Goal: Task Accomplishment & Management: Complete application form

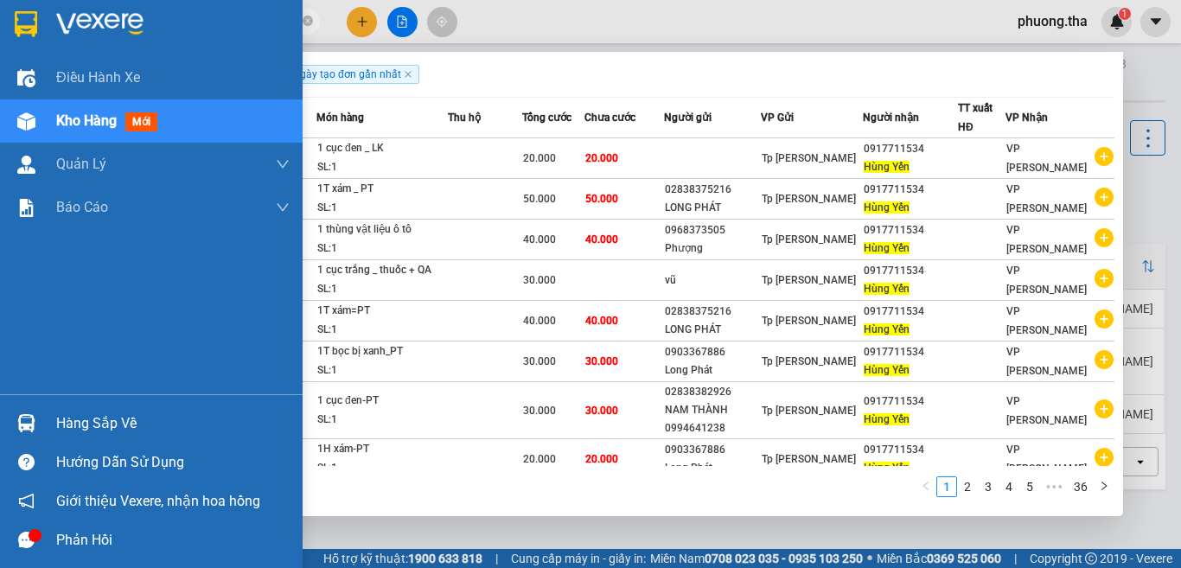
click at [26, 74] on section "Kết quả tìm kiếm ( 351 ) Bộ lọc Ngày tạo đơn gần nhất Mã ĐH Trạng thái Món hàng…" at bounding box center [590, 284] width 1181 height 568
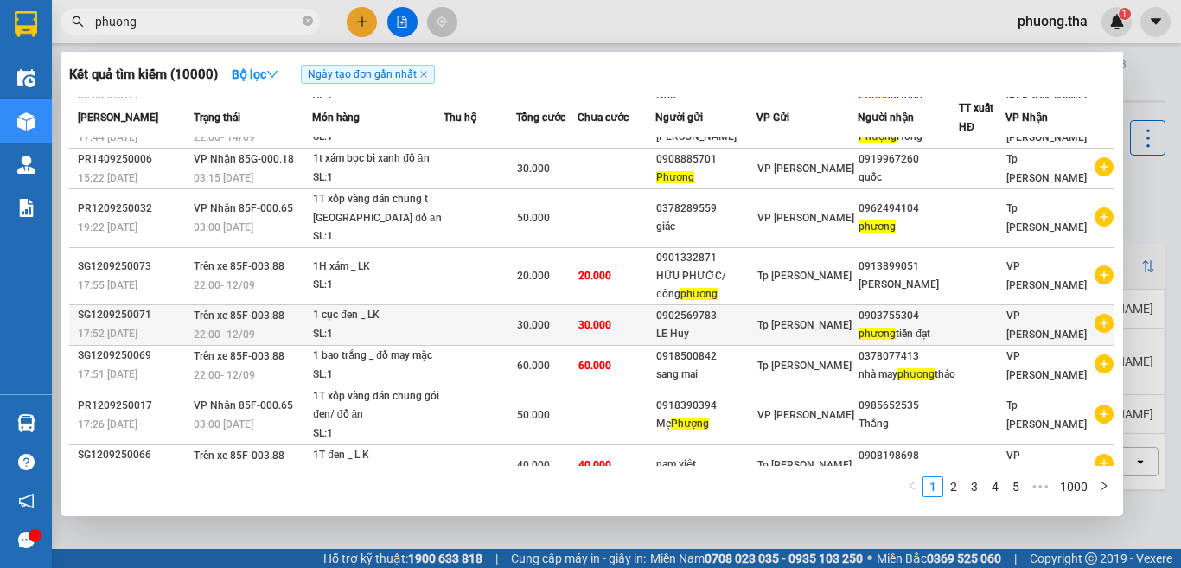
scroll to position [165, 0]
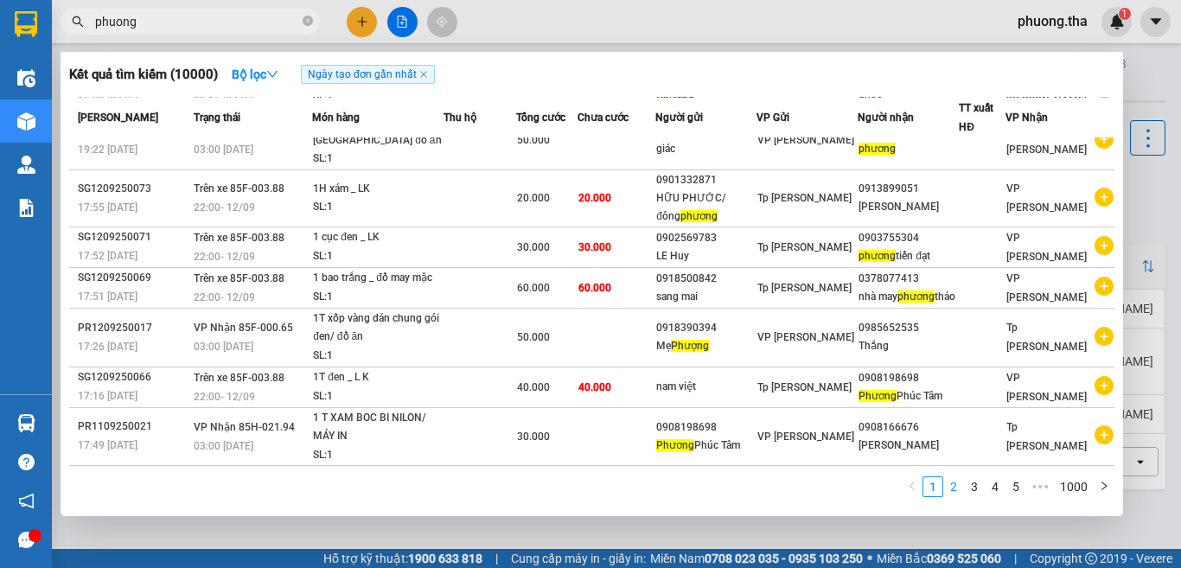
click at [950, 480] on link "2" at bounding box center [953, 486] width 19 height 19
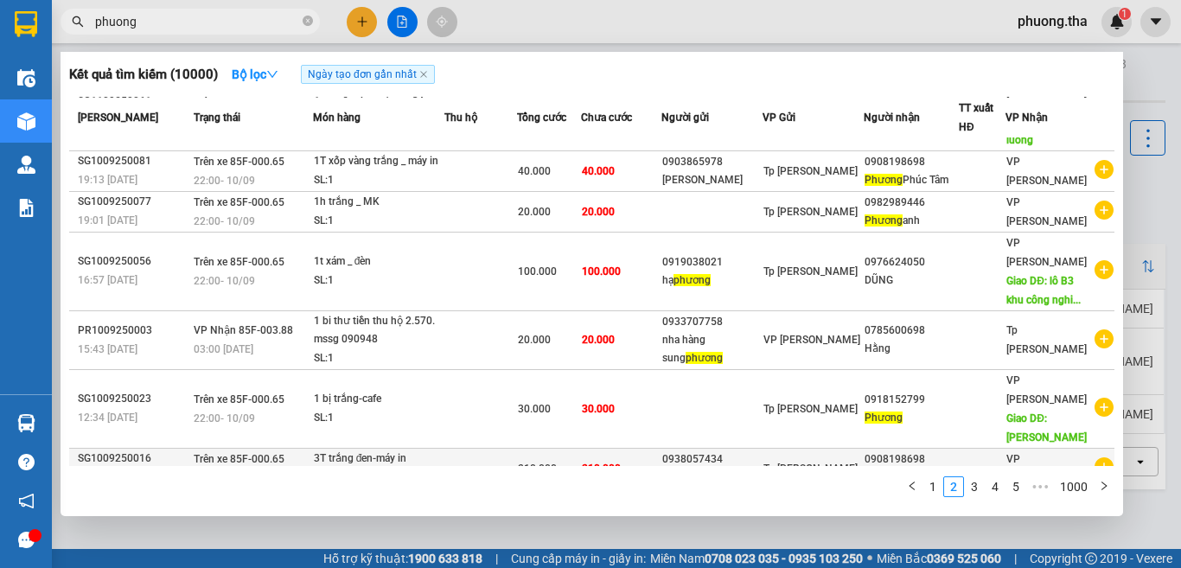
scroll to position [191, 0]
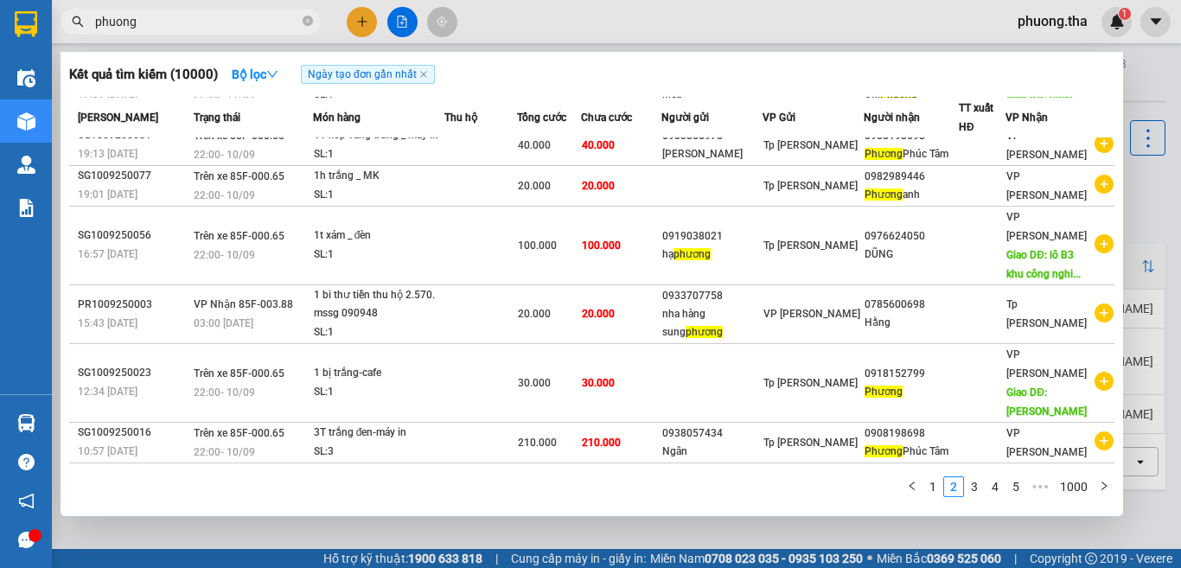
click at [245, 22] on input "phuong" at bounding box center [197, 21] width 204 height 19
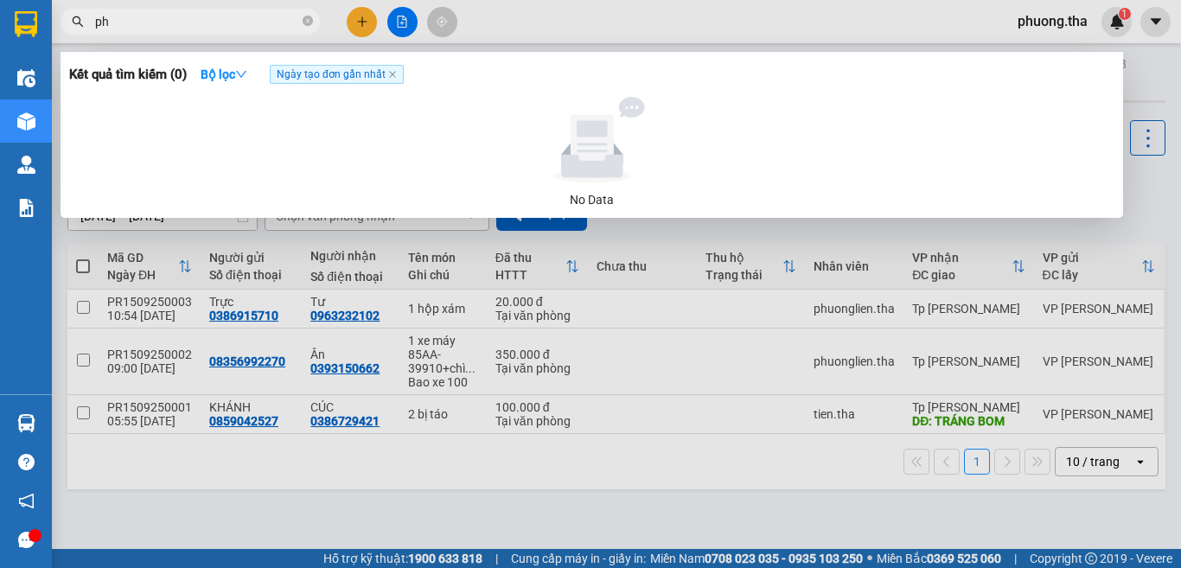
type input "p"
paste input "ương"
paste input "ợng"
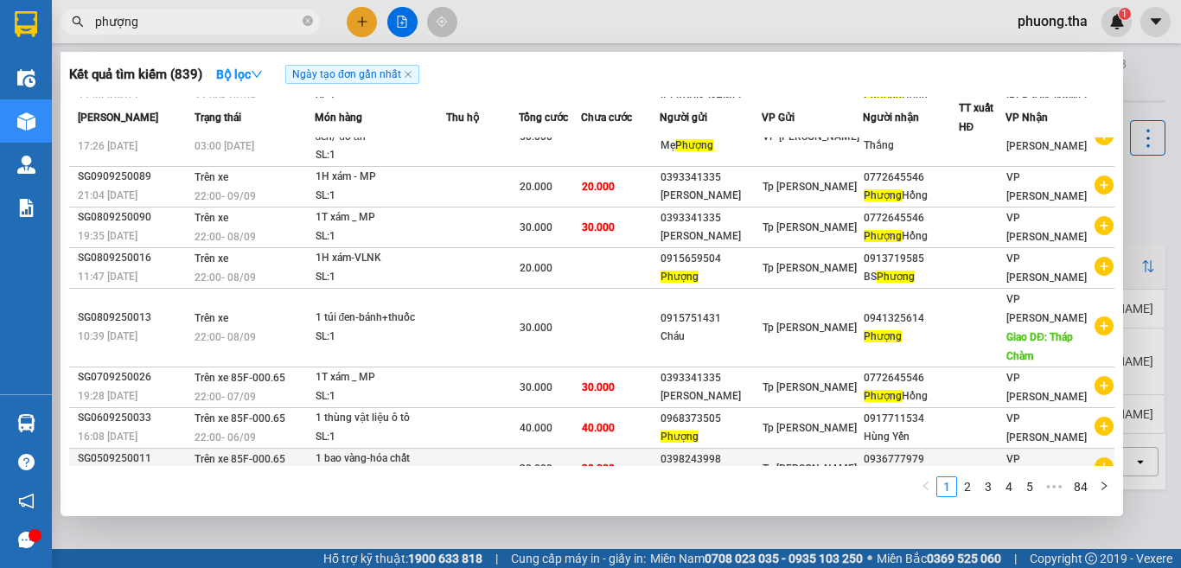
scroll to position [115, 0]
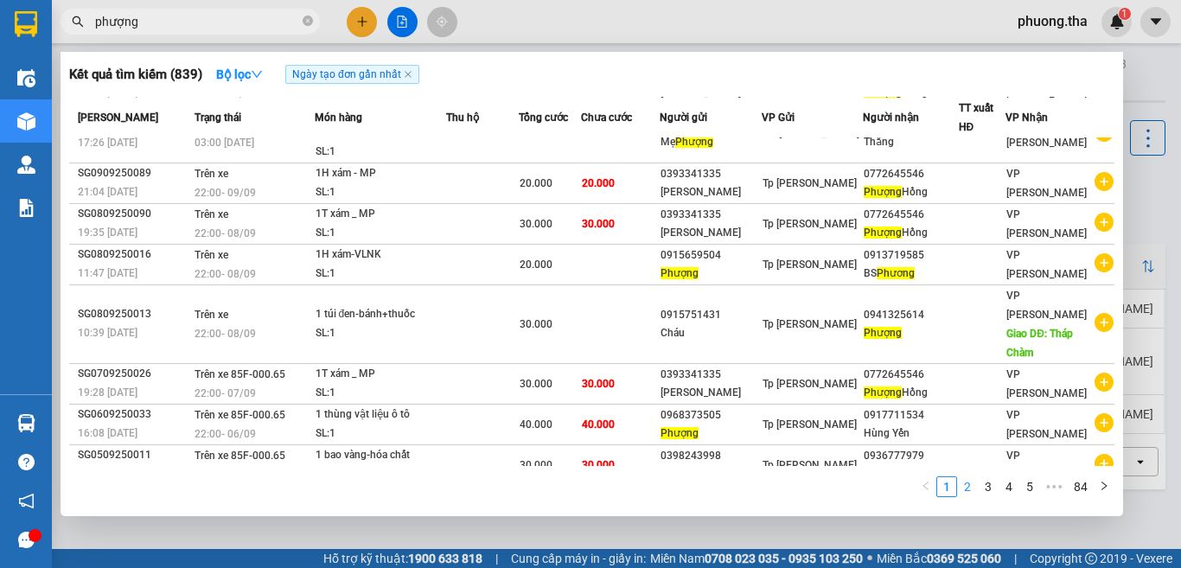
type input "phượng"
click at [966, 486] on link "2" at bounding box center [967, 486] width 19 height 19
click at [983, 485] on link "3" at bounding box center [987, 486] width 19 height 19
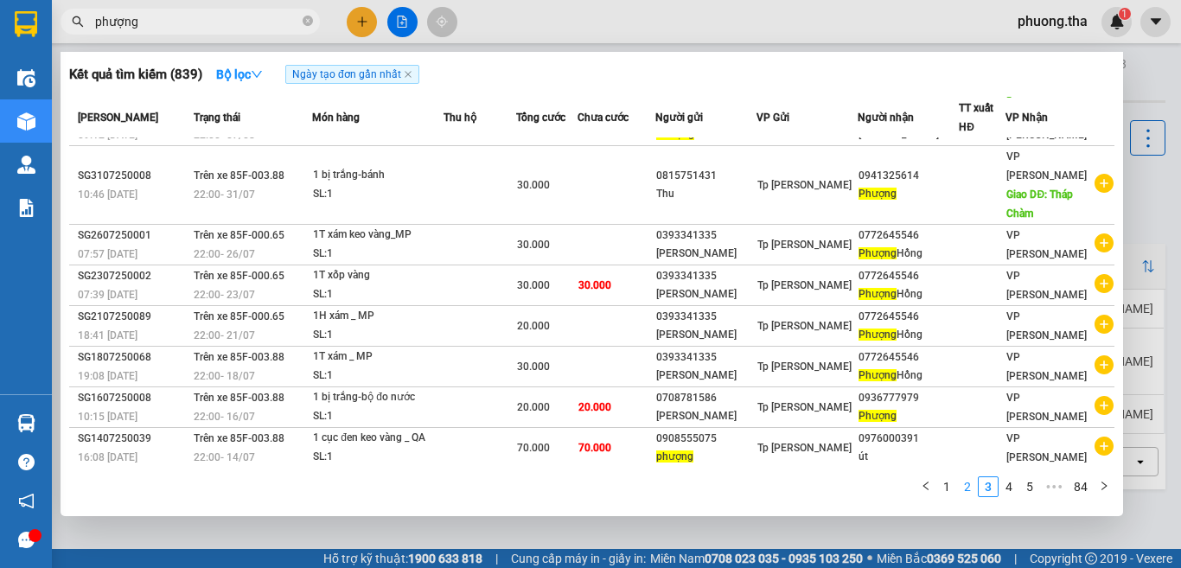
scroll to position [117, 0]
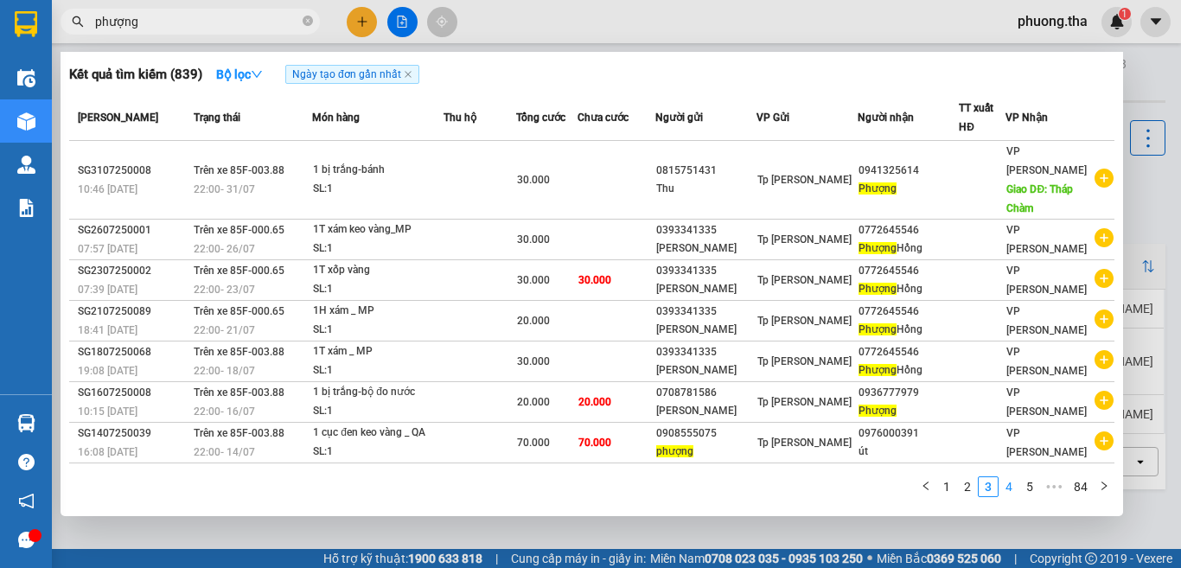
click at [1006, 484] on link "4" at bounding box center [1008, 486] width 19 height 19
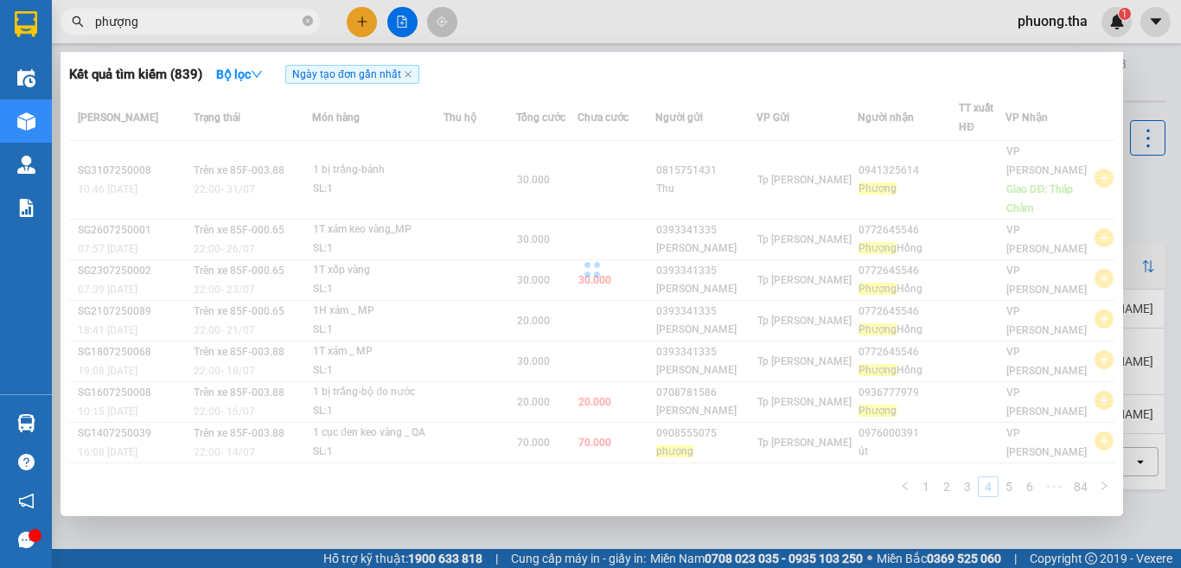
scroll to position [79, 0]
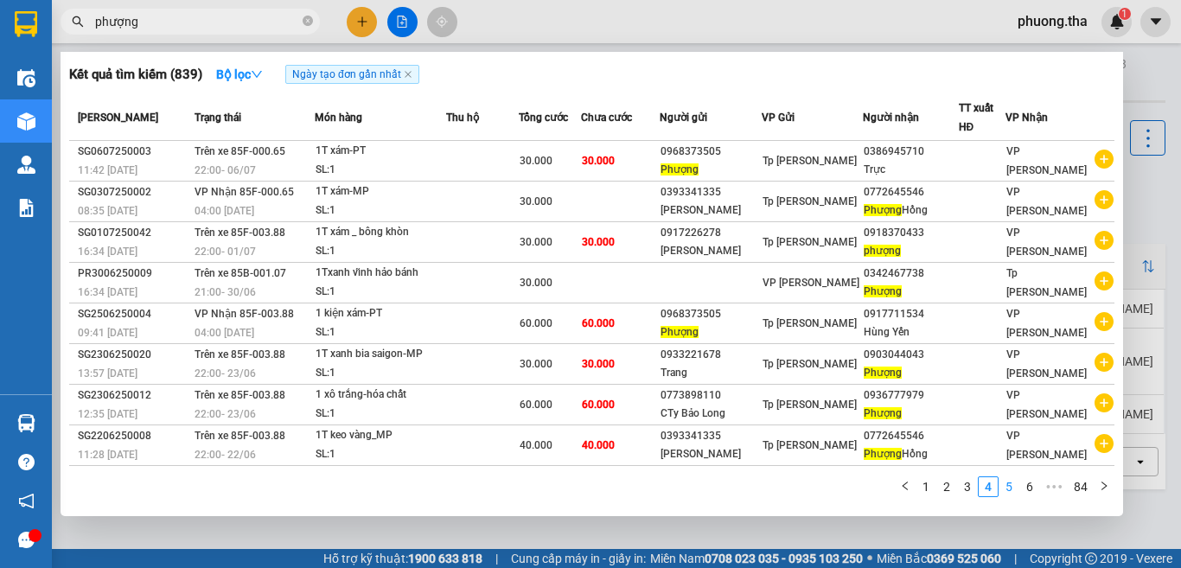
click at [1011, 488] on link "5" at bounding box center [1008, 486] width 19 height 19
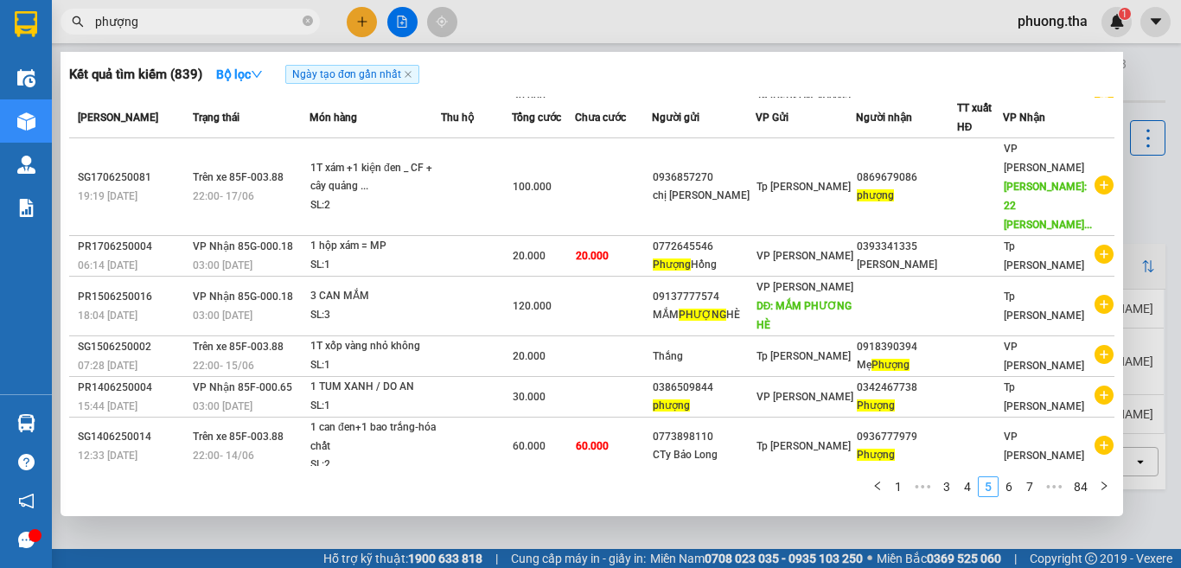
scroll to position [117, 0]
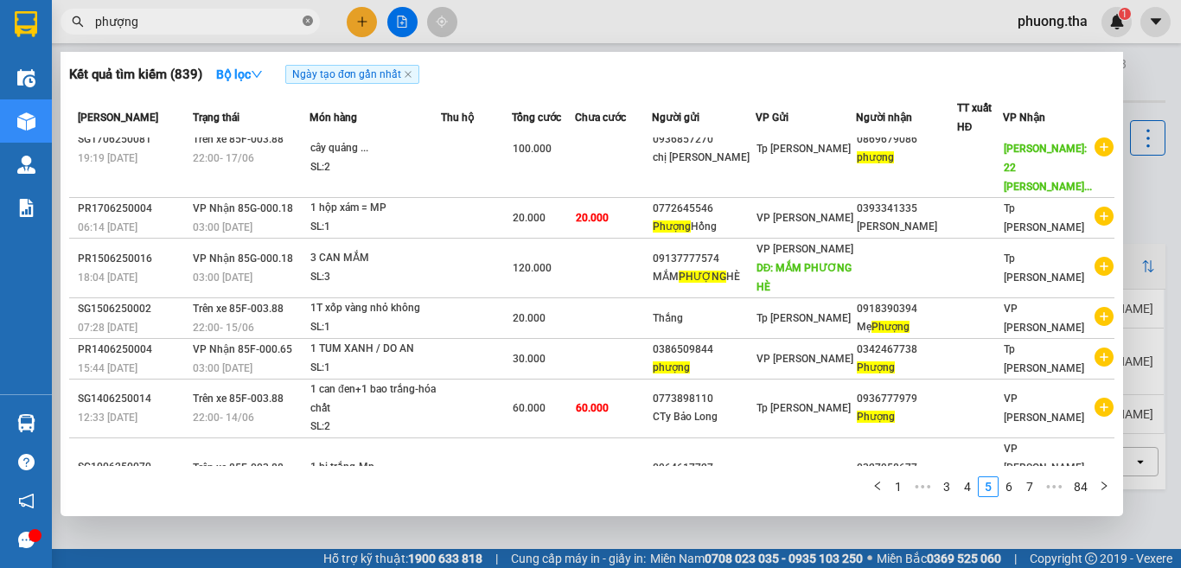
click at [311, 23] on icon "close-circle" at bounding box center [308, 21] width 10 height 10
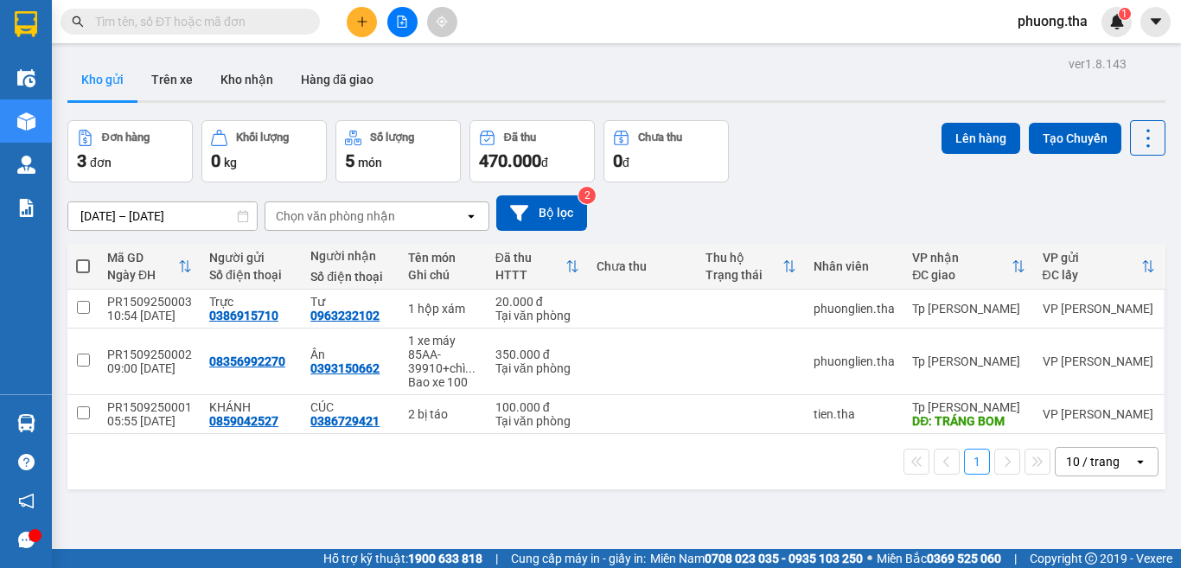
click at [283, 21] on input "text" at bounding box center [197, 21] width 204 height 19
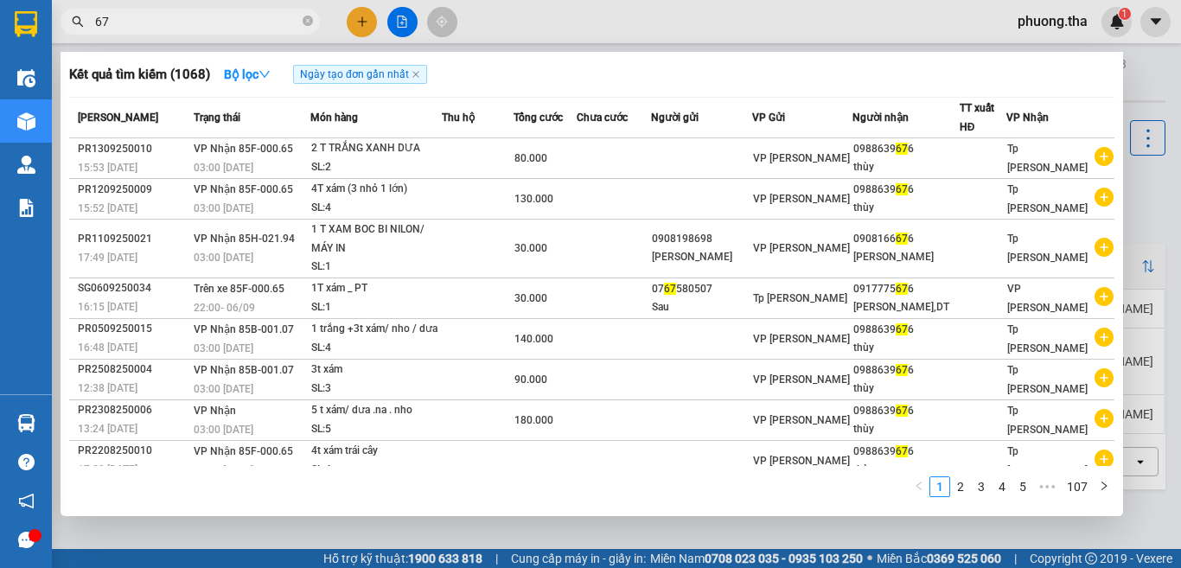
type input "6"
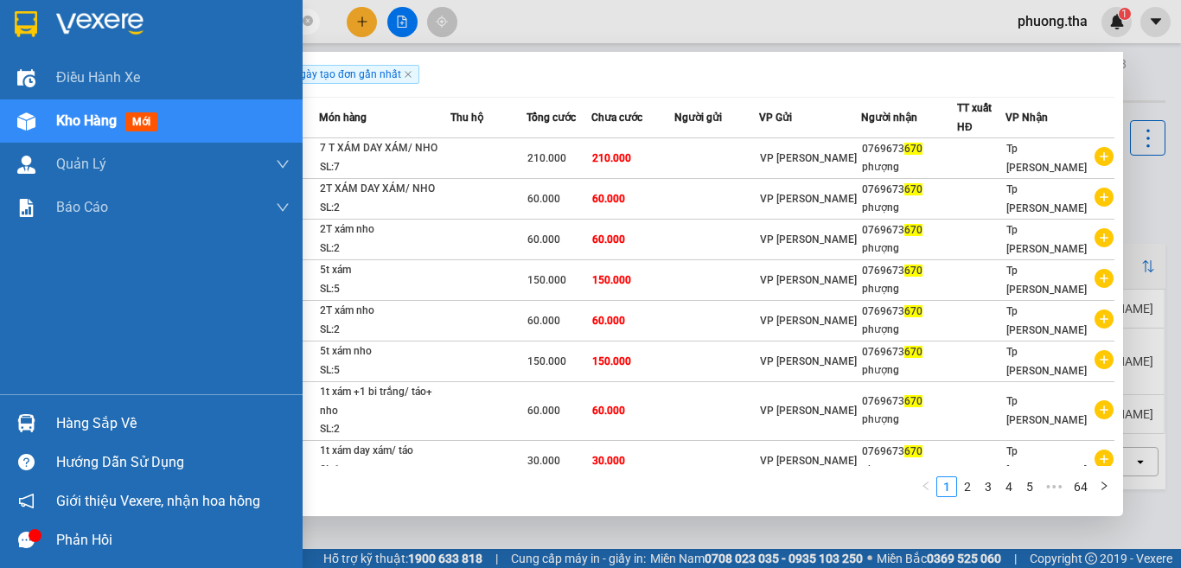
drag, startPoint x: 148, startPoint y: 46, endPoint x: 43, endPoint y: 49, distance: 104.6
click at [43, 49] on section "Kết quả tìm kiếm ( 637 ) Bộ lọc Ngày tạo đơn gần nhất Mã ĐH Trạng thái Món hàng…" at bounding box center [590, 284] width 1181 height 568
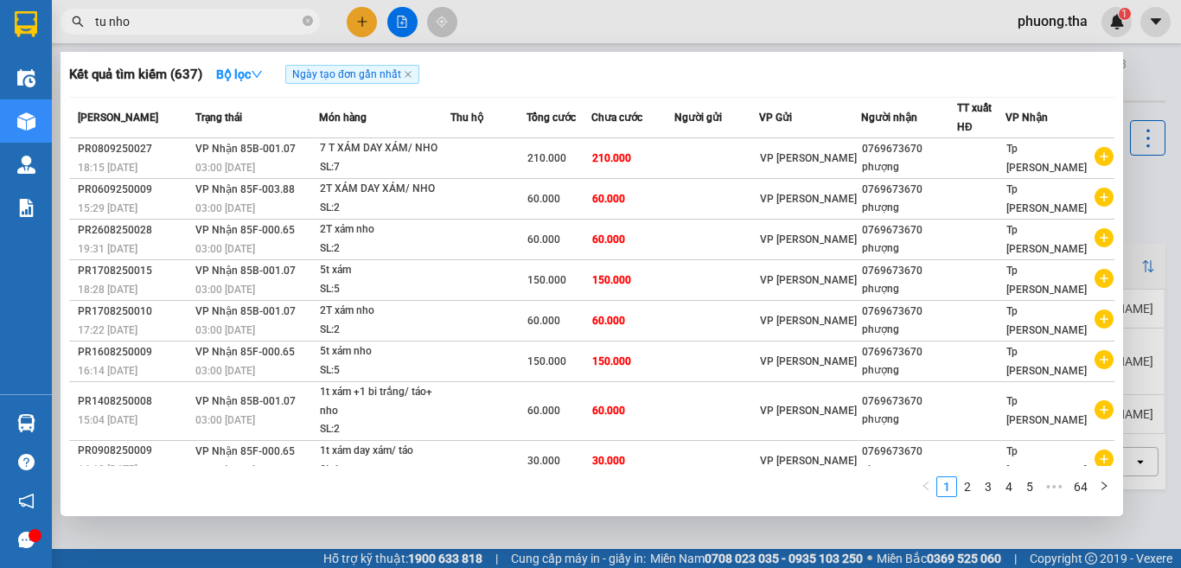
type input "tu nhon"
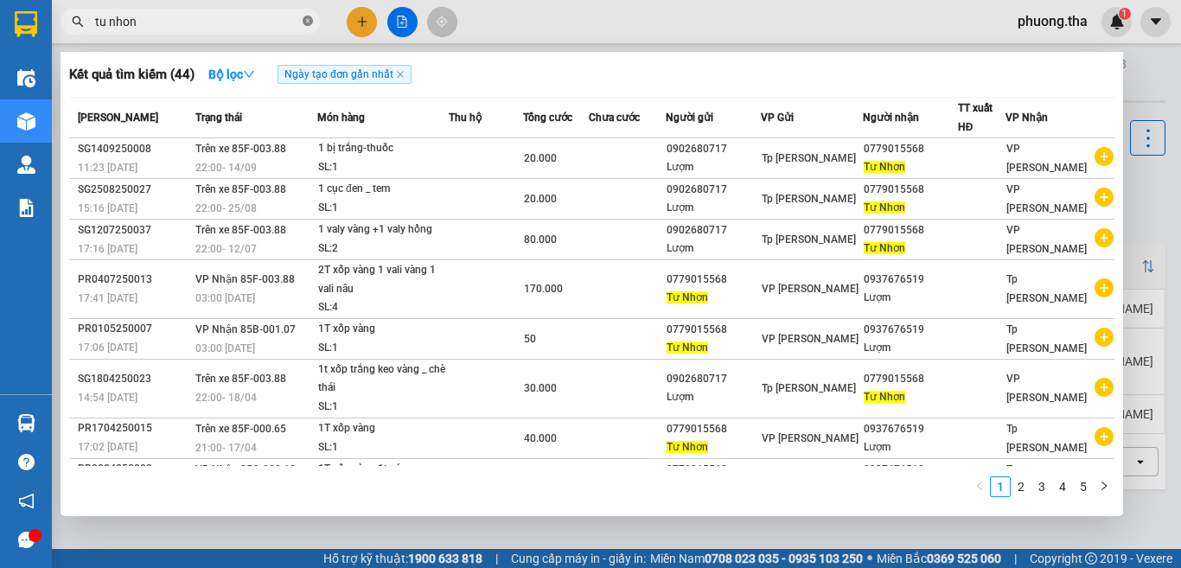
click at [309, 17] on icon "close-circle" at bounding box center [308, 21] width 10 height 10
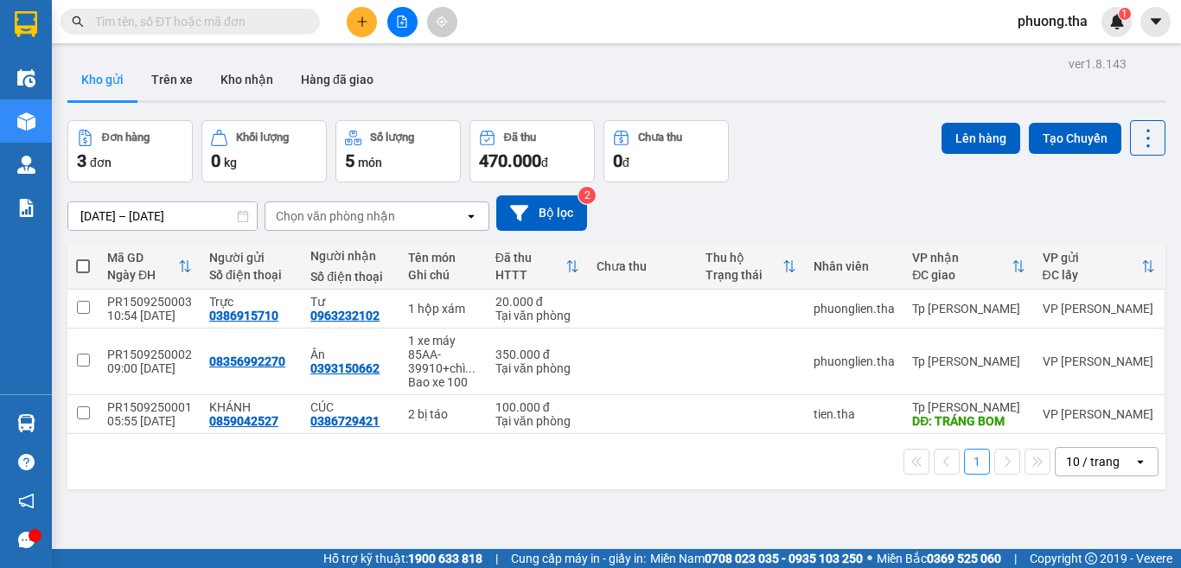
click at [277, 26] on input "text" at bounding box center [197, 21] width 204 height 19
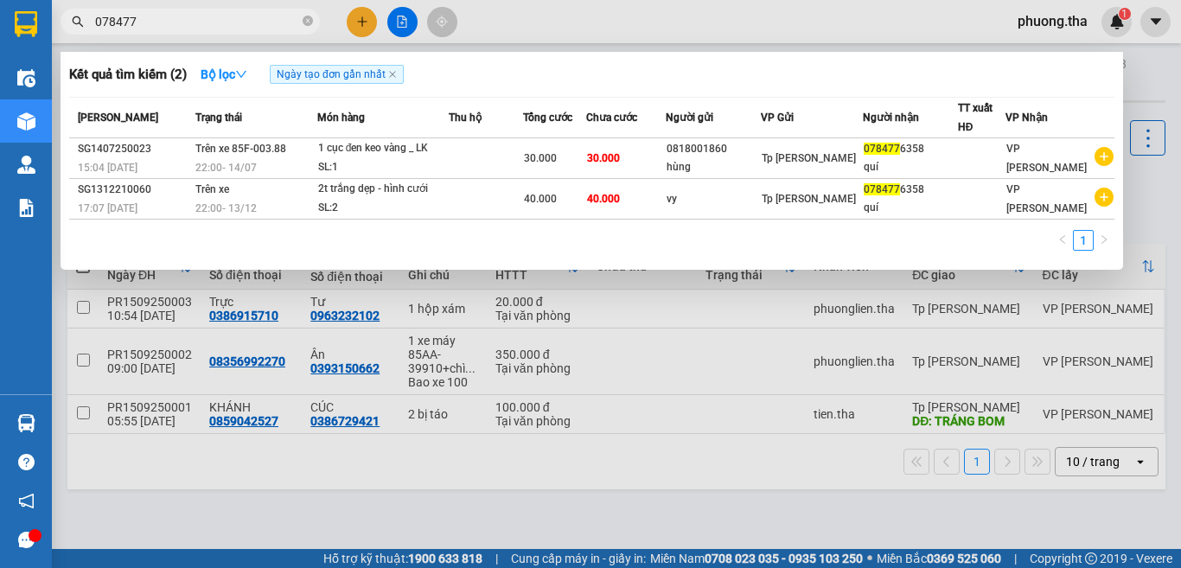
type input "078477"
drag, startPoint x: 570, startPoint y: 512, endPoint x: 557, endPoint y: 476, distance: 37.7
click at [570, 507] on div at bounding box center [590, 284] width 1181 height 568
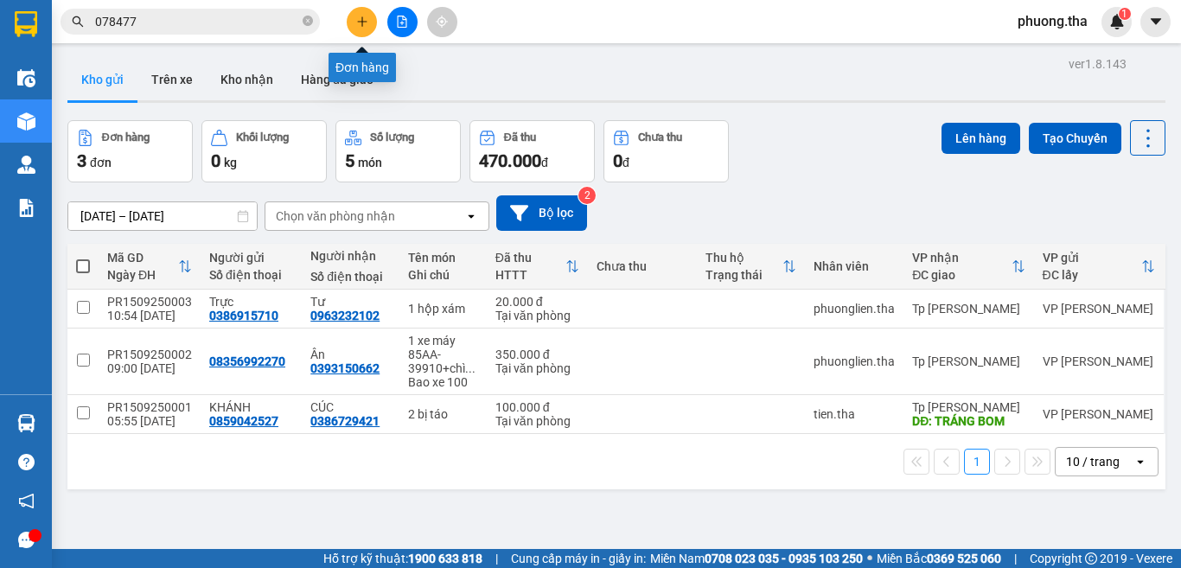
click at [369, 22] on button at bounding box center [362, 22] width 30 height 30
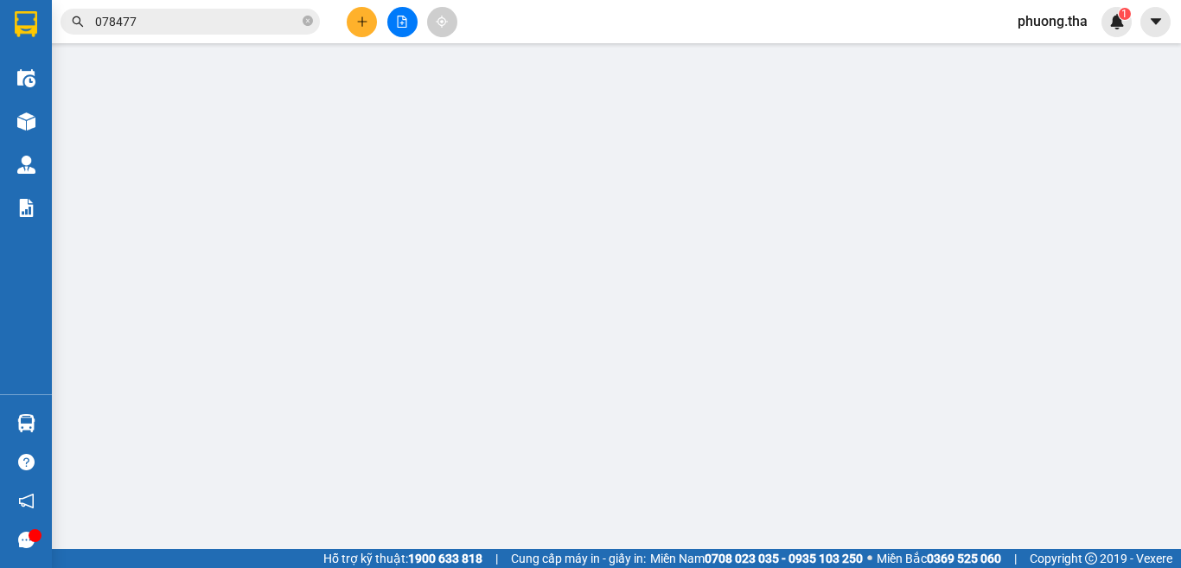
click at [364, 22] on span "Yêu cầu xuất hóa đơn điện tử" at bounding box center [281, 29] width 182 height 14
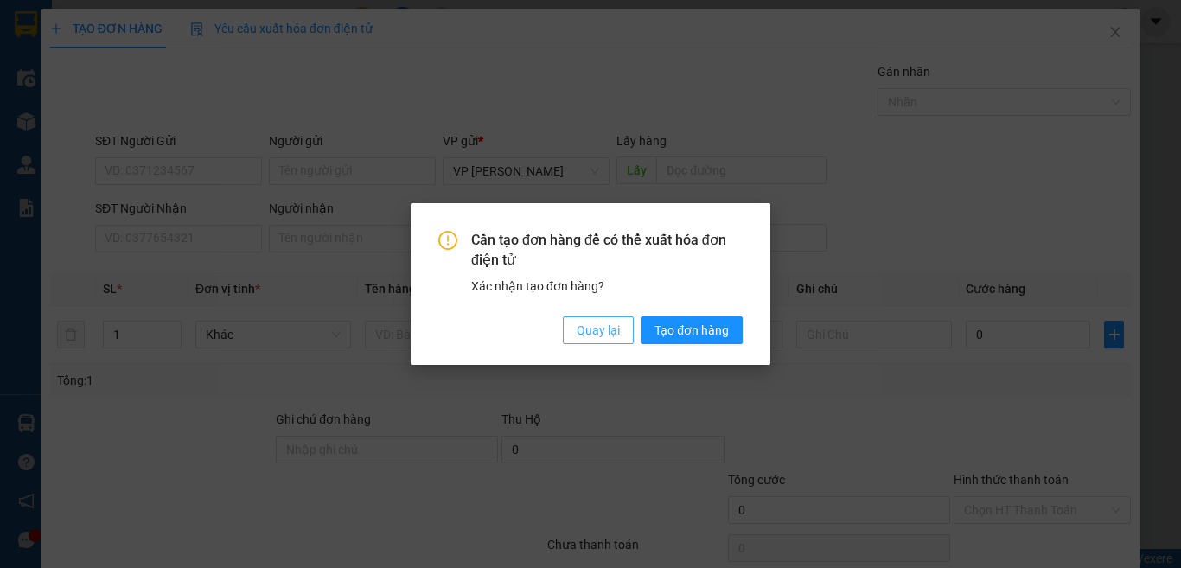
click at [608, 334] on span "Quay lại" at bounding box center [598, 330] width 43 height 19
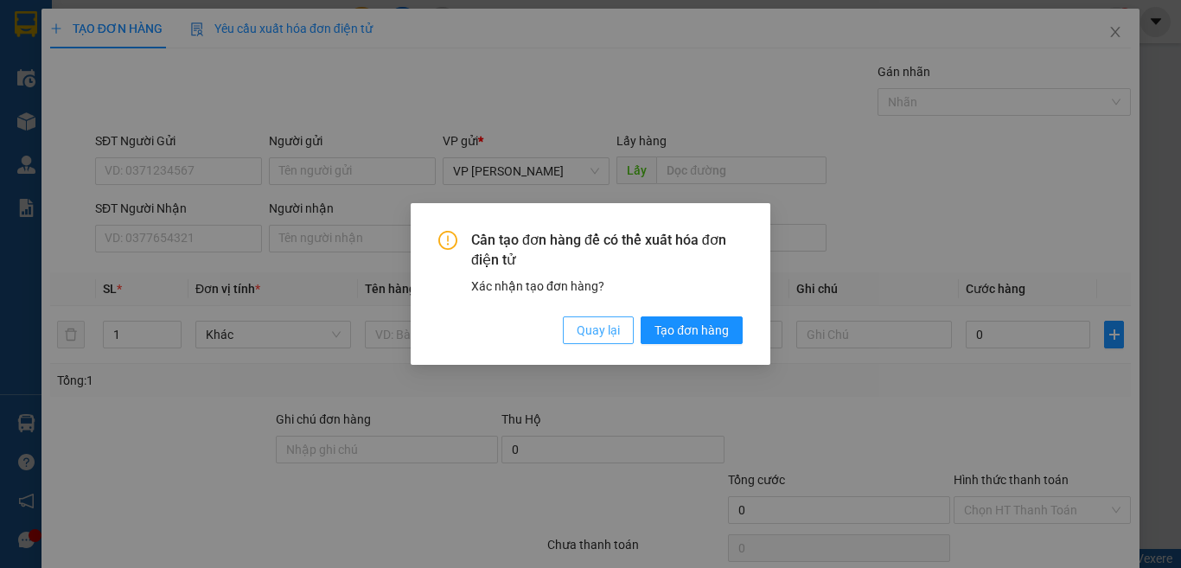
click at [582, 333] on span "Quay lại" at bounding box center [598, 330] width 43 height 19
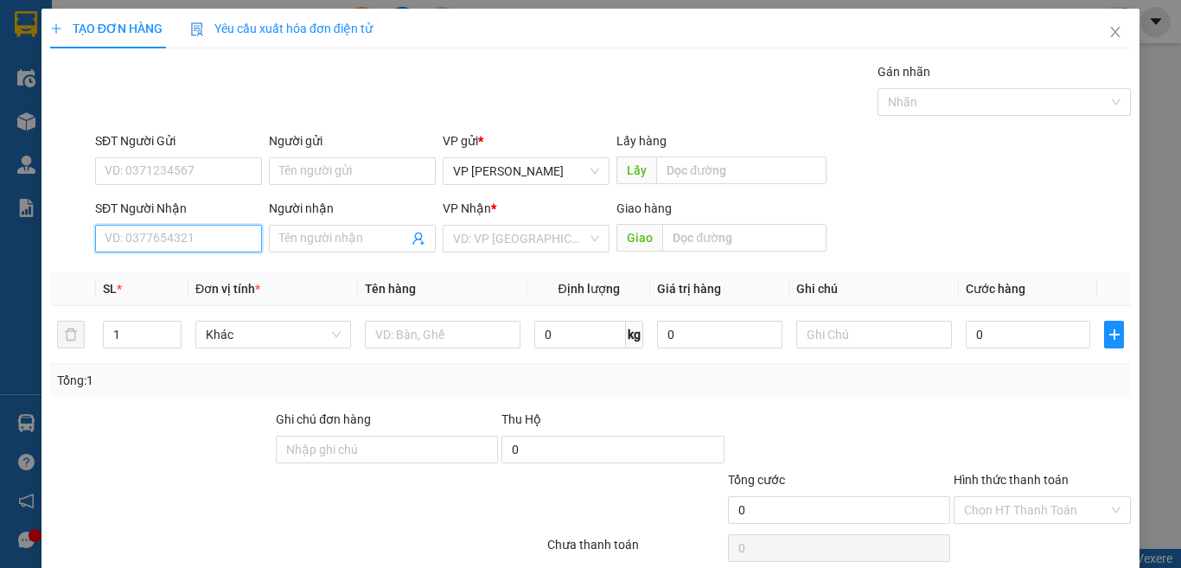
drag, startPoint x: 167, startPoint y: 242, endPoint x: 1180, endPoint y: 531, distance: 1053.3
click at [169, 242] on input "SĐT Người Nhận" at bounding box center [178, 239] width 167 height 28
click at [199, 270] on div "0938999449 - TRúc" at bounding box center [176, 273] width 143 height 19
type input "0938999449"
type input "TRúc"
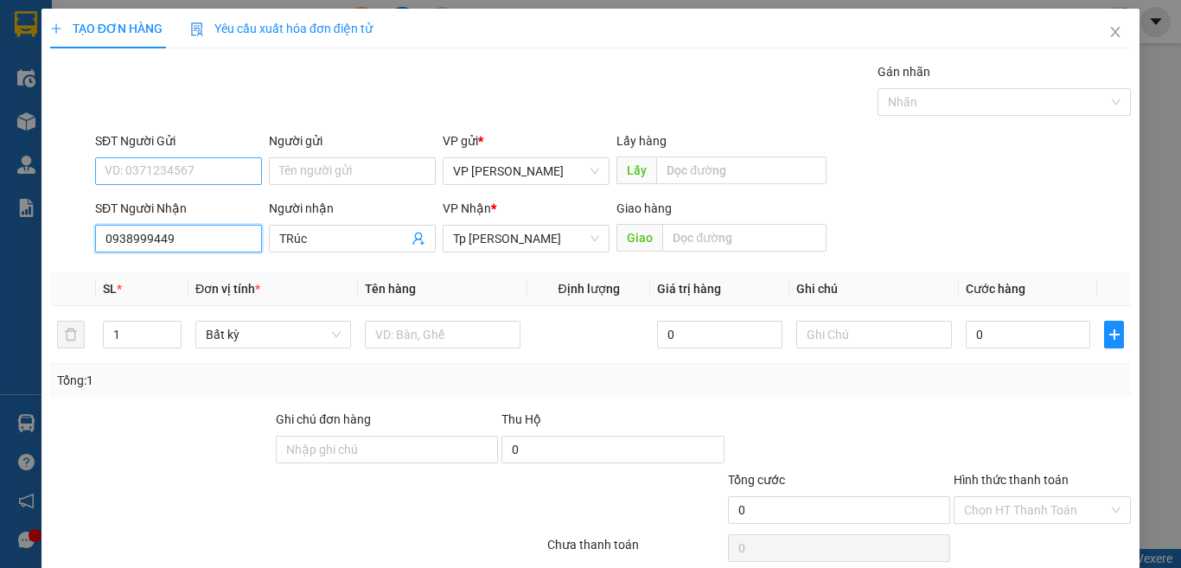
type input "0938999449"
click at [208, 162] on input "SĐT Người Gửi" at bounding box center [178, 171] width 167 height 28
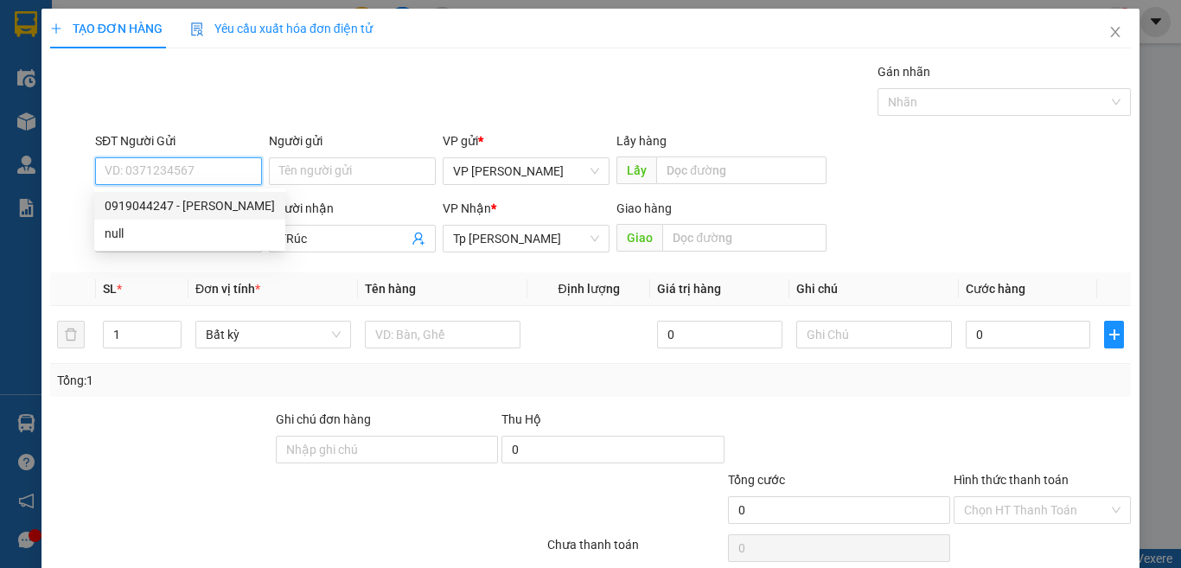
click at [227, 200] on div "0919044247 - VY" at bounding box center [190, 205] width 170 height 19
type input "0919044247"
type input "VY"
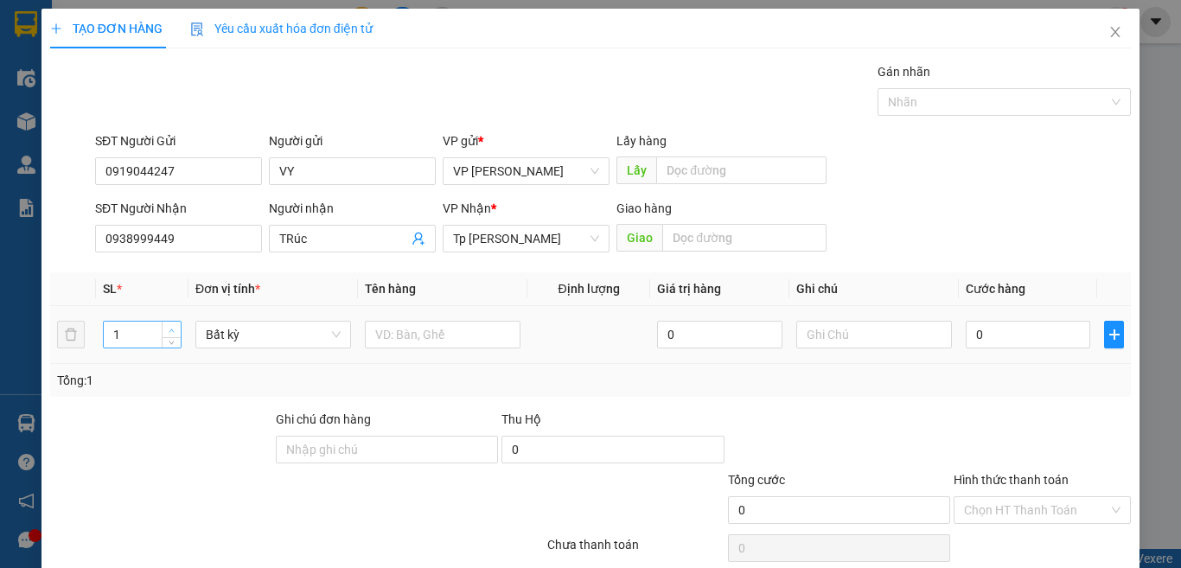
click at [174, 328] on span "up" at bounding box center [172, 330] width 10 height 10
type input "2"
click at [397, 336] on input "text" at bounding box center [443, 335] width 156 height 28
paste input "án"
paste input "ắng"
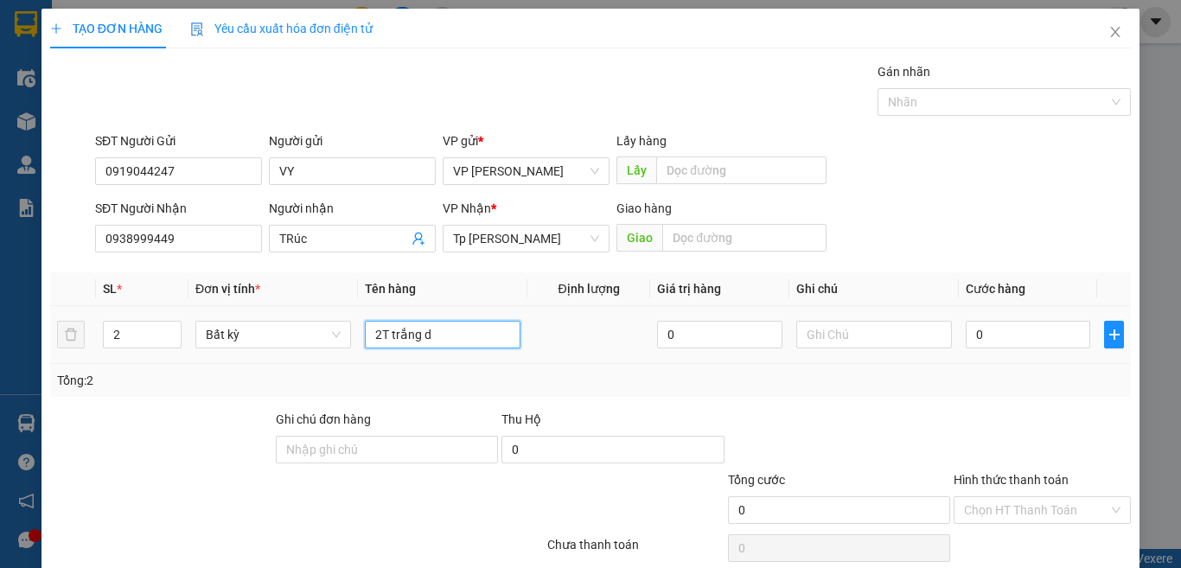
paste input "ư"
type input "2T trắng dưa"
click at [623, 345] on td at bounding box center [588, 335] width 123 height 58
click at [1011, 335] on input "0" at bounding box center [1027, 335] width 124 height 28
type input "8"
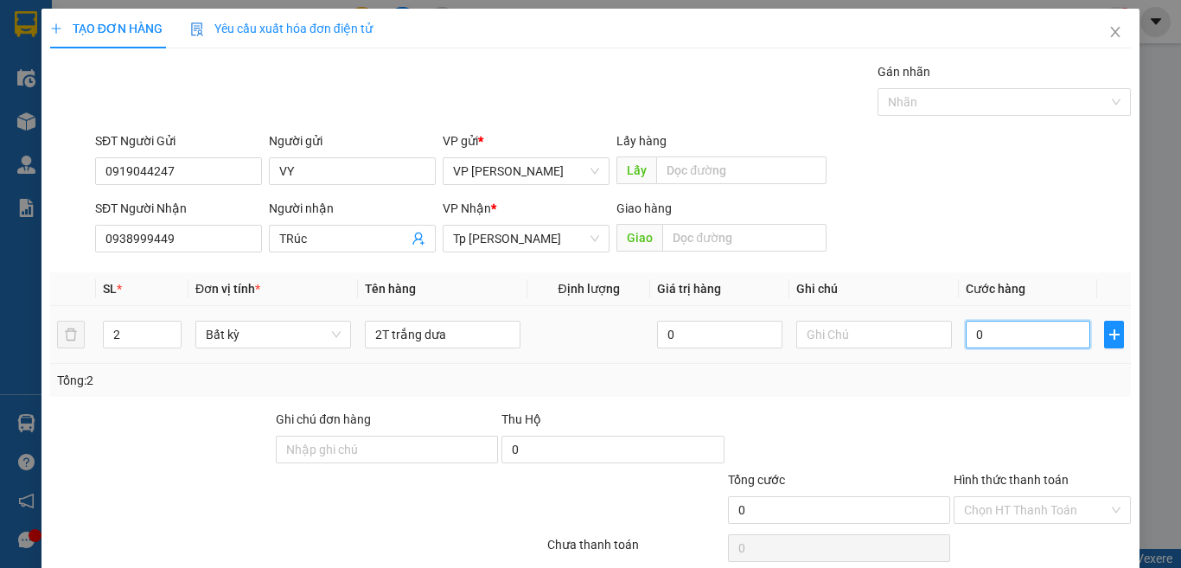
type input "8"
type input "80"
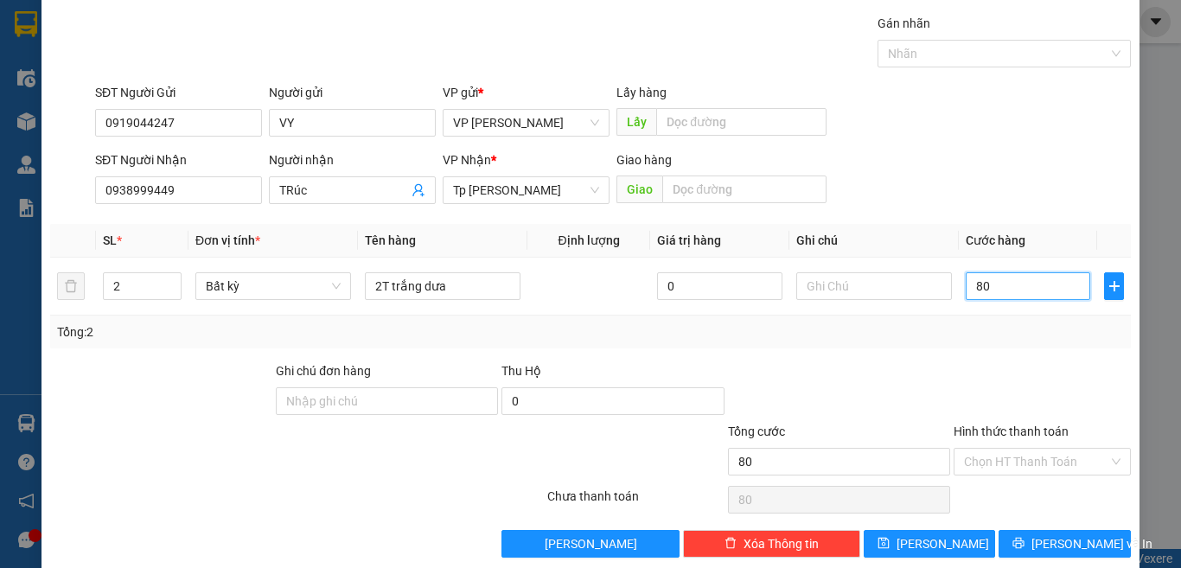
scroll to position [72, 0]
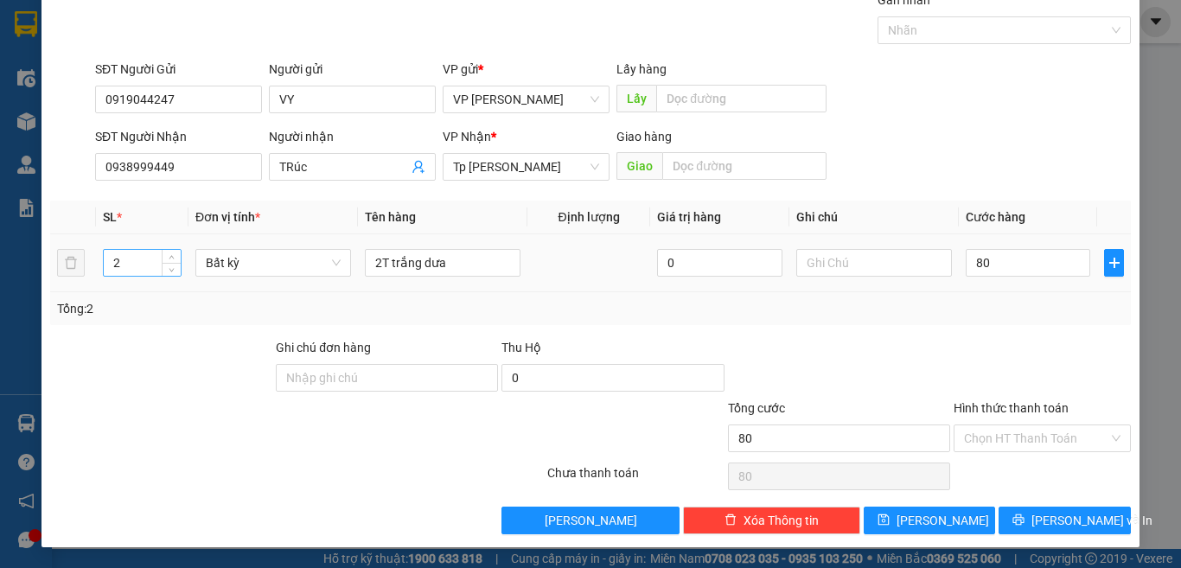
type input "80.000"
drag, startPoint x: 118, startPoint y: 261, endPoint x: 108, endPoint y: 263, distance: 9.7
click at [108, 263] on input "2" at bounding box center [142, 263] width 77 height 26
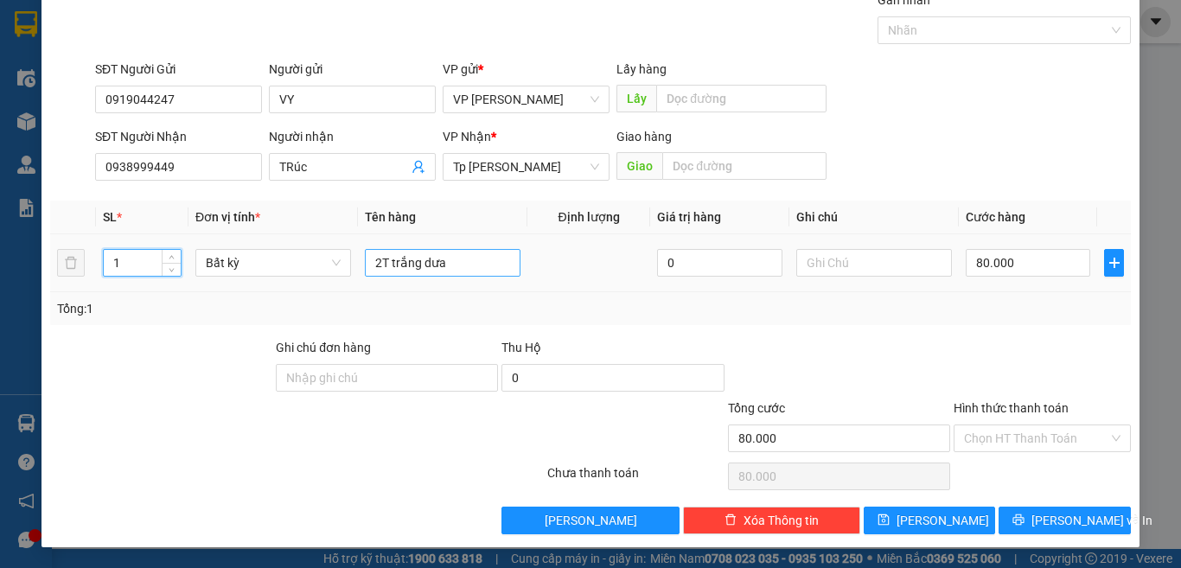
type input "1"
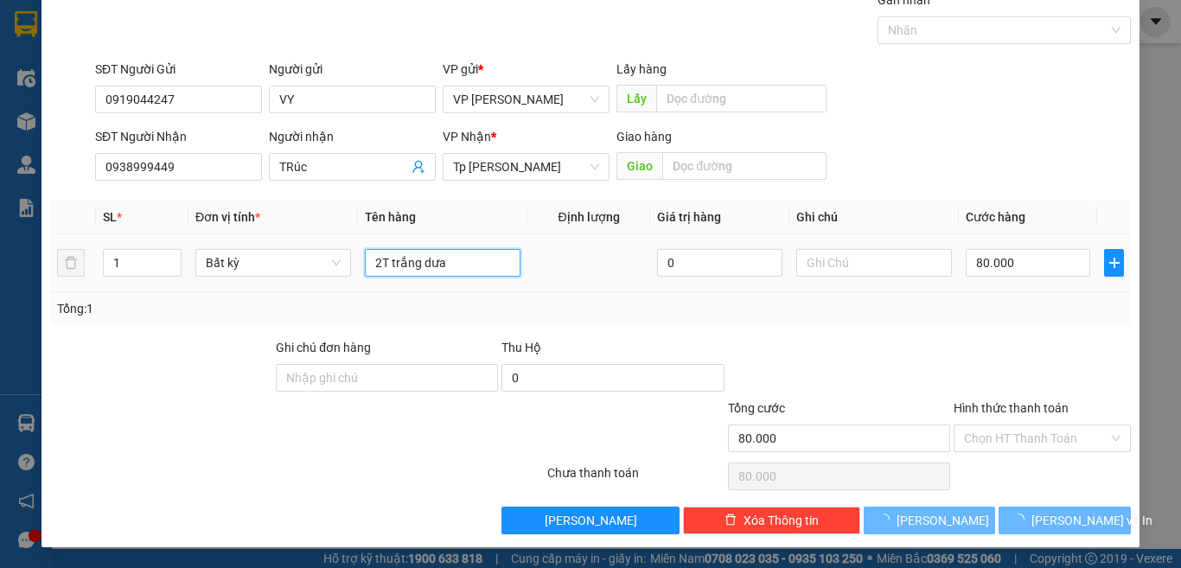
drag, startPoint x: 366, startPoint y: 261, endPoint x: 375, endPoint y: 258, distance: 10.1
click at [373, 258] on input "2T trắng dưa" at bounding box center [443, 263] width 156 height 28
type input "12T trắng dưa"
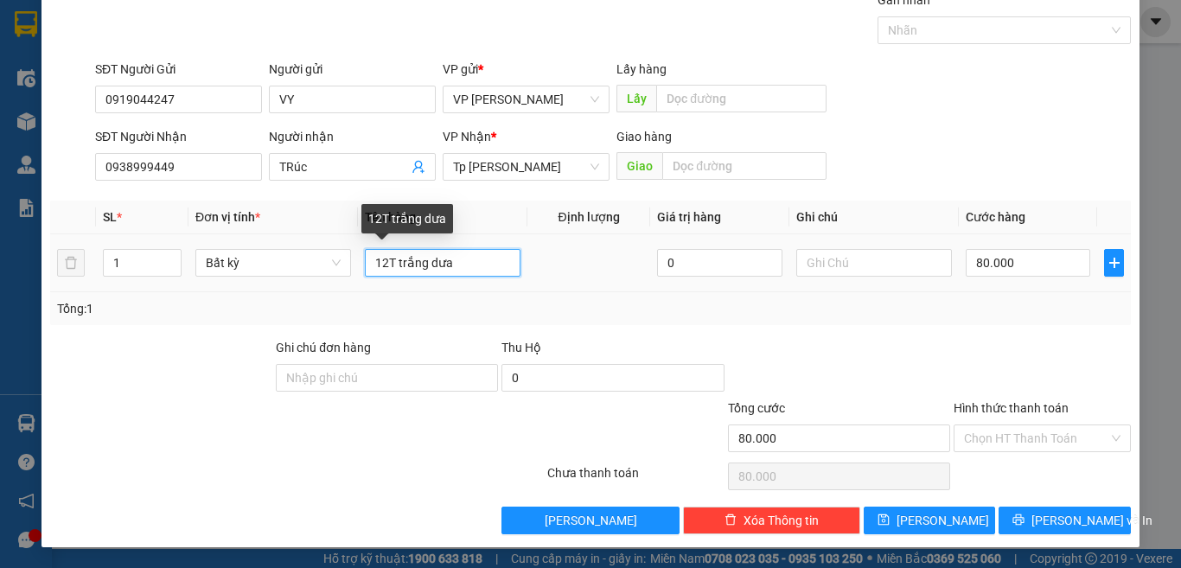
type input "0"
click at [368, 258] on input "12T trắng dưa" at bounding box center [443, 263] width 156 height 28
click at [379, 262] on input "12T trắng dưa" at bounding box center [443, 263] width 156 height 28
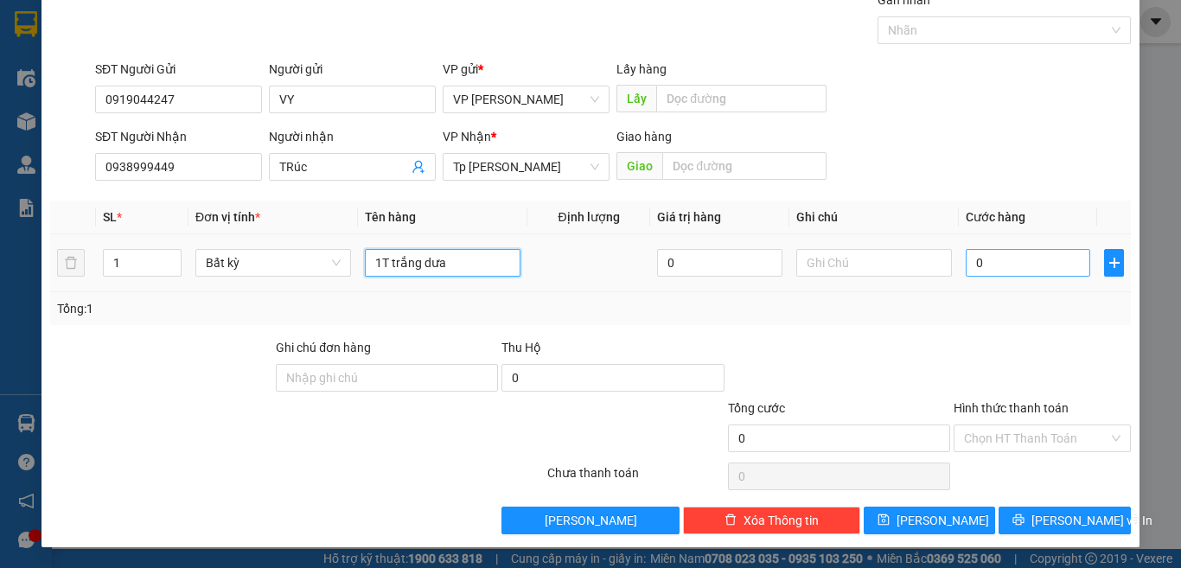
type input "1T trắng dưa"
click at [1009, 264] on input "0" at bounding box center [1027, 263] width 124 height 28
type input "4"
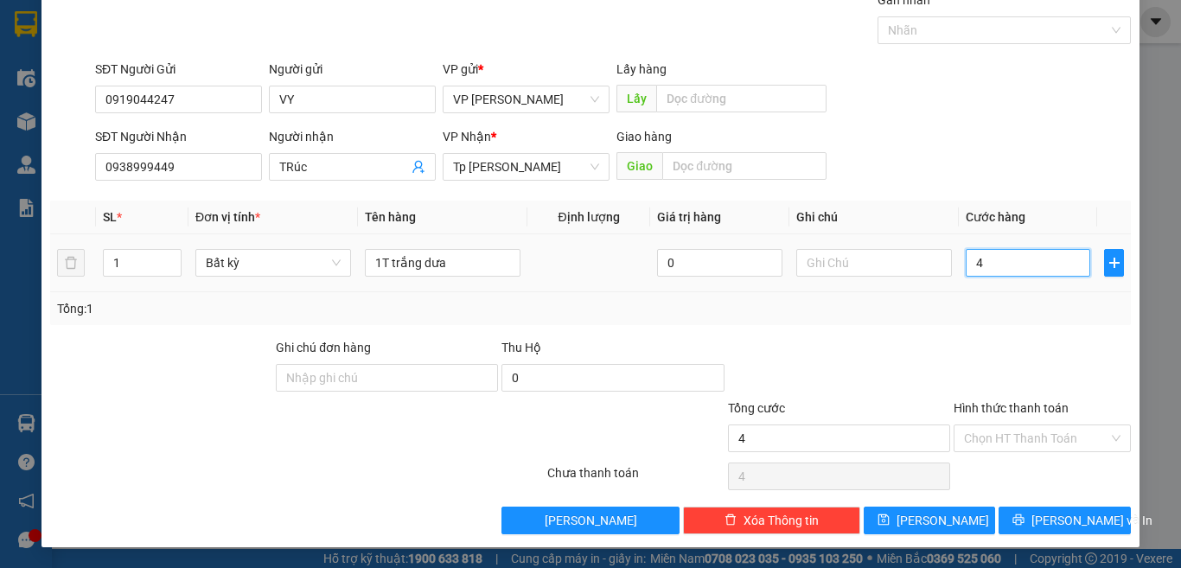
type input "40"
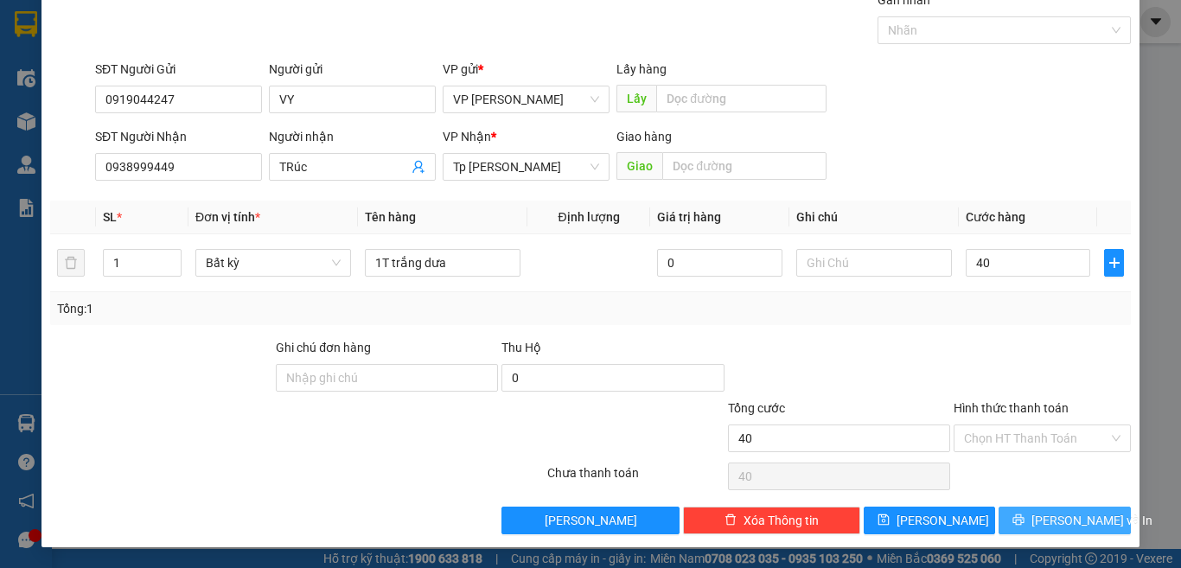
type input "40.000"
click at [1073, 521] on span "[PERSON_NAME] và In" at bounding box center [1091, 520] width 121 height 19
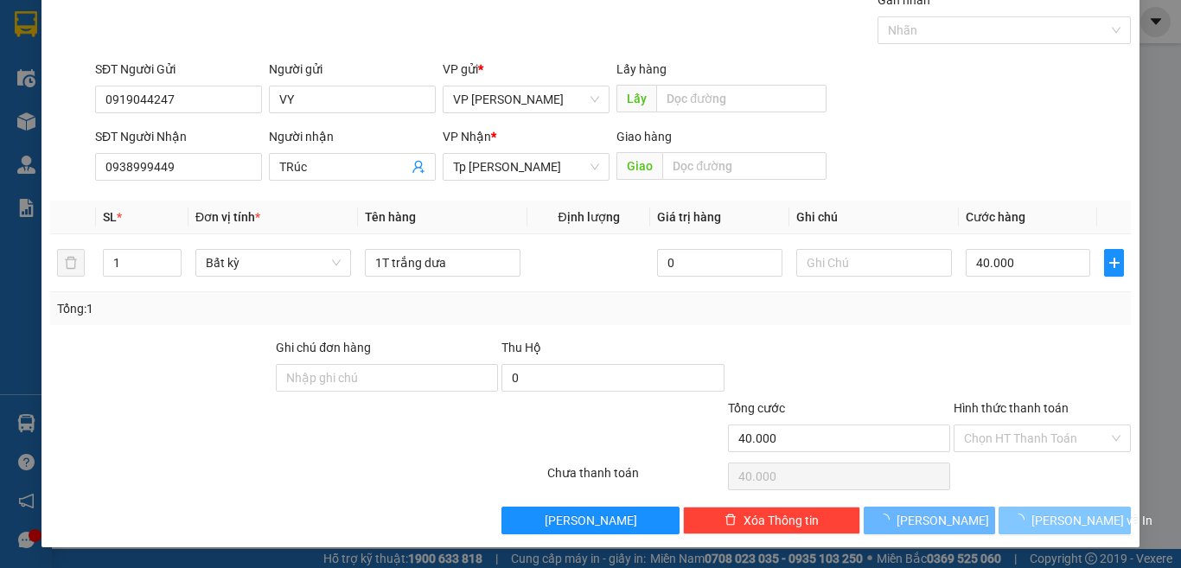
scroll to position [2, 0]
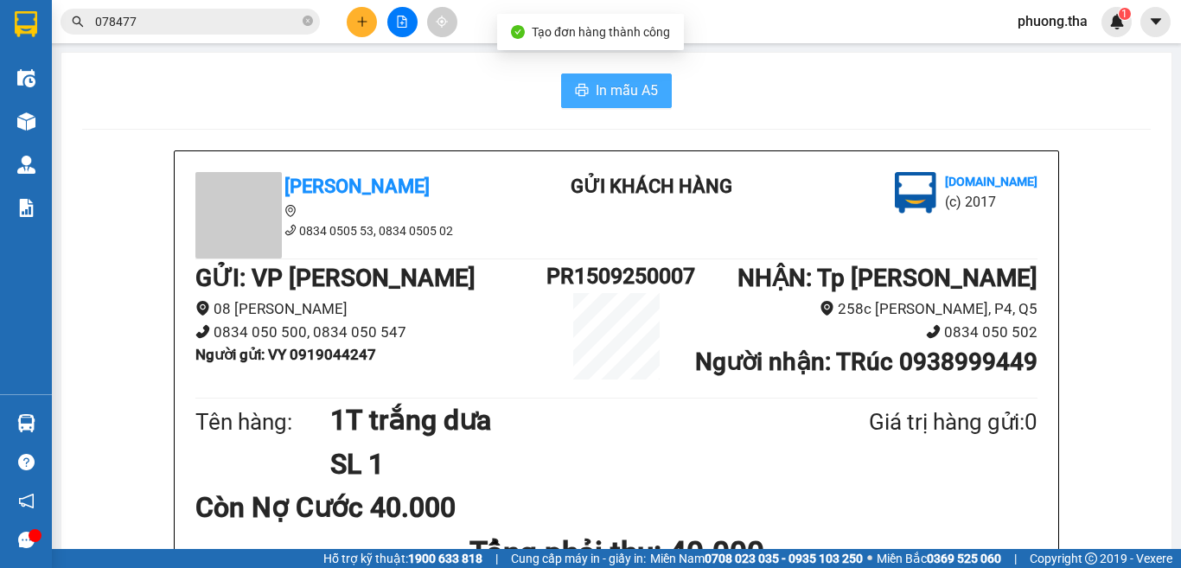
drag, startPoint x: 643, startPoint y: 267, endPoint x: 583, endPoint y: 86, distance: 191.3
click at [583, 86] on button "In mẫu A5" at bounding box center [616, 90] width 111 height 35
click at [506, 84] on div "In mẫu A5" at bounding box center [616, 90] width 1068 height 35
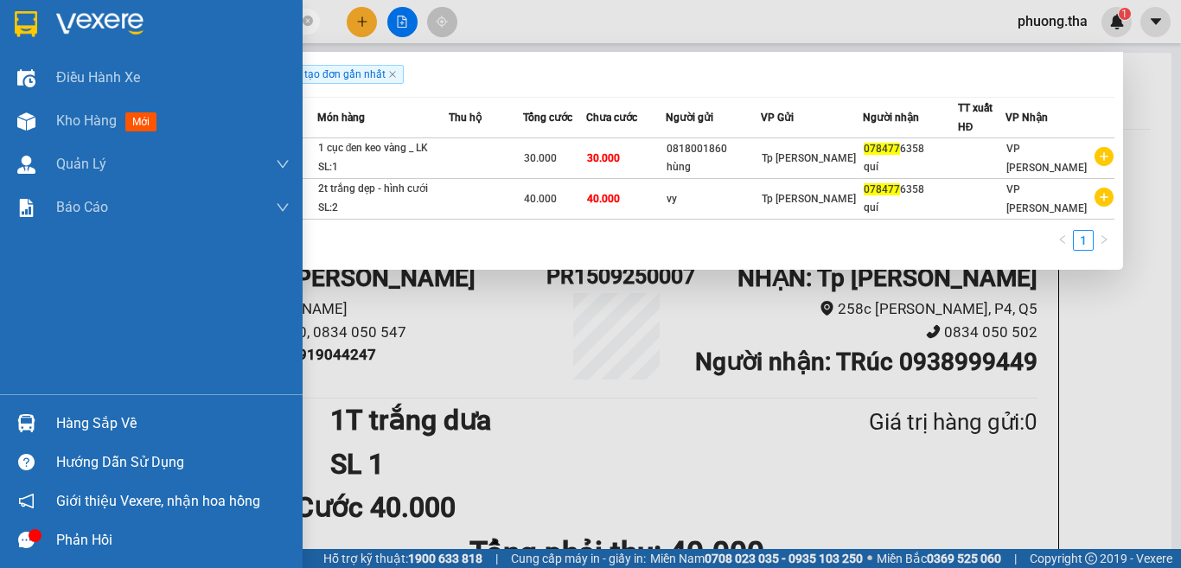
drag, startPoint x: 278, startPoint y: 15, endPoint x: 1180, endPoint y: 17, distance: 901.5
click at [285, 0] on html "Kết quả tìm kiếm ( 2 ) Bộ lọc Ngày tạo đơn gần nhất Mã ĐH Trạng thái Món hàng T…" at bounding box center [590, 284] width 1181 height 568
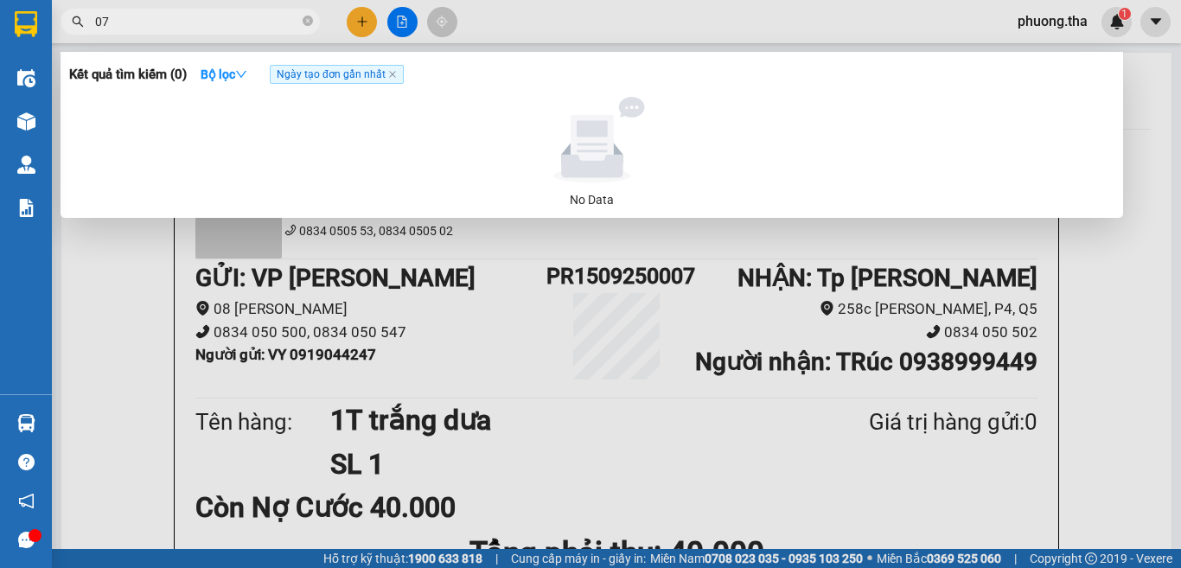
type input "0"
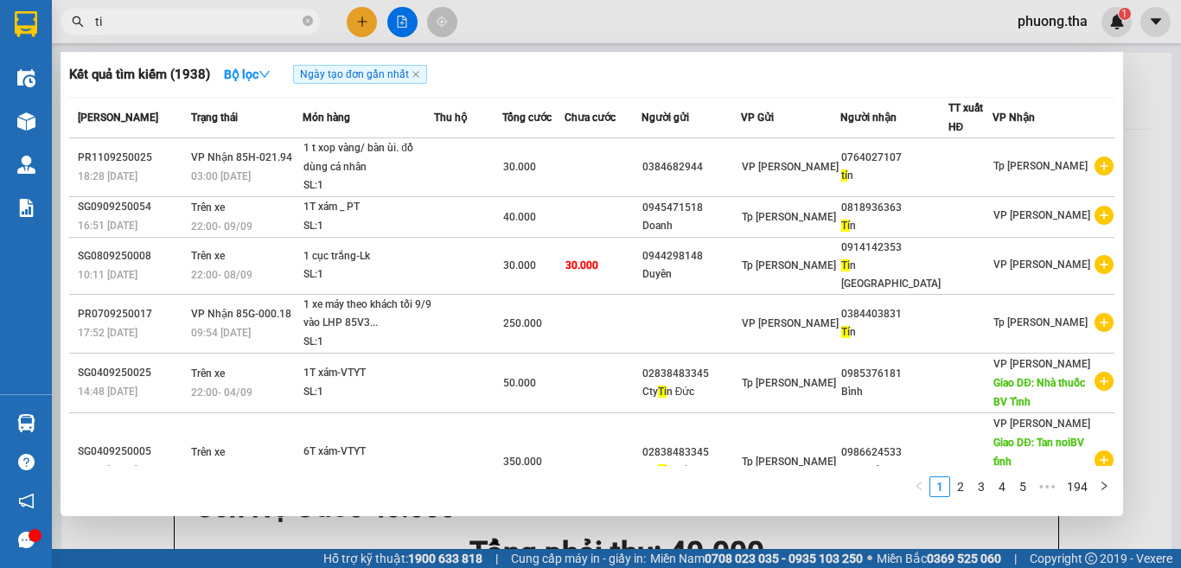
type input "t"
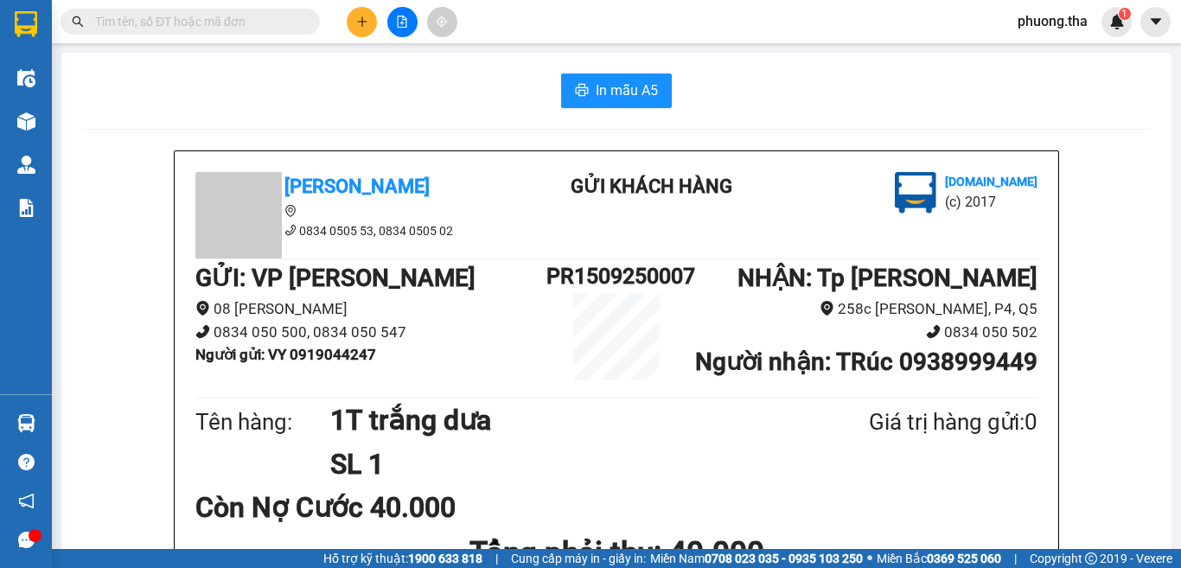
type input "3"
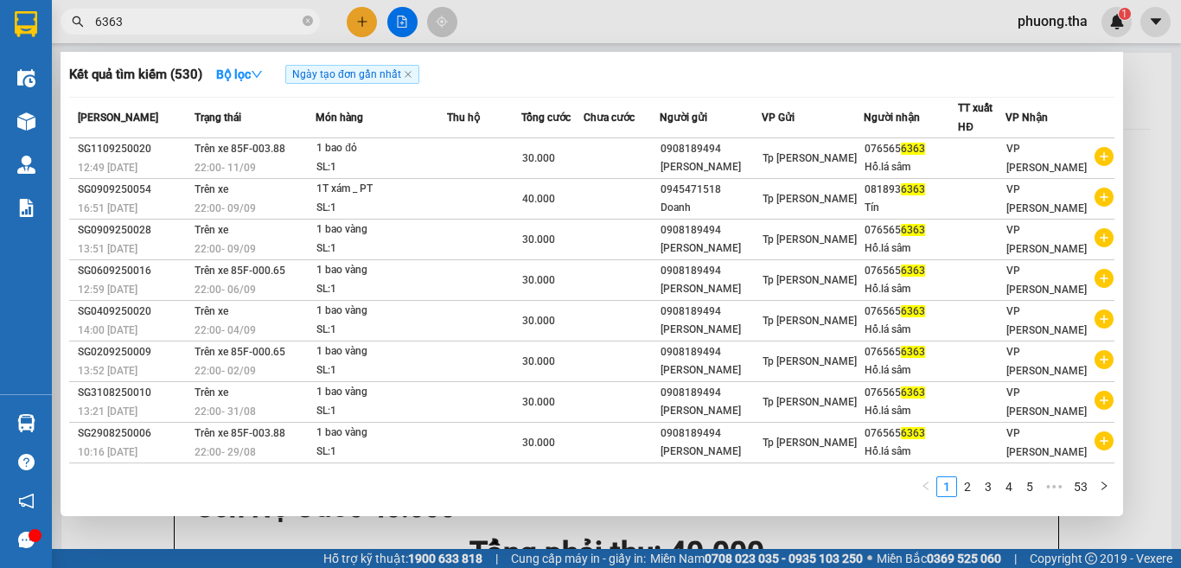
drag, startPoint x: 133, startPoint y: 19, endPoint x: 288, endPoint y: 29, distance: 155.1
click at [188, 29] on input "6363" at bounding box center [197, 21] width 204 height 19
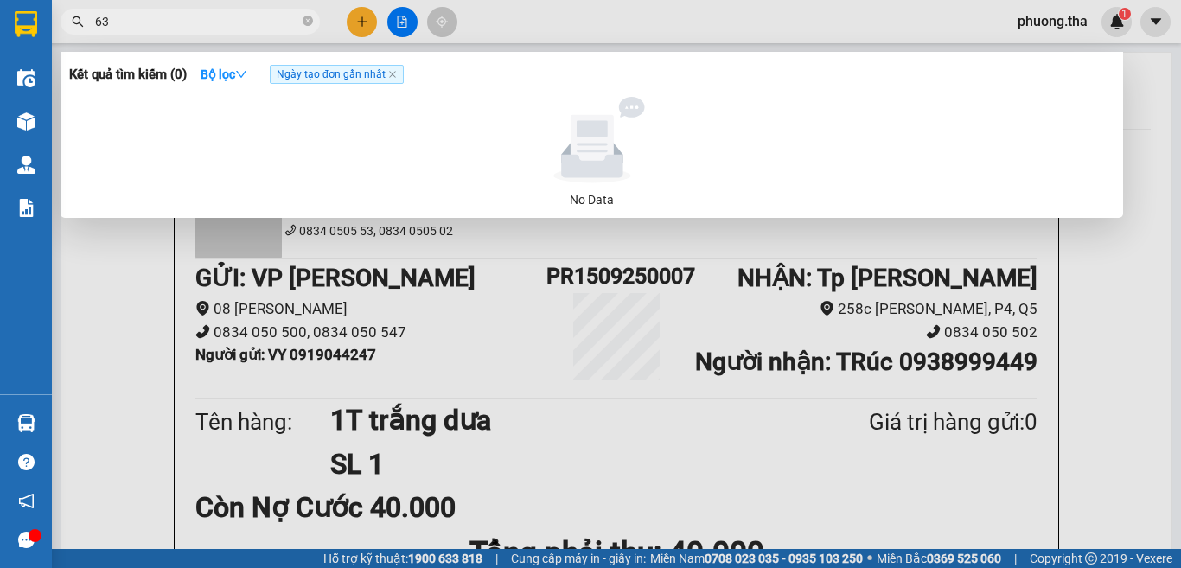
type input "6"
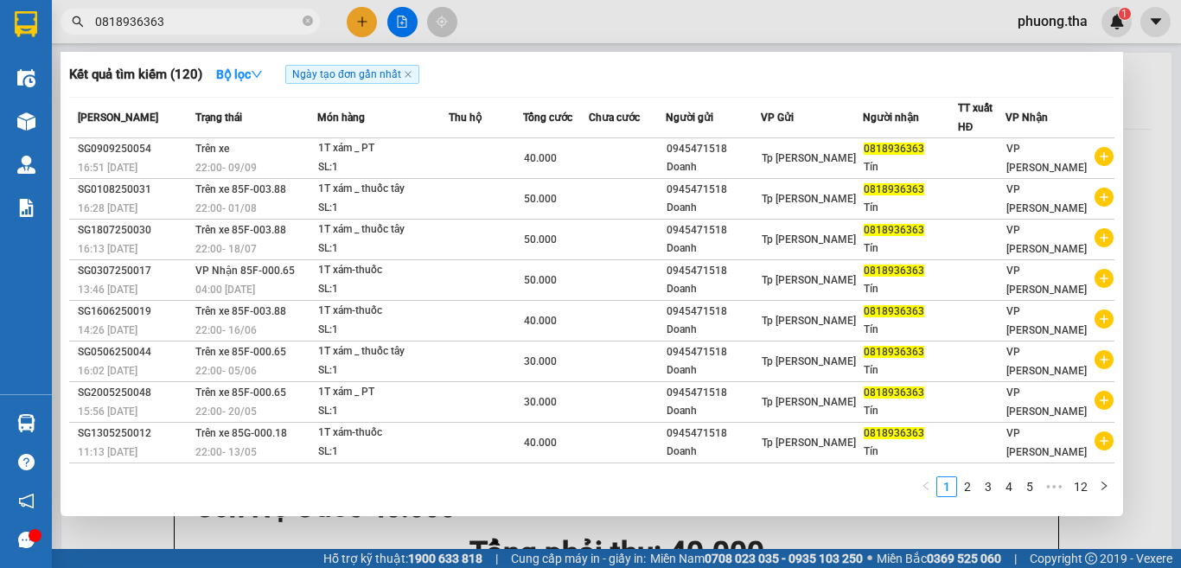
type input "0818936363"
click at [360, 17] on div at bounding box center [590, 284] width 1181 height 568
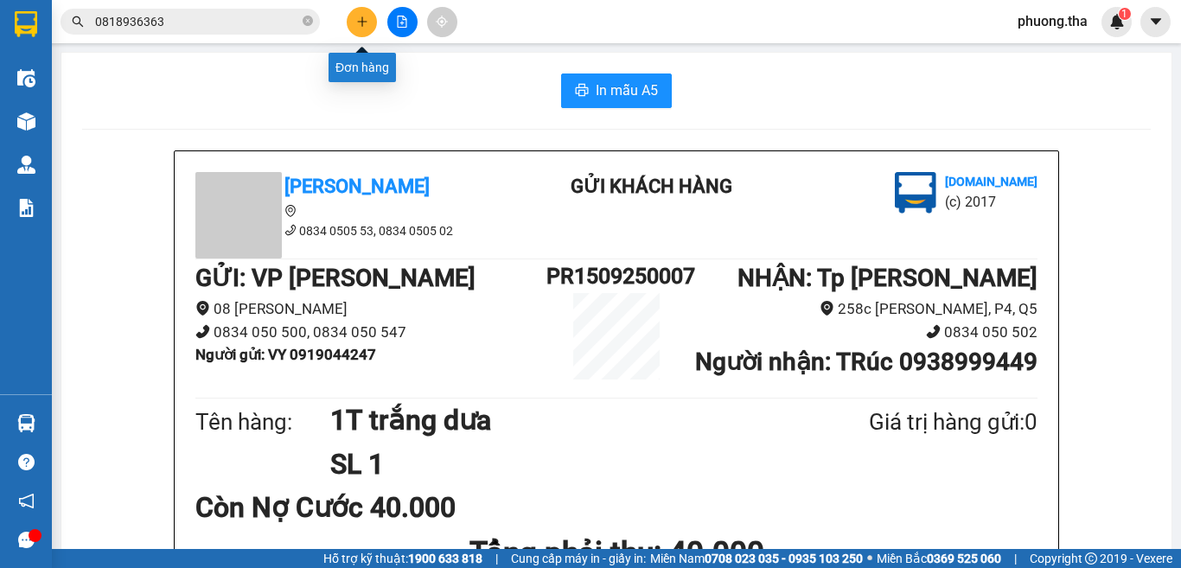
click at [360, 18] on icon "plus" at bounding box center [362, 22] width 12 height 12
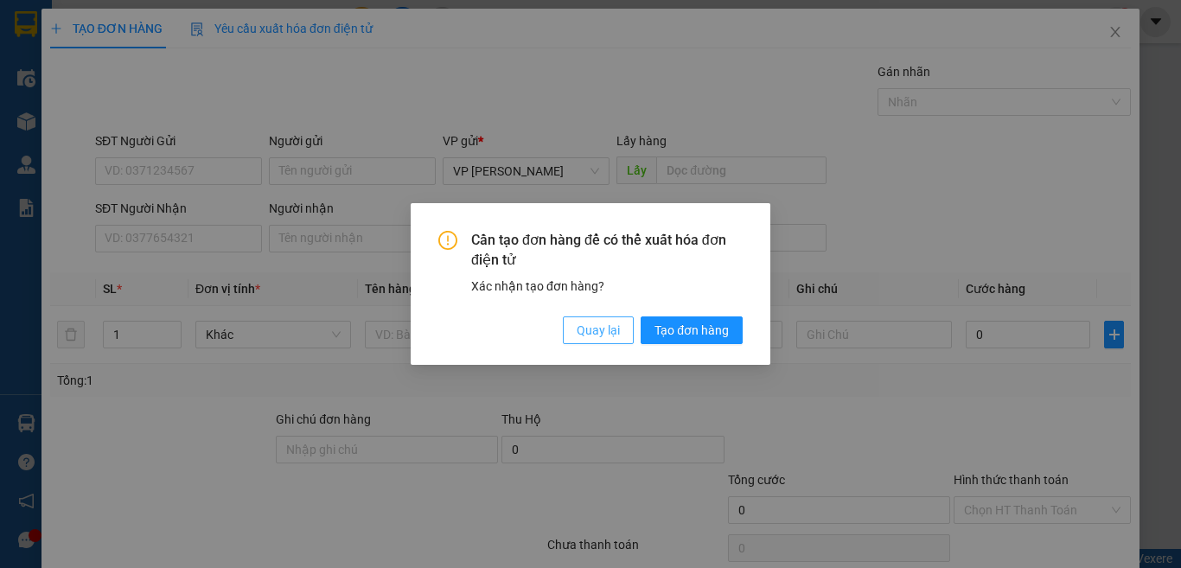
click at [602, 334] on span "Quay lại" at bounding box center [598, 330] width 43 height 19
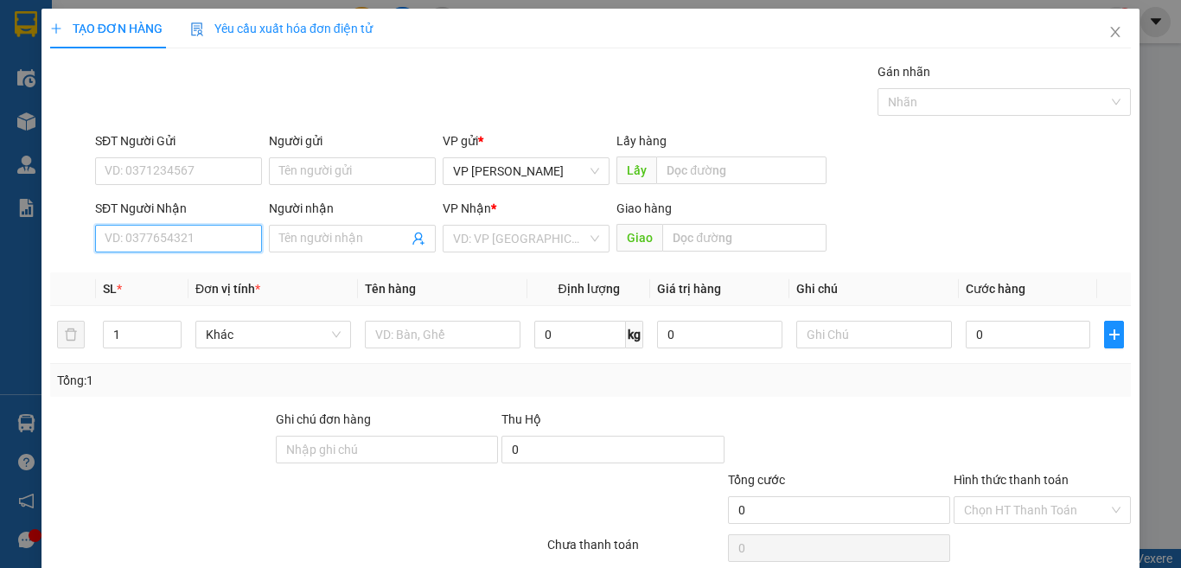
click at [194, 237] on input "SĐT Người Nhận" at bounding box center [178, 239] width 167 height 28
click at [209, 247] on input "7015" at bounding box center [178, 239] width 167 height 28
click at [193, 269] on div "0938707015 - HIỀN" at bounding box center [176, 273] width 143 height 19
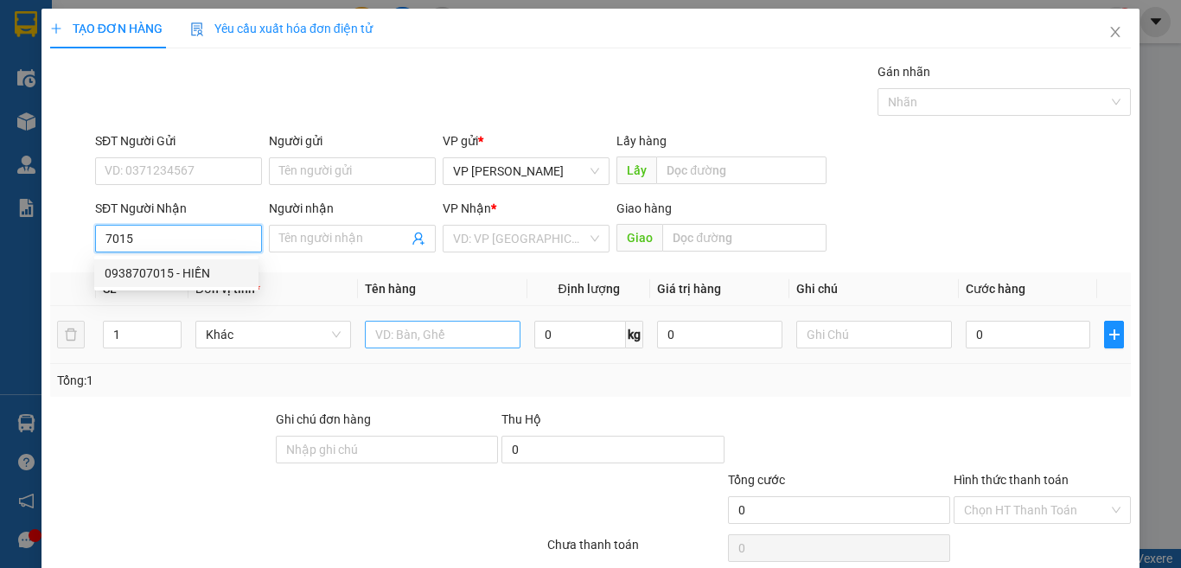
type input "0938707015"
type input "HIỀN"
type input "0938707015"
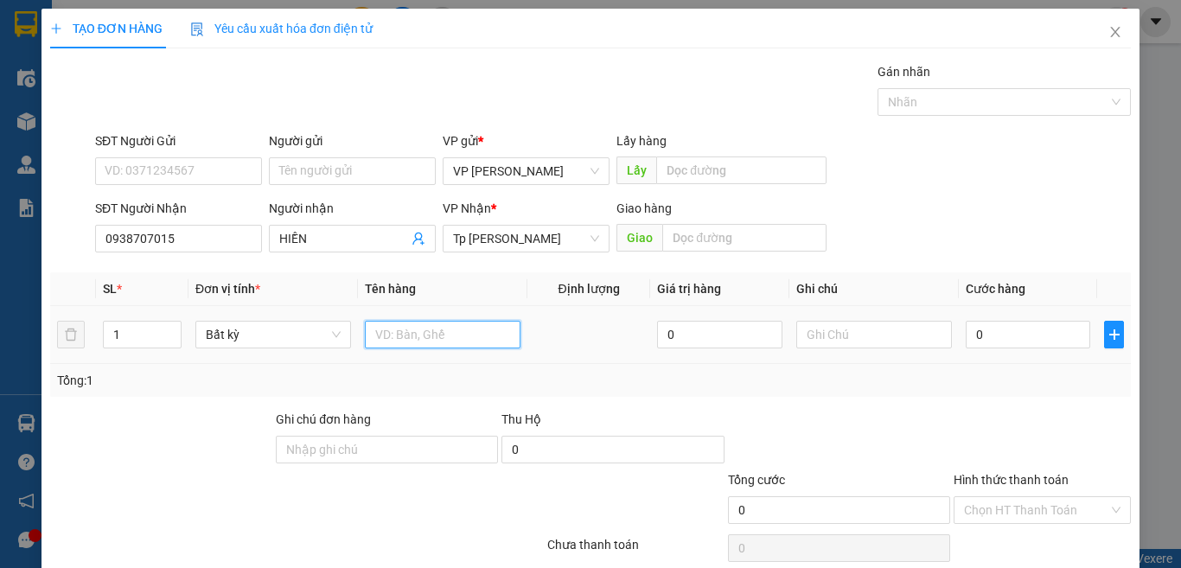
click at [417, 335] on input "text" at bounding box center [443, 335] width 156 height 28
paste input "á"
type input "1T xám"
click at [1013, 331] on input "0" at bounding box center [1027, 335] width 124 height 28
type input "3"
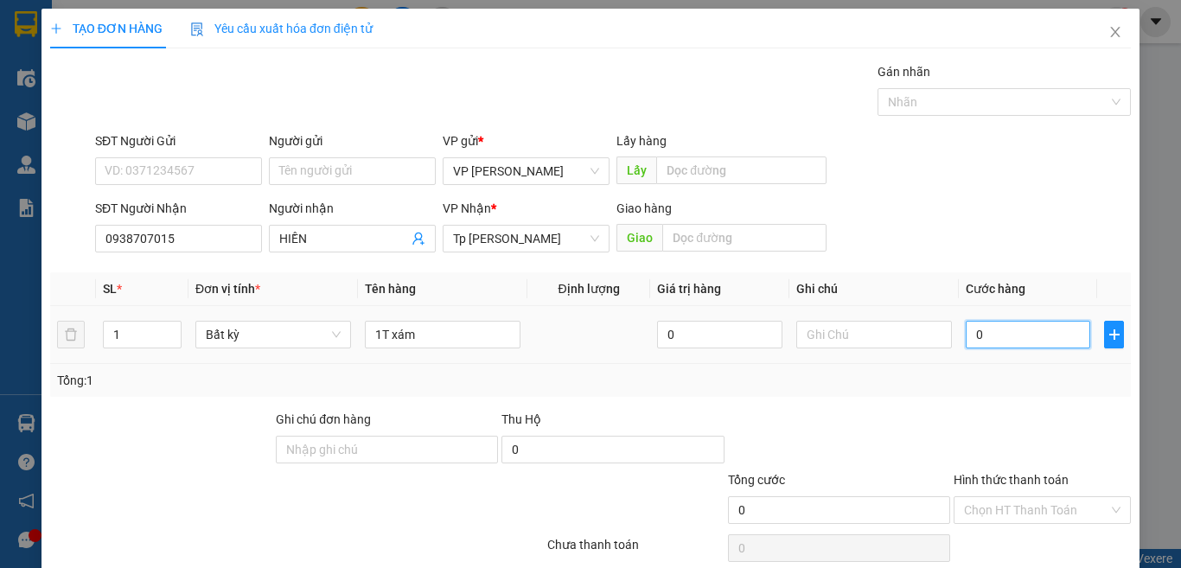
type input "3"
type input "30"
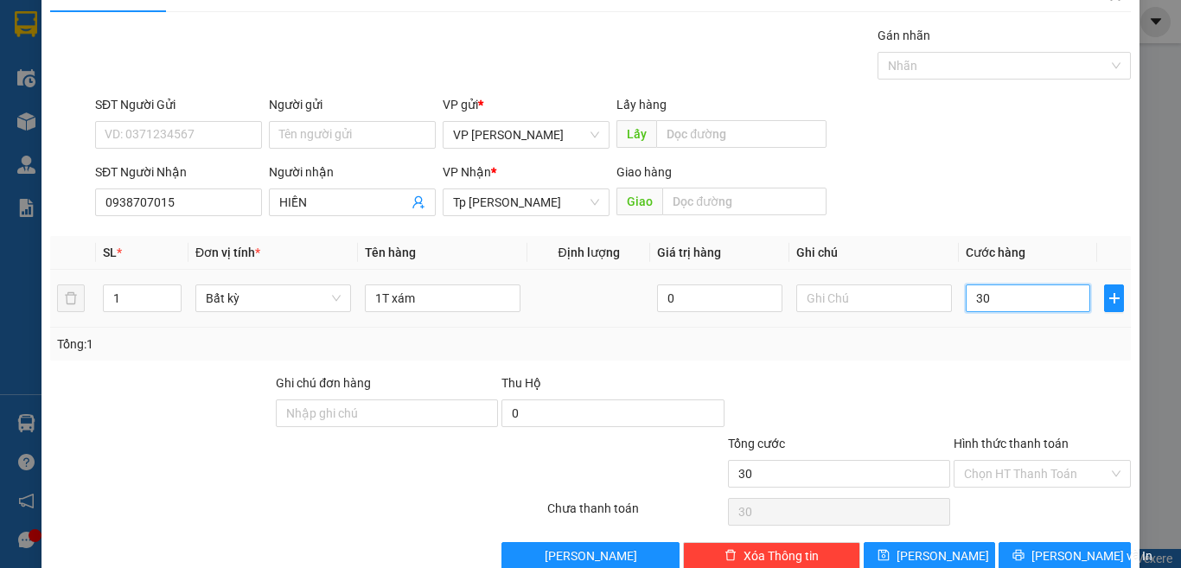
scroll to position [72, 0]
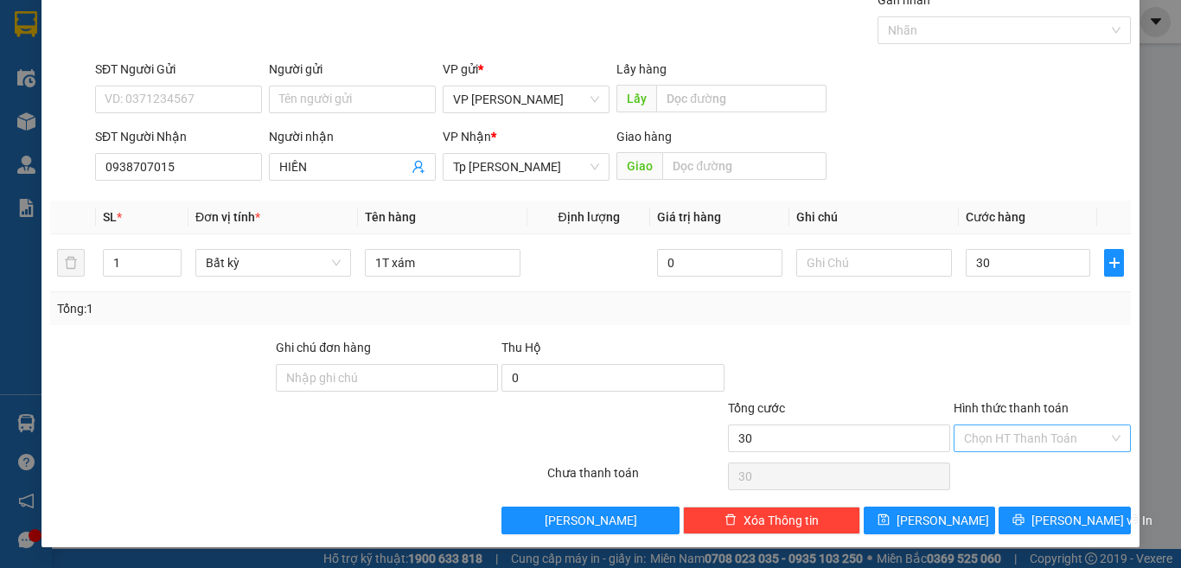
click at [1045, 430] on input "Hình thức thanh toán" at bounding box center [1036, 438] width 144 height 26
type input "30.000"
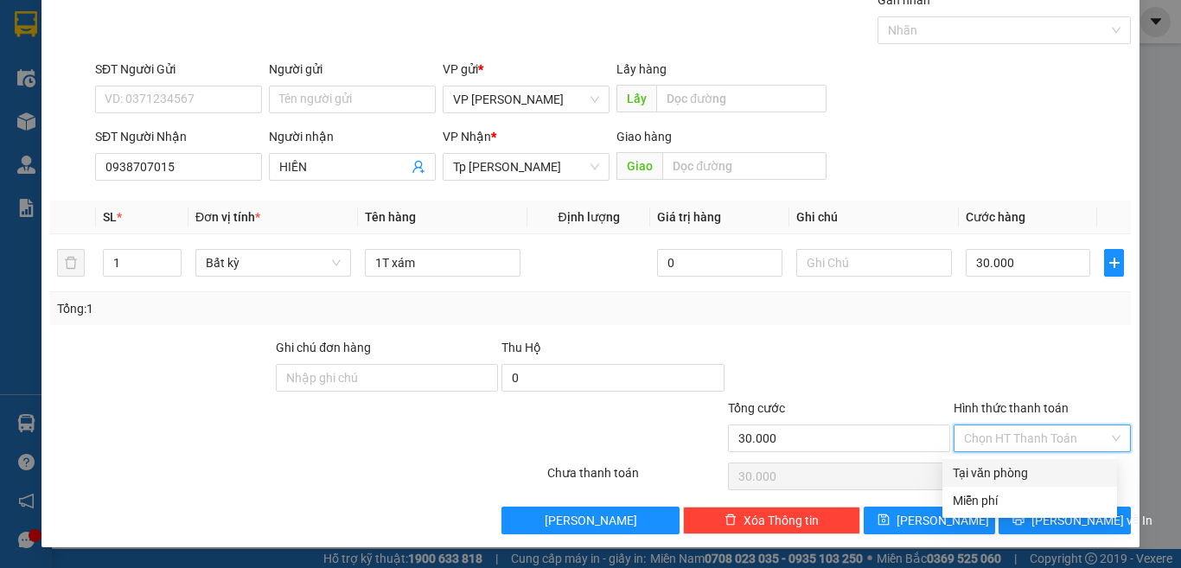
click at [1040, 467] on div "Tại văn phòng" at bounding box center [1029, 472] width 154 height 19
type input "0"
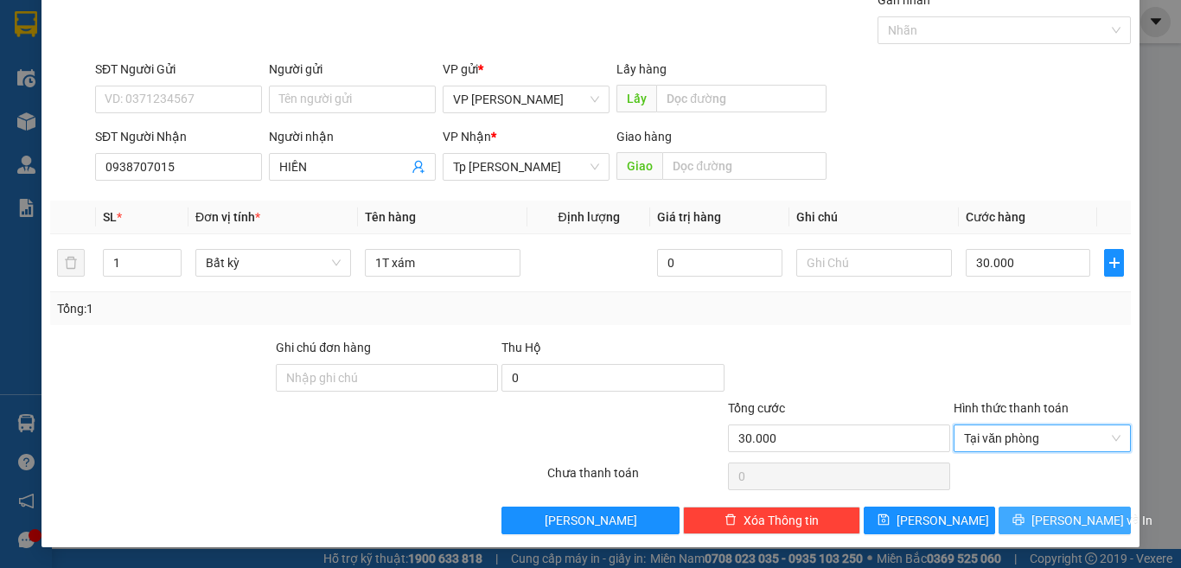
click at [1024, 518] on icon "printer" at bounding box center [1018, 519] width 12 height 12
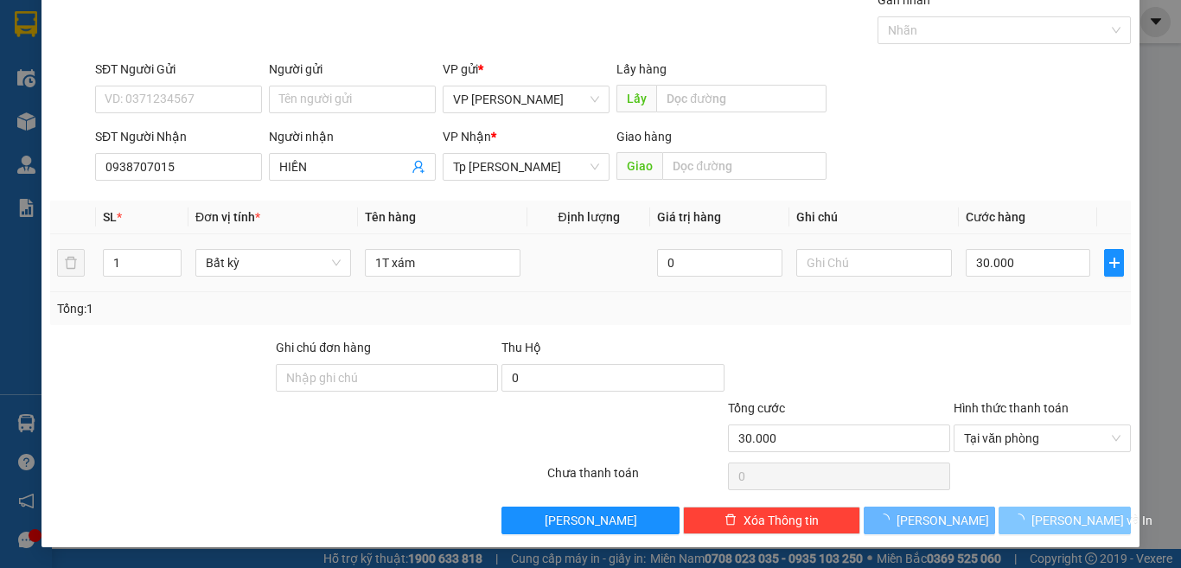
scroll to position [0, 0]
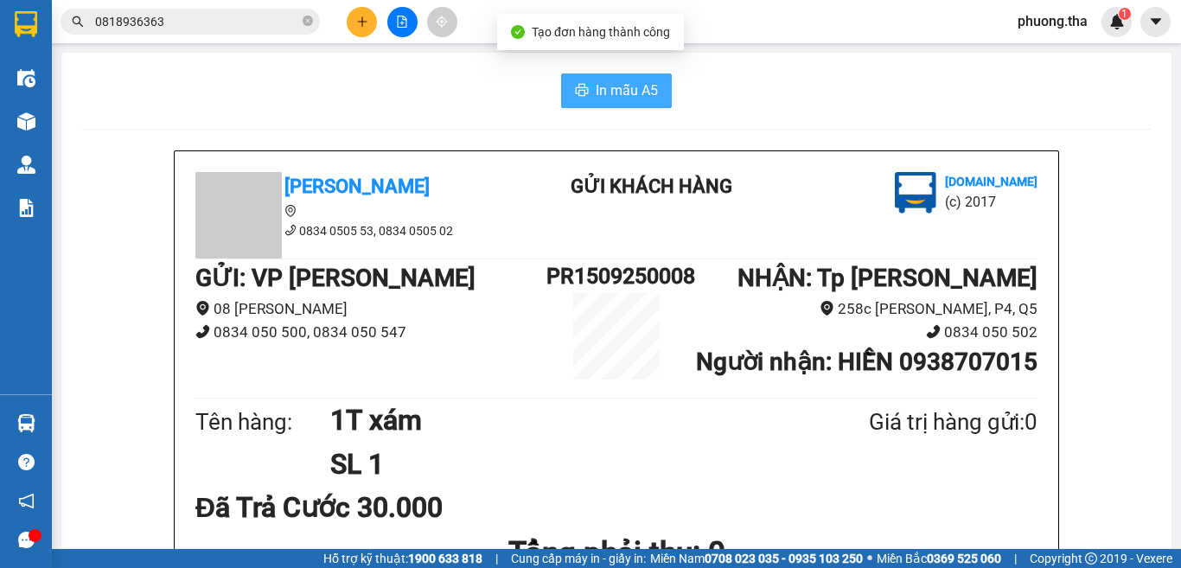
click at [616, 99] on span "In mẫu A5" at bounding box center [627, 91] width 62 height 22
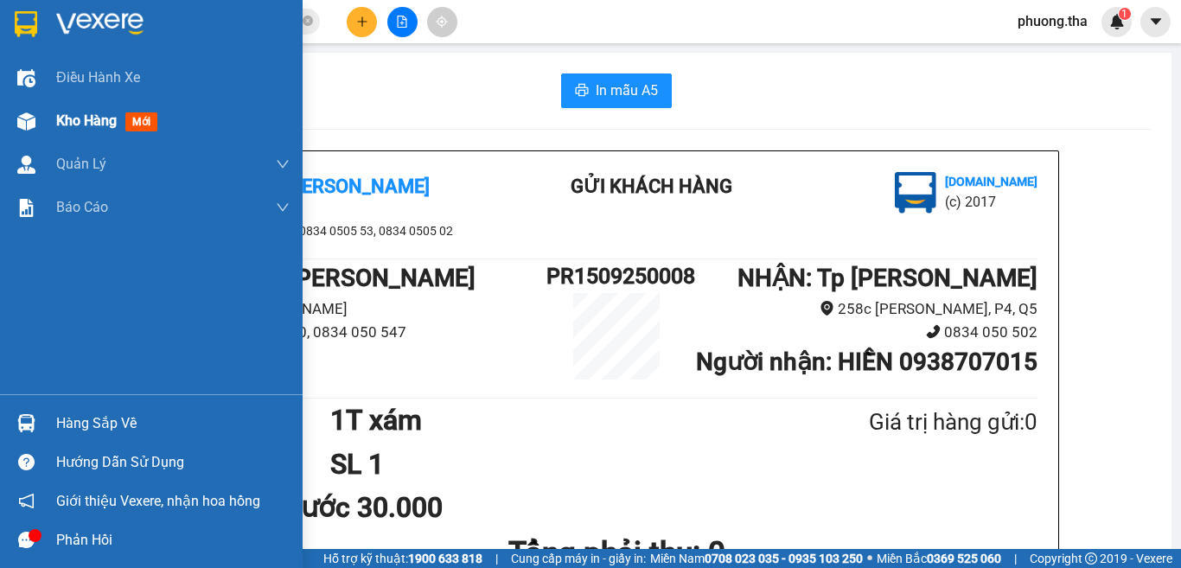
click at [76, 131] on div "Kho hàng mới" at bounding box center [110, 121] width 108 height 22
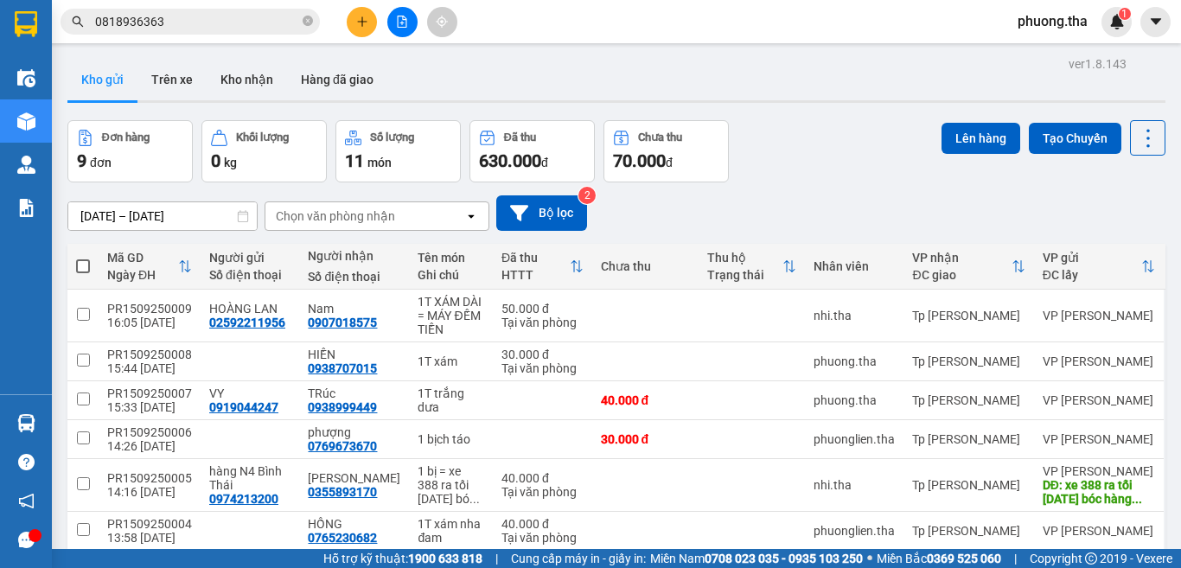
click at [90, 124] on button "Đơn hàng 9 đơn" at bounding box center [129, 151] width 125 height 62
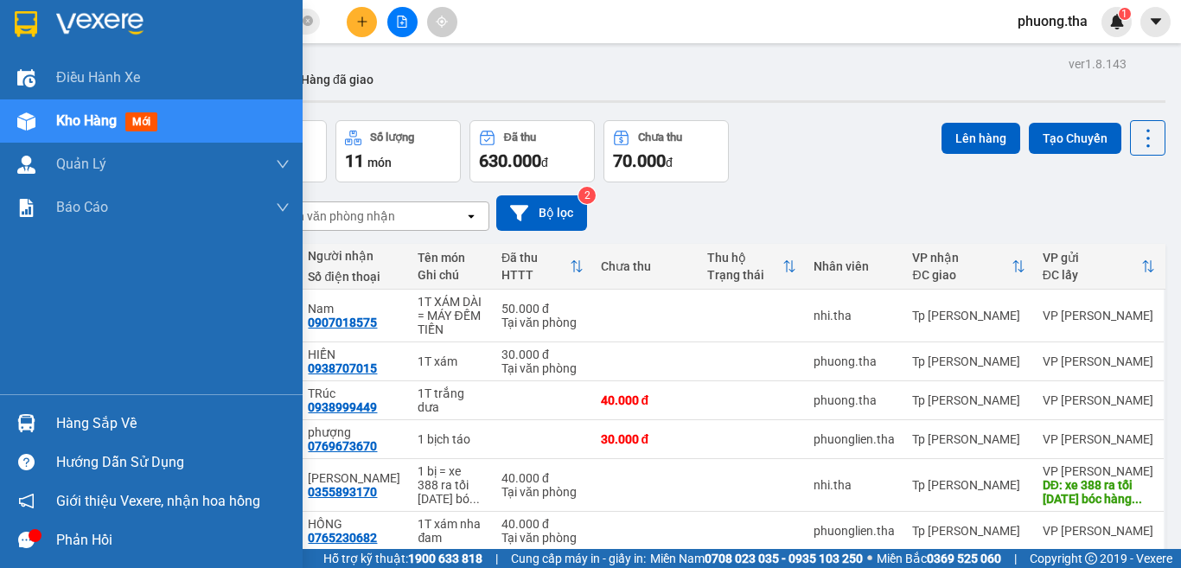
click at [41, 116] on div "Kho hàng mới" at bounding box center [151, 120] width 303 height 43
click at [175, 126] on div "Kho hàng mới" at bounding box center [172, 120] width 233 height 43
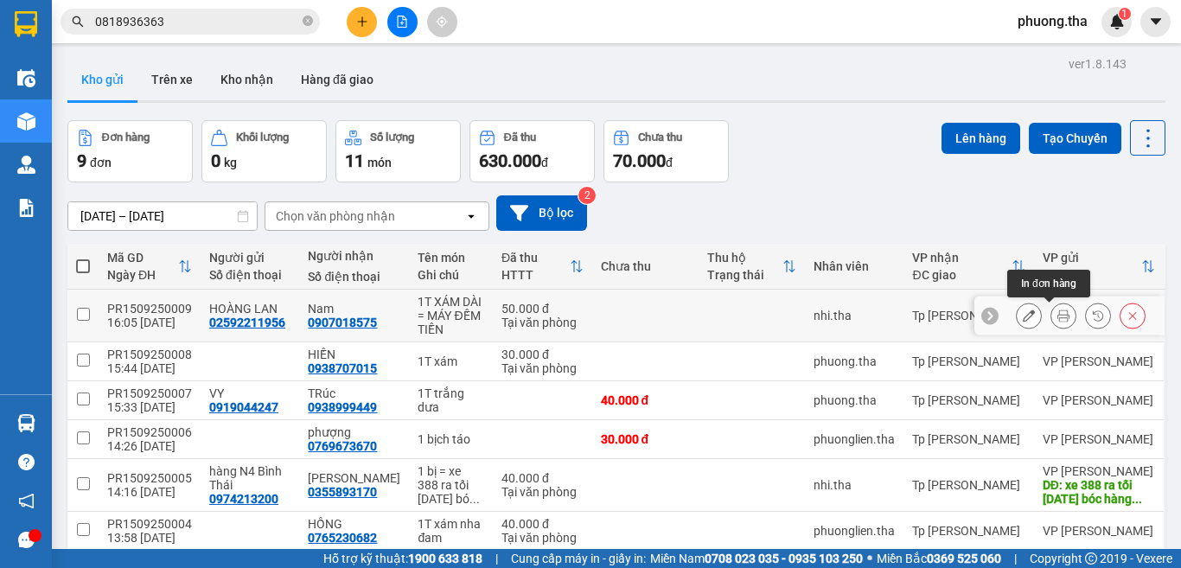
click at [1057, 317] on icon at bounding box center [1063, 315] width 12 height 12
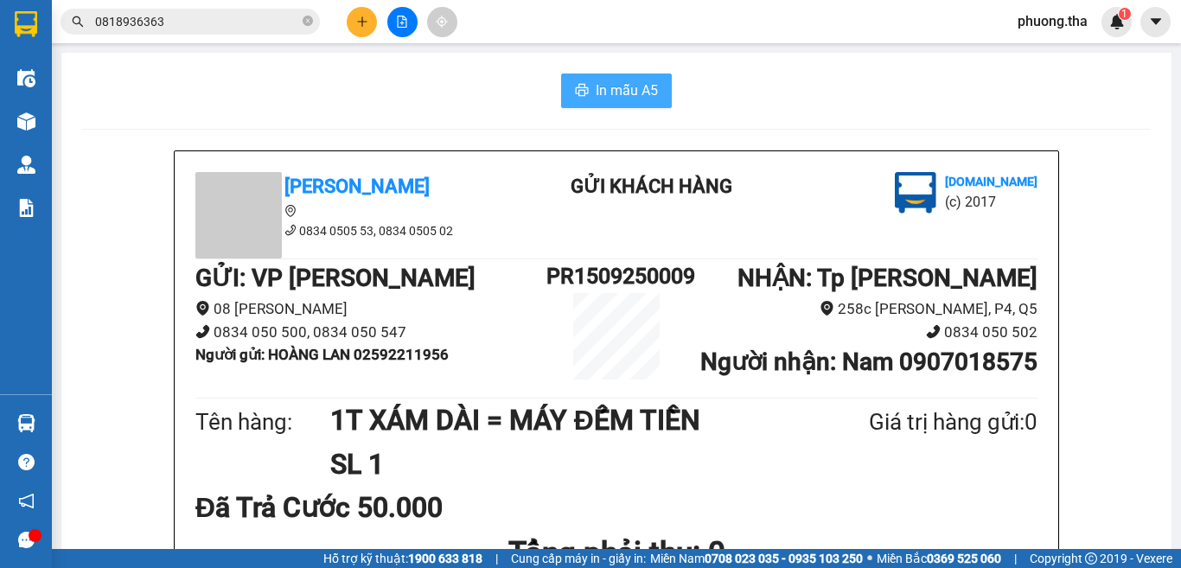
click at [624, 92] on span "In mẫu A5" at bounding box center [627, 91] width 62 height 22
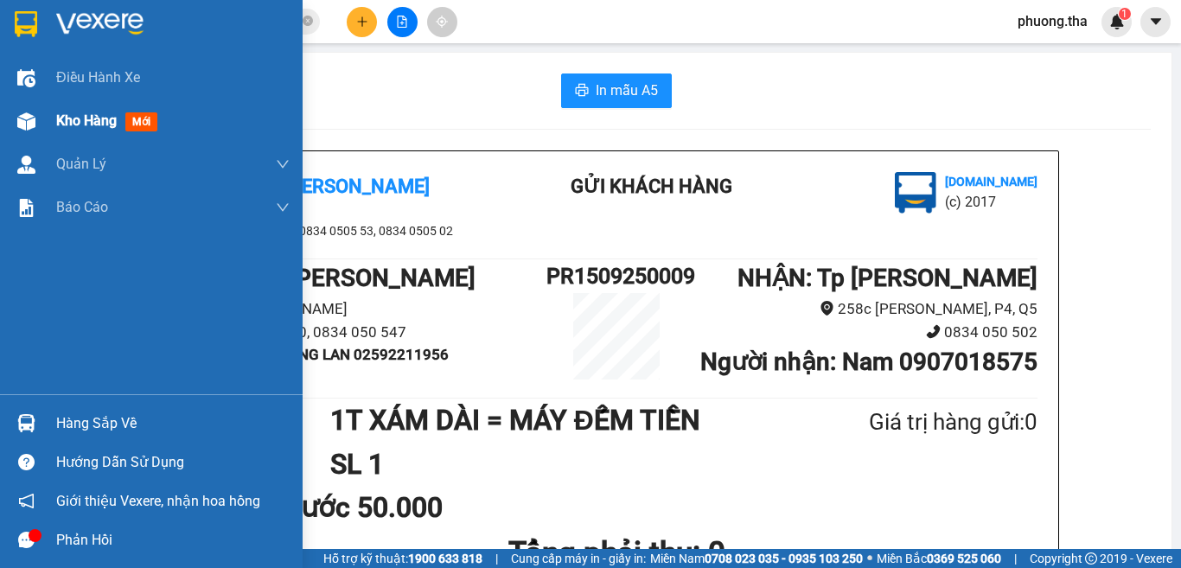
click at [70, 113] on span "Kho hàng" at bounding box center [86, 120] width 61 height 16
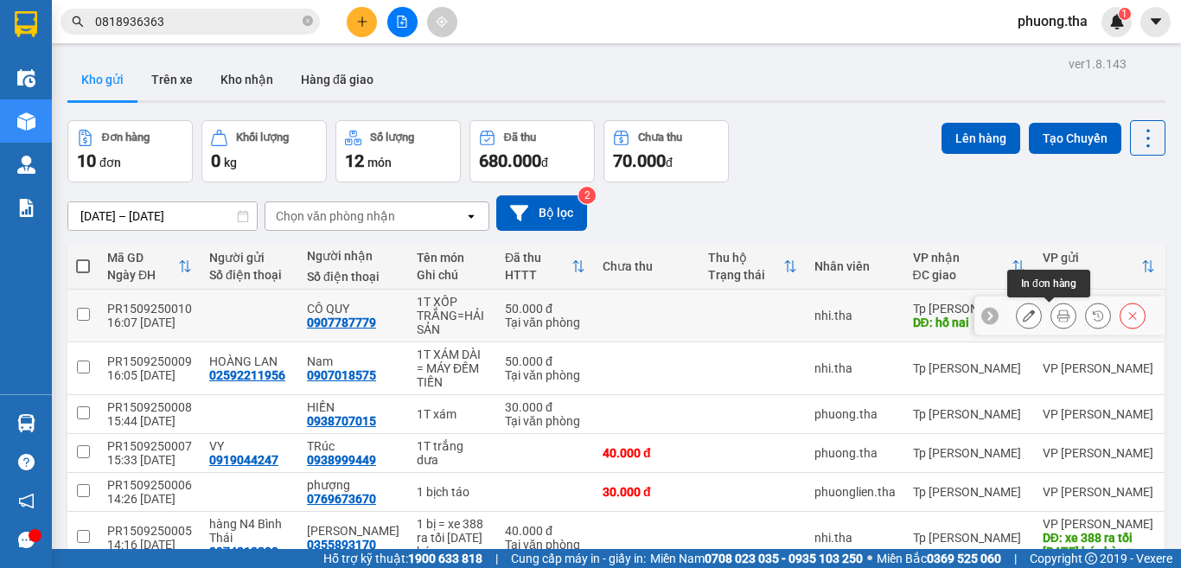
click at [1057, 315] on icon at bounding box center [1063, 315] width 12 height 12
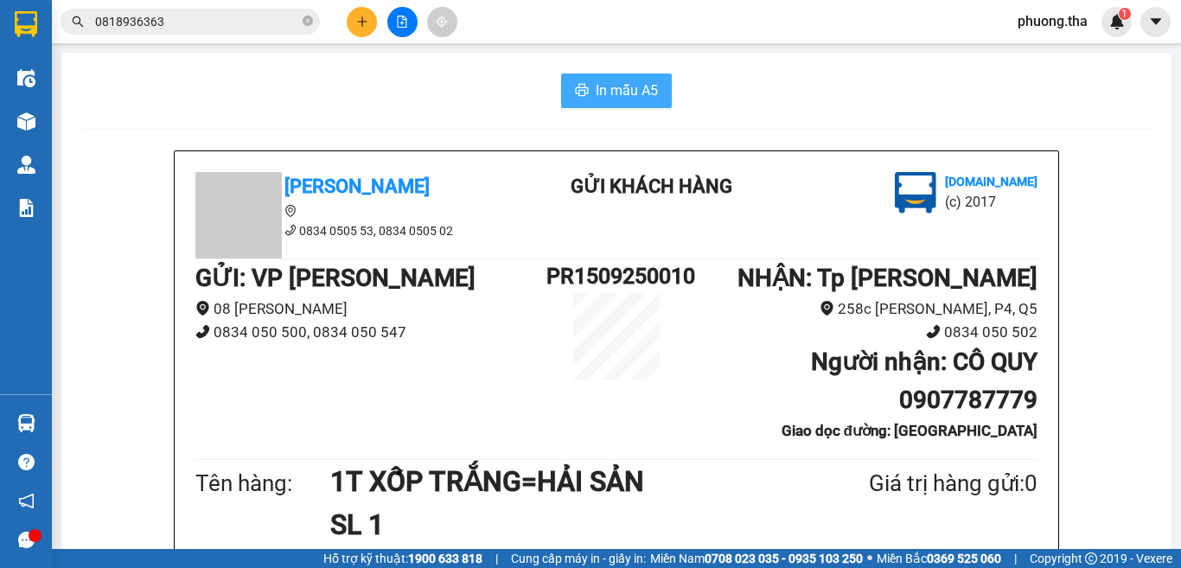
click at [607, 88] on span "In mẫu A5" at bounding box center [627, 91] width 62 height 22
click at [311, 21] on icon "close-circle" at bounding box center [308, 21] width 10 height 10
click at [265, 31] on span at bounding box center [190, 22] width 259 height 26
click at [265, 21] on input "text" at bounding box center [197, 21] width 204 height 19
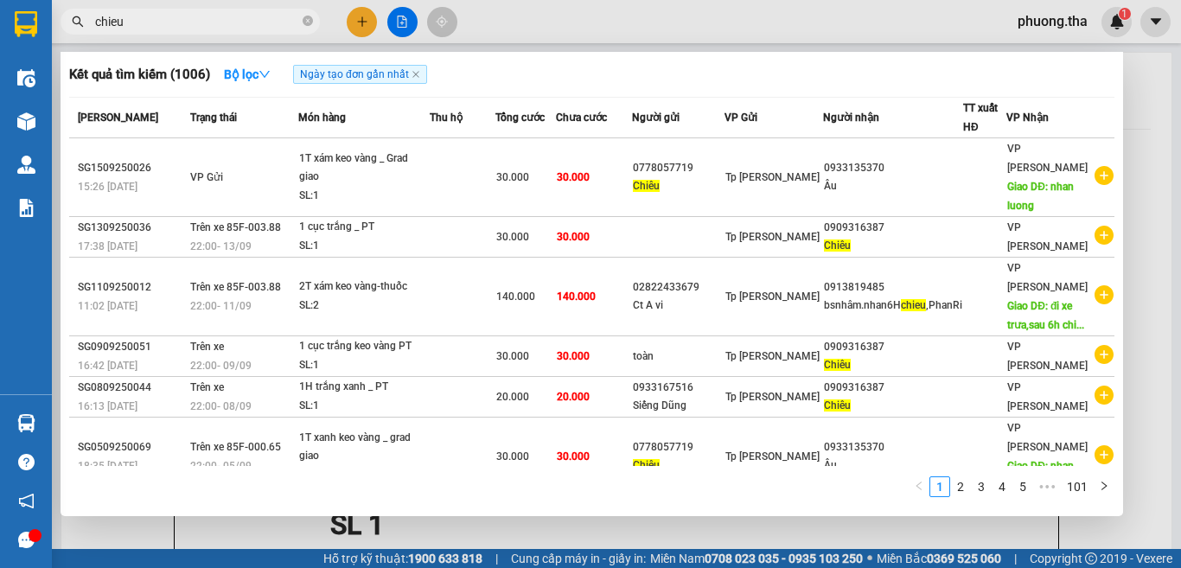
type input "chieu"
click at [368, 22] on div at bounding box center [590, 284] width 1181 height 568
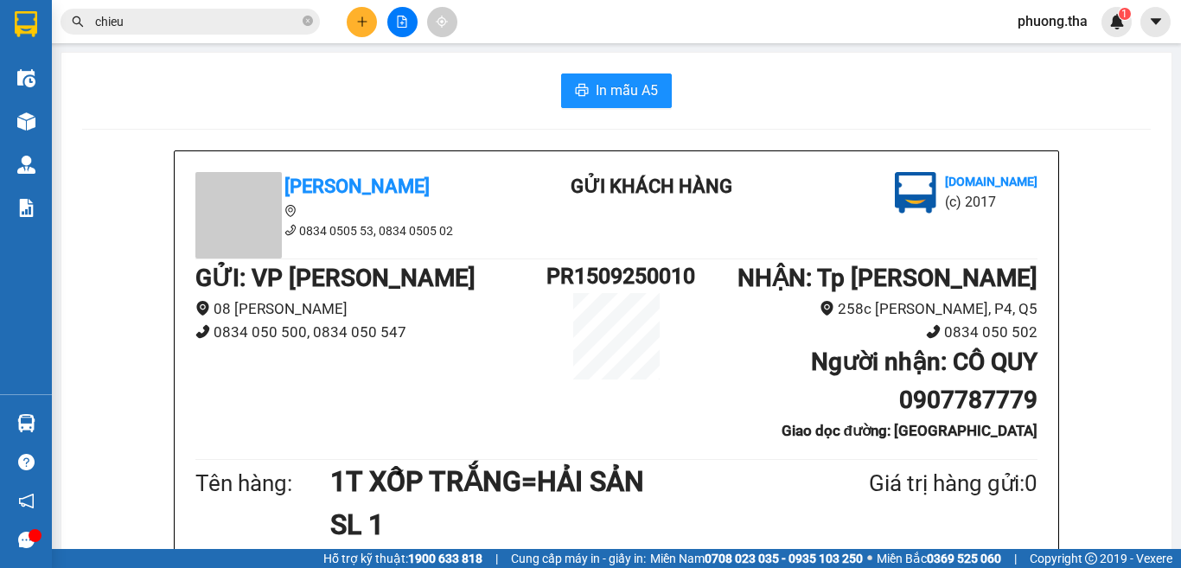
click at [368, 22] on button at bounding box center [362, 22] width 30 height 30
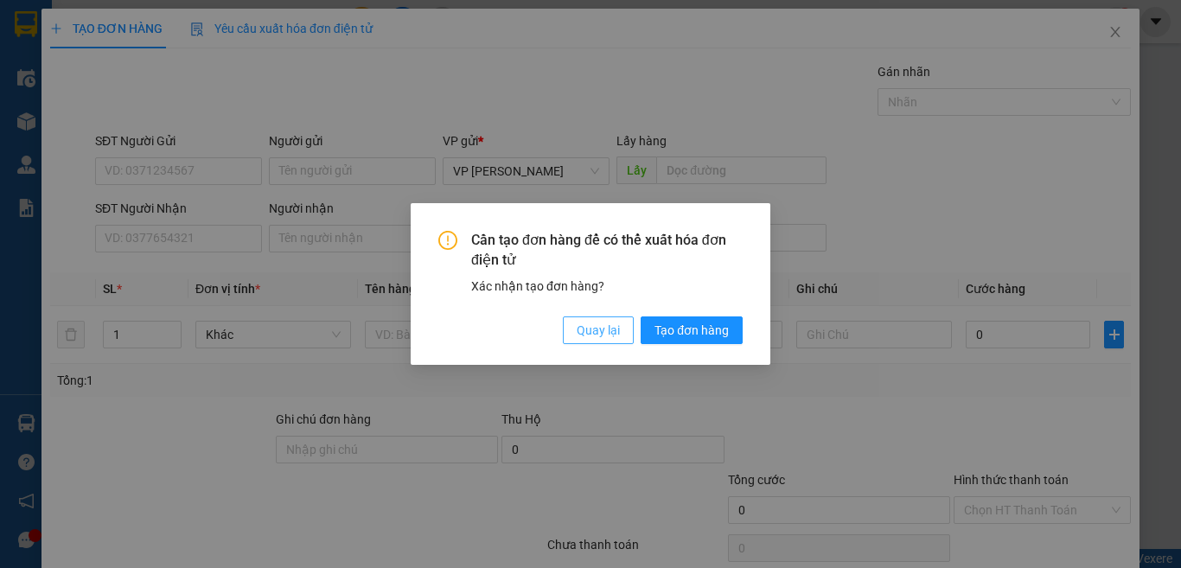
click at [589, 336] on span "Quay lại" at bounding box center [598, 330] width 43 height 19
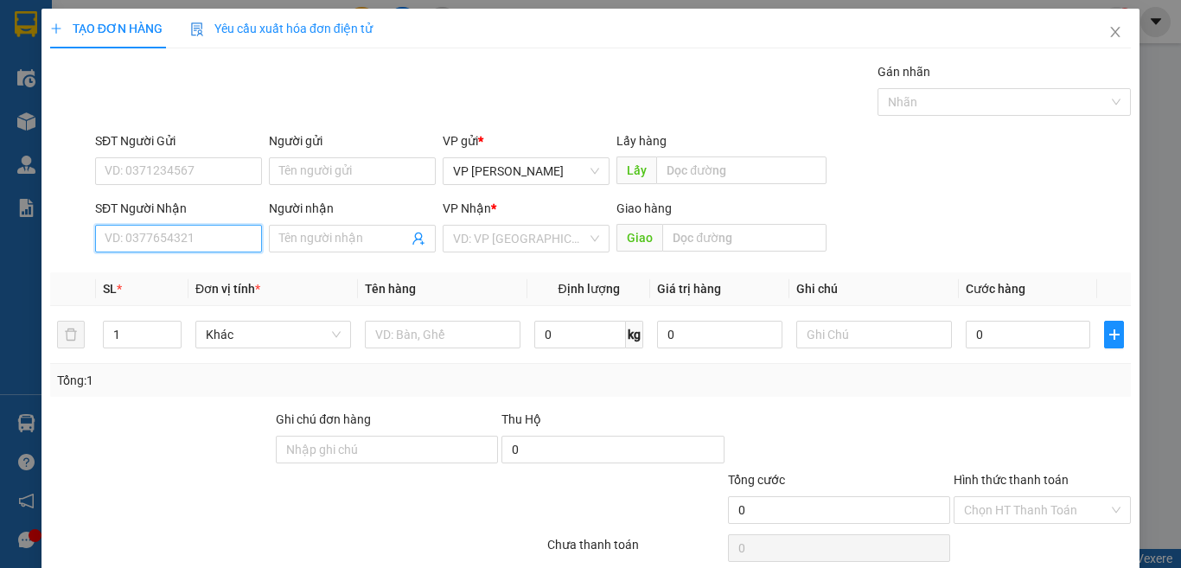
click at [211, 238] on input "SĐT Người Nhận" at bounding box center [178, 239] width 167 height 28
click at [190, 229] on input "0908374883" at bounding box center [178, 239] width 167 height 28
click at [209, 241] on input "0908374883" at bounding box center [178, 239] width 167 height 28
type input "0908374883"
click at [279, 237] on input "Người nhận" at bounding box center [343, 238] width 129 height 19
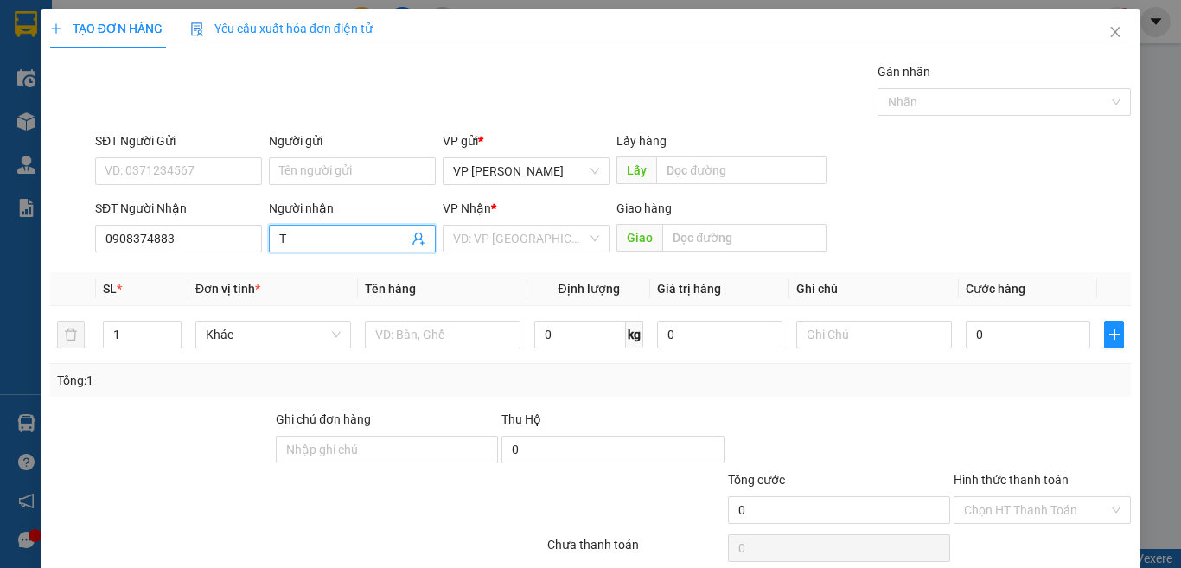
paste input "â"
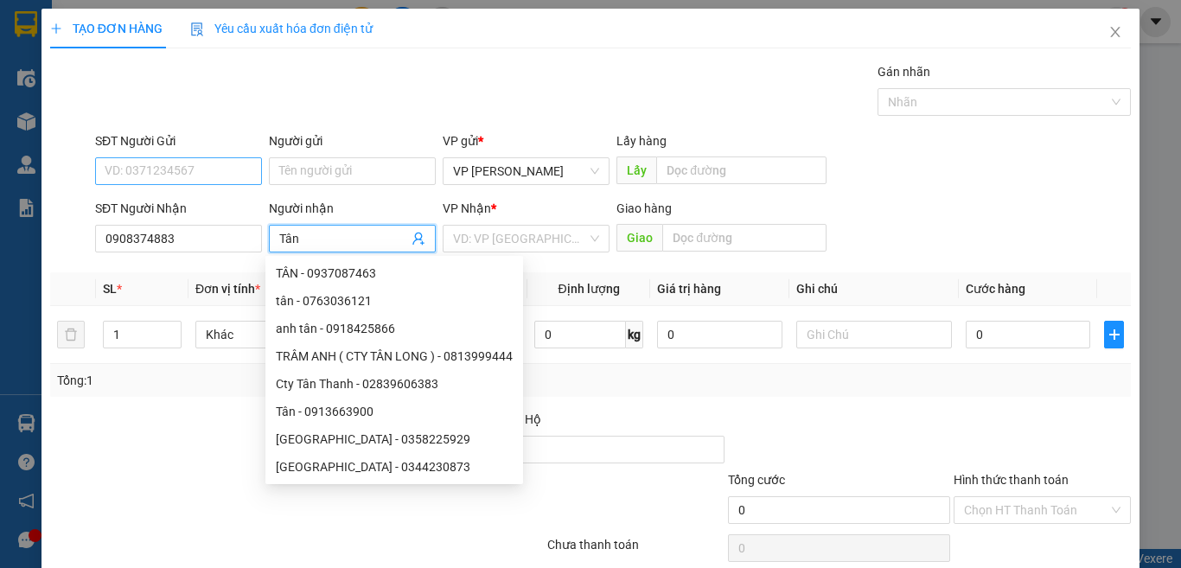
type input "Tân"
click at [208, 168] on input "SĐT Người Gửi" at bounding box center [178, 171] width 167 height 28
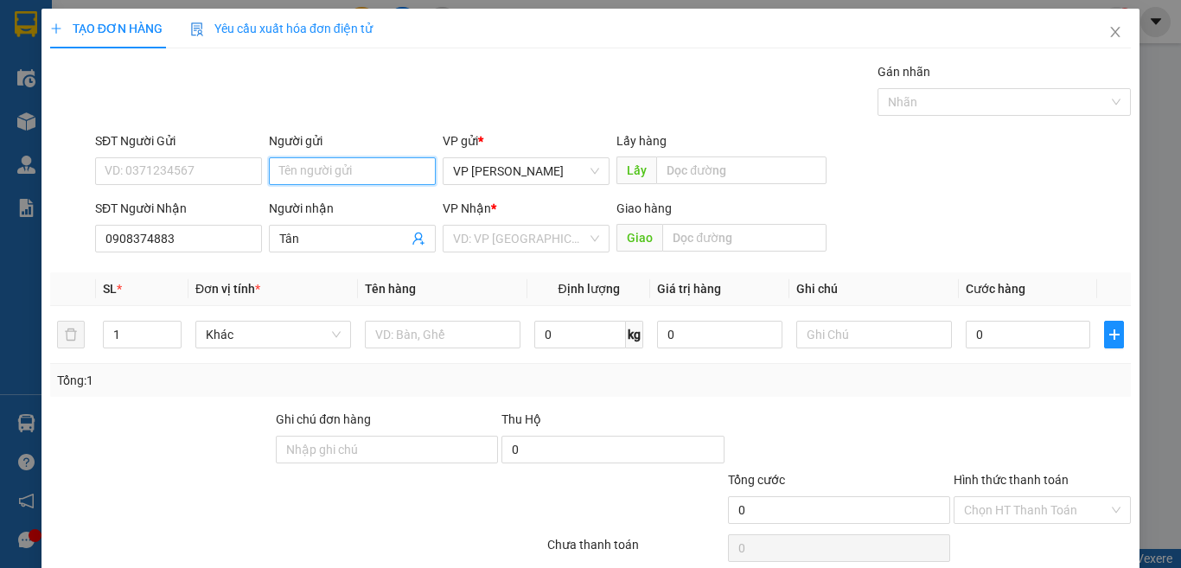
click at [307, 174] on input "Người gửi" at bounding box center [352, 171] width 167 height 28
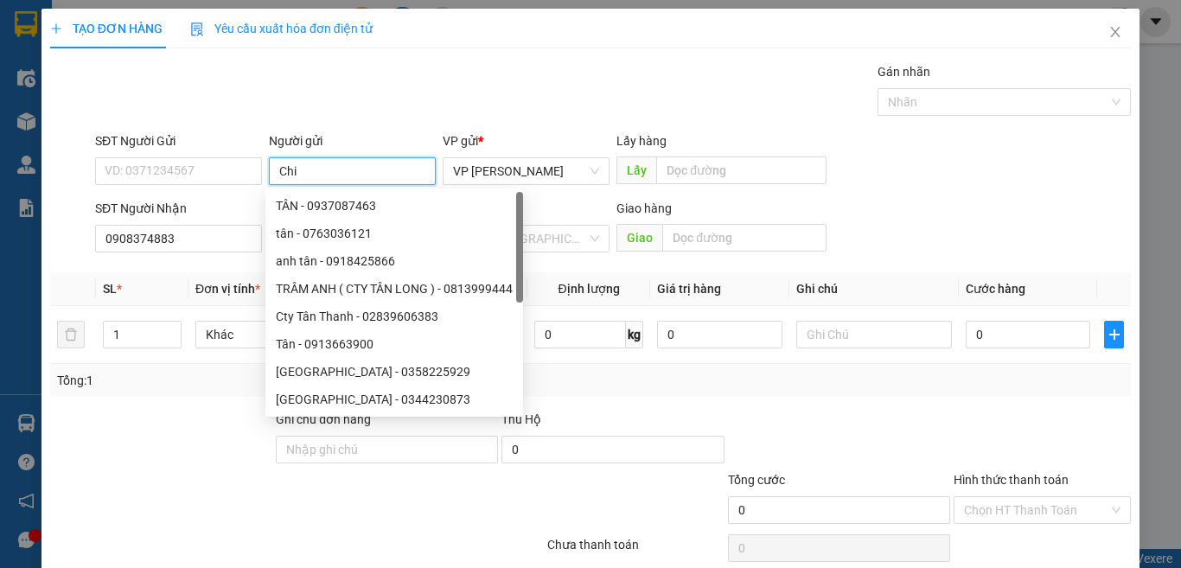
paste input "êu"
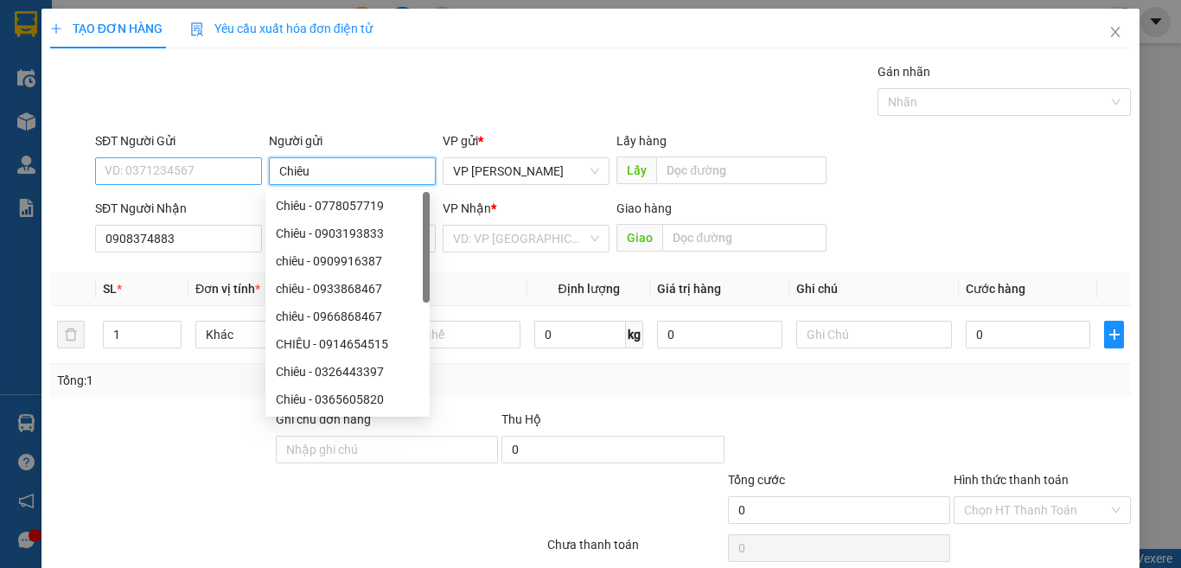
type input "Chiêu"
click at [160, 174] on input "SĐT Người Gửi" at bounding box center [178, 171] width 167 height 28
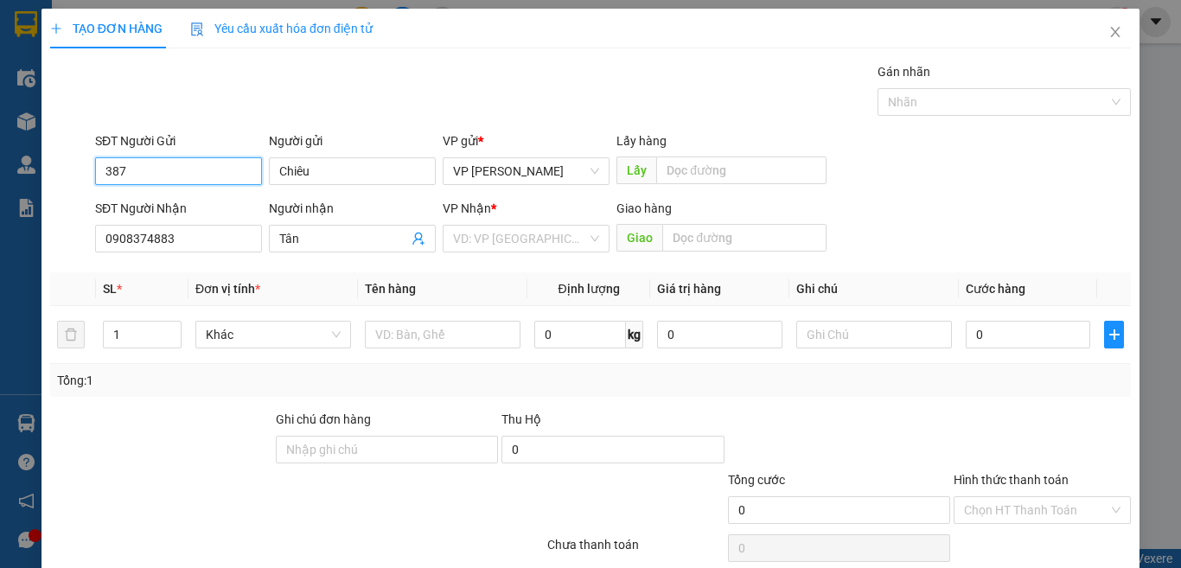
click at [150, 175] on input "387" at bounding box center [178, 171] width 167 height 28
click at [162, 196] on div "0909316387 - Chiêu" at bounding box center [176, 205] width 143 height 19
type input "0909316387"
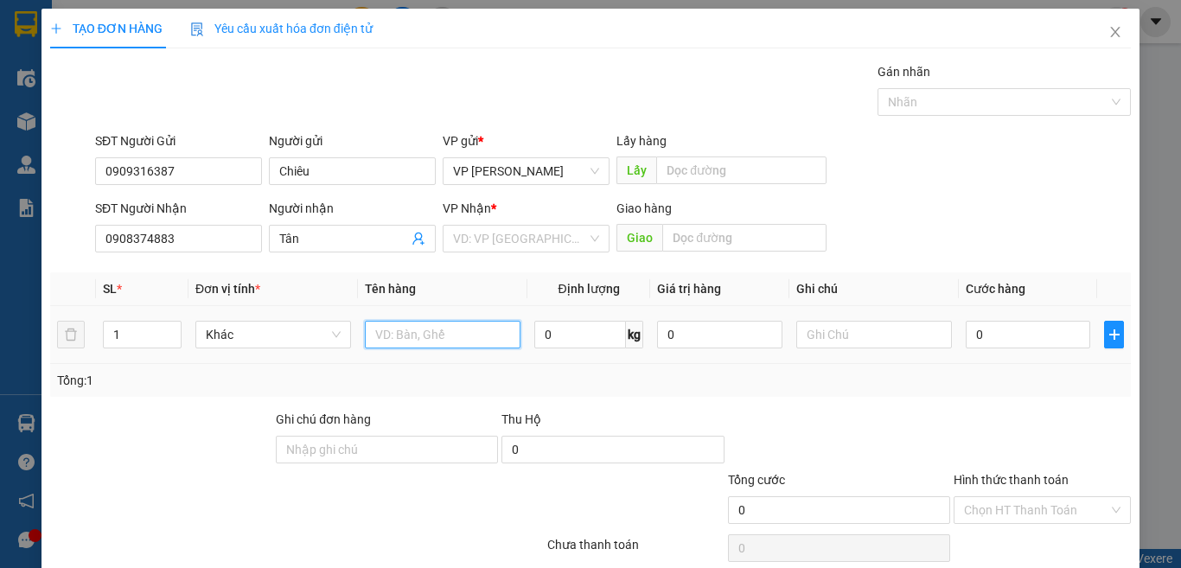
click at [389, 321] on input "text" at bounding box center [443, 335] width 156 height 28
paste input "ục"
paste input "áy"
paste input "ọc"
paste input "án"
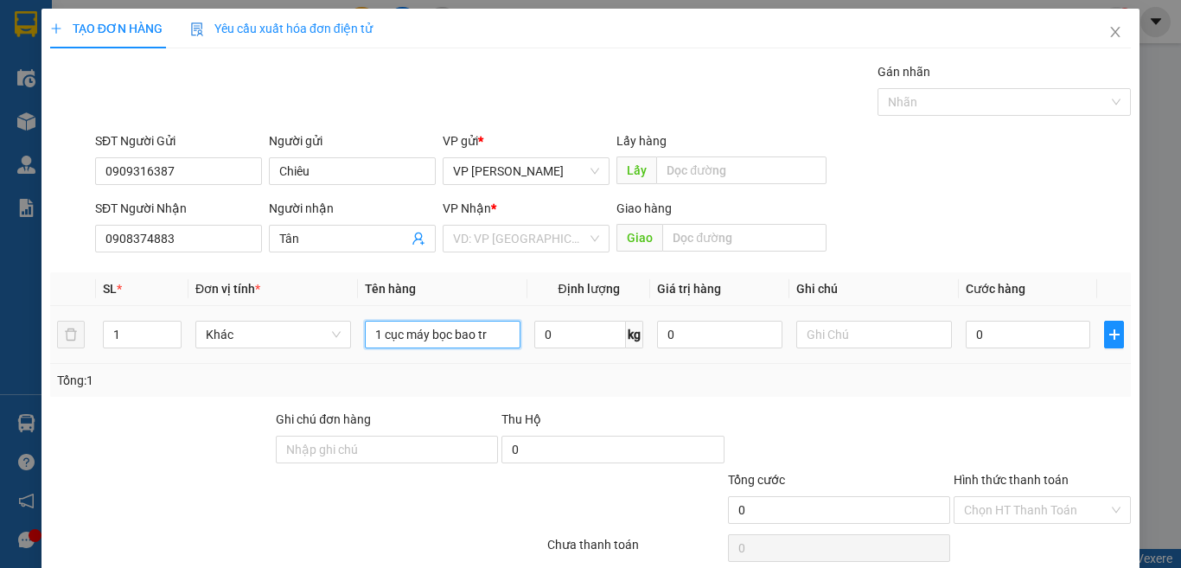
paste input "ắng"
paste input "á"
type input "1 cục máy bọc bao trắng + 1t xám"
click at [179, 326] on div "1" at bounding box center [142, 335] width 79 height 28
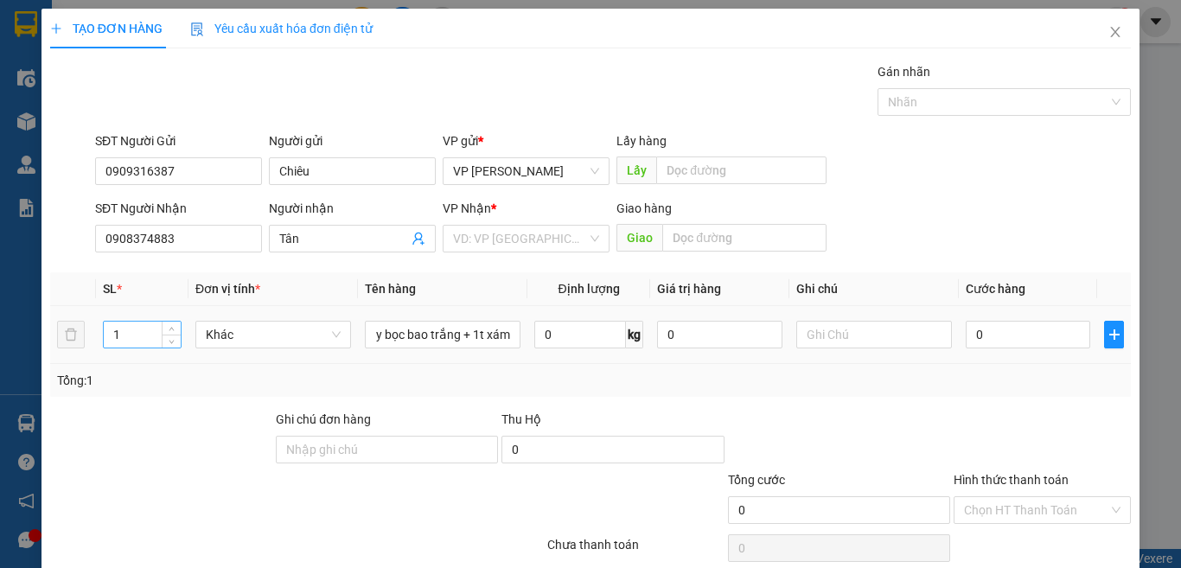
scroll to position [0, 0]
type input "2"
click at [172, 328] on icon "up" at bounding box center [172, 331] width 6 height 6
click at [985, 334] on input "0" at bounding box center [1027, 335] width 124 height 28
type input "1"
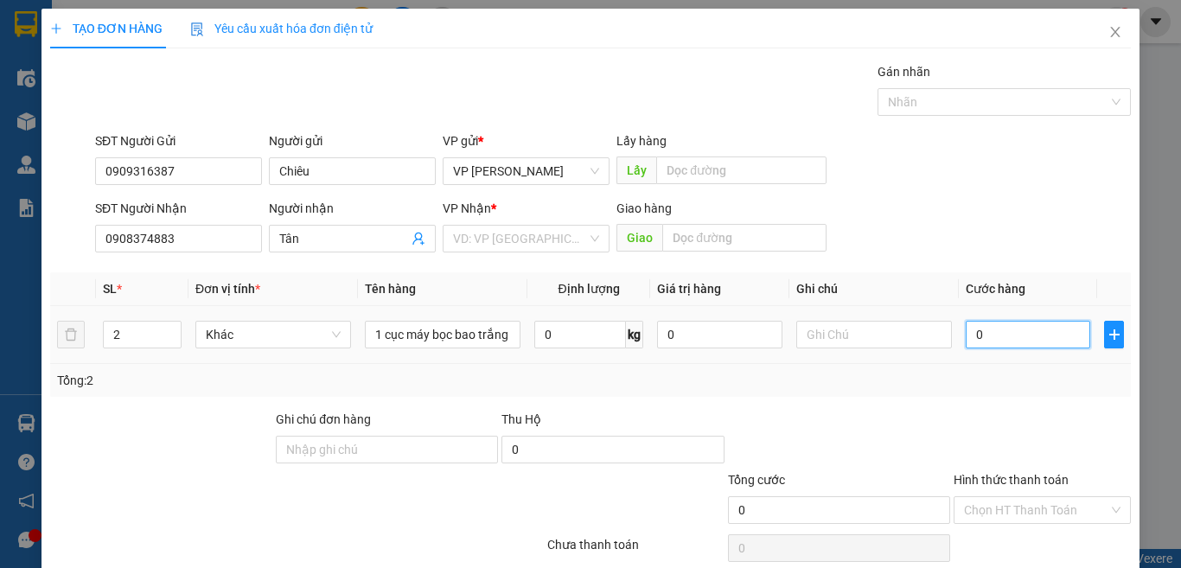
type input "1"
type input "15"
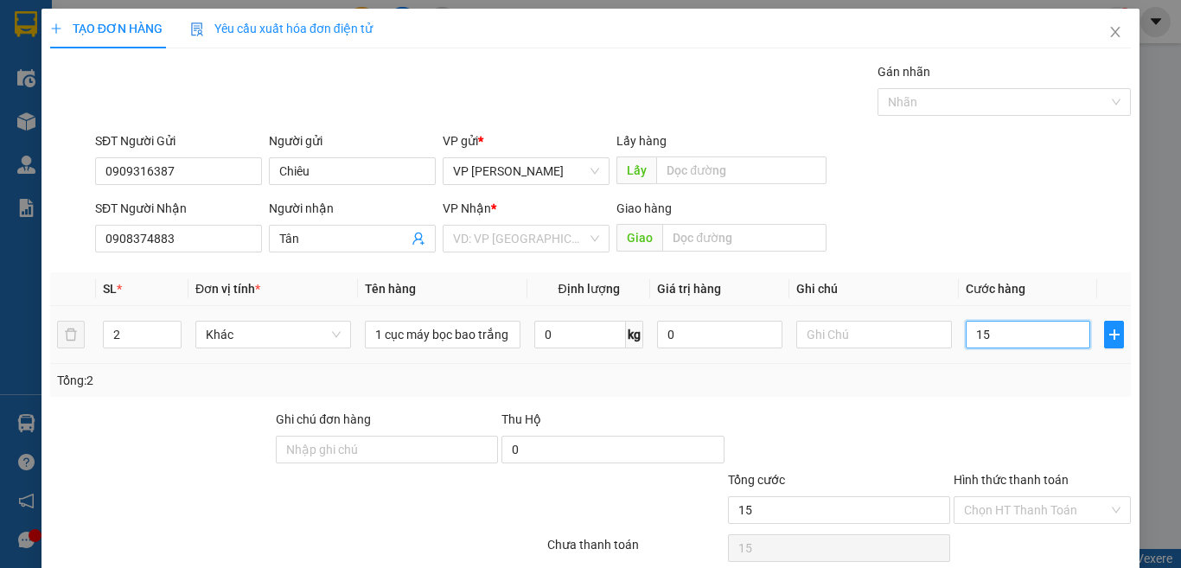
type input "150"
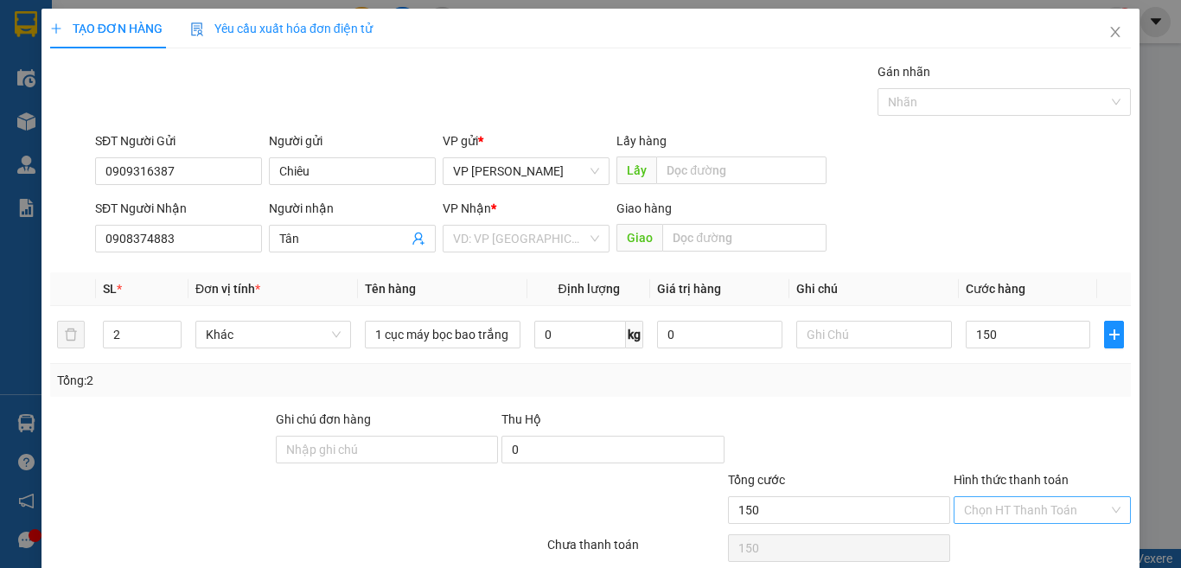
click at [1007, 509] on input "Hình thức thanh toán" at bounding box center [1036, 510] width 144 height 26
type input "150.000"
click at [1008, 440] on div "Tại văn phòng" at bounding box center [1029, 447] width 154 height 19
type input "0"
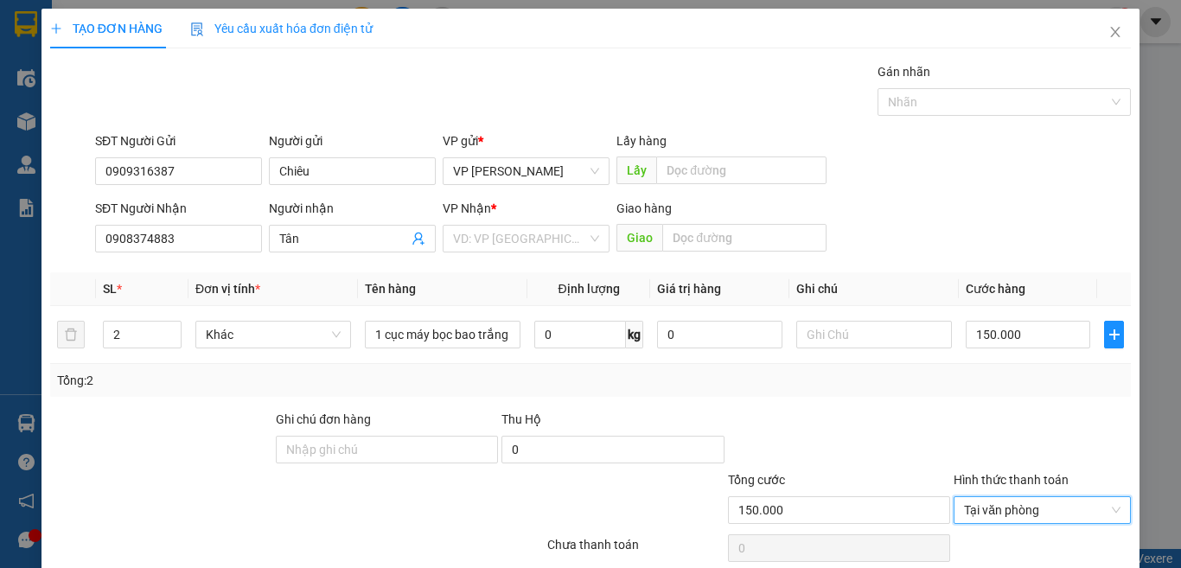
scroll to position [72, 0]
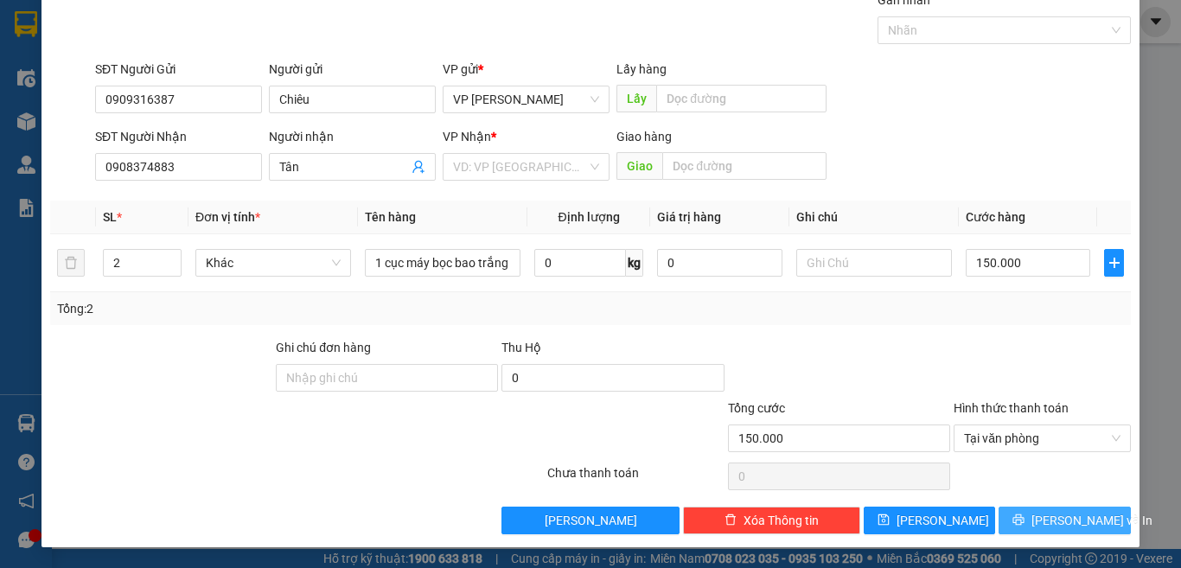
click at [1072, 526] on span "[PERSON_NAME] và In" at bounding box center [1091, 520] width 121 height 19
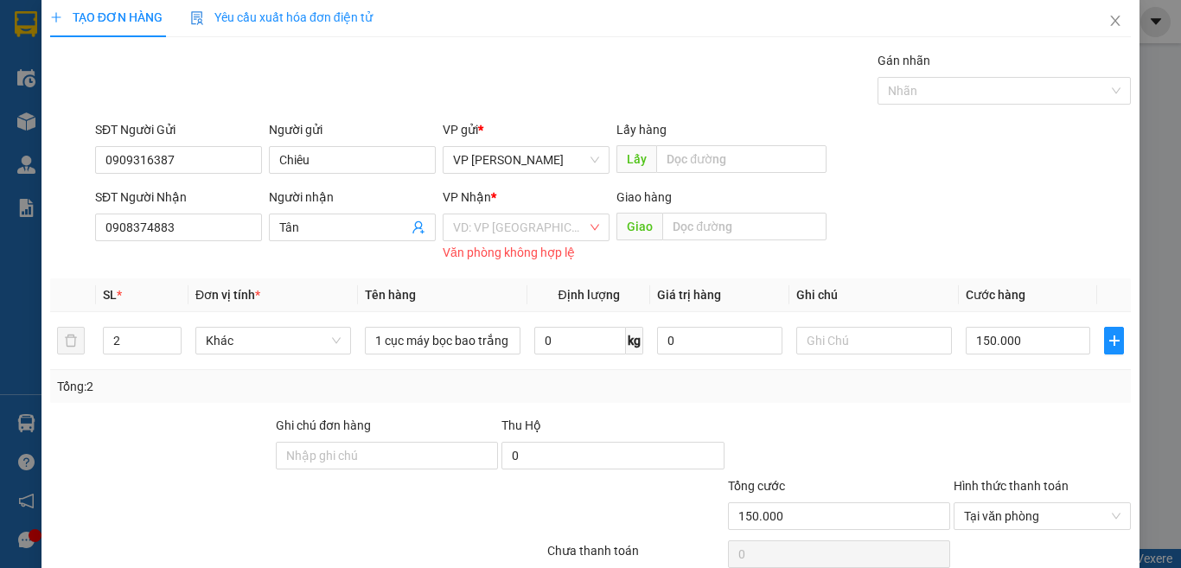
scroll to position [0, 0]
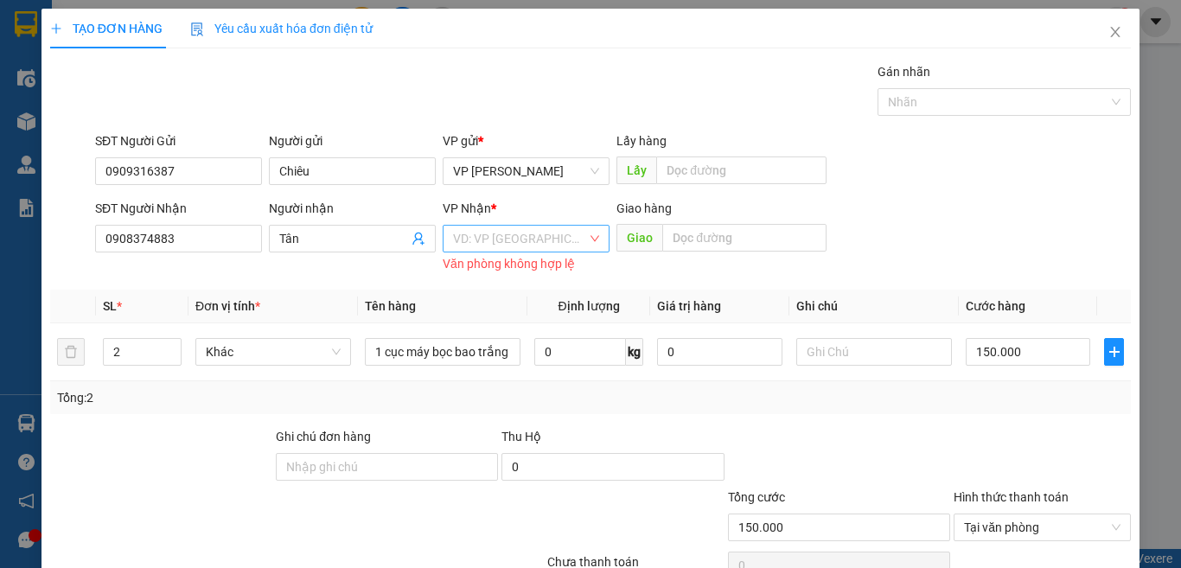
click at [545, 226] on input "search" at bounding box center [520, 239] width 134 height 26
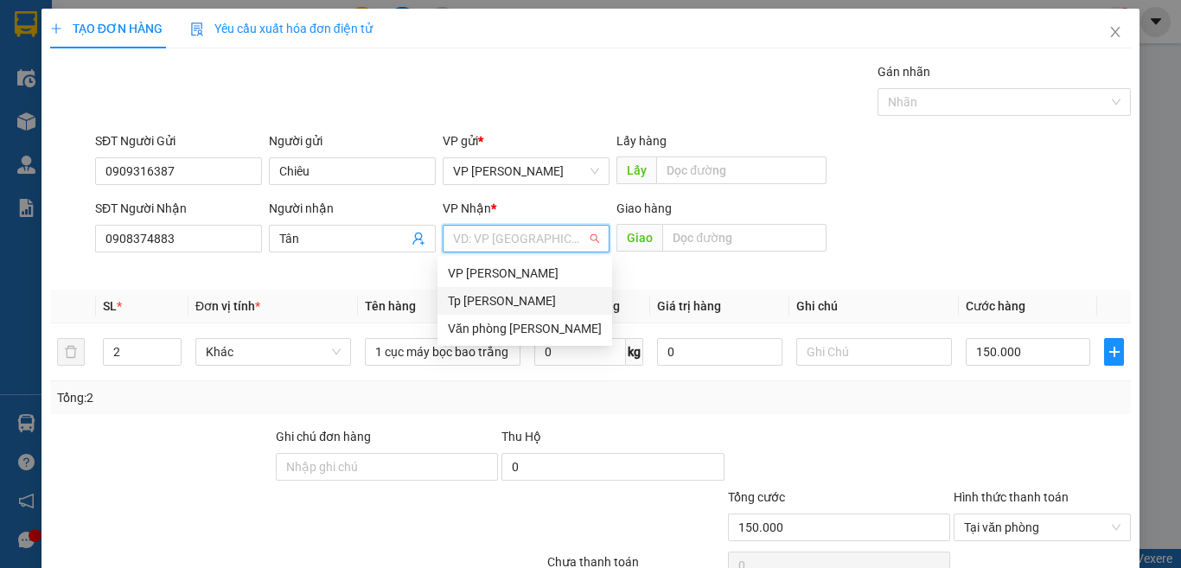
click at [513, 299] on div "[PERSON_NAME] [PERSON_NAME]" at bounding box center [525, 300] width 154 height 19
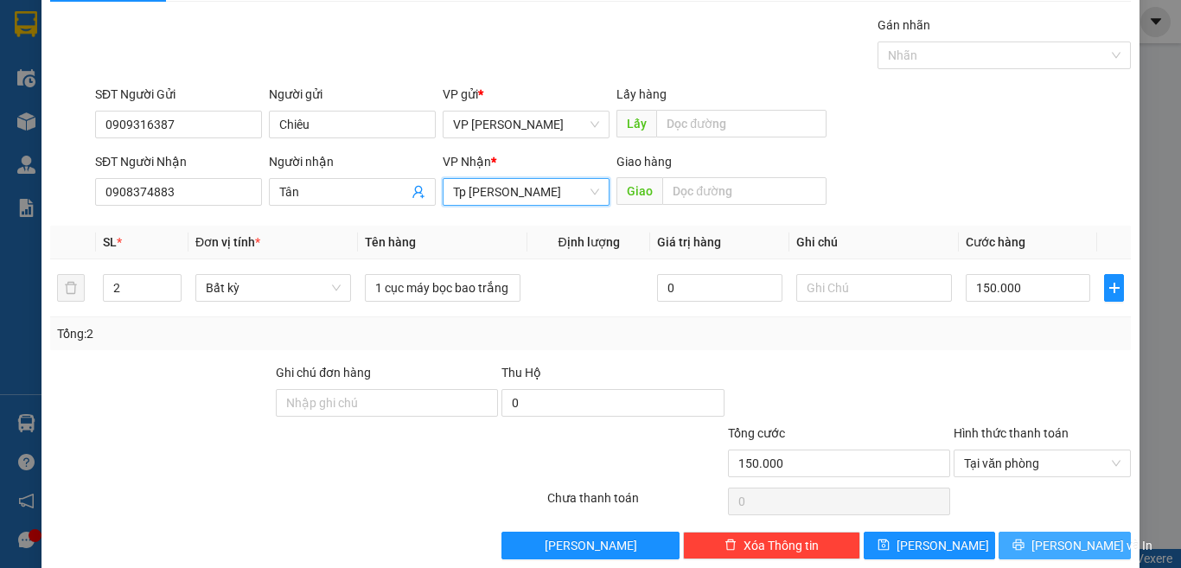
scroll to position [72, 0]
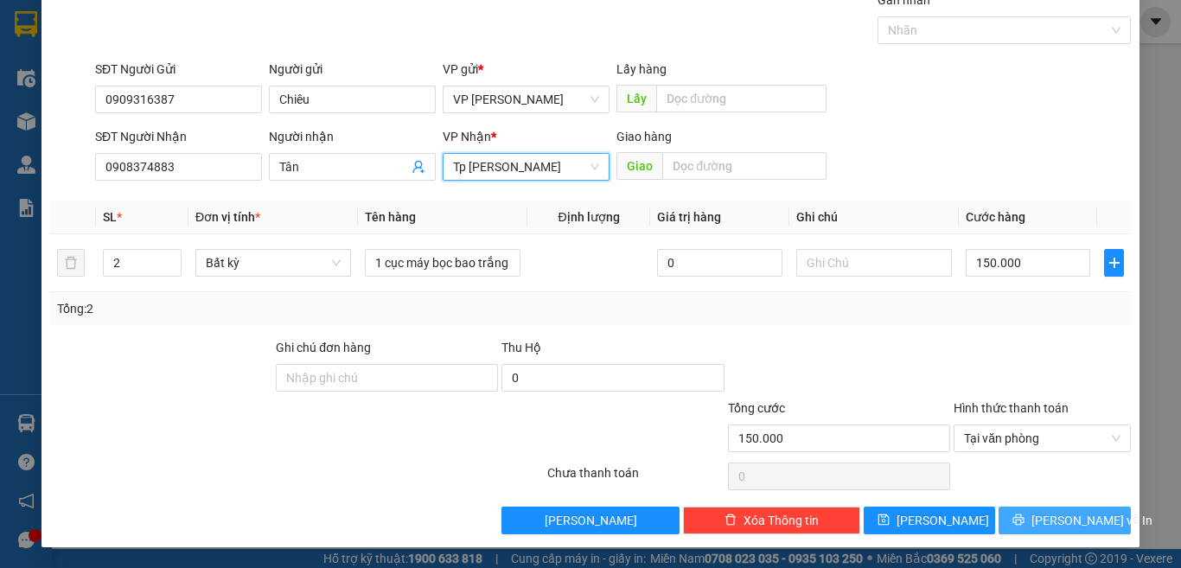
click at [1024, 513] on icon "printer" at bounding box center [1018, 519] width 12 height 12
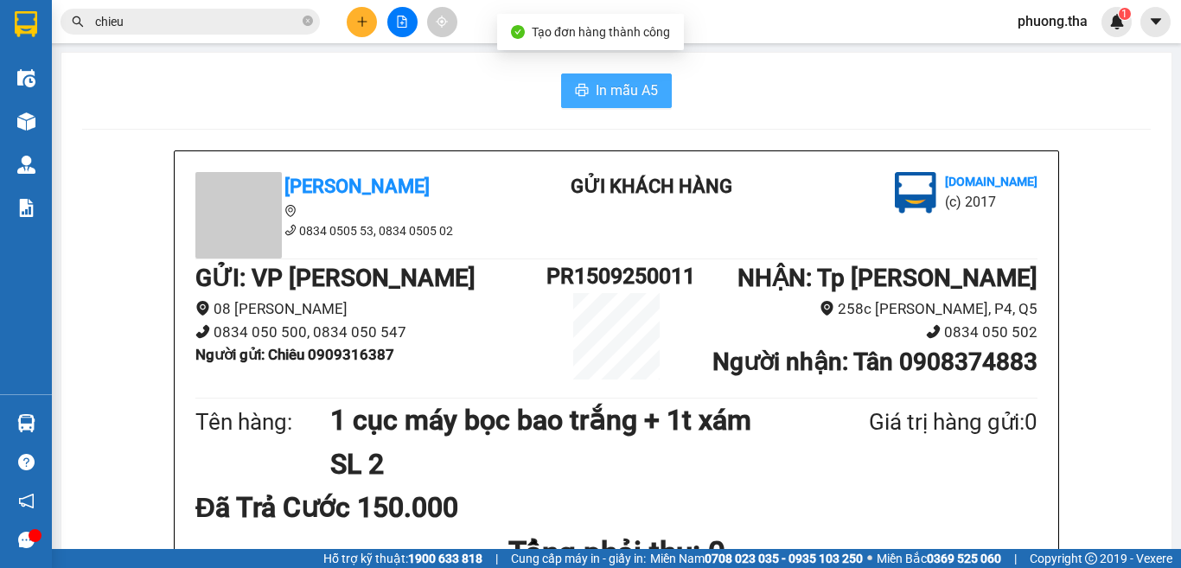
click at [630, 87] on span "In mẫu A5" at bounding box center [627, 91] width 62 height 22
click at [364, 16] on icon "plus" at bounding box center [362, 22] width 12 height 12
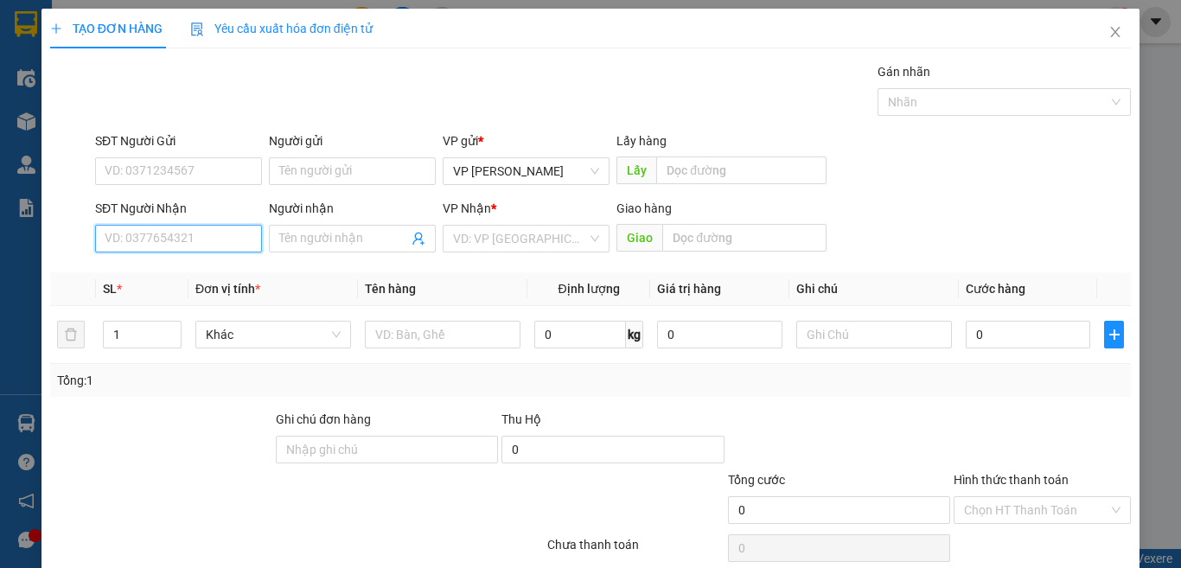
click at [245, 236] on input "SĐT Người Nhận" at bounding box center [178, 239] width 167 height 28
click at [245, 236] on input "693" at bounding box center [178, 239] width 167 height 28
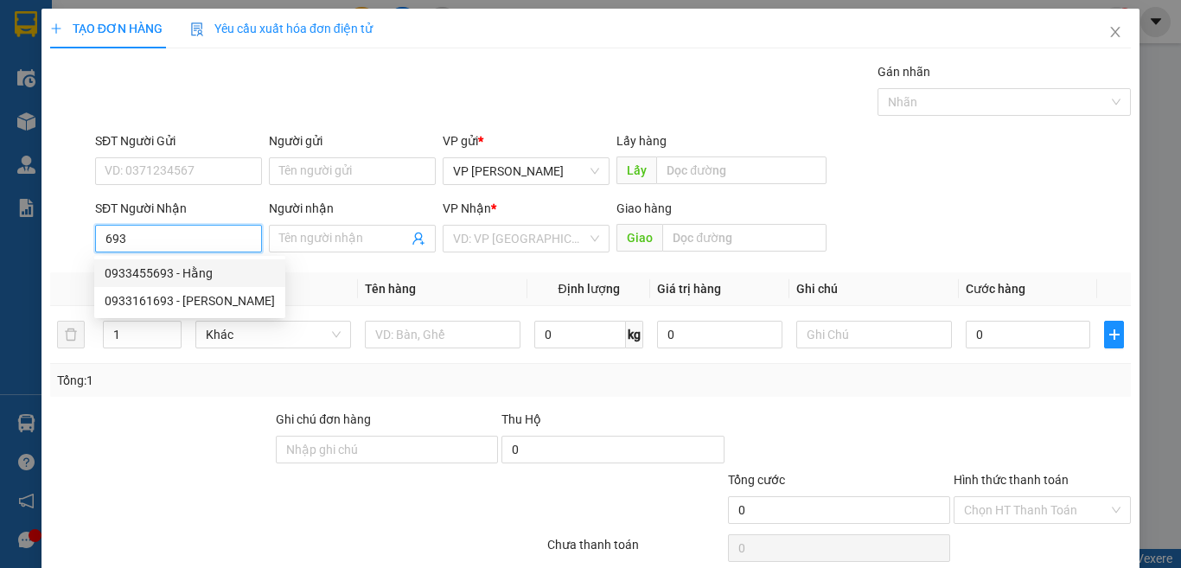
click at [200, 277] on div "0933455693 - Hằng" at bounding box center [190, 273] width 170 height 19
type input "0933455693"
type input "Hằng"
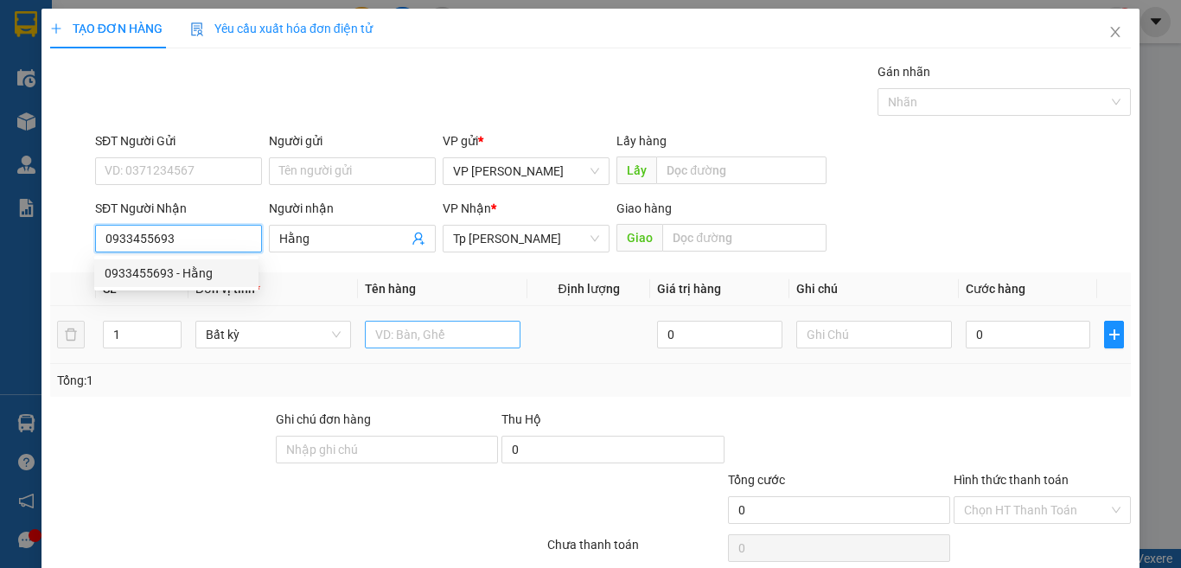
type input "0933455693"
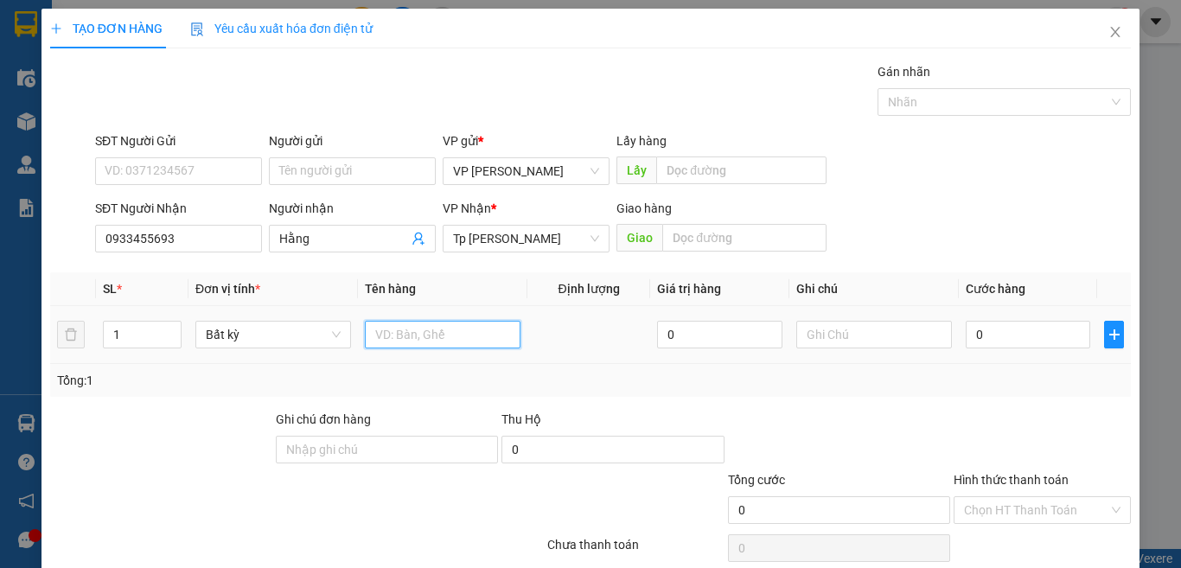
click at [425, 330] on input "text" at bounding box center [443, 335] width 156 height 28
paste input "ú"
type input "1 bi bún"
click at [979, 327] on input "0" at bounding box center [1027, 335] width 124 height 28
type input "5"
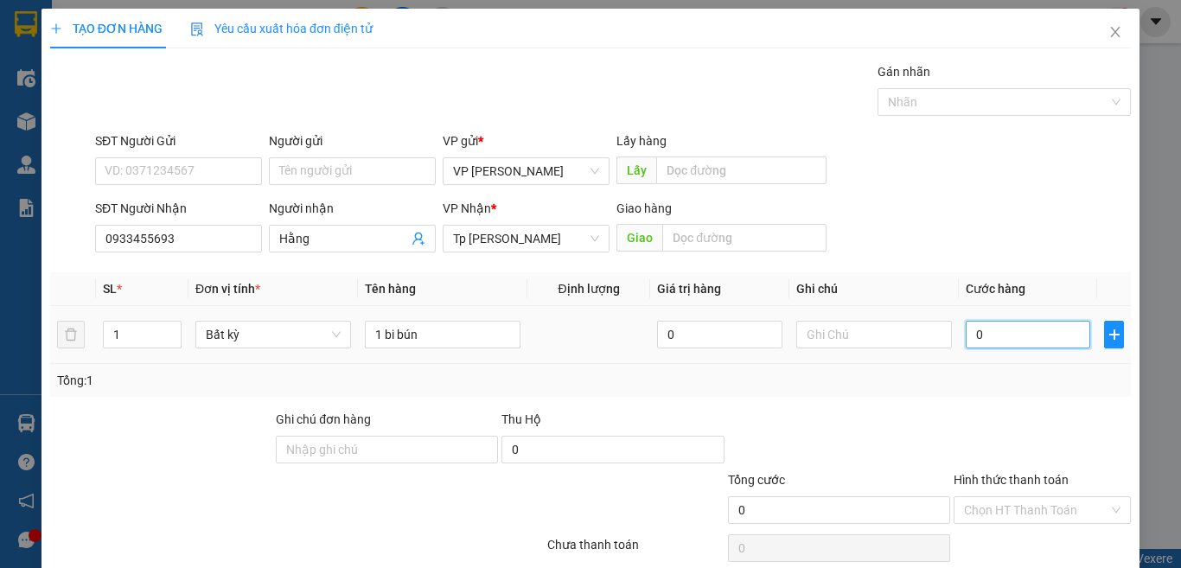
type input "5"
type input "50"
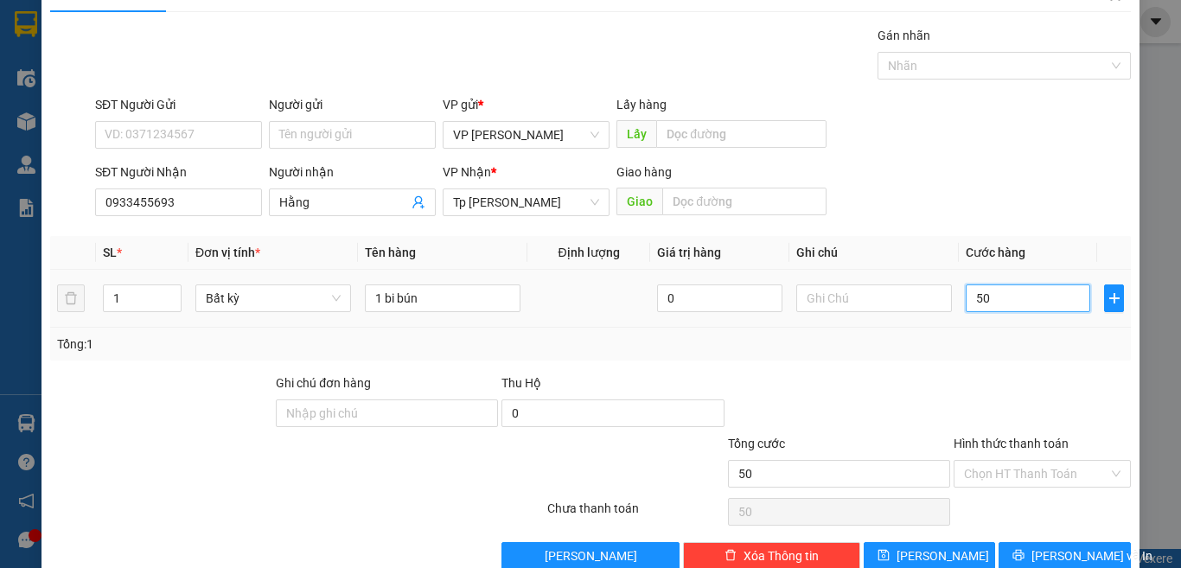
scroll to position [72, 0]
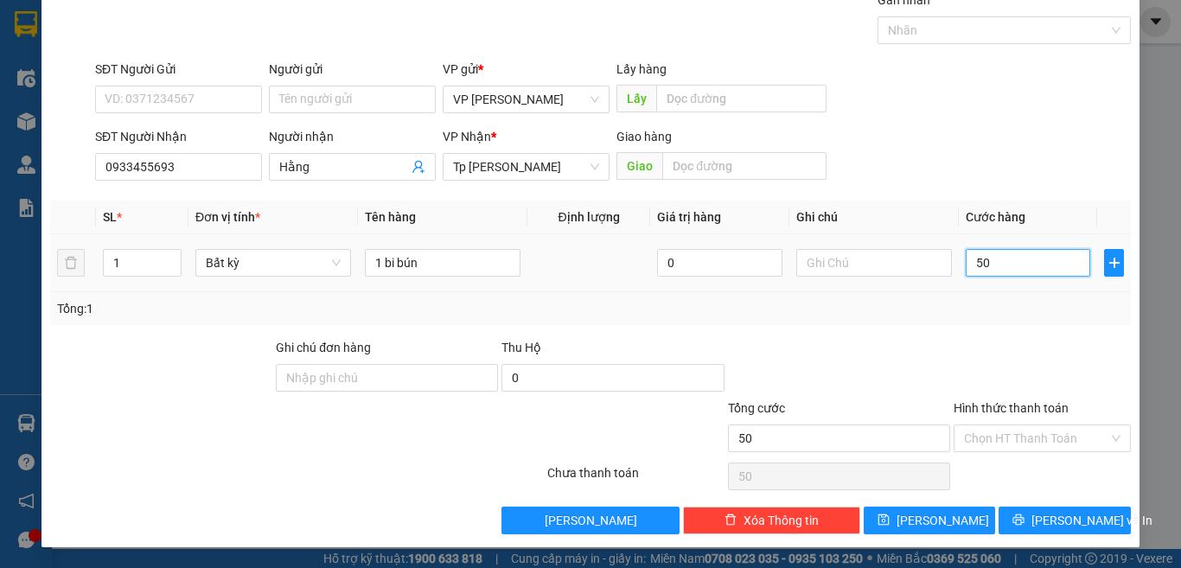
drag, startPoint x: 940, startPoint y: 279, endPoint x: 916, endPoint y: 287, distance: 24.6
click at [916, 287] on tr "1 Bất kỳ 1 bi bún 0 50" at bounding box center [590, 263] width 1080 height 58
type input "3"
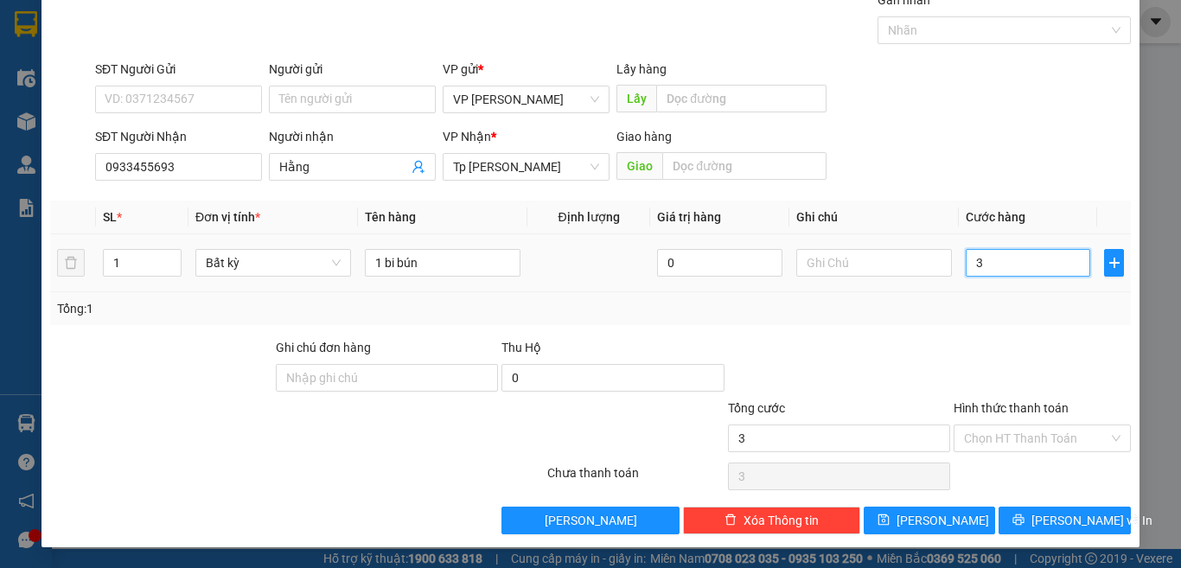
type input "30"
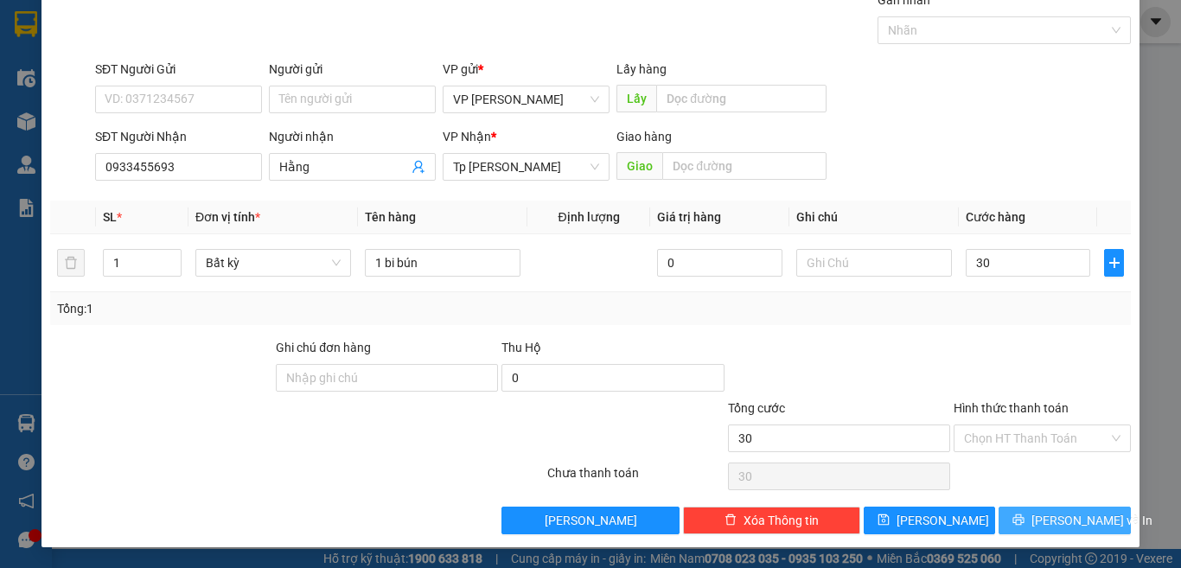
type input "30.000"
click at [1041, 516] on span "[PERSON_NAME] và In" at bounding box center [1091, 520] width 121 height 19
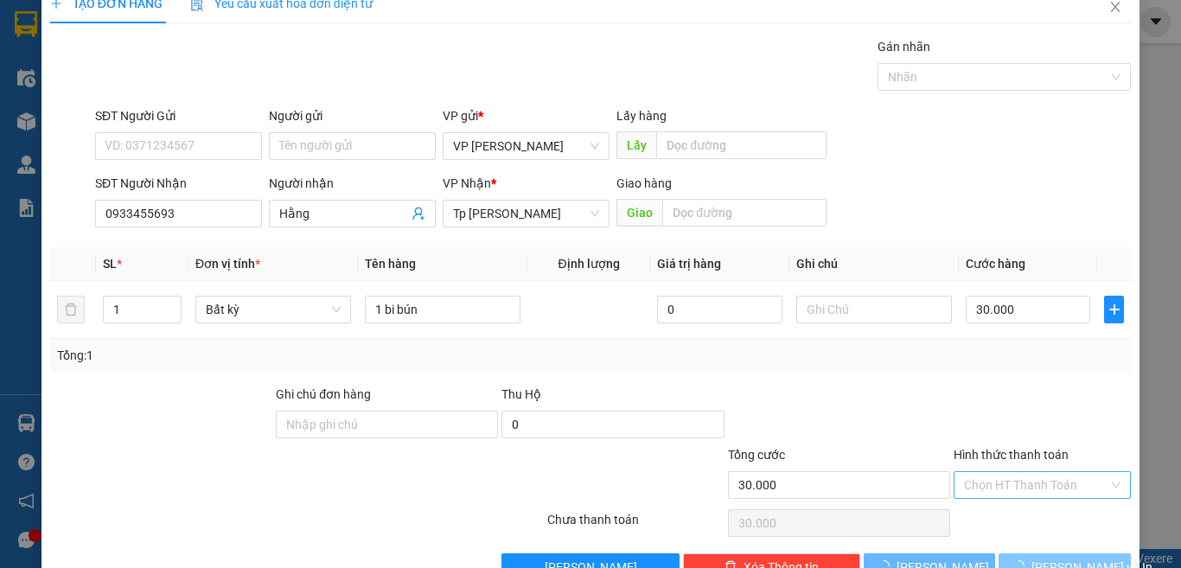
scroll to position [0, 0]
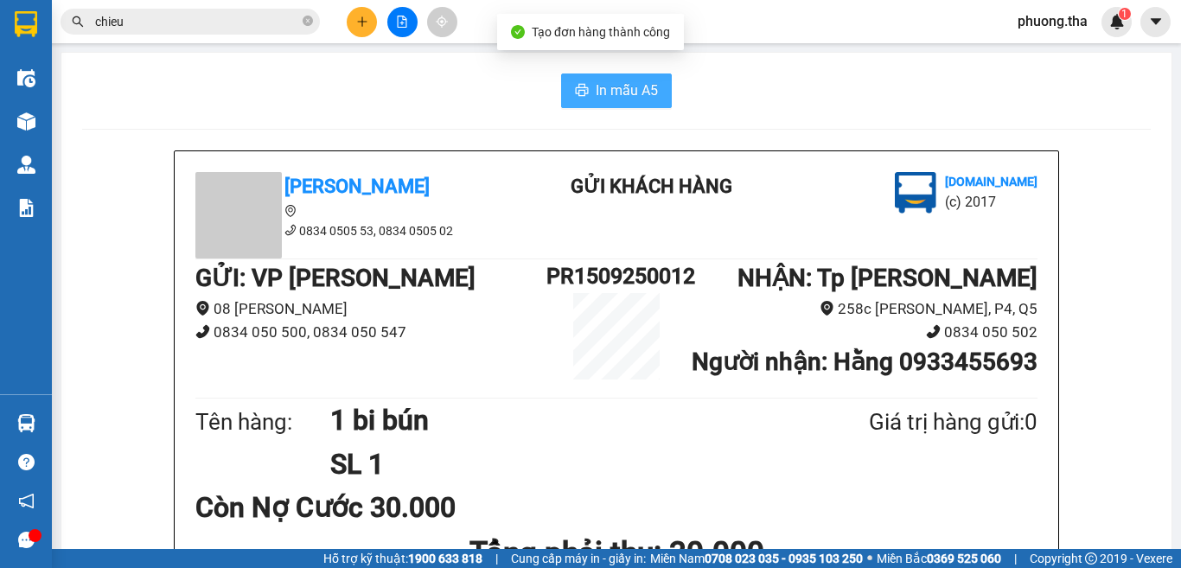
click at [577, 94] on icon "printer" at bounding box center [582, 90] width 13 height 12
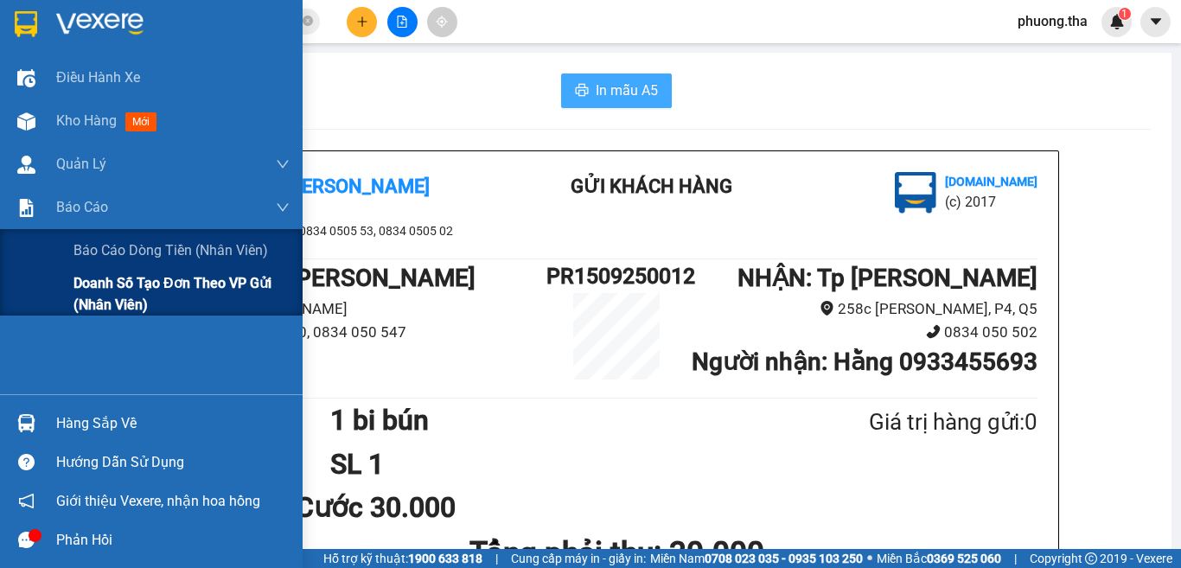
click at [99, 297] on span "Doanh số tạo đơn theo VP gửi (nhân viên)" at bounding box center [181, 293] width 216 height 43
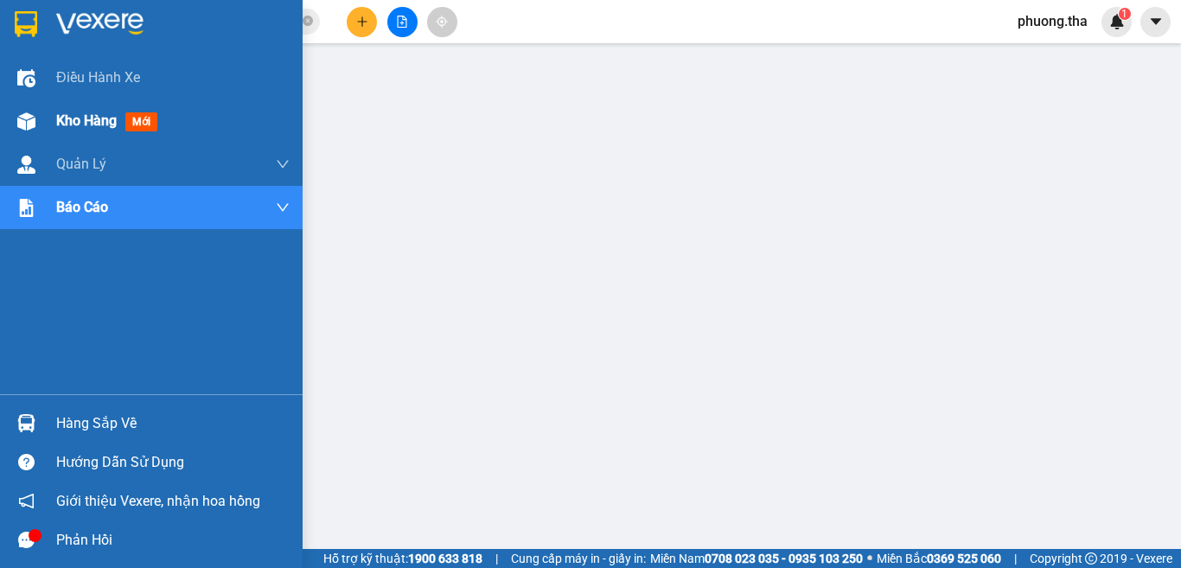
click at [134, 118] on span "mới" at bounding box center [141, 121] width 32 height 19
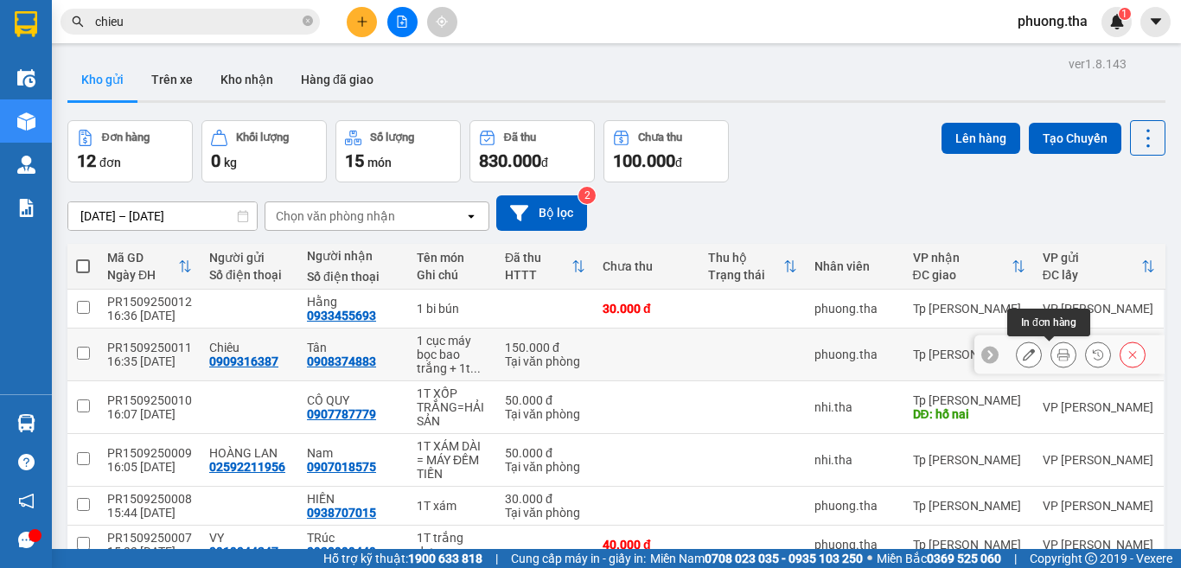
click at [1057, 354] on icon at bounding box center [1063, 354] width 12 height 12
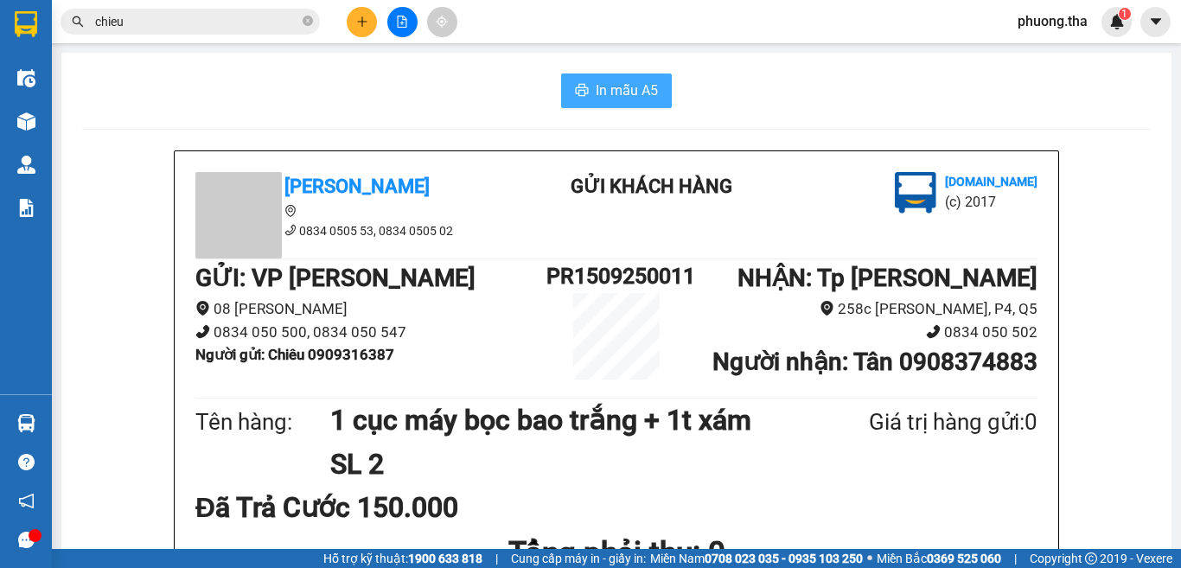
click at [640, 85] on span "In mẫu A5" at bounding box center [627, 91] width 62 height 22
click at [367, 19] on icon "plus" at bounding box center [362, 22] width 12 height 12
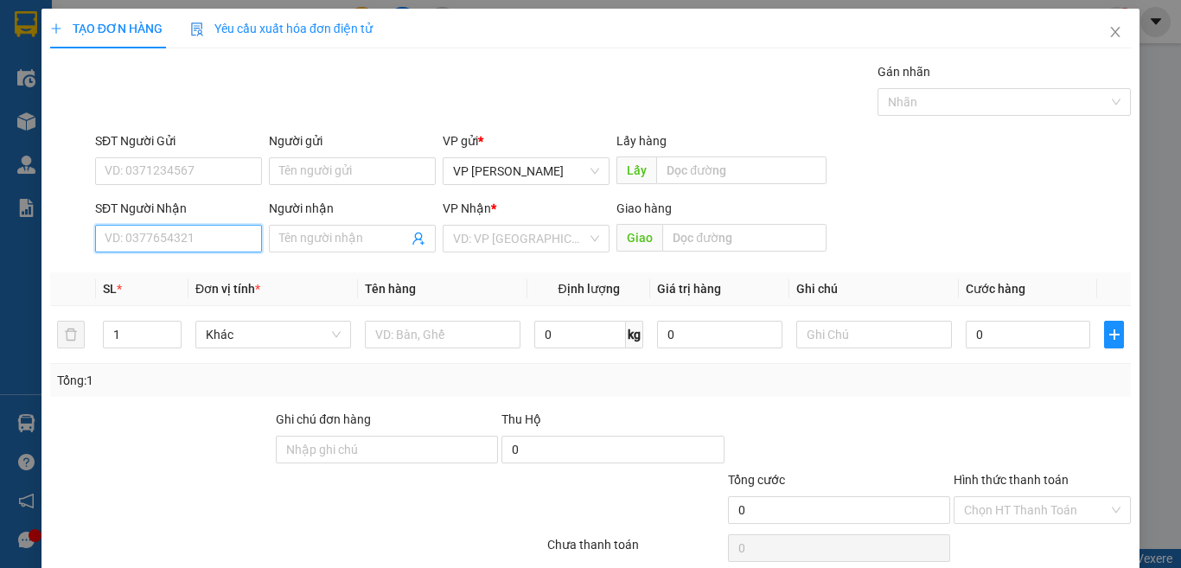
click at [222, 231] on input "SĐT Người Nhận" at bounding box center [178, 239] width 167 height 28
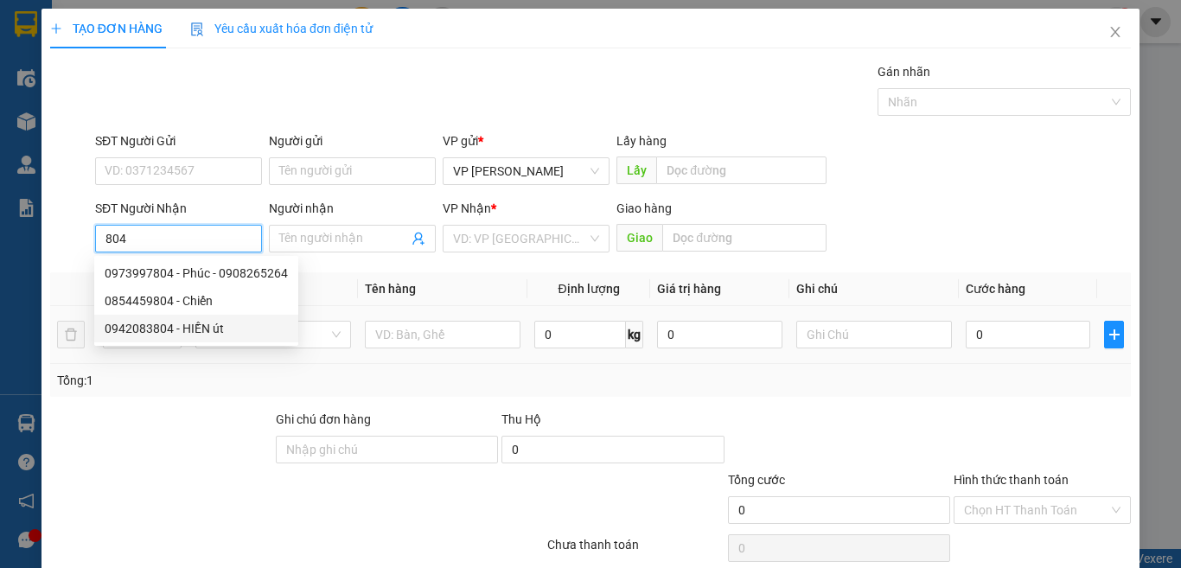
click at [221, 324] on div "0942083804 - HIỀN út" at bounding box center [196, 328] width 183 height 19
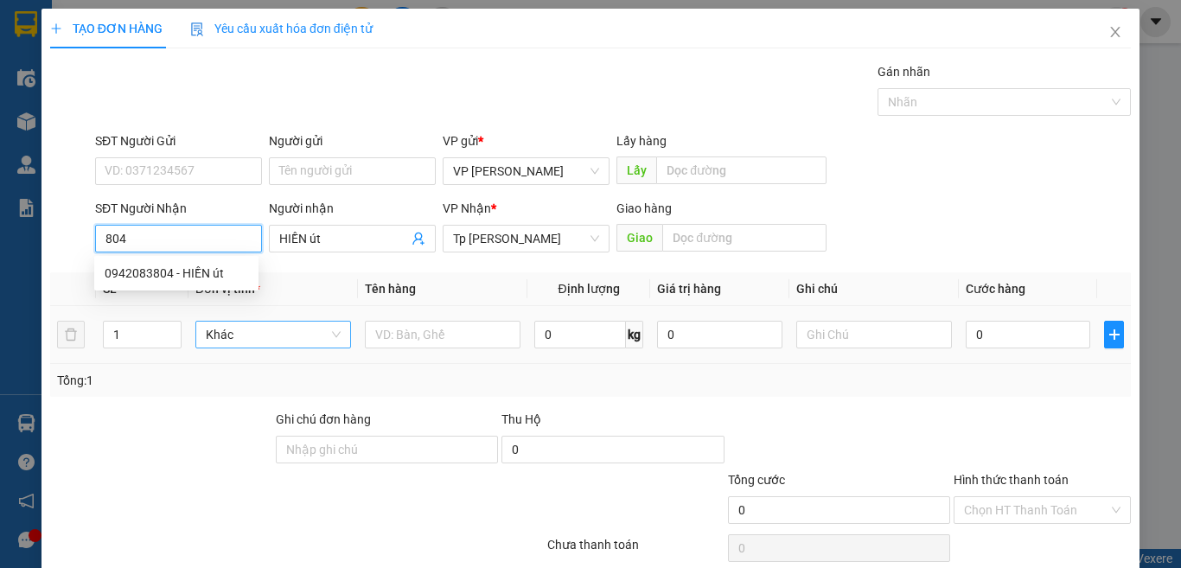
type input "0942083804"
type input "HIỀN út"
type input "0942083804"
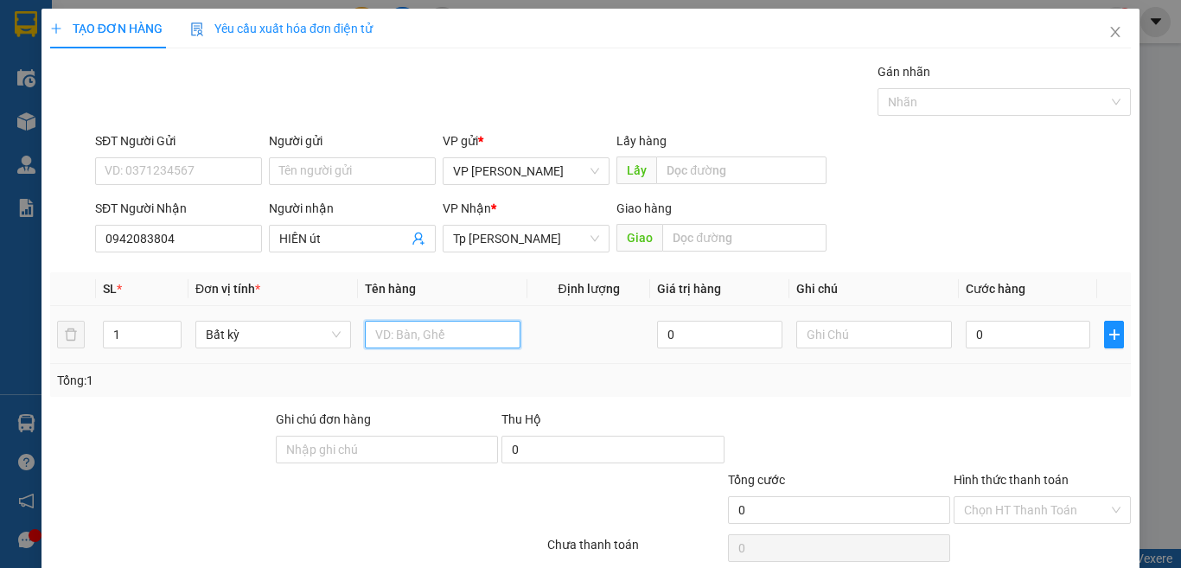
click at [459, 328] on input "text" at bounding box center [443, 335] width 156 height 28
paste input "á"
type input "1t xam day xanh lá"
click at [995, 343] on input "0" at bounding box center [1027, 335] width 124 height 28
type input "4"
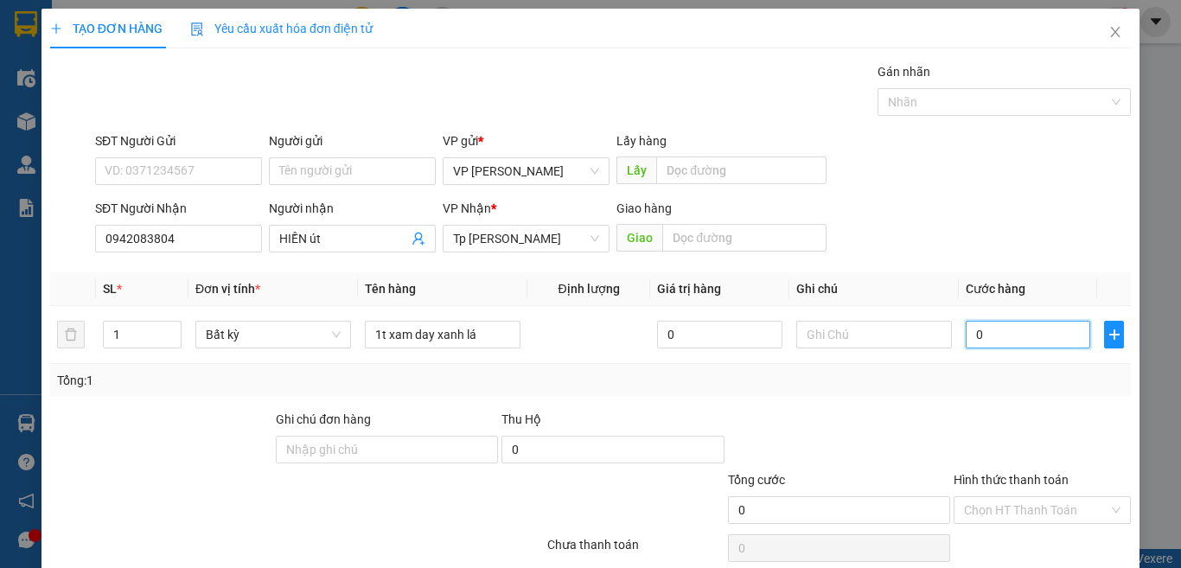
type input "4"
type input "40"
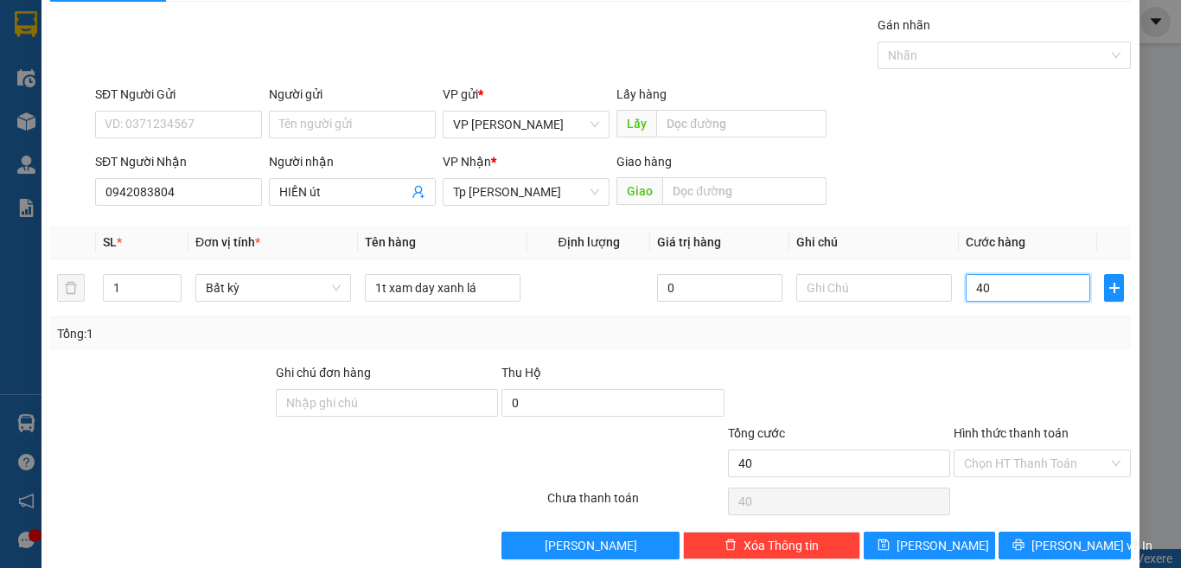
scroll to position [72, 0]
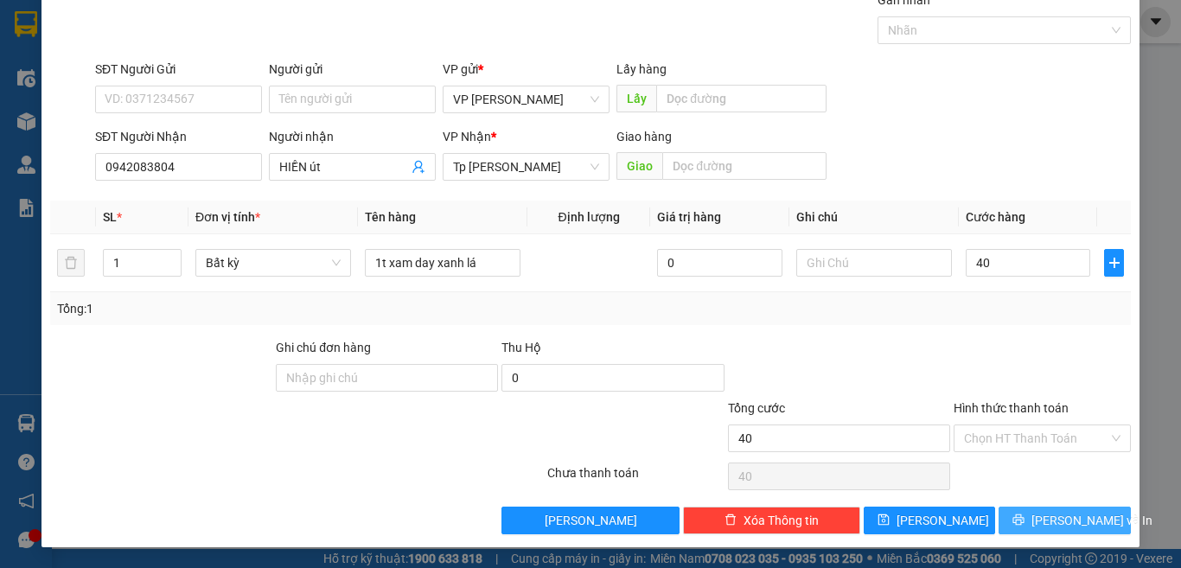
type input "40.000"
click at [1066, 523] on span "[PERSON_NAME] và In" at bounding box center [1091, 520] width 121 height 19
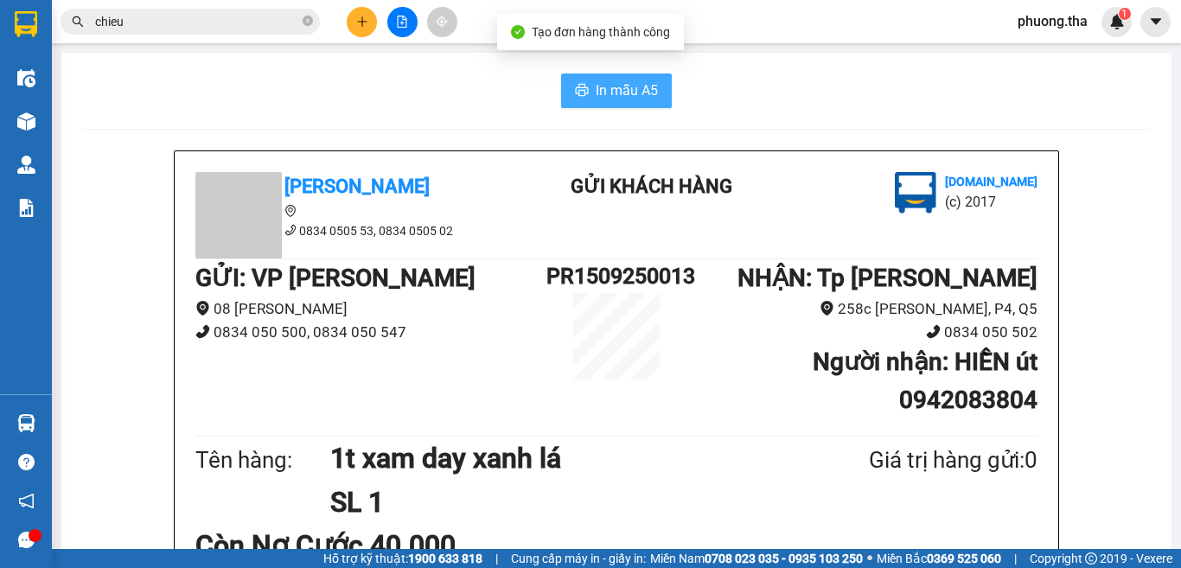
click at [654, 90] on button "In mẫu A5" at bounding box center [616, 90] width 111 height 35
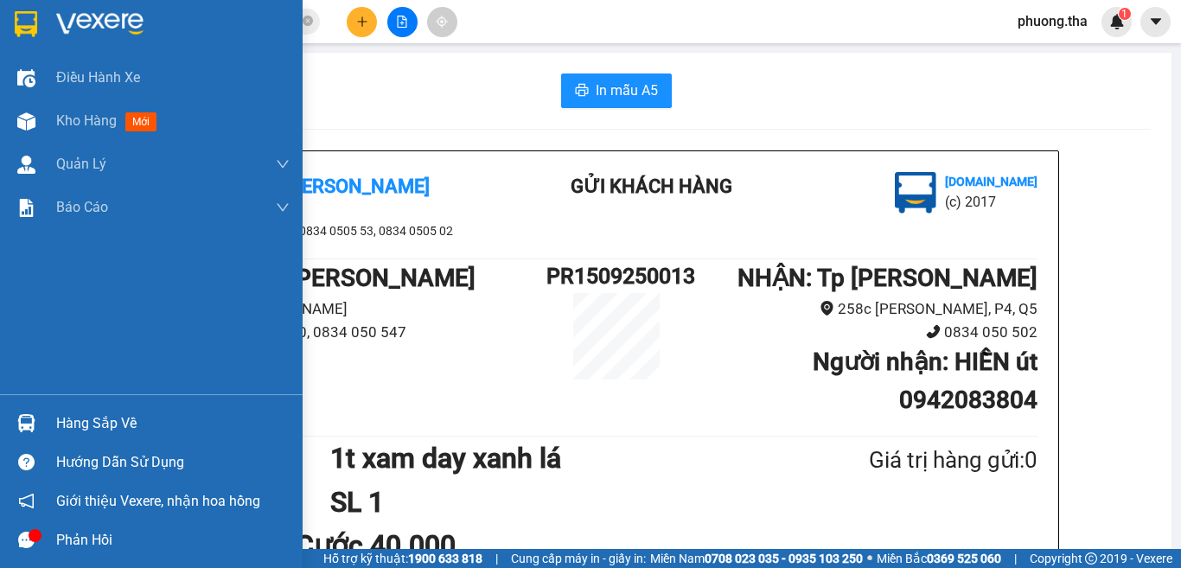
click at [0, 557] on div "Phản hồi" at bounding box center [151, 539] width 303 height 39
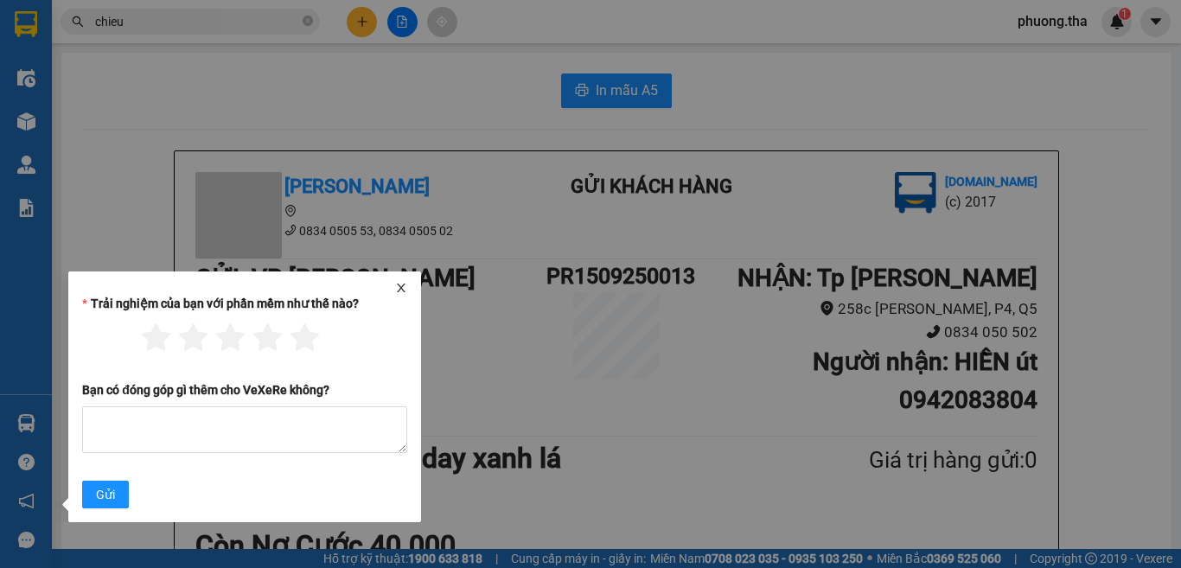
click at [398, 284] on icon "close" at bounding box center [401, 288] width 12 height 12
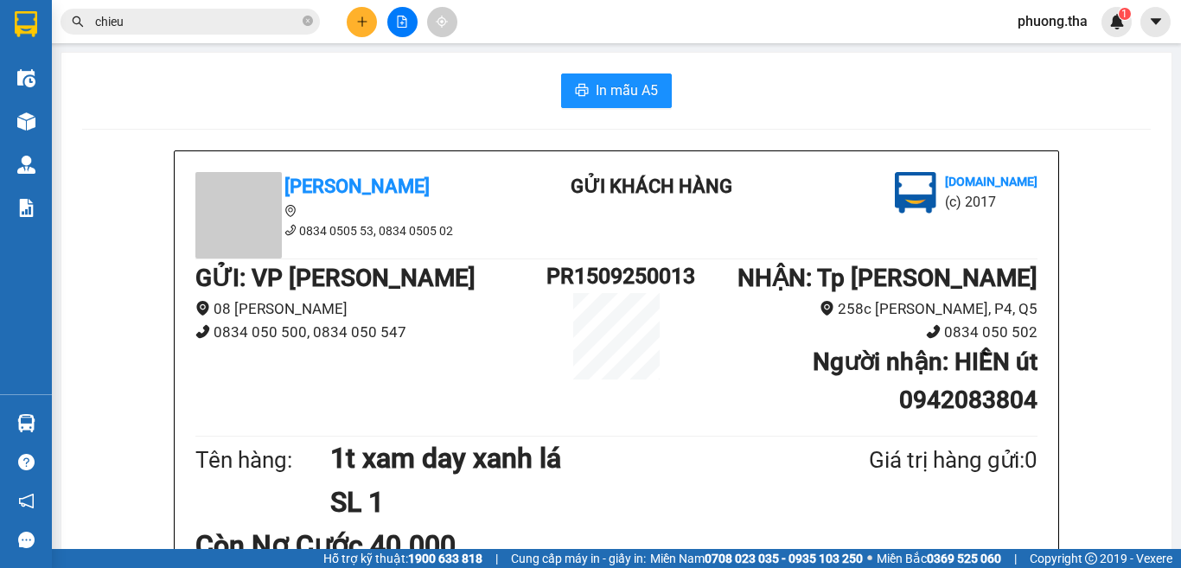
click at [1048, 18] on span "phuong.tha" at bounding box center [1052, 21] width 98 height 22
click at [1034, 50] on span "Đăng xuất" at bounding box center [1065, 53] width 73 height 19
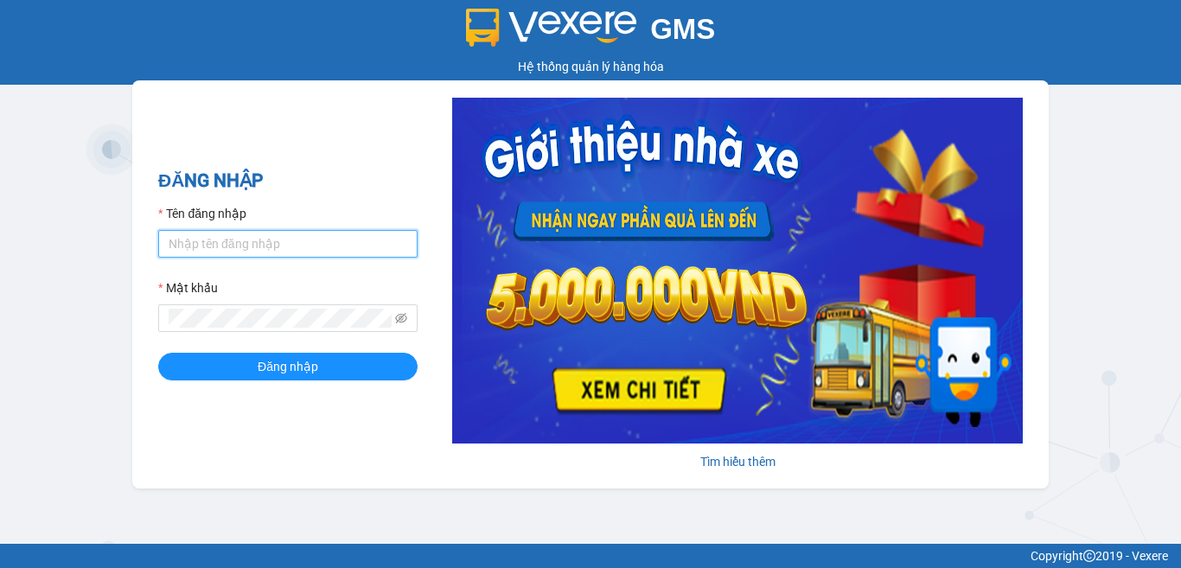
click at [362, 250] on input "Tên đăng nhập" at bounding box center [287, 244] width 259 height 28
type input "cong.tha"
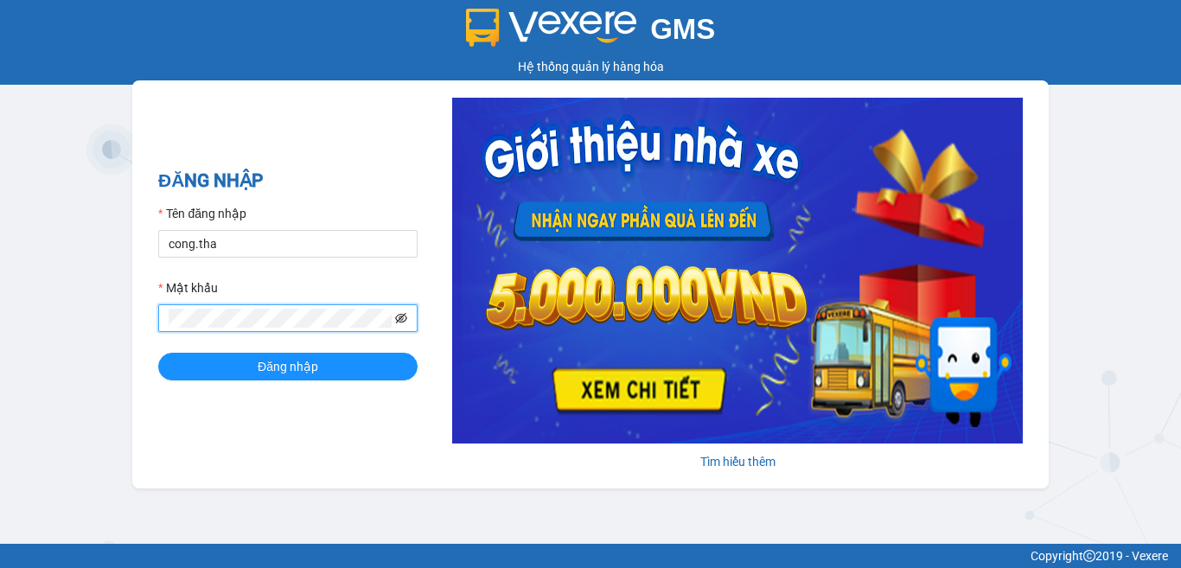
click at [405, 318] on icon "eye-invisible" at bounding box center [401, 318] width 12 height 12
click at [264, 359] on span "Đăng nhập" at bounding box center [288, 366] width 61 height 19
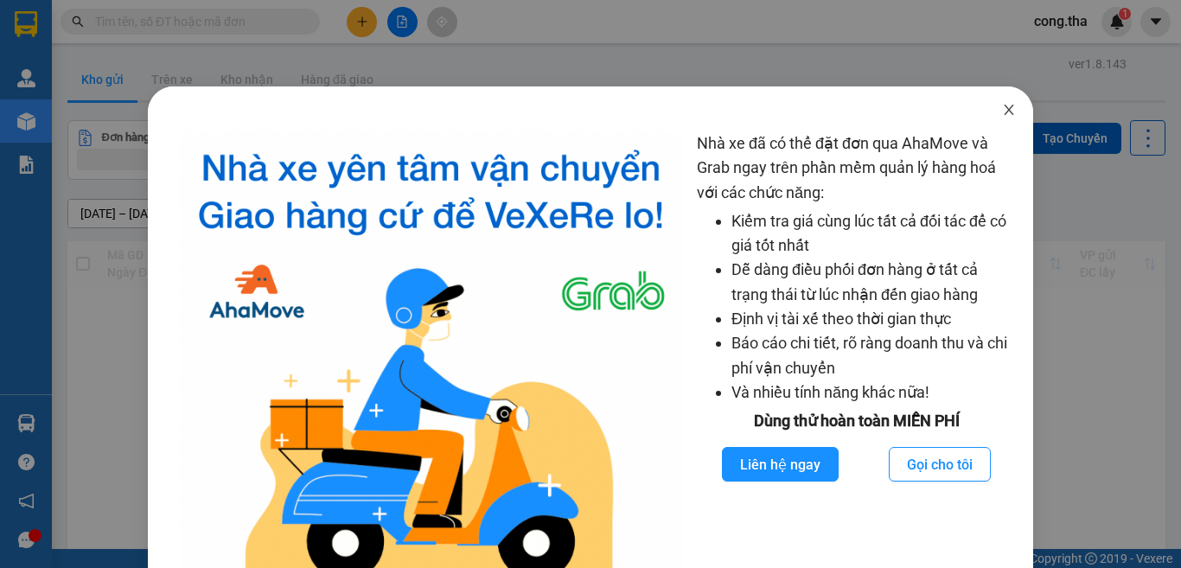
click at [1006, 111] on span "Close" at bounding box center [1008, 110] width 48 height 48
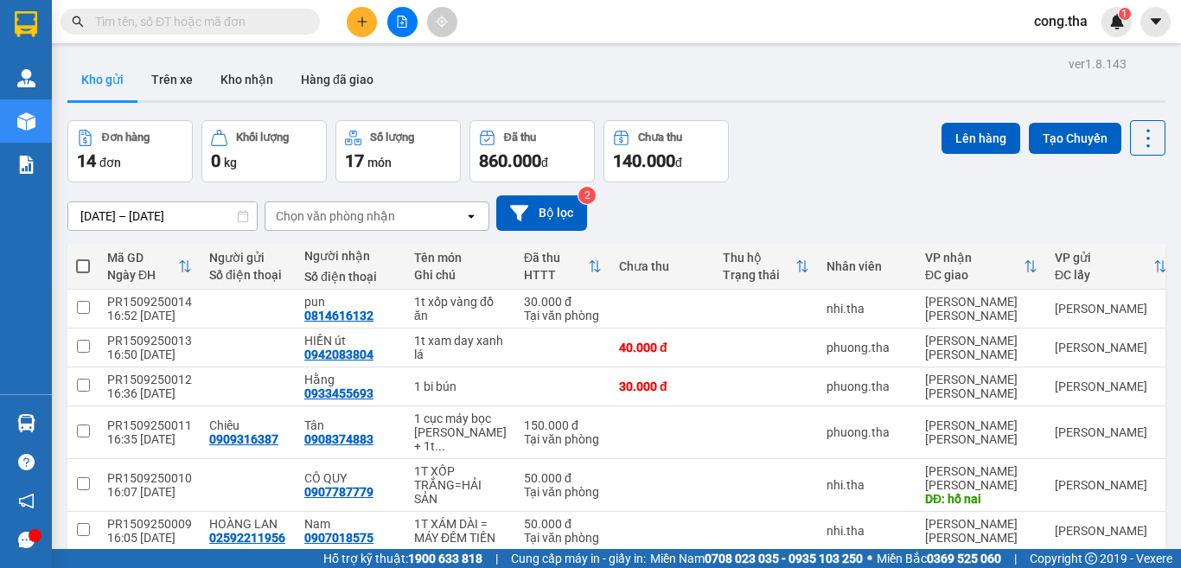
click at [358, 28] on button at bounding box center [362, 22] width 30 height 30
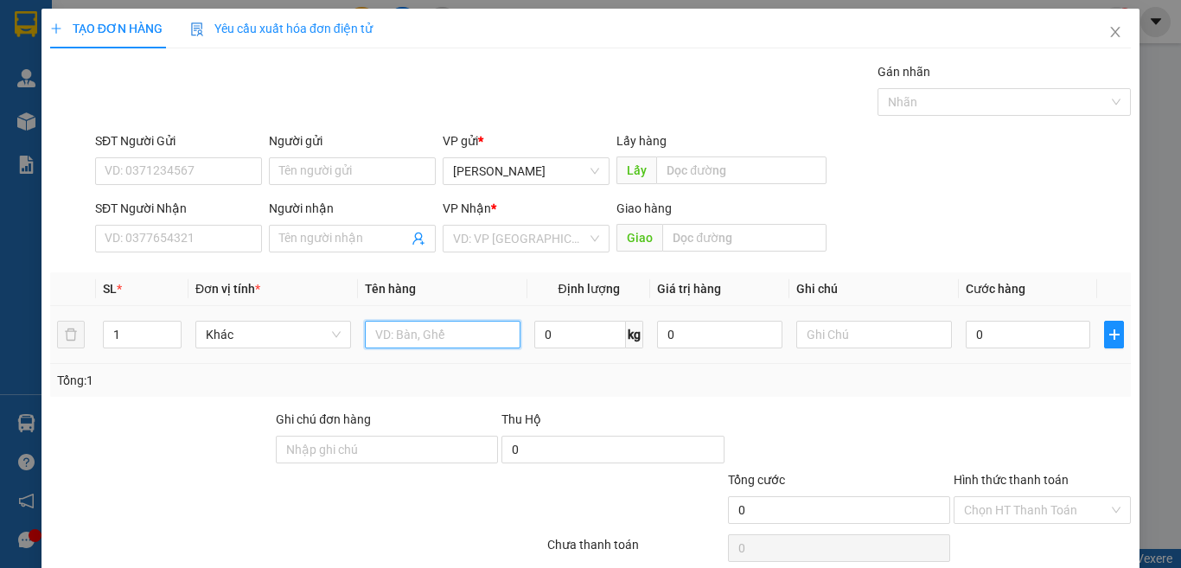
click at [377, 340] on input "text" at bounding box center [443, 335] width 156 height 28
paste input "à"
paste input "â"
paste input "ẫ"
paste input "ê"
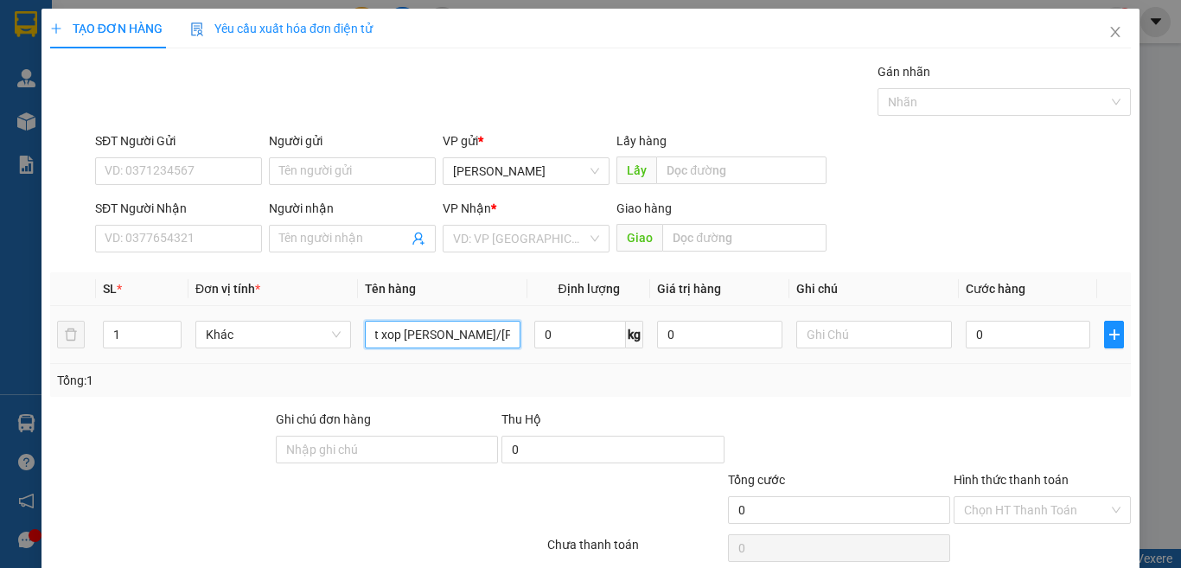
paste input "ệ"
type input "1t xop vàng/mẫu xet nghệm"
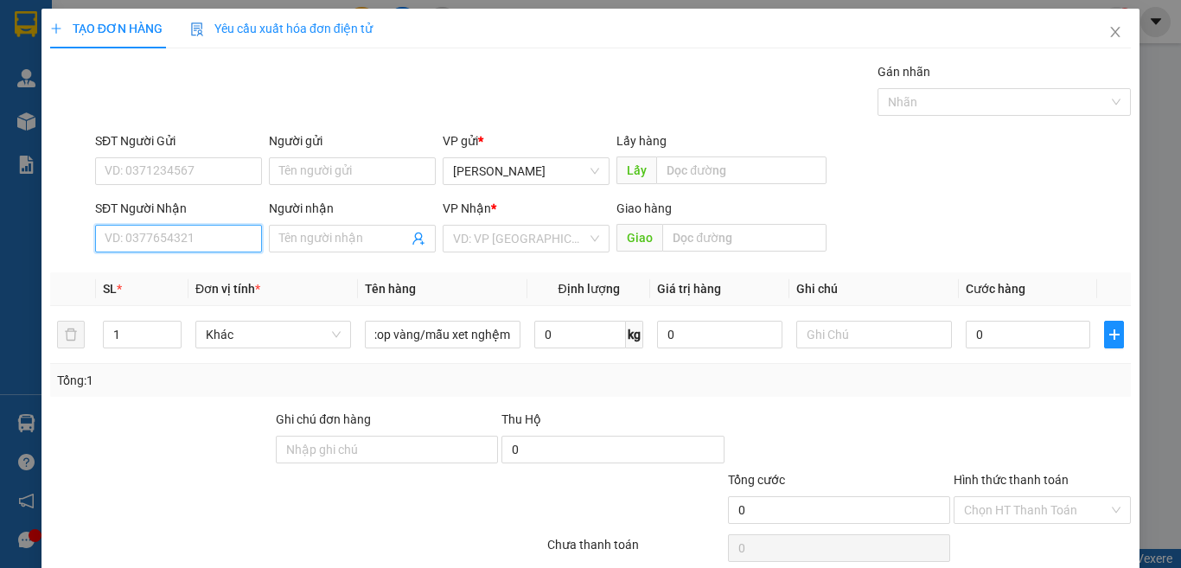
click at [175, 230] on input "SĐT Người Nhận" at bounding box center [178, 239] width 167 height 28
drag, startPoint x: 145, startPoint y: 242, endPoint x: 12, endPoint y: 256, distance: 133.8
click at [12, 255] on div "TẠO ĐƠN HÀNG Yêu cầu xuất [PERSON_NAME] điện tử Transit Pickup Surcharge Ids Tr…" at bounding box center [590, 284] width 1181 height 568
drag, startPoint x: 143, startPoint y: 239, endPoint x: 0, endPoint y: 266, distance: 146.1
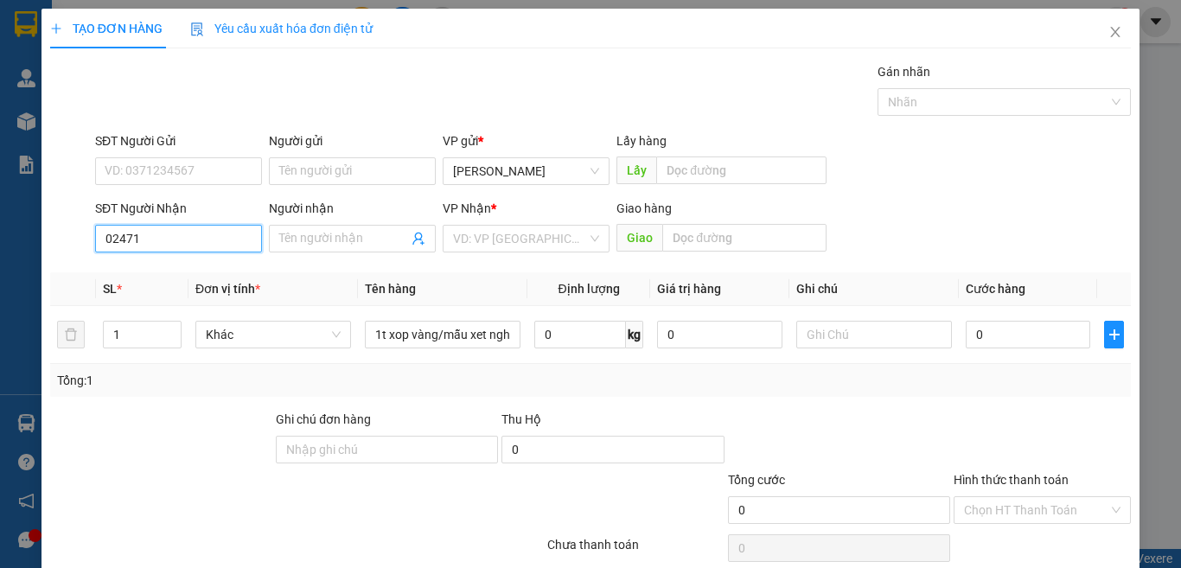
click at [0, 266] on div "TẠO ĐƠN HÀNG Yêu cầu xuất [PERSON_NAME] điện tử Transit Pickup Surcharge Ids Tr…" at bounding box center [590, 284] width 1181 height 568
click at [170, 272] on div "0903332471 - Huu Duy" at bounding box center [176, 273] width 143 height 19
type input "0903332471"
type input "Huu Duy"
type input "0903332471"
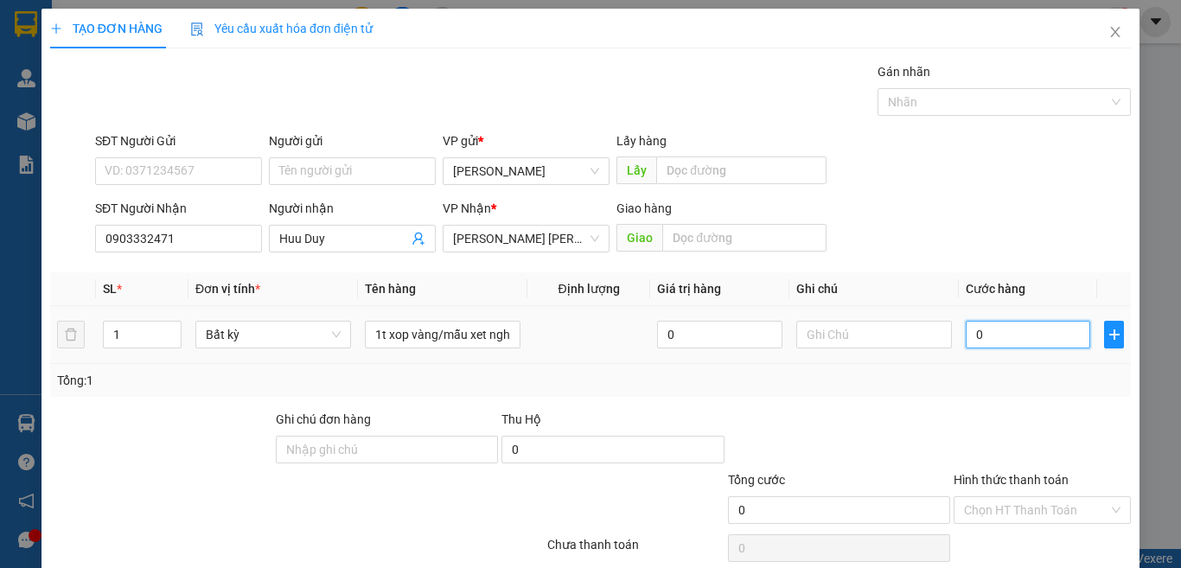
click at [986, 333] on input "0" at bounding box center [1027, 335] width 124 height 28
type input "3"
type input "30"
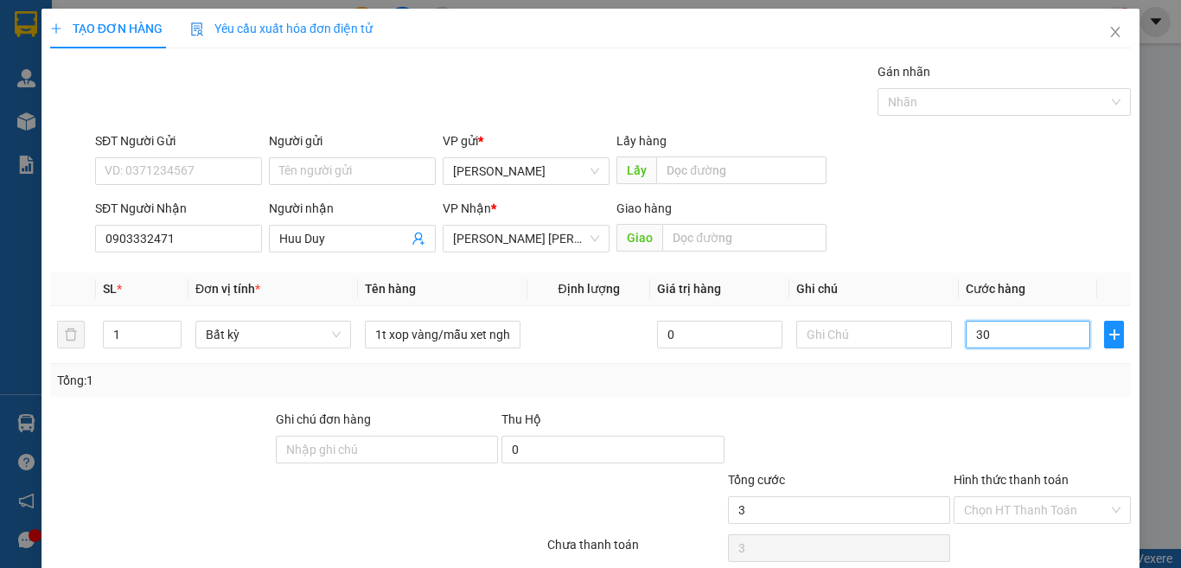
type input "30"
type input "30.000"
click at [1054, 505] on input "Hình thức thanh toán" at bounding box center [1036, 510] width 144 height 26
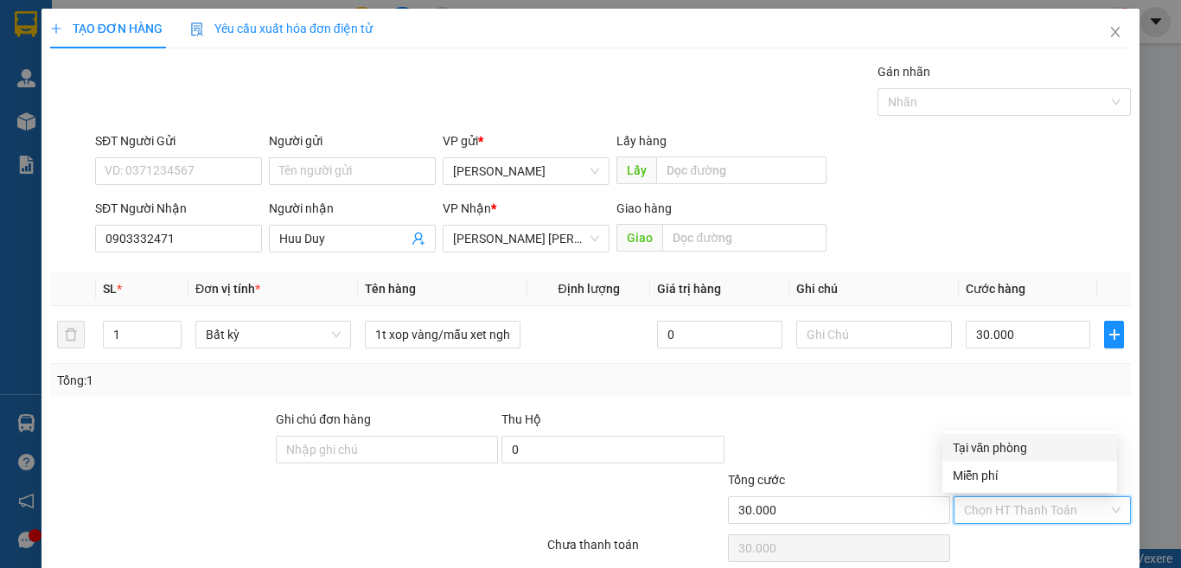
click at [996, 445] on div "Tại văn phòng" at bounding box center [1029, 447] width 154 height 19
type input "0"
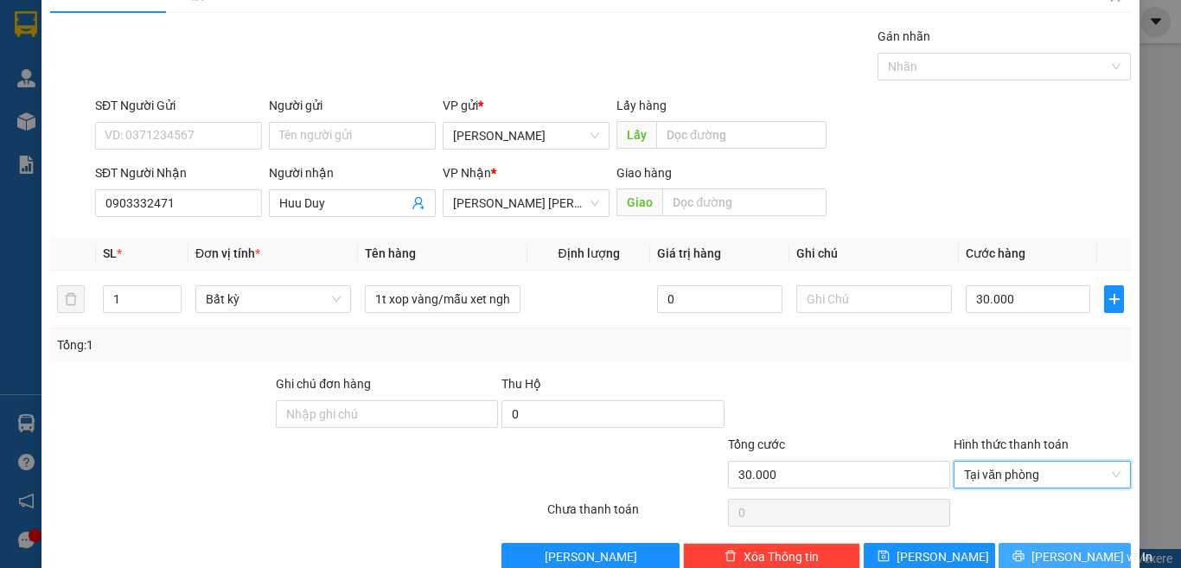
scroll to position [72, 0]
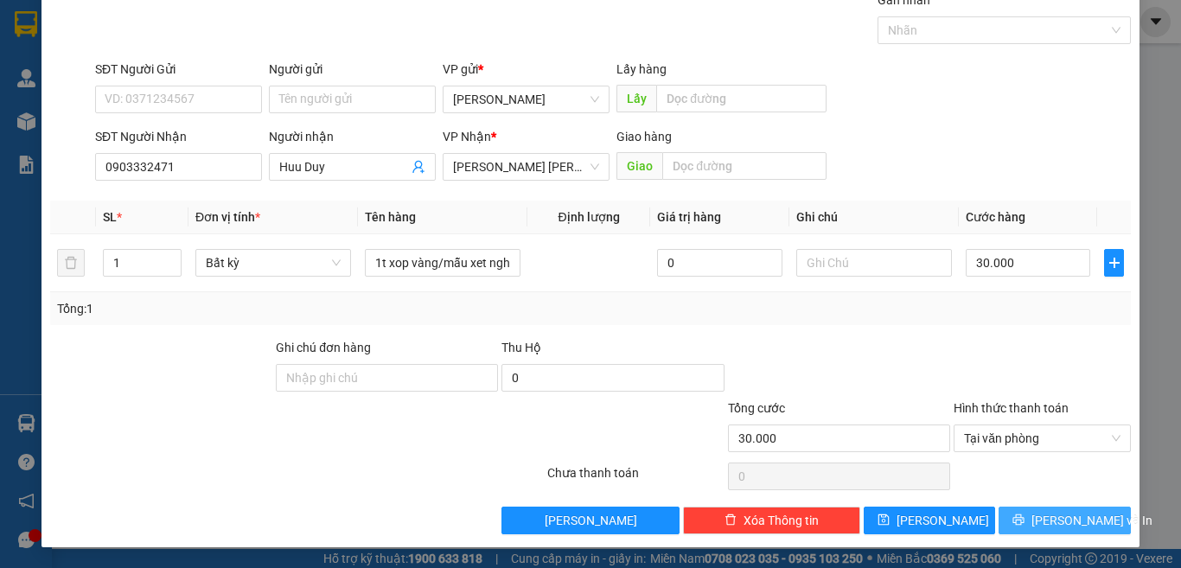
click at [1047, 513] on span "[PERSON_NAME] và In" at bounding box center [1091, 520] width 121 height 19
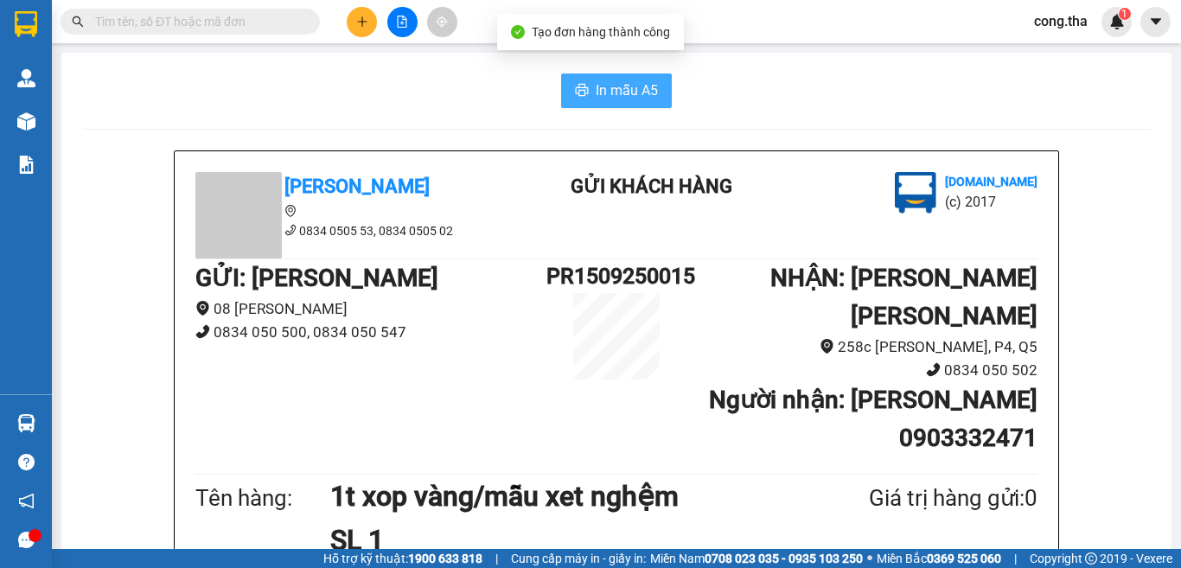
click at [596, 95] on span "In mẫu A5" at bounding box center [627, 91] width 62 height 22
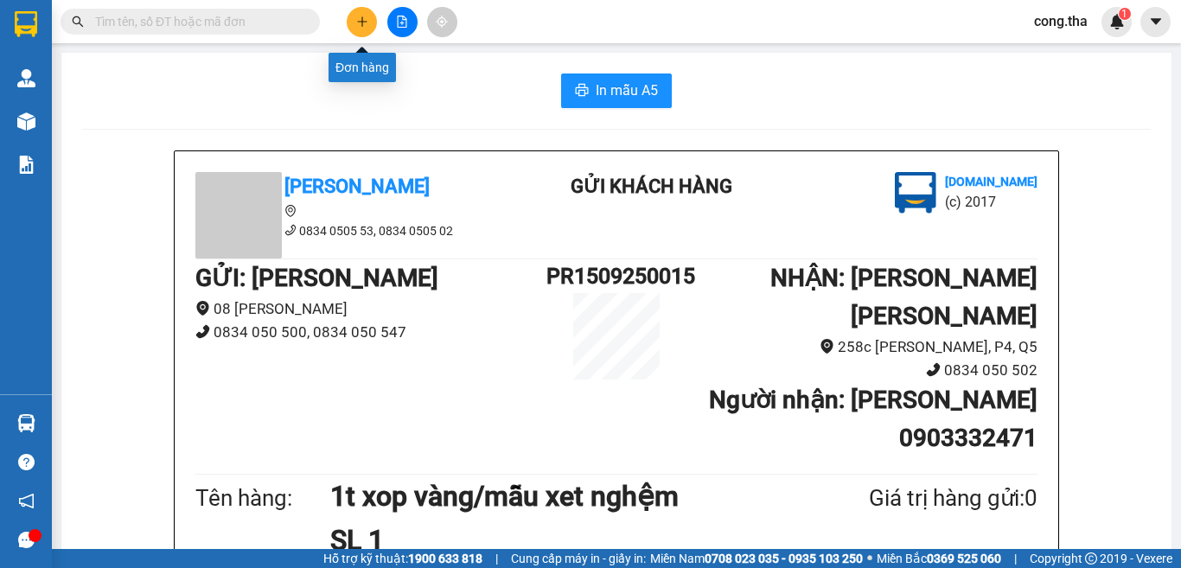
click at [361, 22] on icon "plus" at bounding box center [362, 22] width 12 height 12
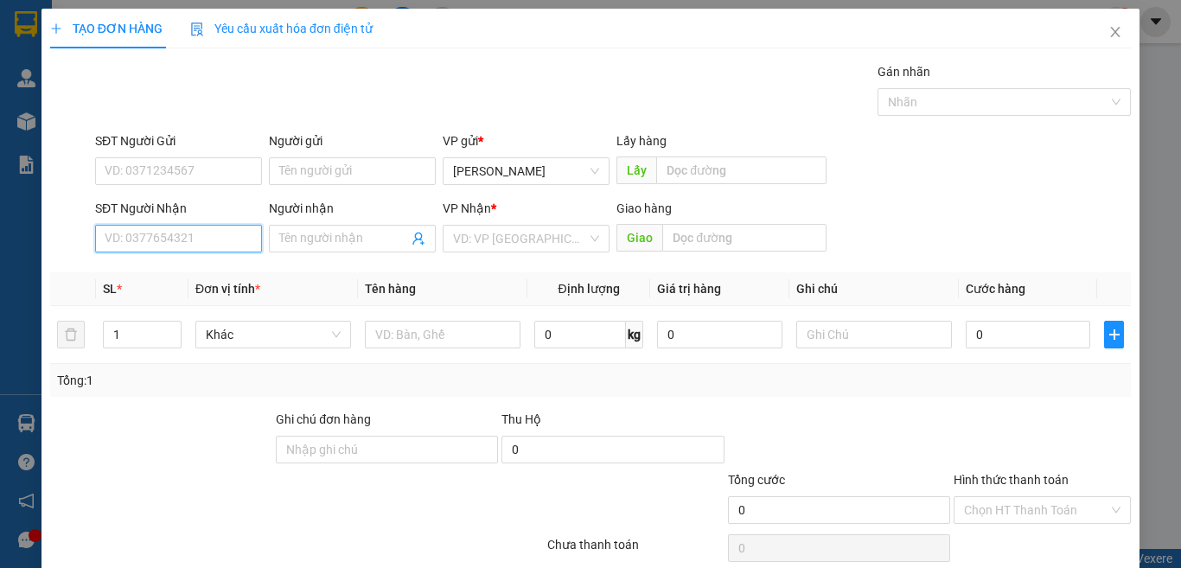
click at [226, 238] on input "SĐT Người Nhận" at bounding box center [178, 239] width 167 height 28
click at [229, 277] on div "0911145885 - oanh" at bounding box center [176, 273] width 143 height 19
type input "0911145885"
type input "oanh"
type input "0911145885"
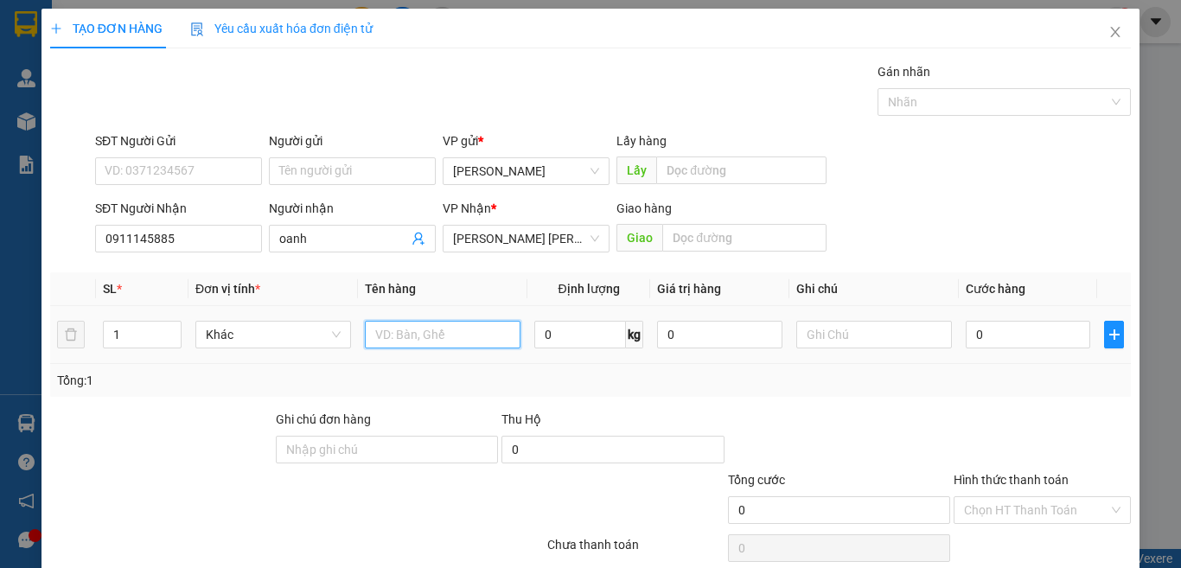
click at [403, 328] on input "text" at bounding box center [443, 335] width 156 height 28
paste input "ô"
paste input "ộ"
paste input "â"
paste input "ẫ"
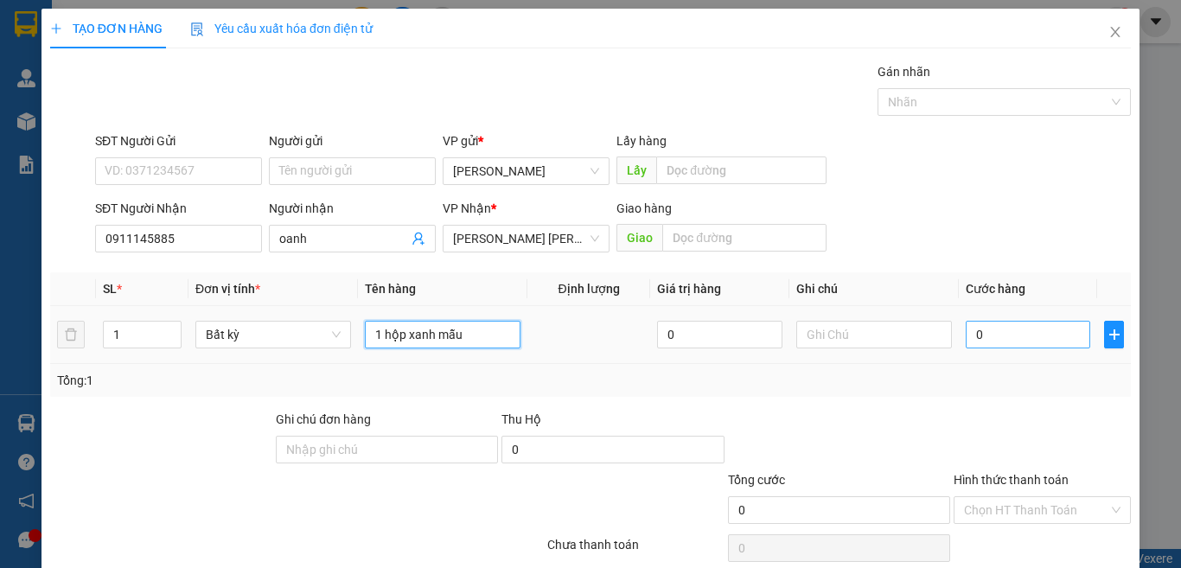
type input "1 hộp xanh mẫu"
click at [991, 336] on input "0" at bounding box center [1027, 335] width 124 height 28
type input "3"
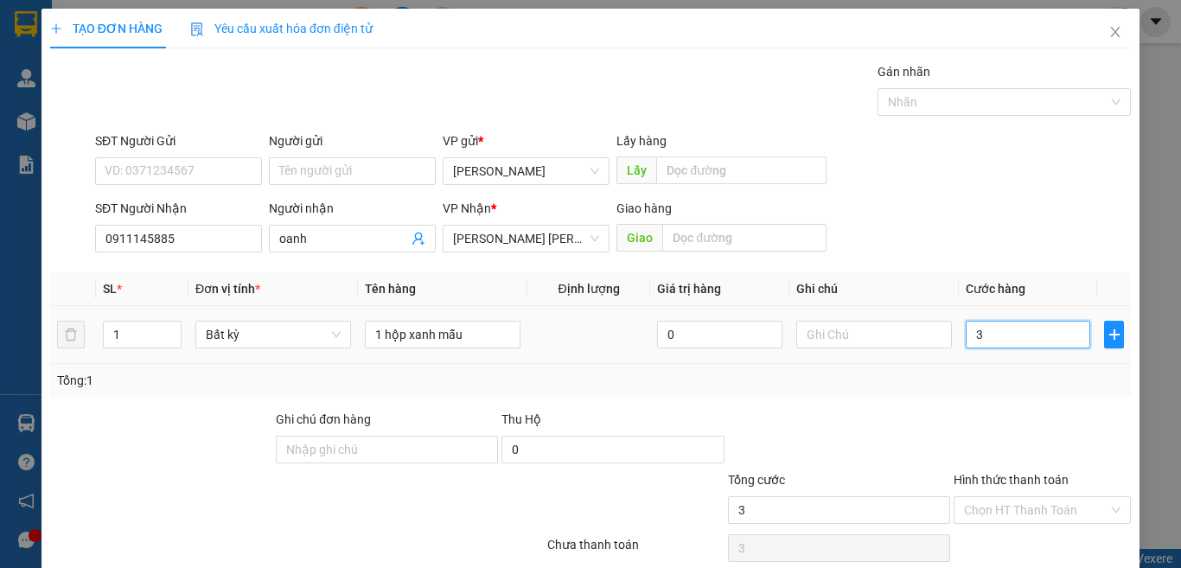
type input "30"
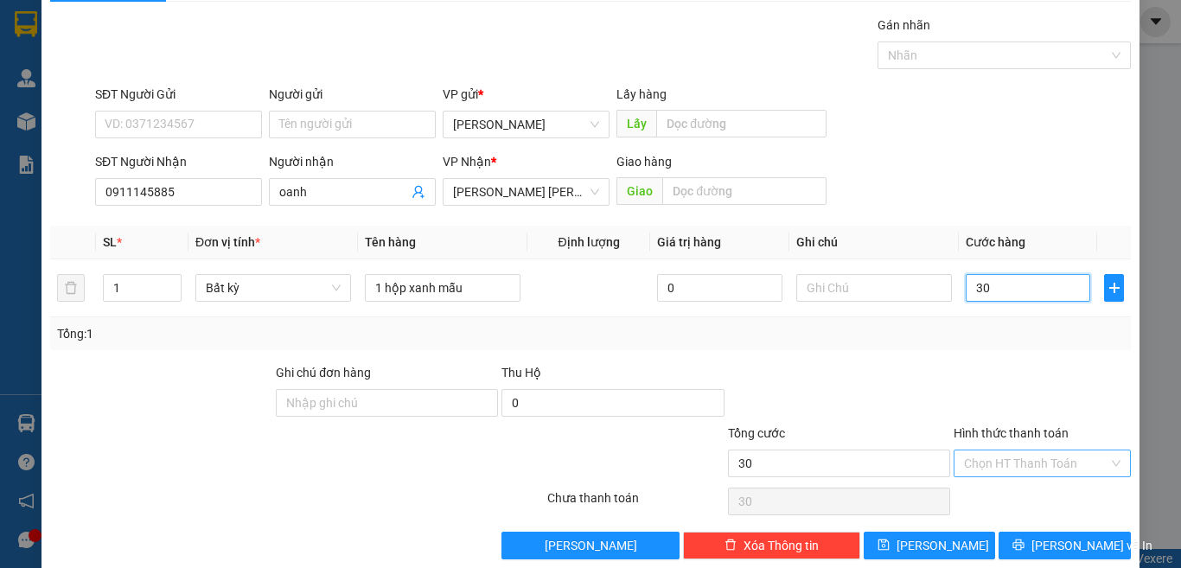
scroll to position [72, 0]
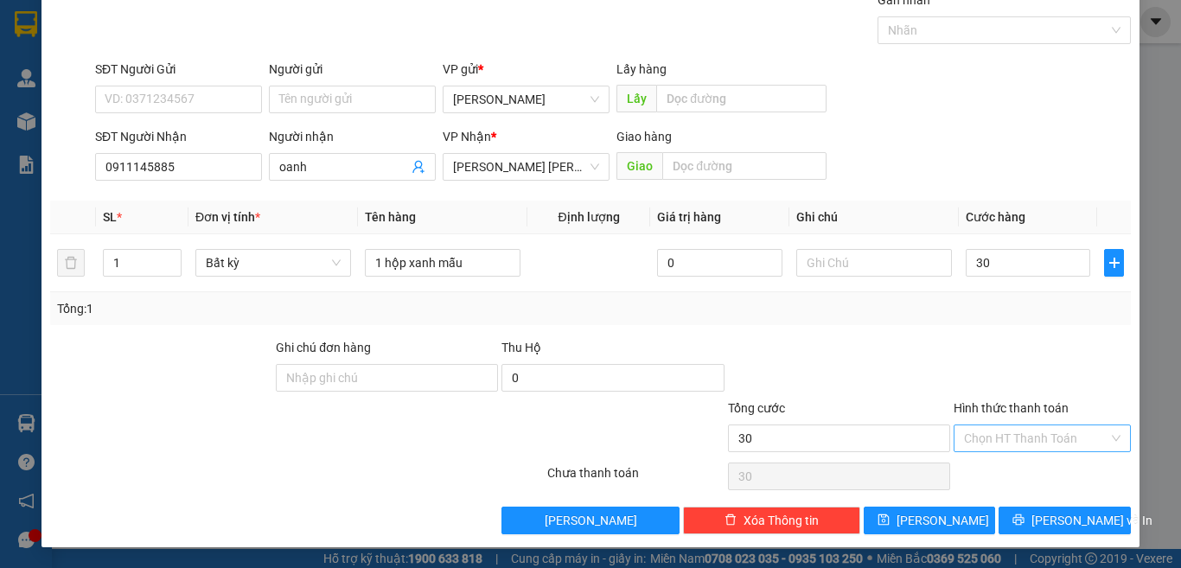
type input "30.000"
click at [989, 441] on input "Hình thức thanh toán" at bounding box center [1036, 438] width 144 height 26
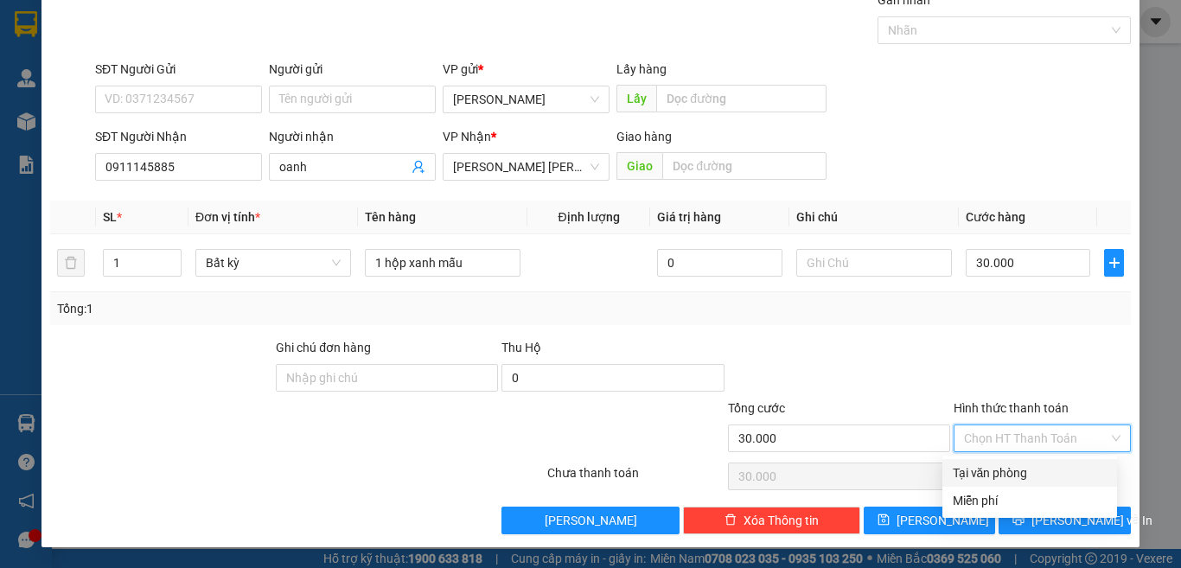
drag, startPoint x: 996, startPoint y: 467, endPoint x: 999, endPoint y: 487, distance: 20.2
click at [996, 468] on div "Tại văn phòng" at bounding box center [1029, 472] width 154 height 19
type input "0"
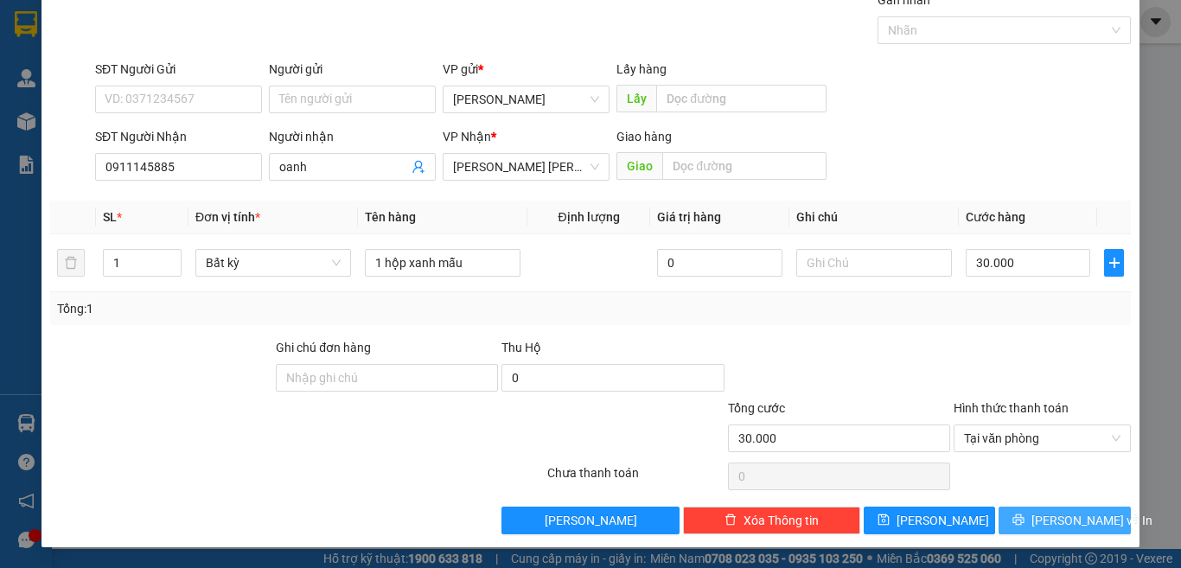
click at [1014, 510] on button "[PERSON_NAME] và In" at bounding box center [1064, 521] width 132 height 28
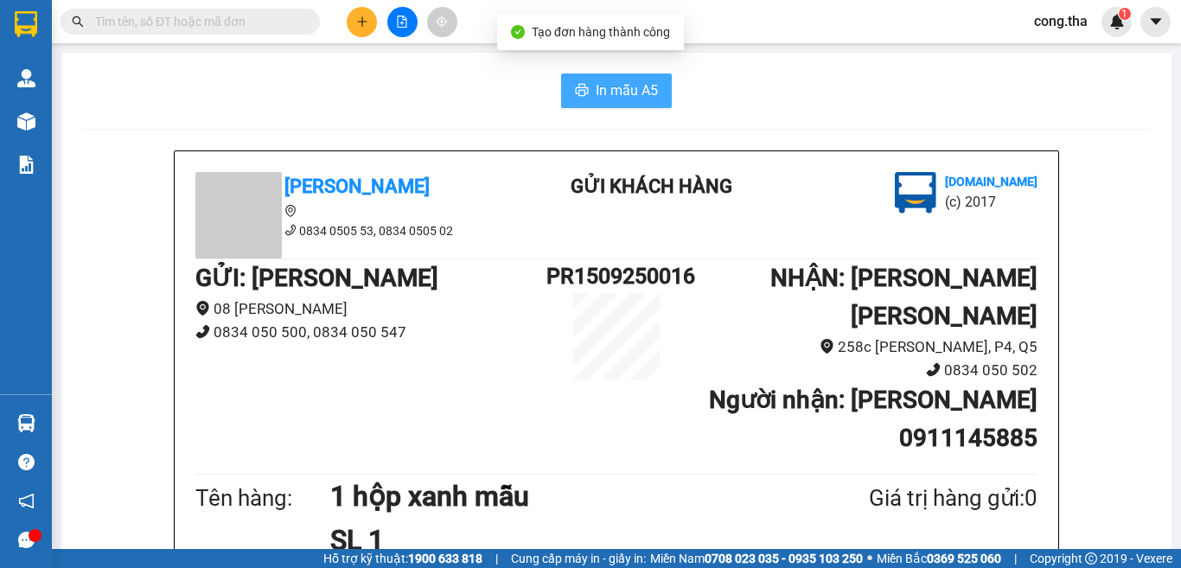
click at [628, 96] on span "In mẫu A5" at bounding box center [627, 91] width 62 height 22
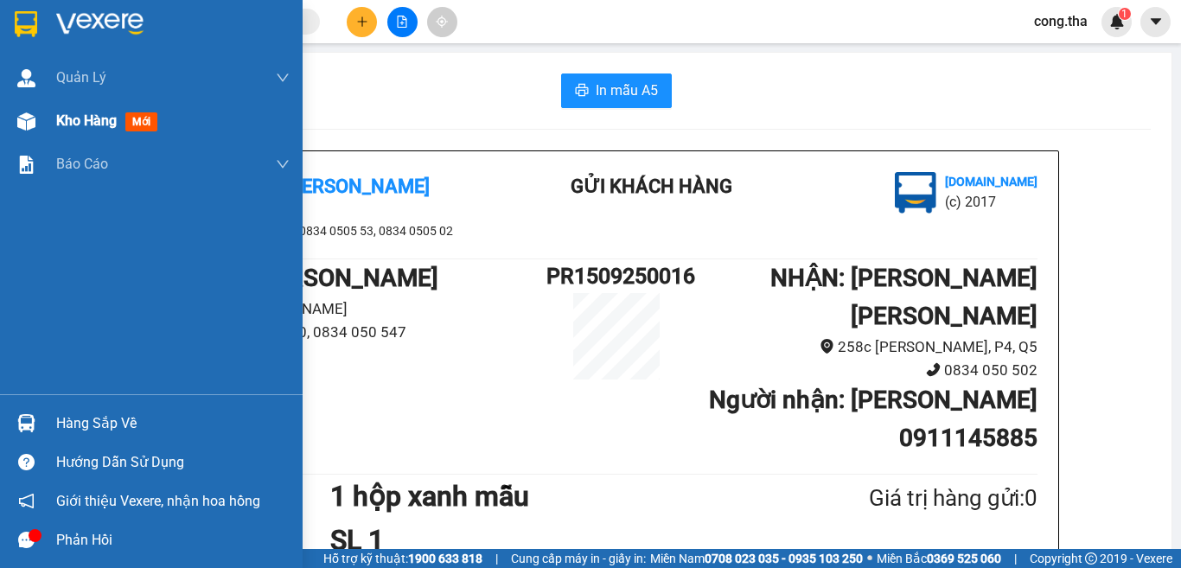
click at [141, 124] on span "mới" at bounding box center [141, 121] width 32 height 19
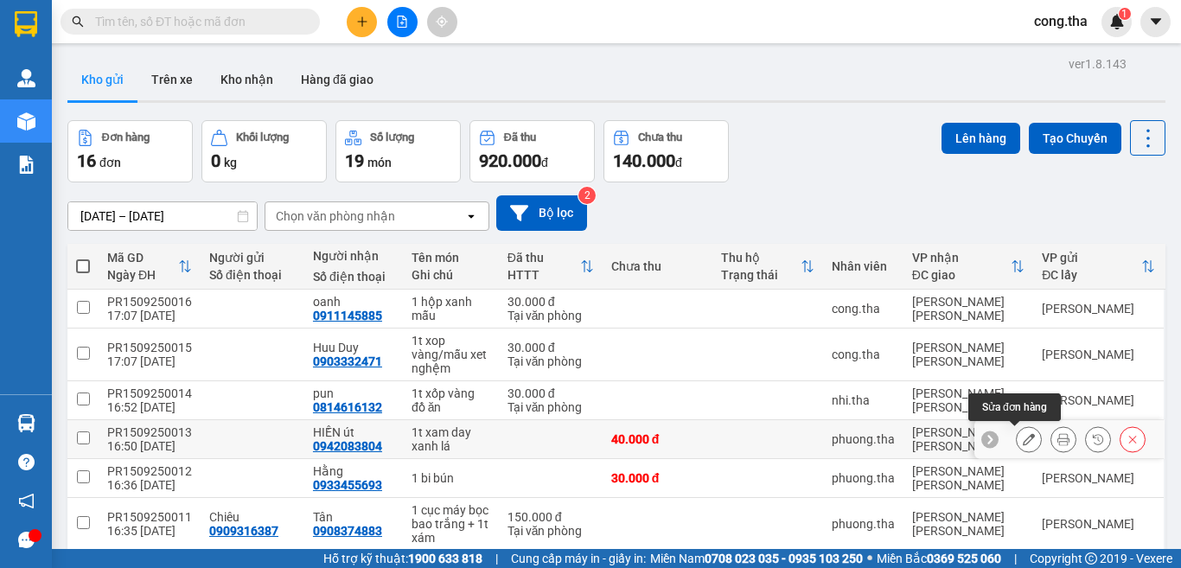
click at [1023, 442] on icon at bounding box center [1029, 439] width 12 height 12
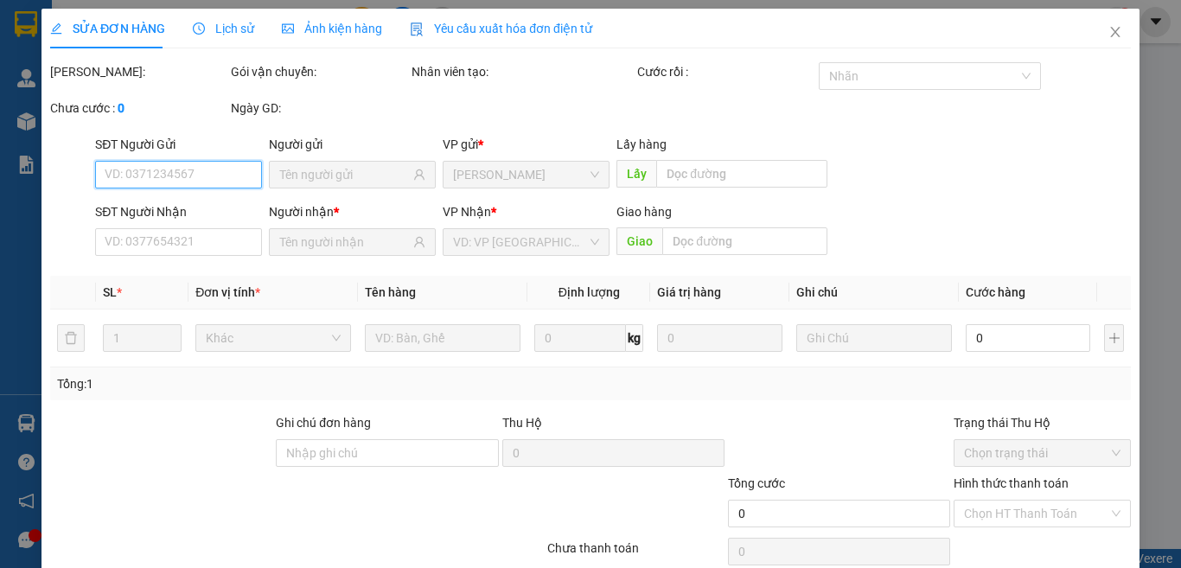
type input "0942083804"
type input "40.000"
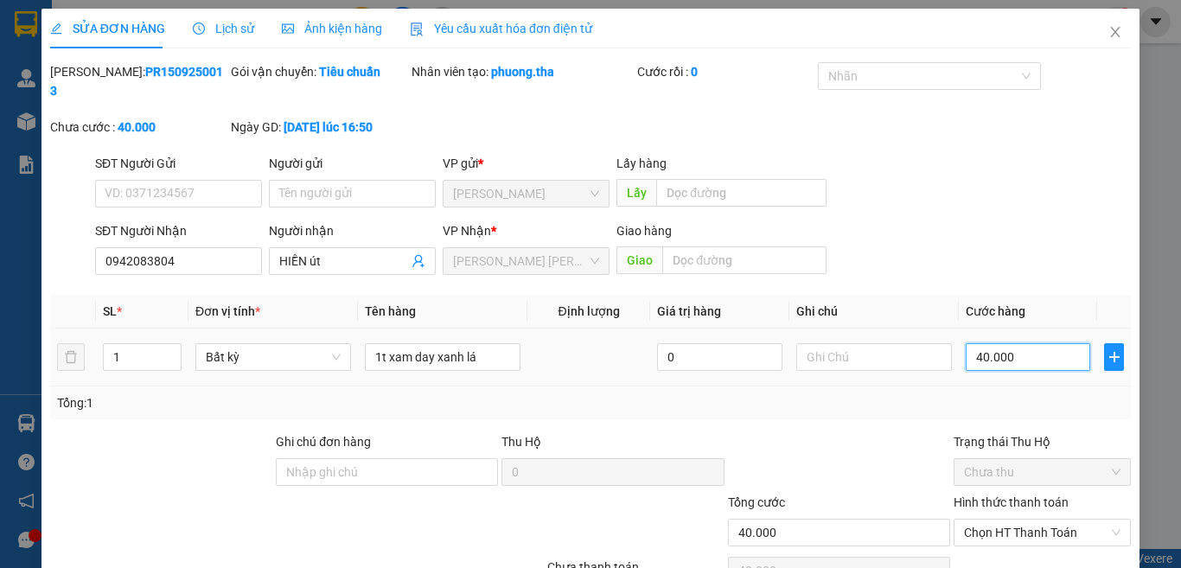
click at [1010, 343] on input "40.000" at bounding box center [1027, 357] width 124 height 28
type input "3"
type input "30"
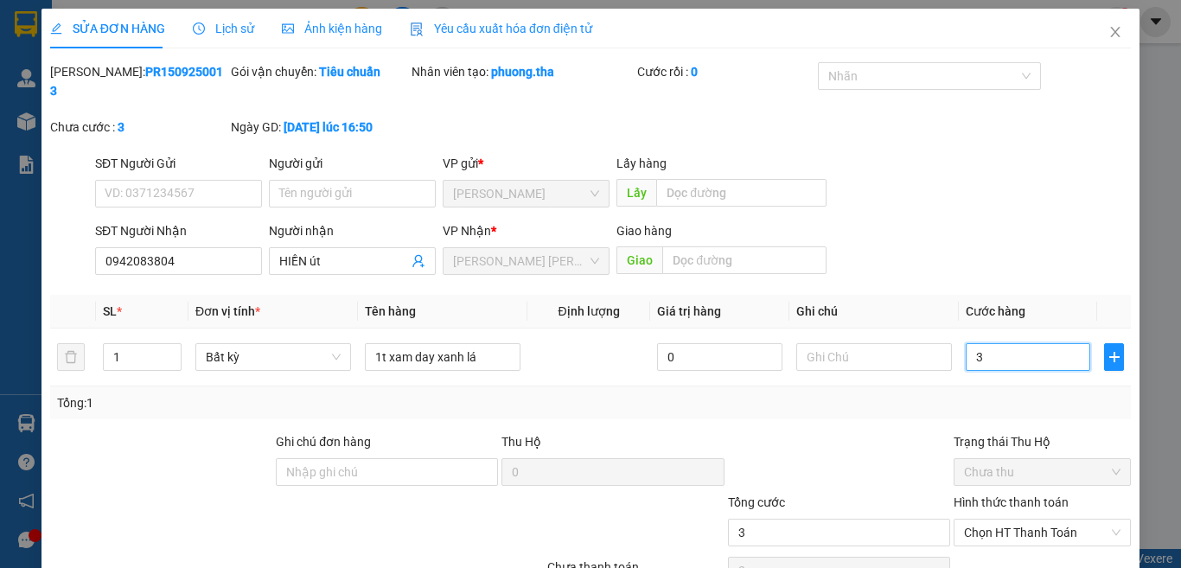
type input "30"
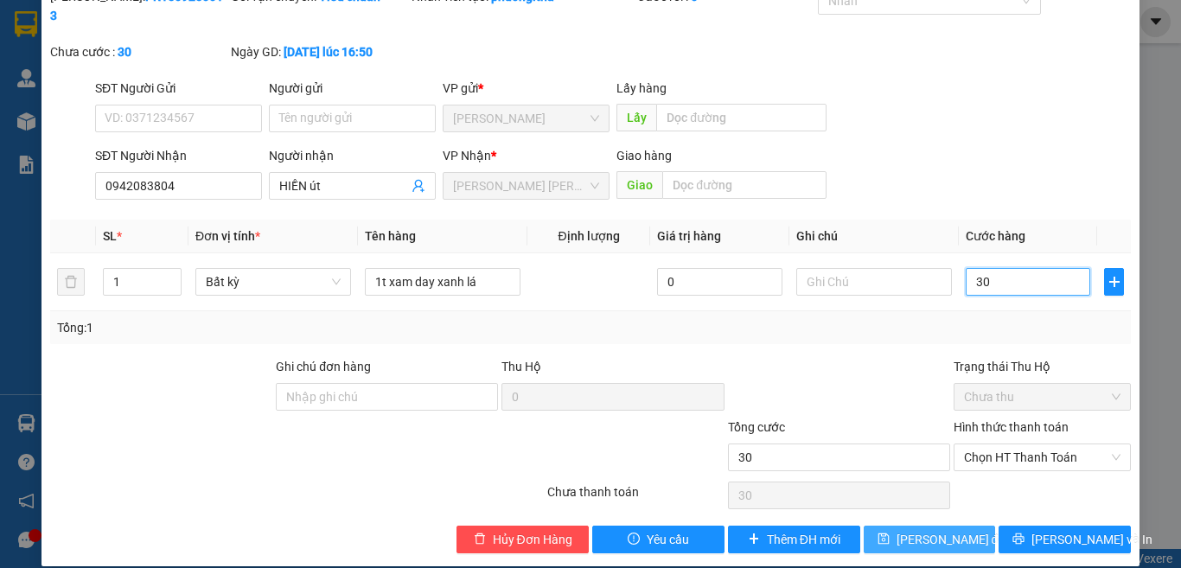
type input "30"
type input "30.000"
click at [960, 526] on button "[PERSON_NAME] đổi" at bounding box center [929, 540] width 132 height 28
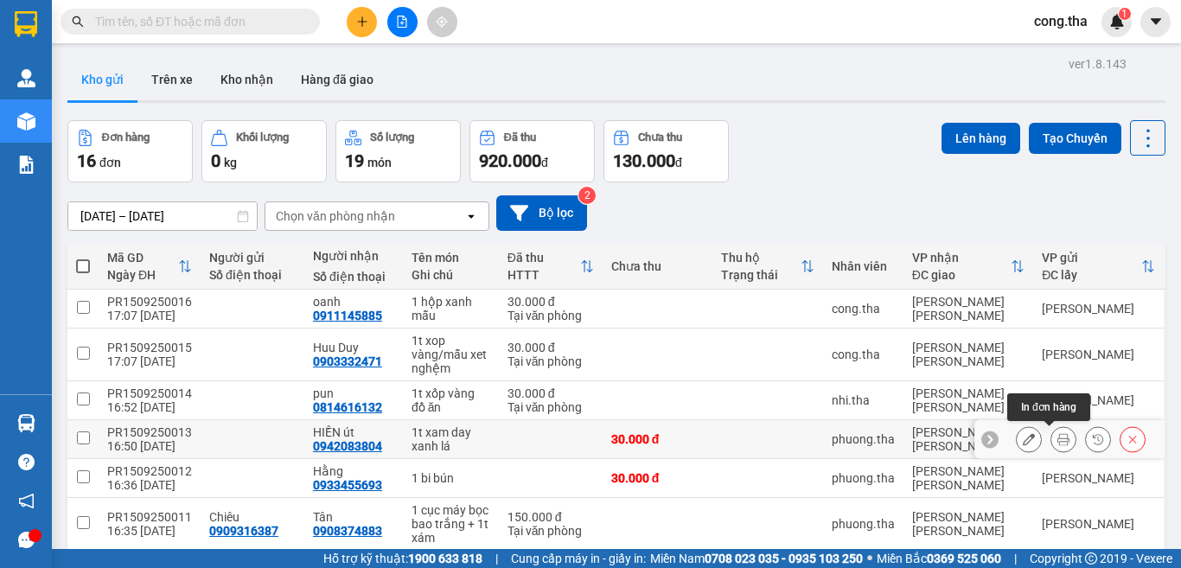
click at [1051, 438] on button at bounding box center [1063, 439] width 24 height 30
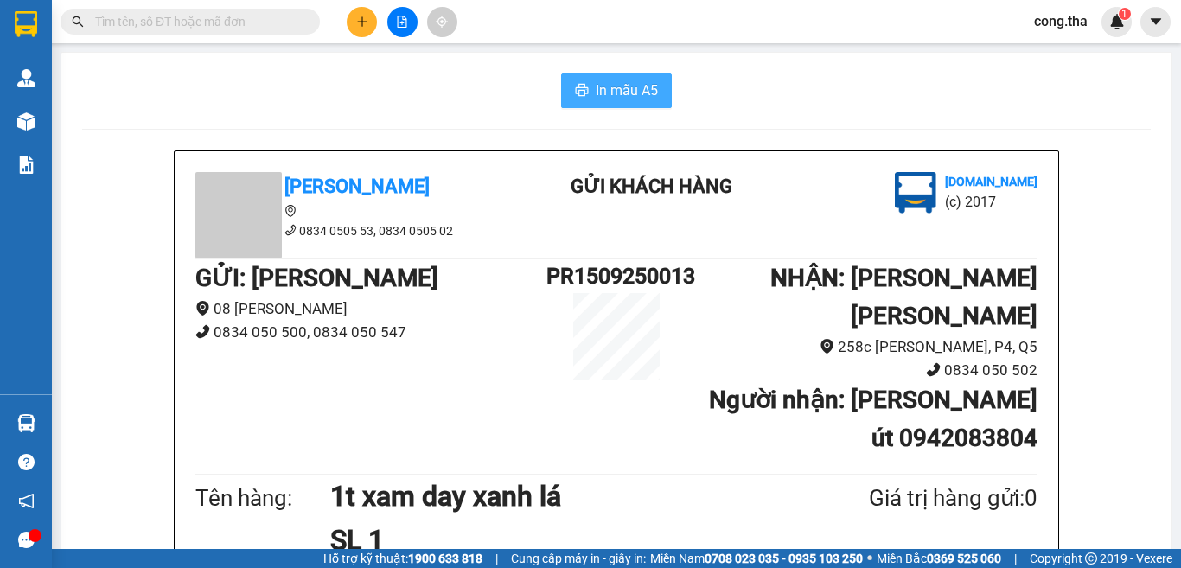
click at [597, 87] on span "In mẫu A5" at bounding box center [627, 91] width 62 height 22
click at [140, 24] on input "text" at bounding box center [197, 21] width 204 height 19
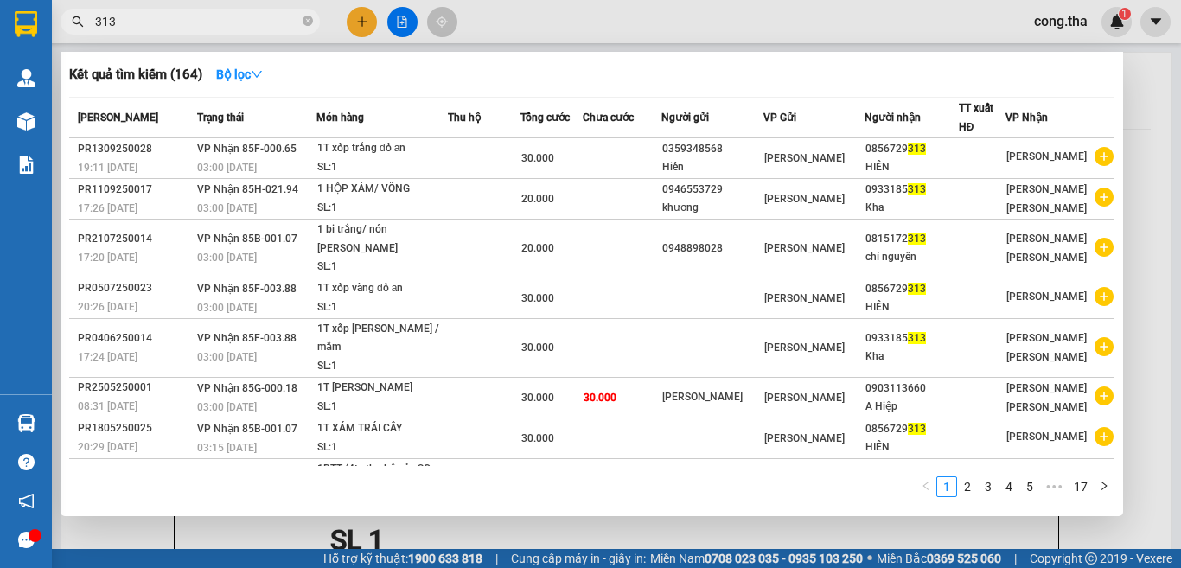
drag, startPoint x: 173, startPoint y: 16, endPoint x: 70, endPoint y: 74, distance: 118.0
click at [39, 67] on section "Kết quả [PERSON_NAME] ( 164 ) Bộ lọc Mã ĐH Trạng thái Món hàng Thu hộ [PERSON_N…" at bounding box center [590, 284] width 1181 height 568
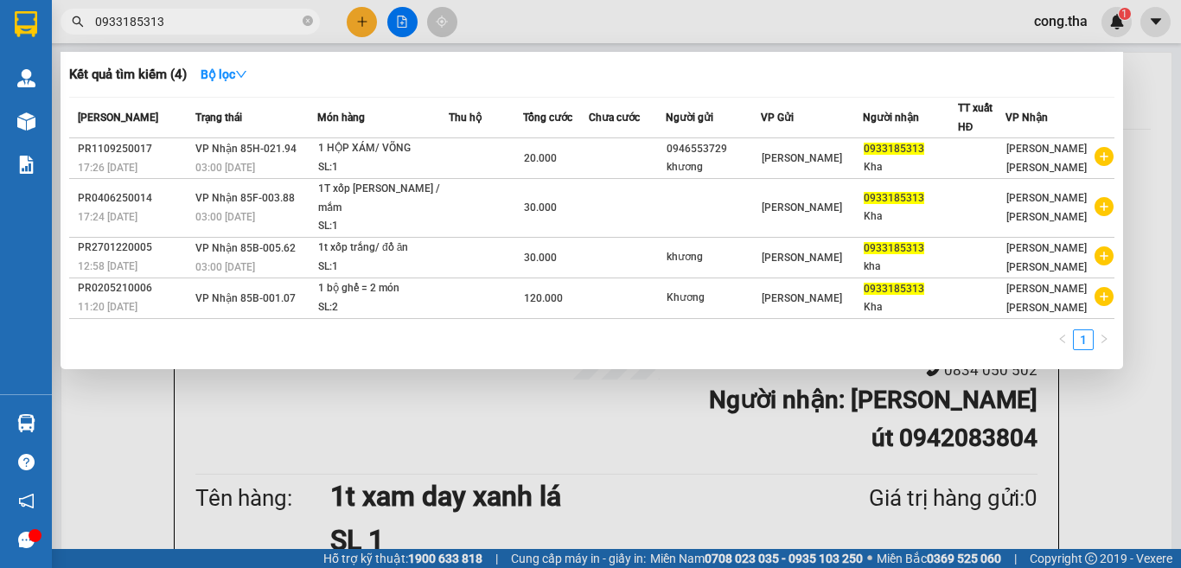
type input "0933185313"
click at [365, 12] on div at bounding box center [590, 284] width 1181 height 568
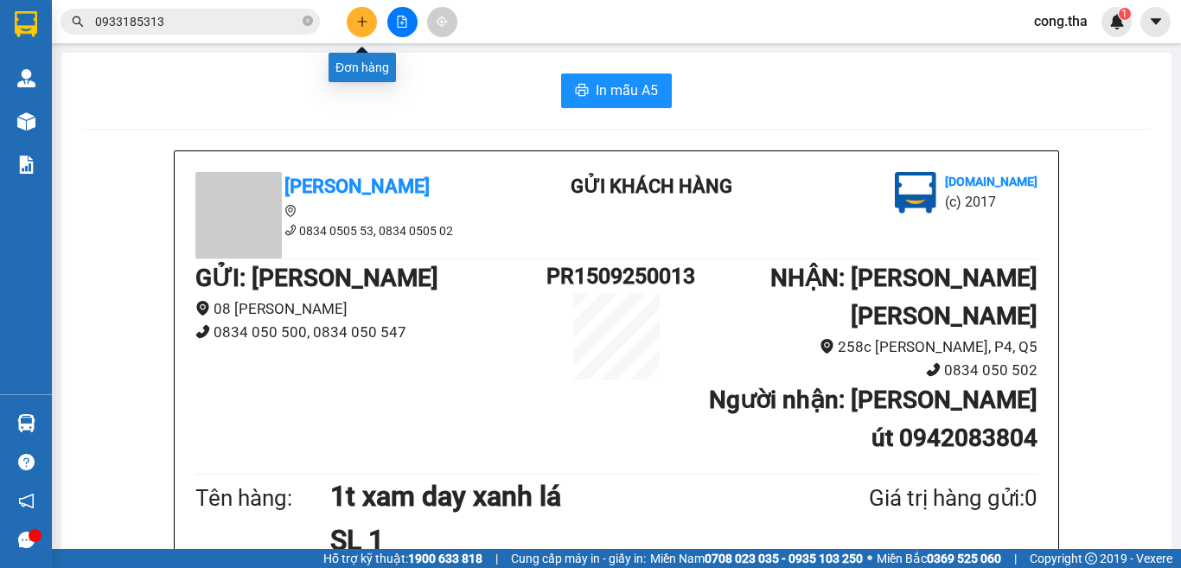
click at [354, 15] on button at bounding box center [362, 22] width 30 height 30
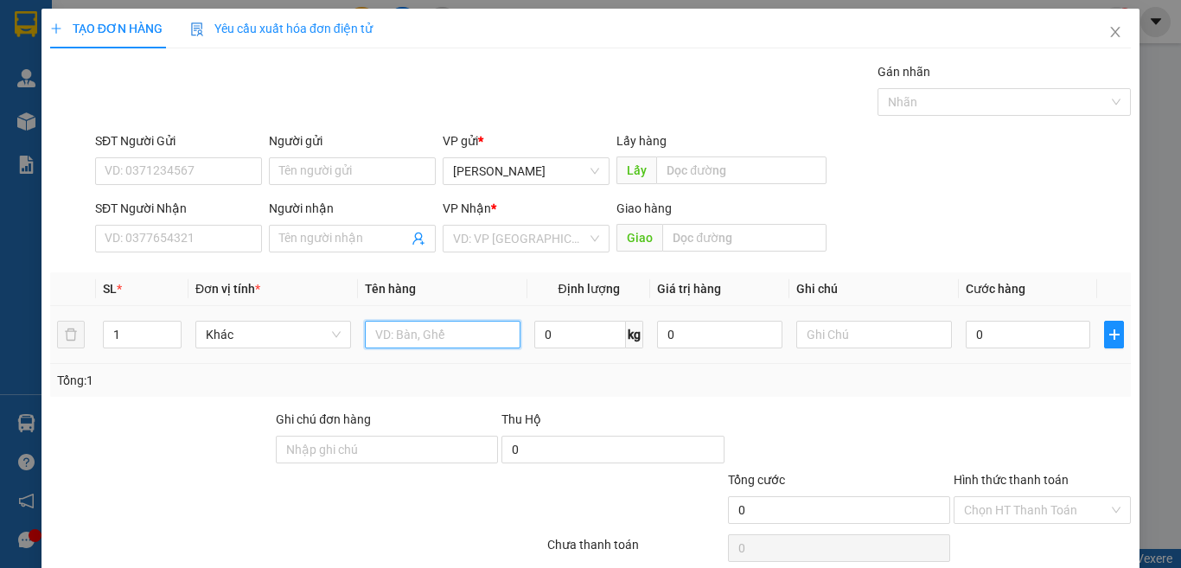
click at [446, 338] on input "text" at bounding box center [443, 335] width 156 height 28
type input "1t xam"
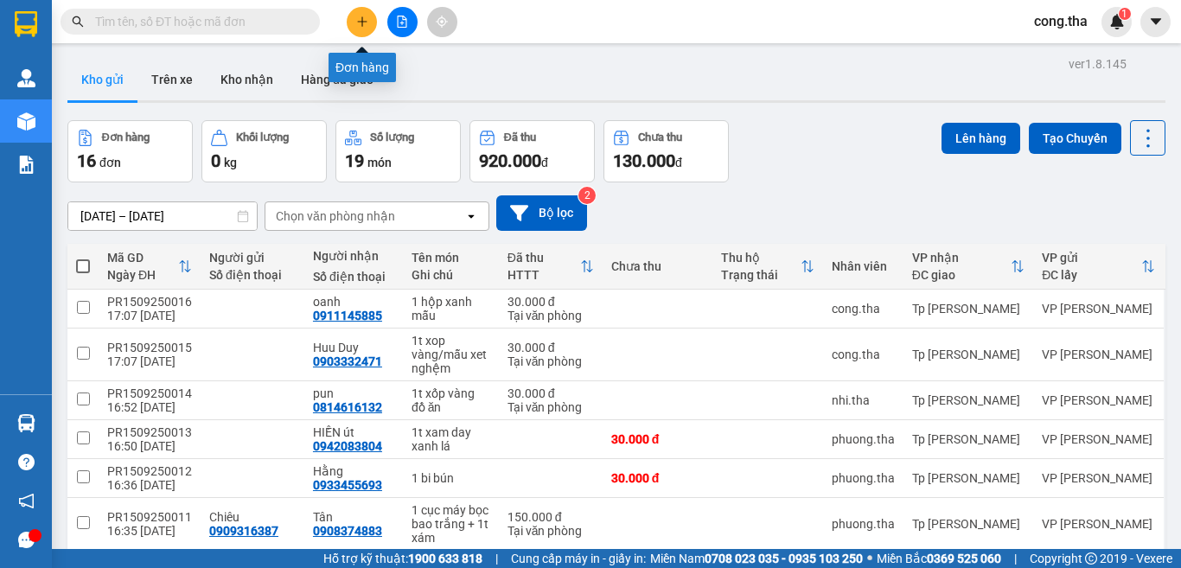
click at [366, 29] on button at bounding box center [362, 22] width 30 height 30
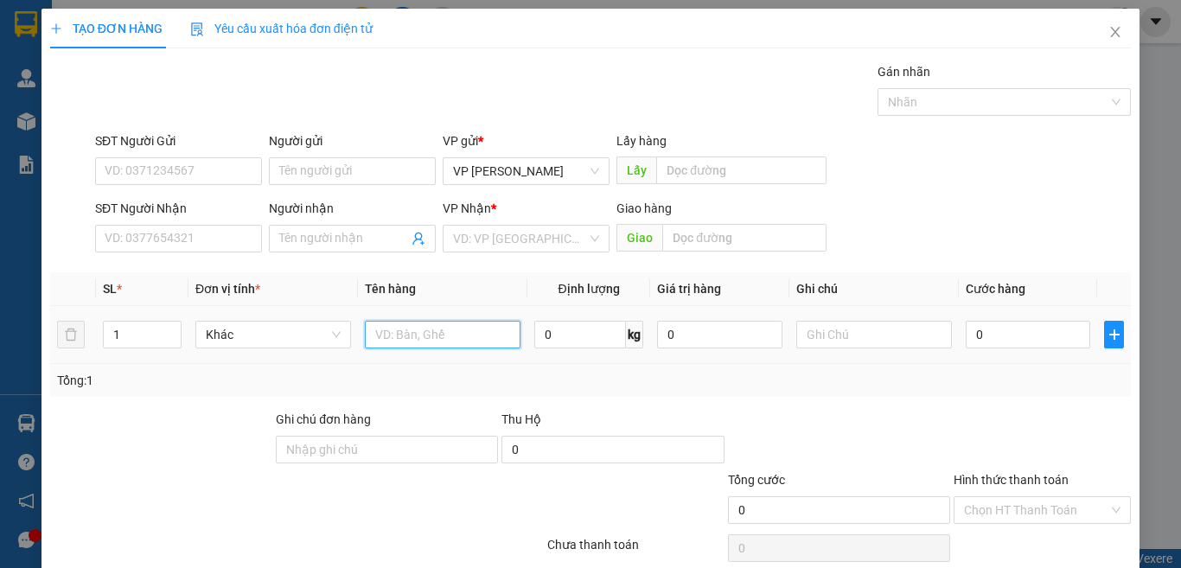
click at [430, 332] on input "text" at bounding box center [443, 335] width 156 height 28
paste input "á"
type input "1t xám"
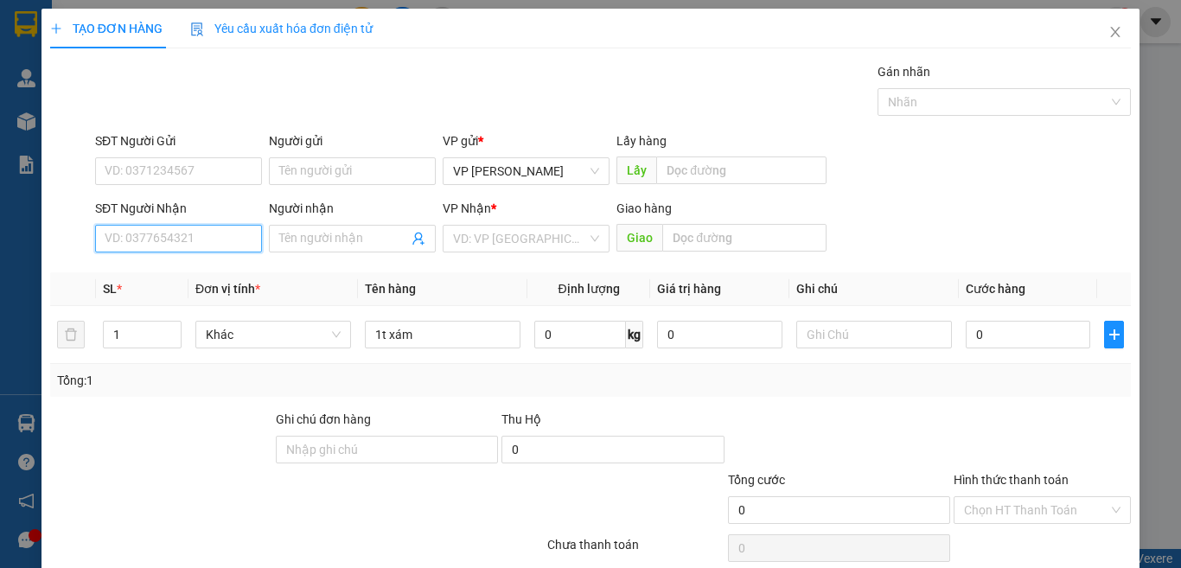
click at [188, 237] on input "SĐT Người Nhận" at bounding box center [178, 239] width 167 height 28
type input "0932682768"
click at [151, 273] on div "0932682768 - Nhi" at bounding box center [176, 273] width 143 height 19
type input "Nhi"
type input "0932682768"
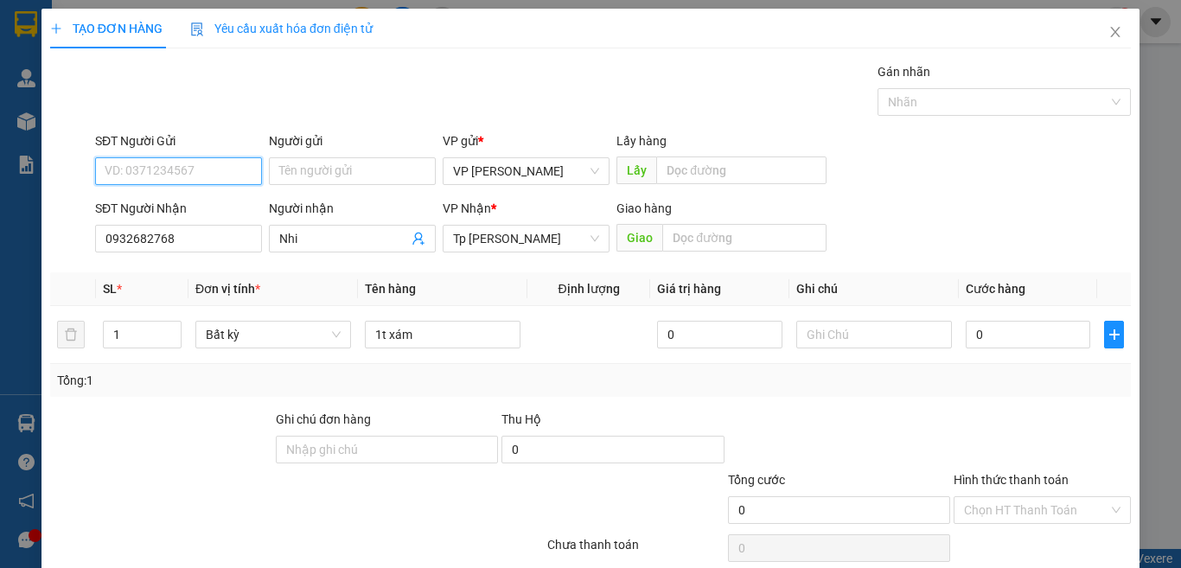
click at [198, 159] on input "SĐT Người Gửi" at bounding box center [178, 171] width 167 height 28
click at [228, 240] on div "0971088907 - CTY ANH QUÂN" at bounding box center [186, 233] width 162 height 19
type input "0971088907"
type input "CTY ANH QUÂN"
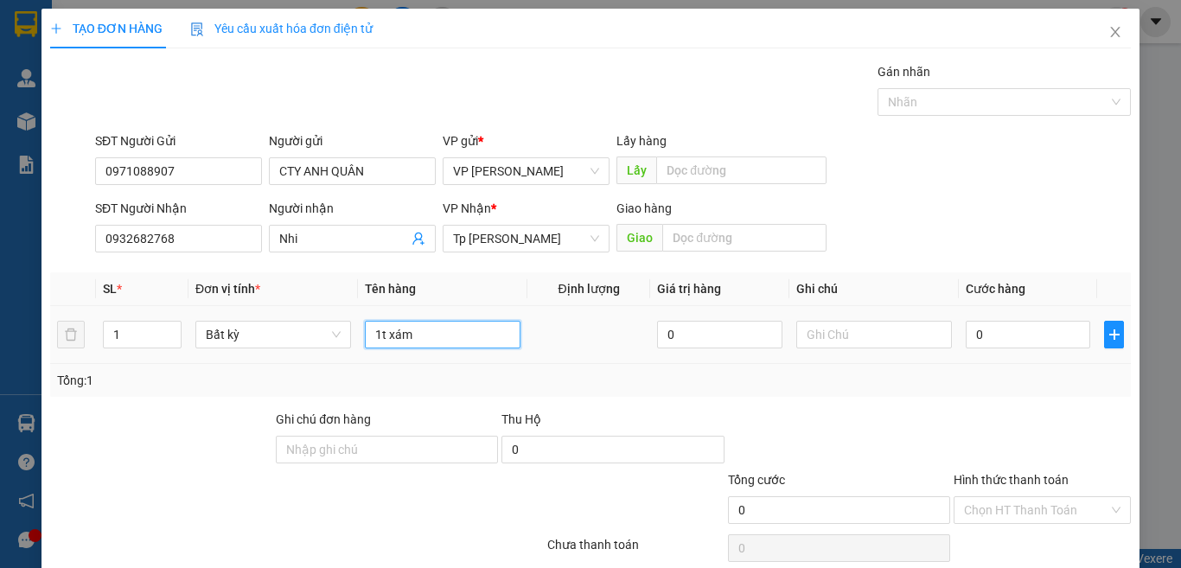
click at [463, 338] on input "1t xám" at bounding box center [443, 335] width 156 height 28
type input "1t xám/ may in"
click at [970, 325] on input "0" at bounding box center [1027, 335] width 124 height 28
type input "4"
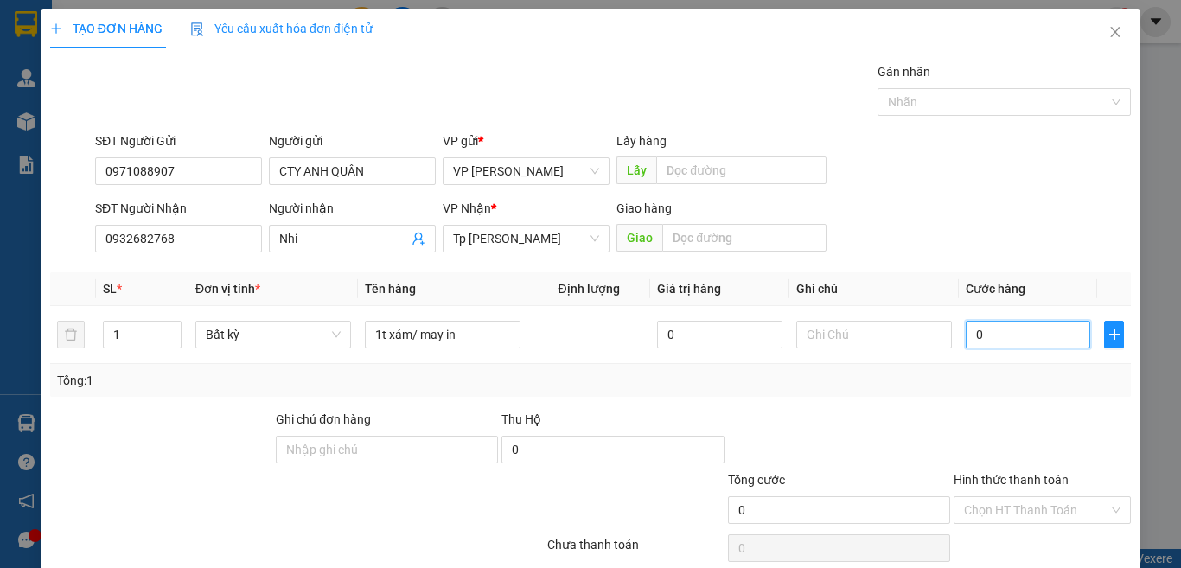
type input "4"
type input "40"
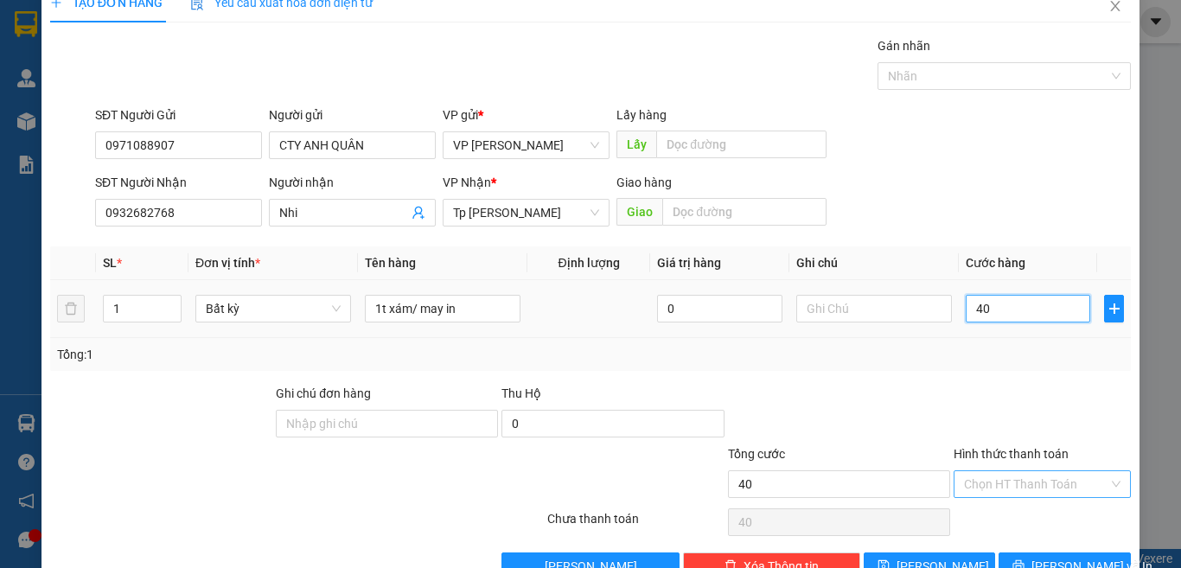
scroll to position [72, 0]
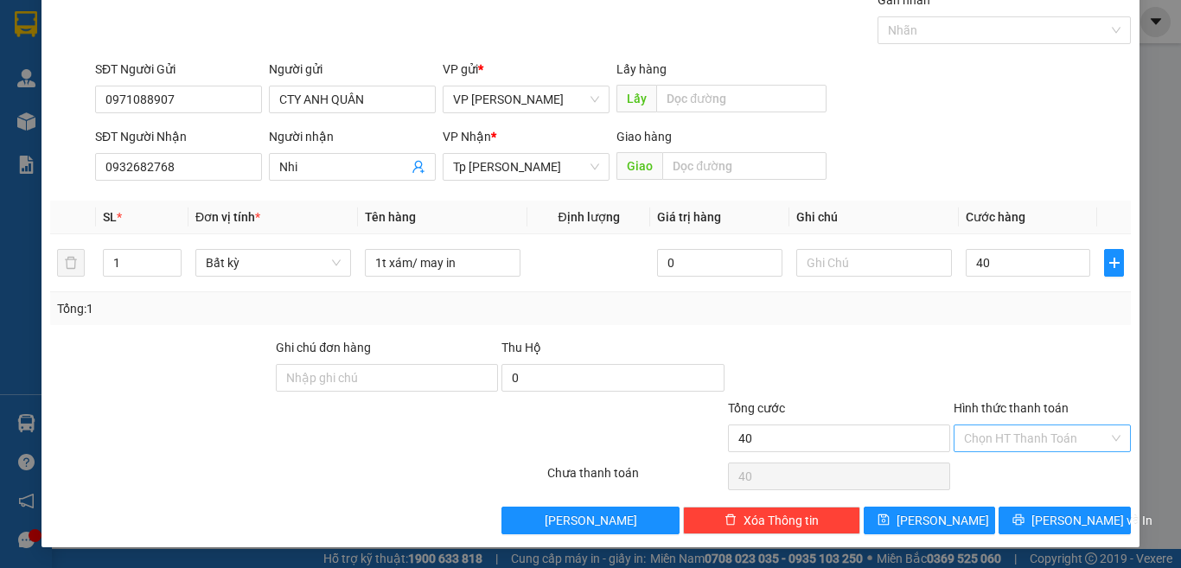
type input "40.000"
click at [1037, 442] on input "Hình thức thanh toán" at bounding box center [1036, 438] width 144 height 26
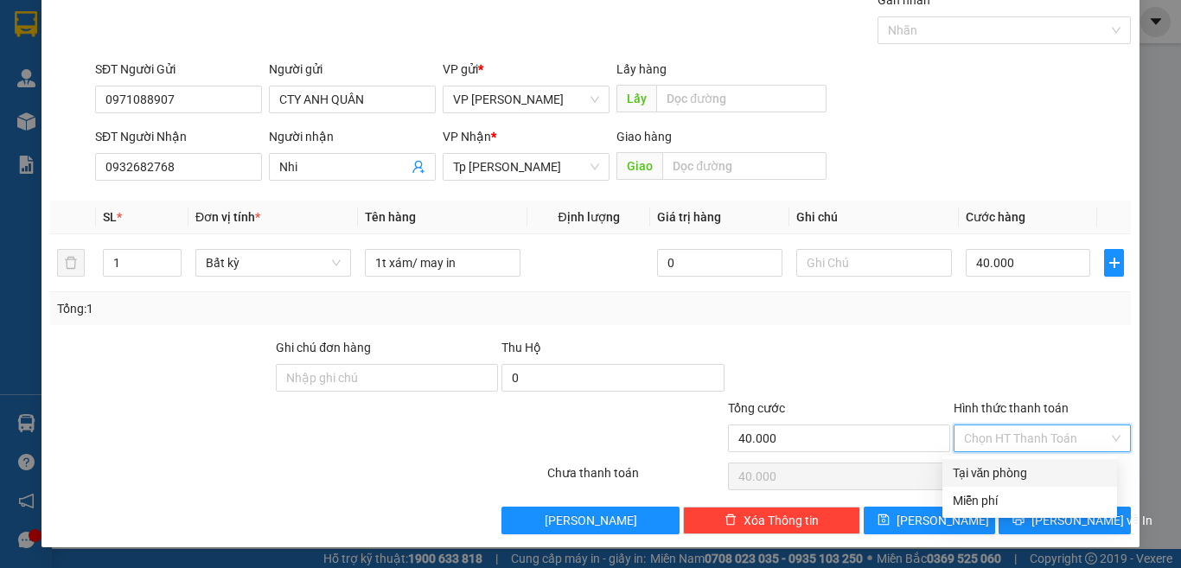
click at [1007, 473] on div "Tại văn phòng" at bounding box center [1029, 472] width 154 height 19
type input "0"
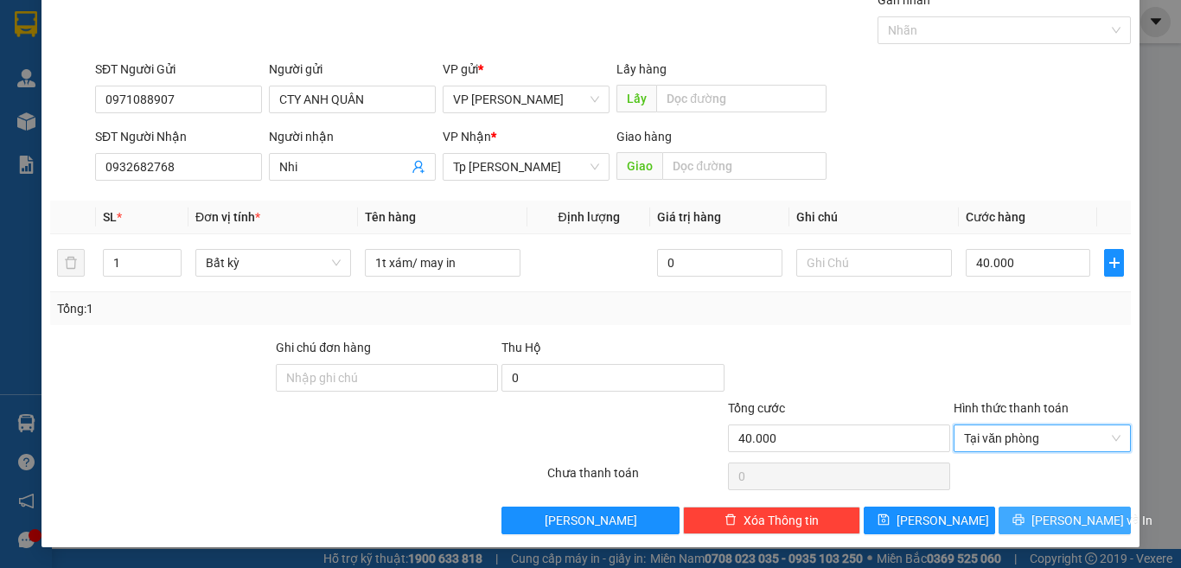
click at [1048, 518] on span "[PERSON_NAME] và In" at bounding box center [1091, 520] width 121 height 19
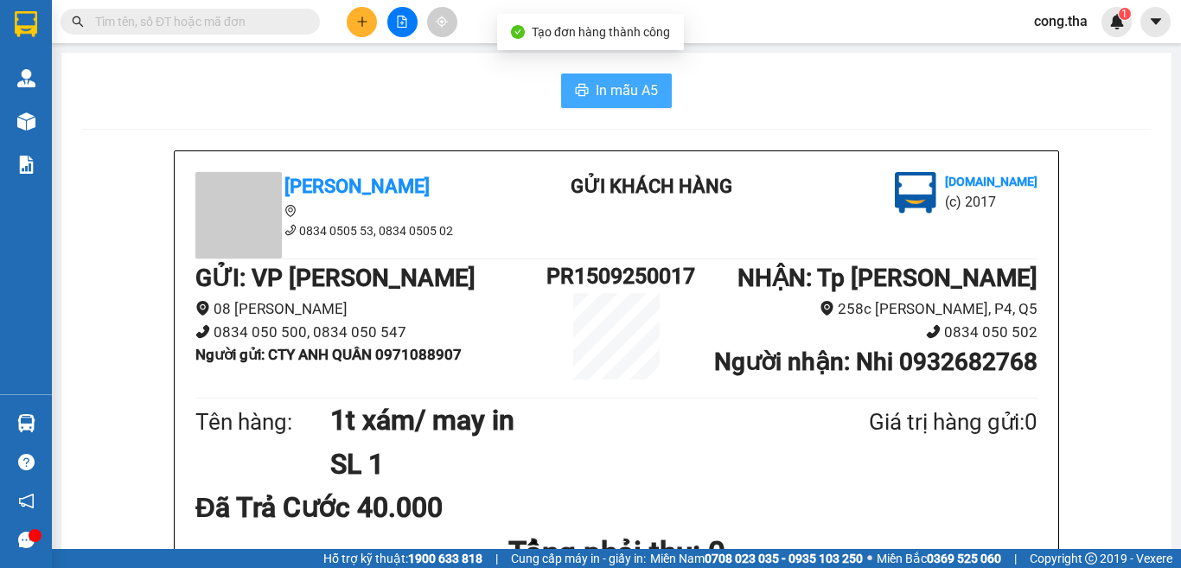
click at [604, 97] on span "In mẫu A5" at bounding box center [627, 91] width 62 height 22
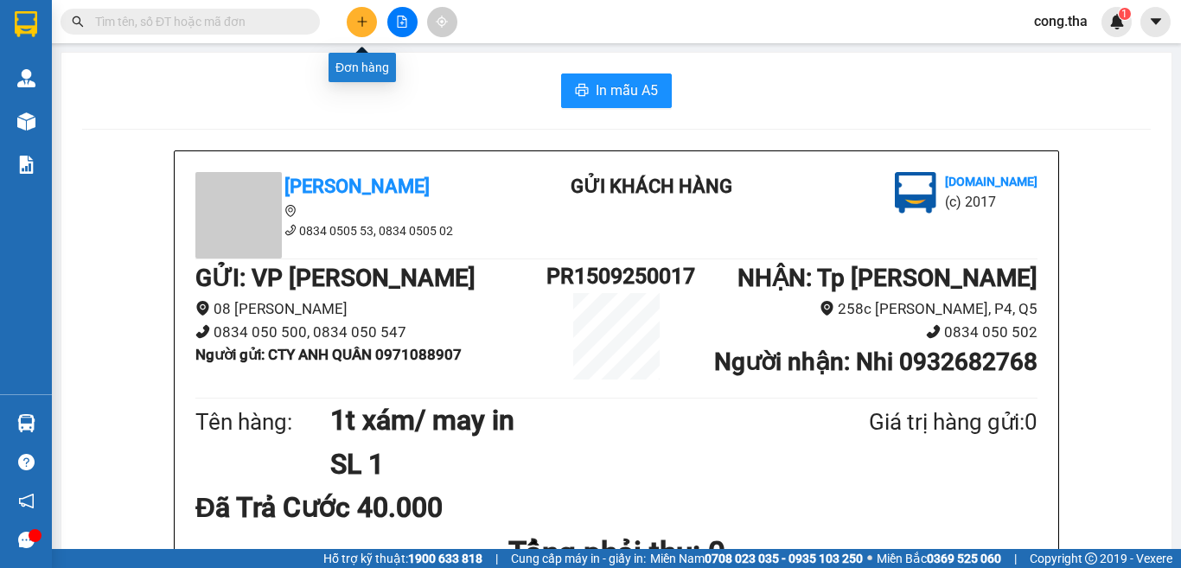
click at [357, 29] on button at bounding box center [362, 22] width 30 height 30
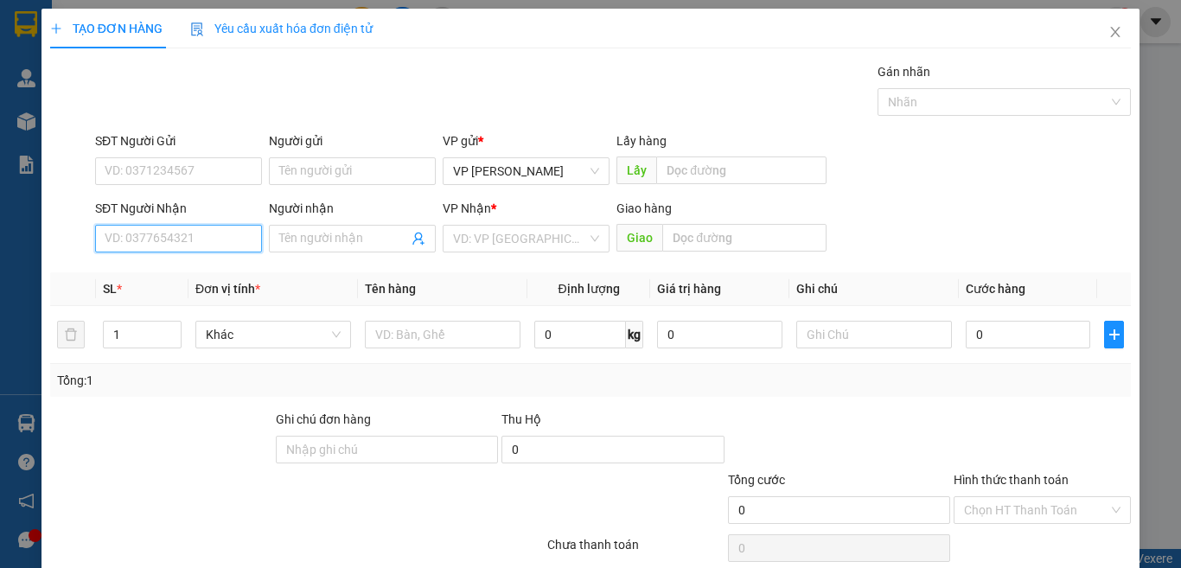
click at [197, 229] on input "SĐT Người Nhận" at bounding box center [178, 239] width 167 height 28
click at [378, 246] on input "Người nhận" at bounding box center [343, 238] width 129 height 19
type input "v"
click at [293, 238] on input "v" at bounding box center [343, 238] width 129 height 19
drag, startPoint x: 293, startPoint y: 238, endPoint x: 265, endPoint y: 240, distance: 27.8
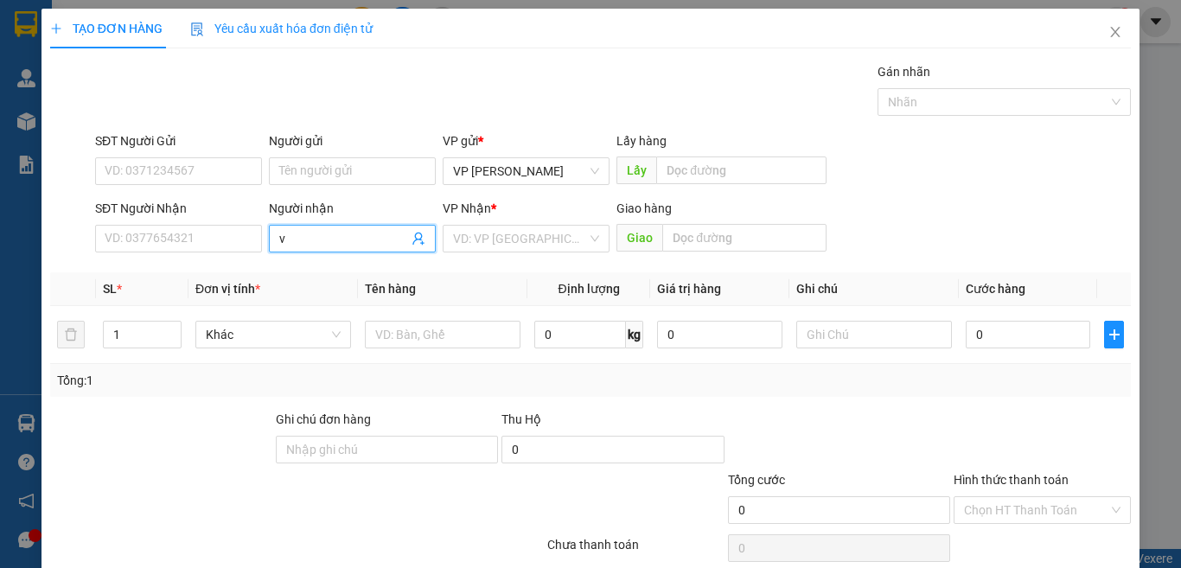
click at [269, 240] on span "v" at bounding box center [352, 239] width 167 height 28
drag, startPoint x: 126, startPoint y: 242, endPoint x: 142, endPoint y: 259, distance: 23.3
click at [128, 242] on input "SĐT Người Nhận" at bounding box center [178, 239] width 167 height 28
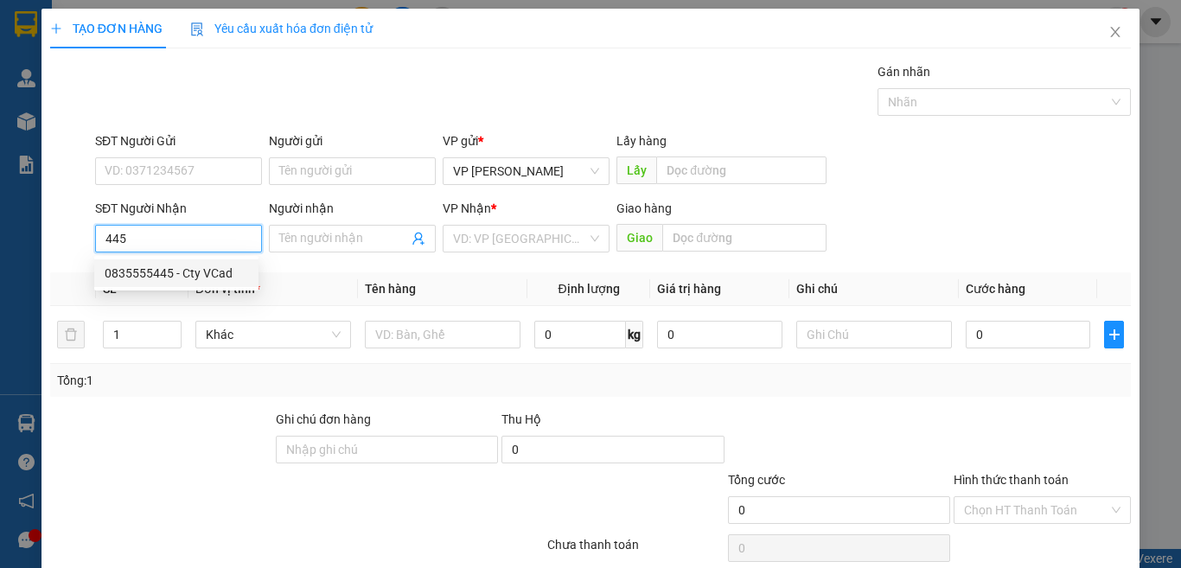
click at [163, 267] on div "0835555445 - Cty VCad" at bounding box center [176, 273] width 143 height 19
type input "0835555445"
type input "Cty VCad"
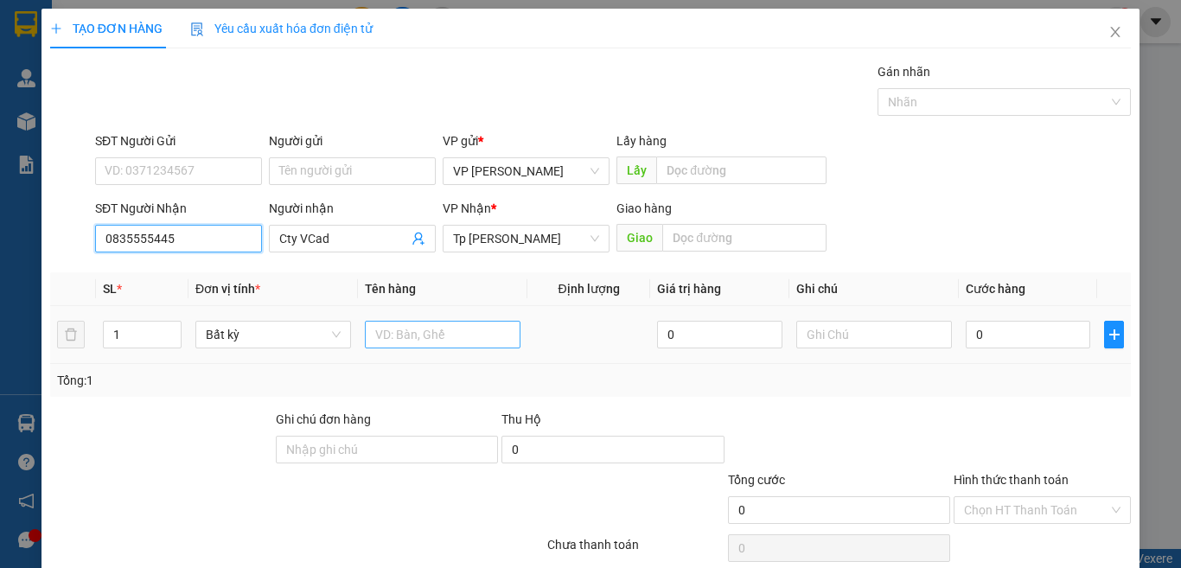
type input "0835555445"
click at [448, 340] on input "text" at bounding box center [443, 335] width 156 height 28
type input "1 hop xam rang"
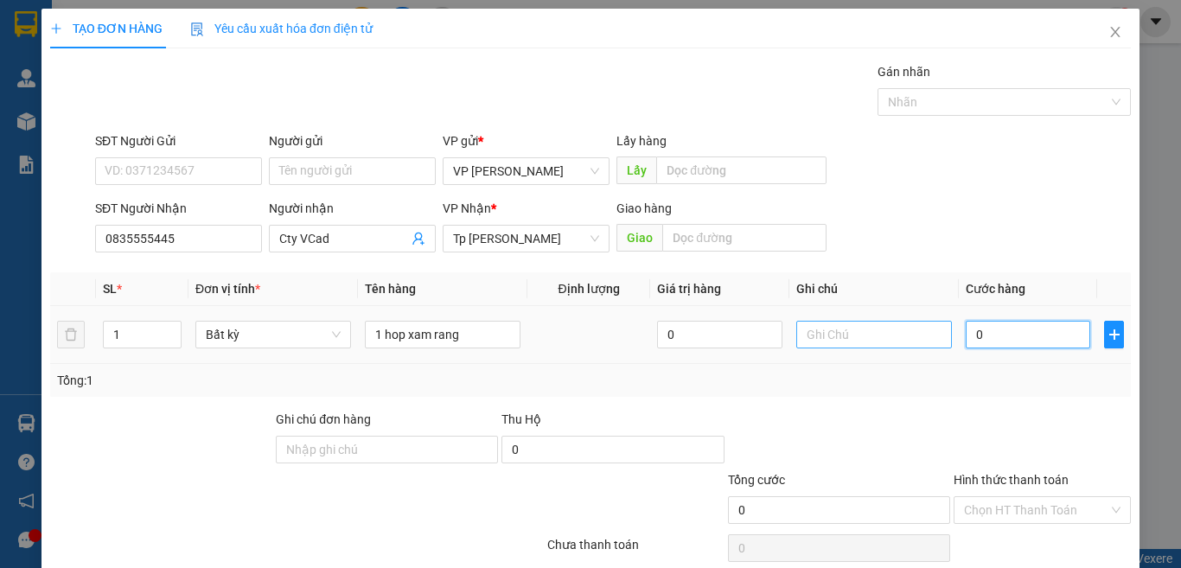
drag, startPoint x: 1010, startPoint y: 332, endPoint x: 801, endPoint y: 328, distance: 209.2
click at [1009, 329] on input "0" at bounding box center [1027, 335] width 124 height 28
type input "3"
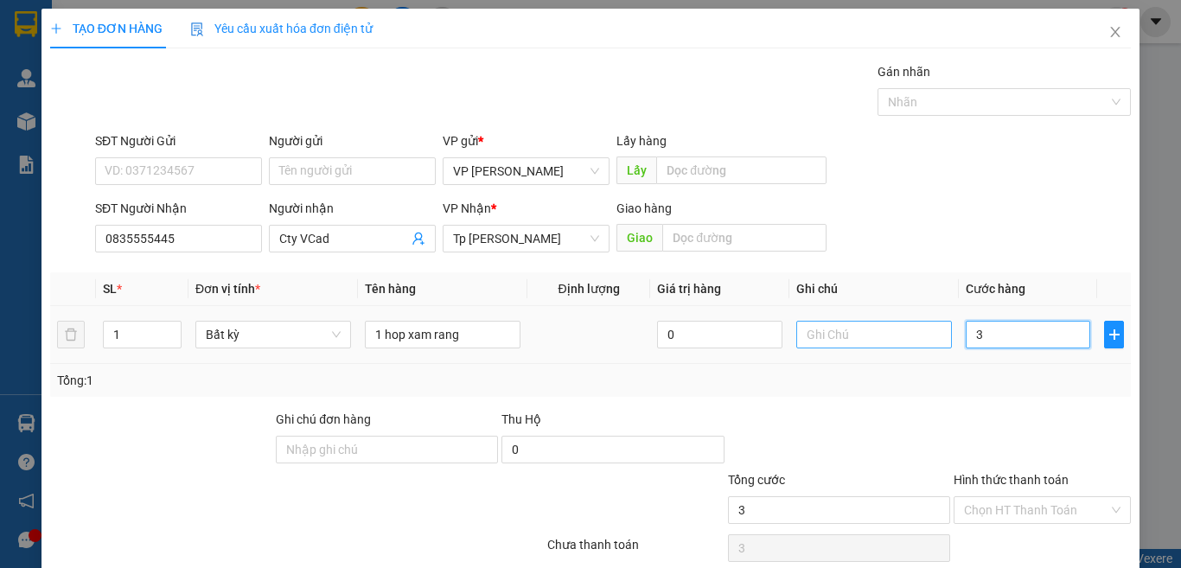
type input "30"
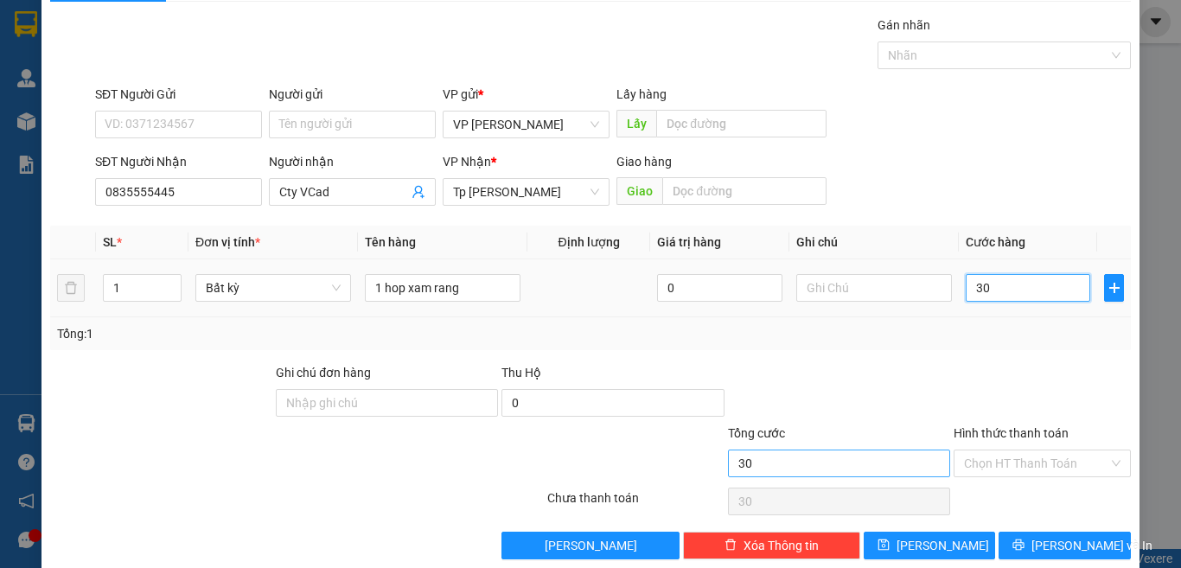
scroll to position [72, 0]
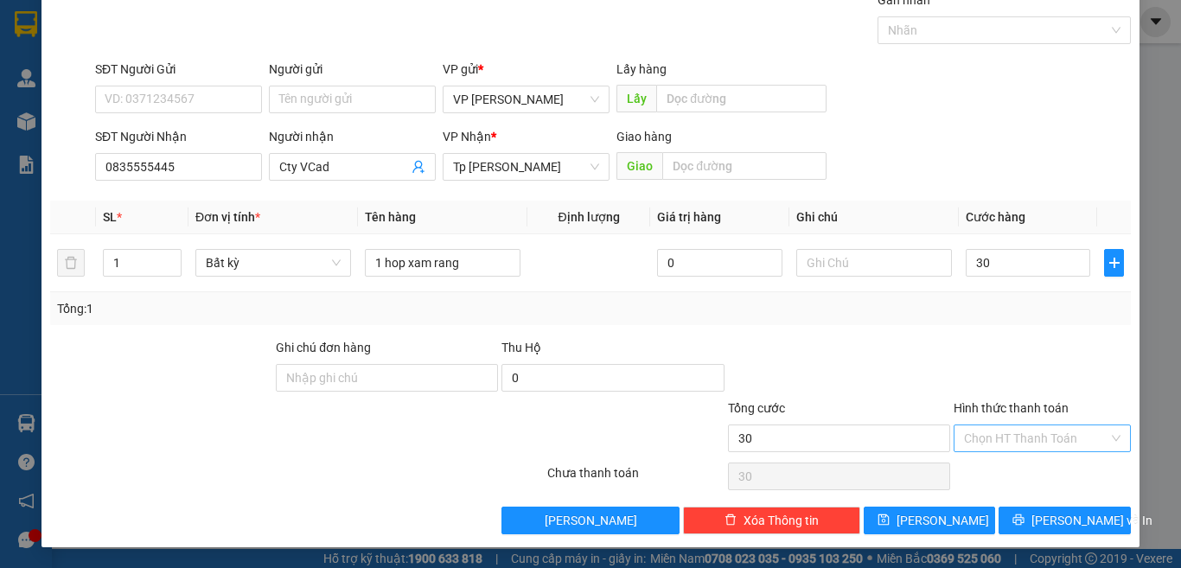
type input "30.000"
click at [1017, 433] on input "Hình thức thanh toán" at bounding box center [1036, 438] width 144 height 26
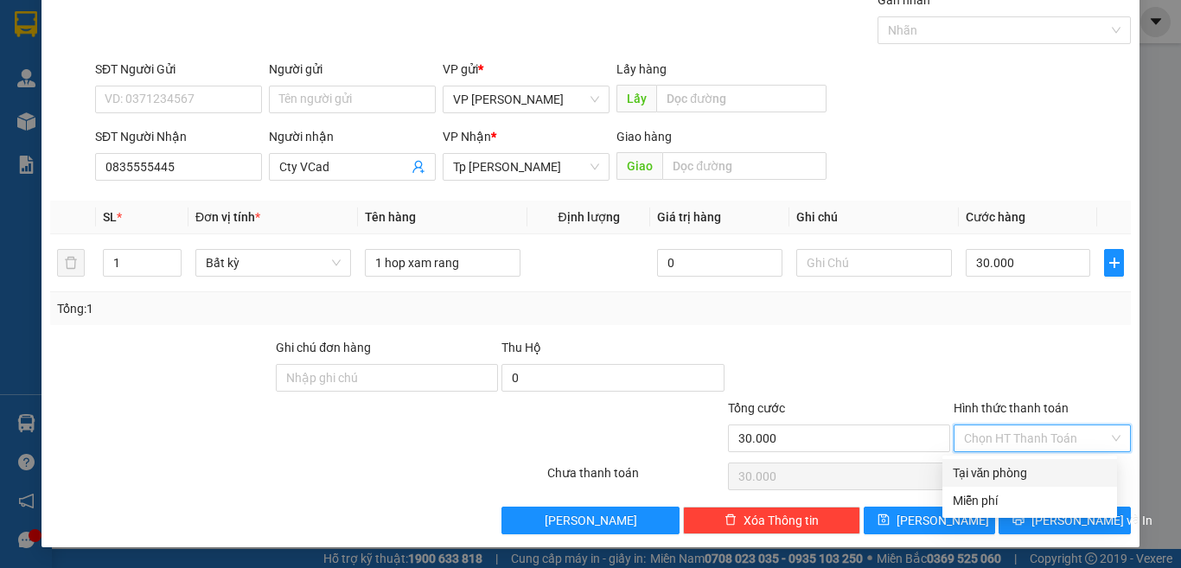
click at [1005, 474] on div "Tại văn phòng" at bounding box center [1029, 472] width 154 height 19
type input "0"
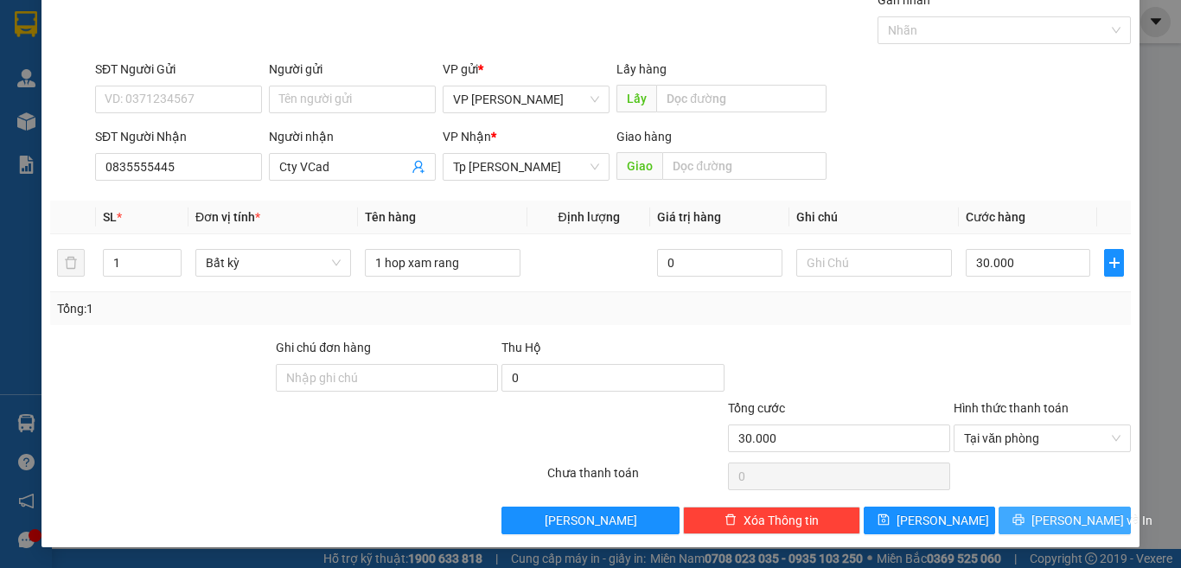
click at [1024, 514] on icon "printer" at bounding box center [1018, 519] width 12 height 12
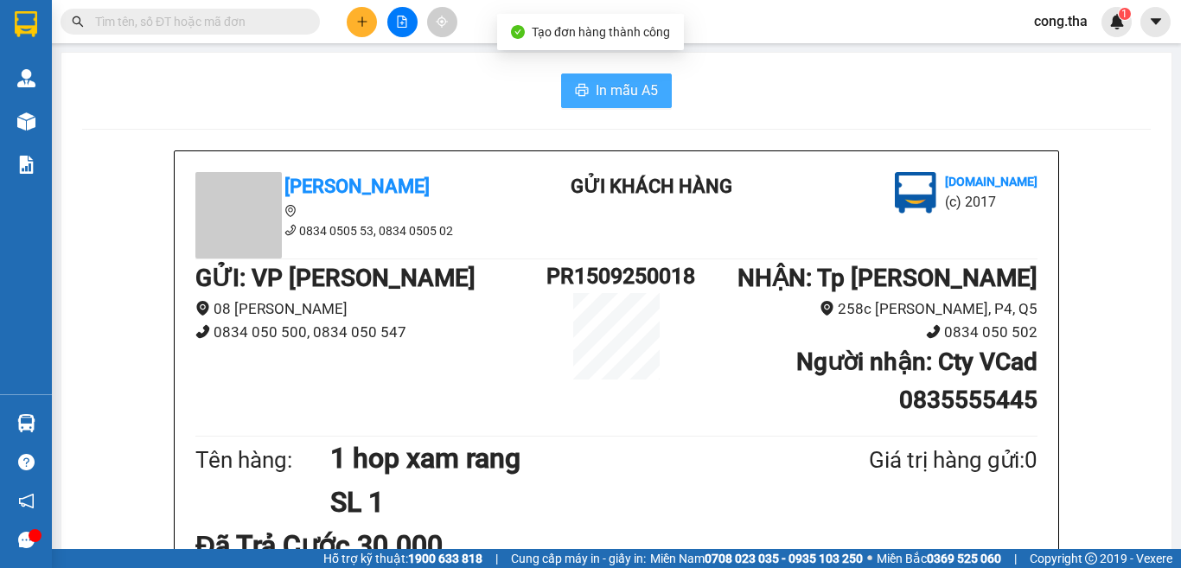
click at [616, 87] on span "In mẫu A5" at bounding box center [627, 91] width 62 height 22
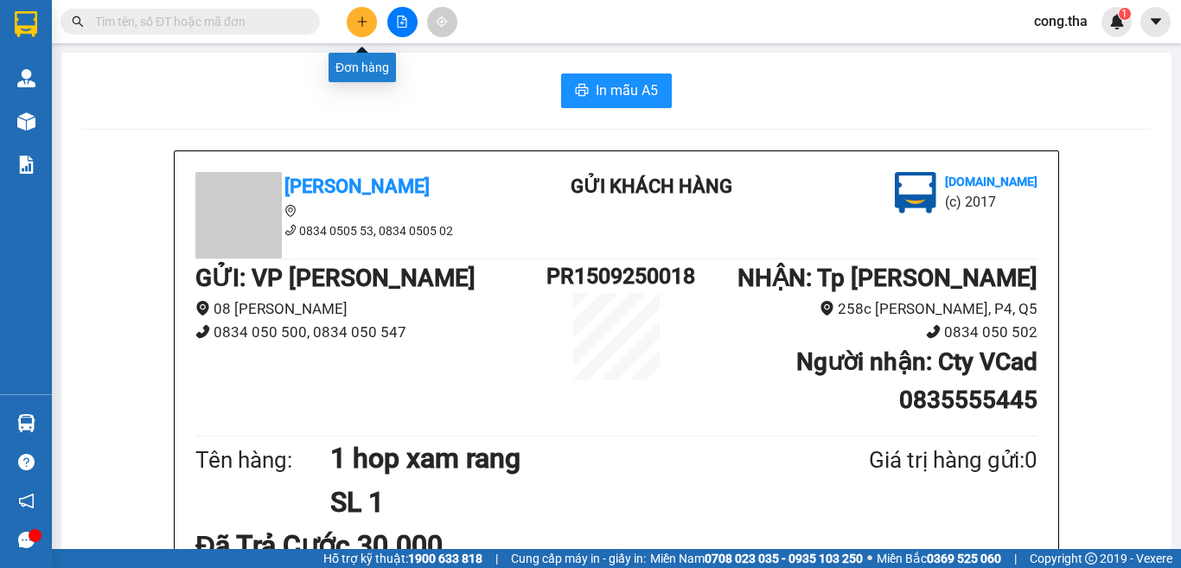
click at [349, 19] on button at bounding box center [362, 22] width 30 height 30
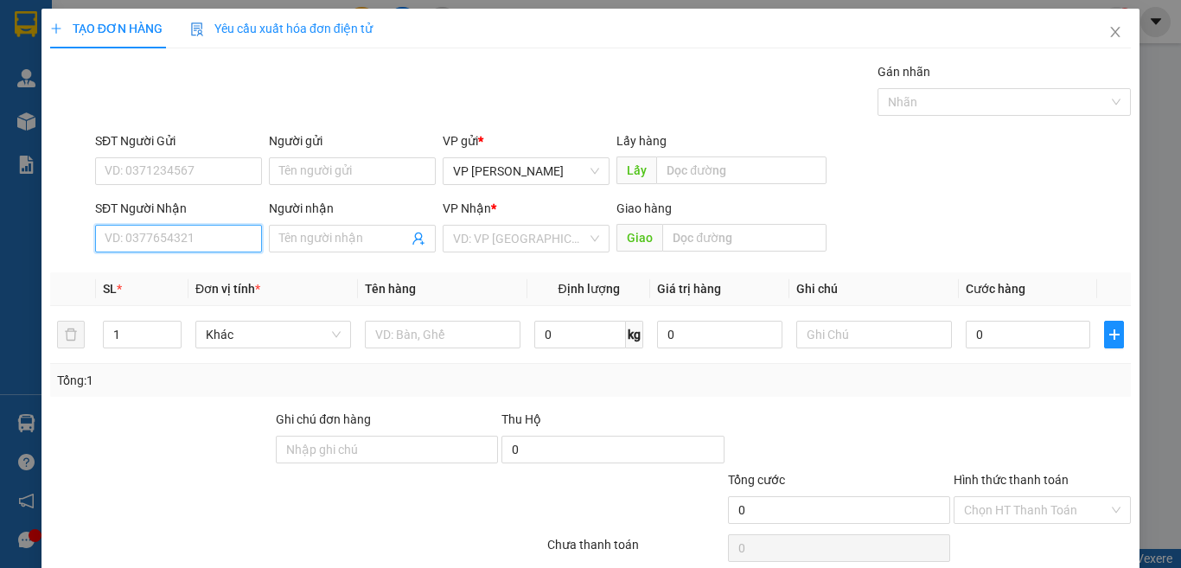
click at [188, 246] on input "SĐT Người Nhận" at bounding box center [178, 239] width 167 height 28
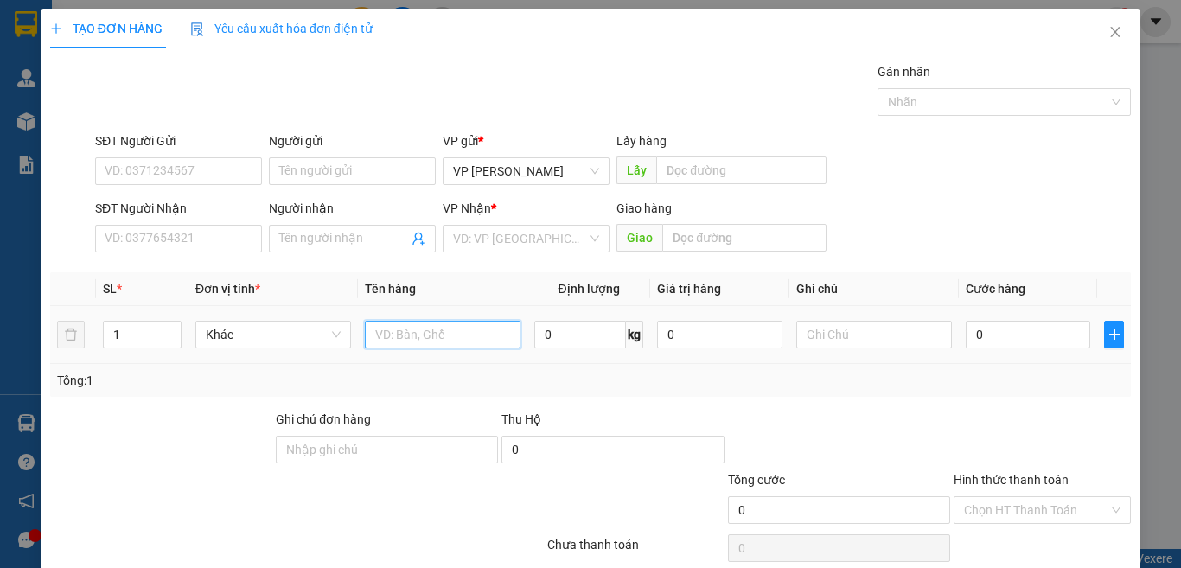
click at [428, 337] on input "text" at bounding box center [443, 335] width 156 height 28
paste input "ă"
paste input "ắ"
paste input "ả"
paste input "á"
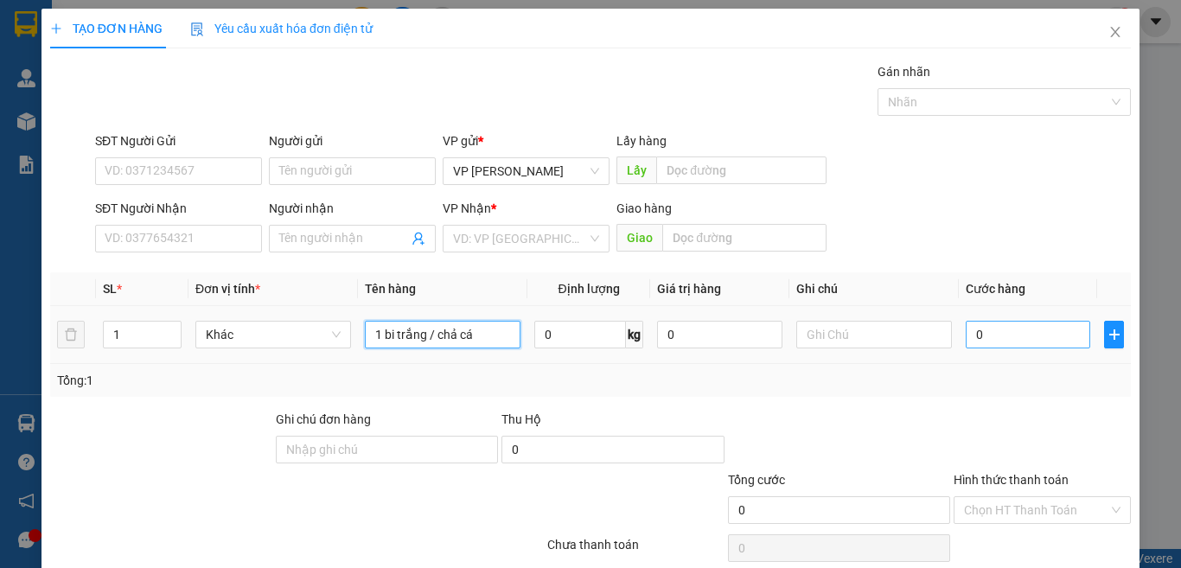
type input "1 bi trắng / chả cá"
click at [991, 335] on input "0" at bounding box center [1027, 335] width 124 height 28
type input "3"
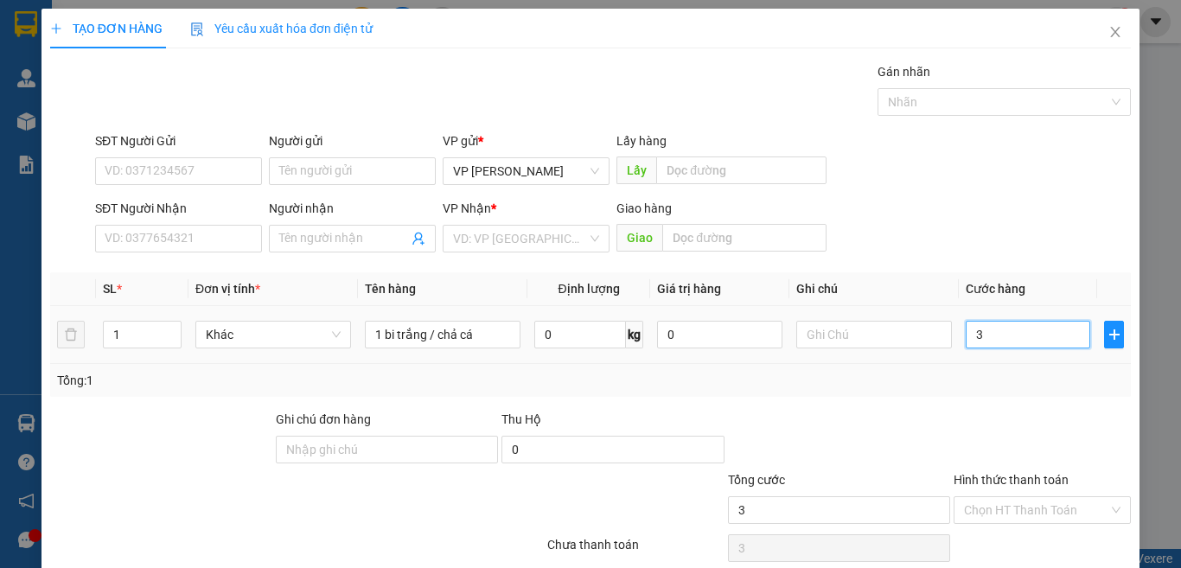
type input "30"
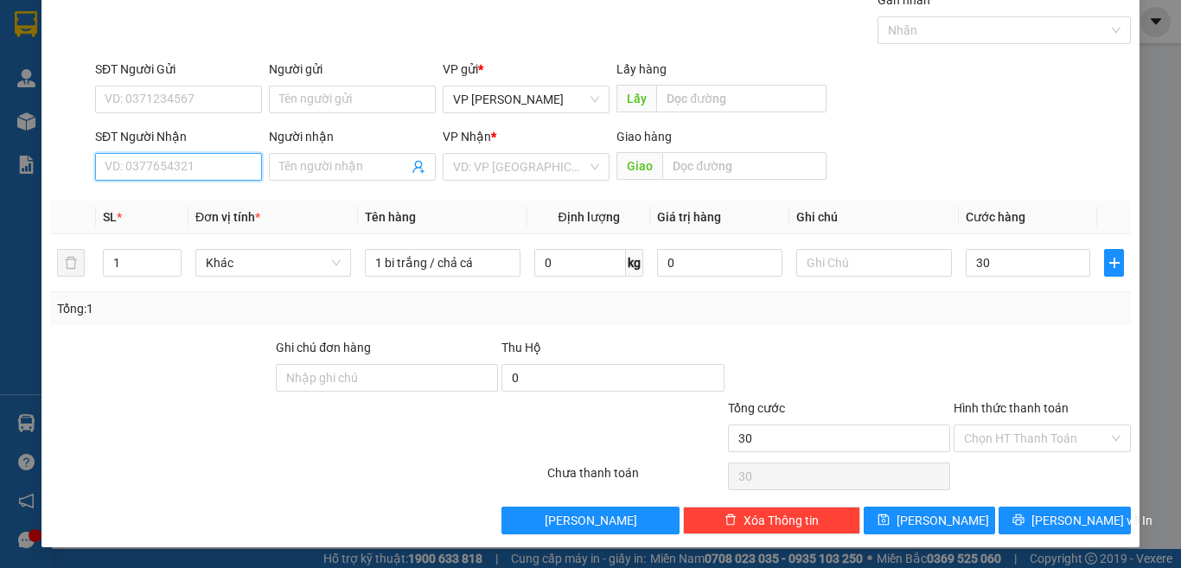
type input "30.000"
click at [187, 166] on input "SĐT Người Nhận" at bounding box center [178, 167] width 167 height 28
type input "0937639757"
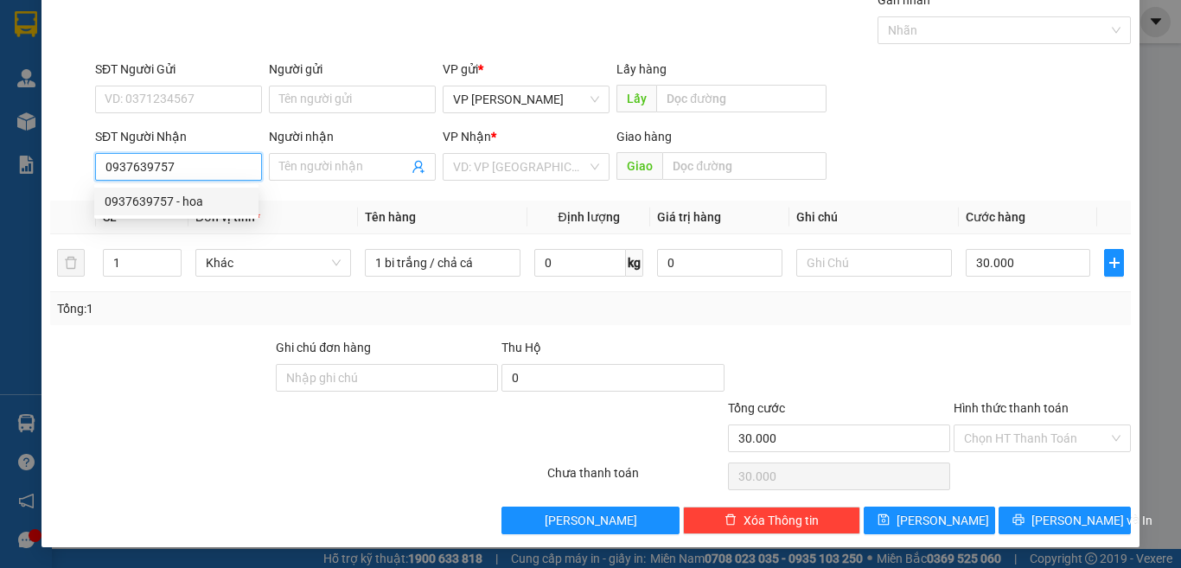
click at [175, 201] on div "0937639757 - hoa" at bounding box center [176, 201] width 143 height 19
type input "hoa"
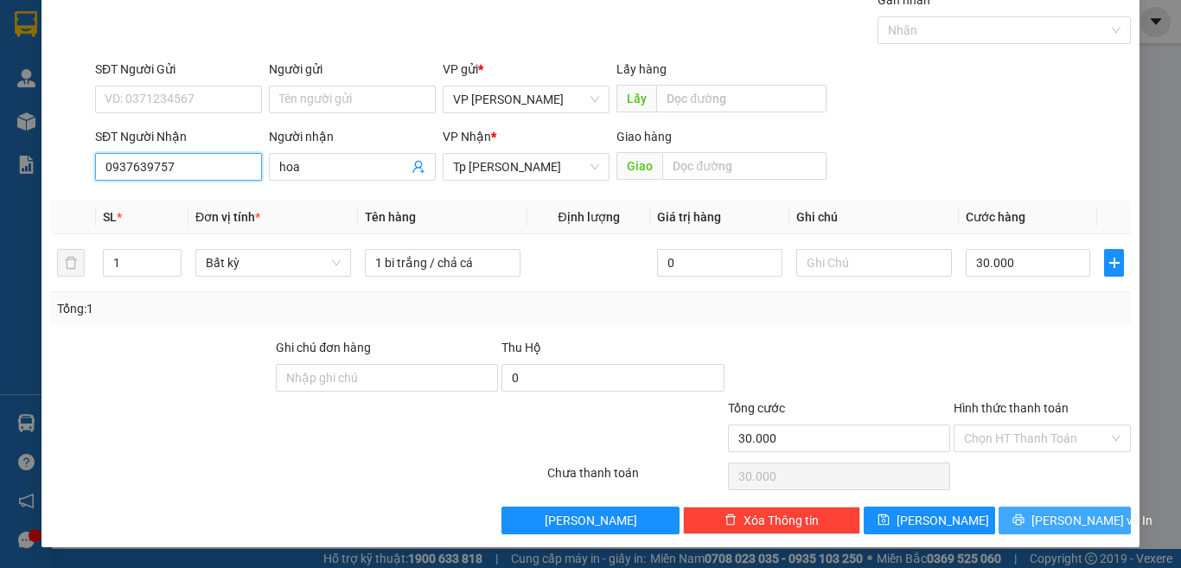
type input "0937639757"
click at [1072, 523] on span "[PERSON_NAME] và In" at bounding box center [1091, 520] width 121 height 19
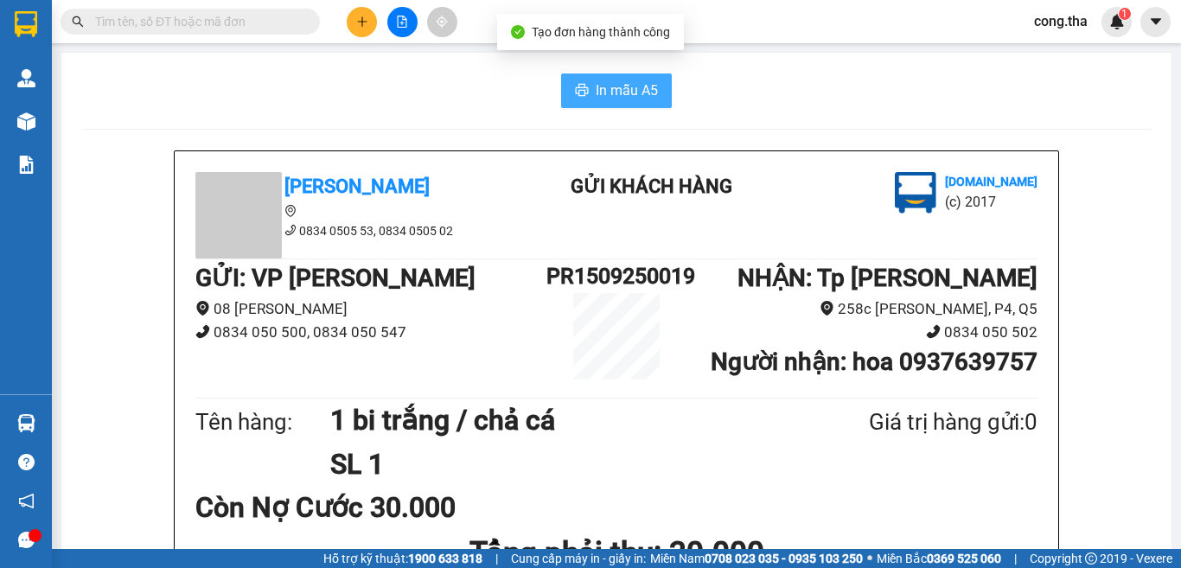
click at [596, 85] on span "In mẫu A5" at bounding box center [627, 91] width 62 height 22
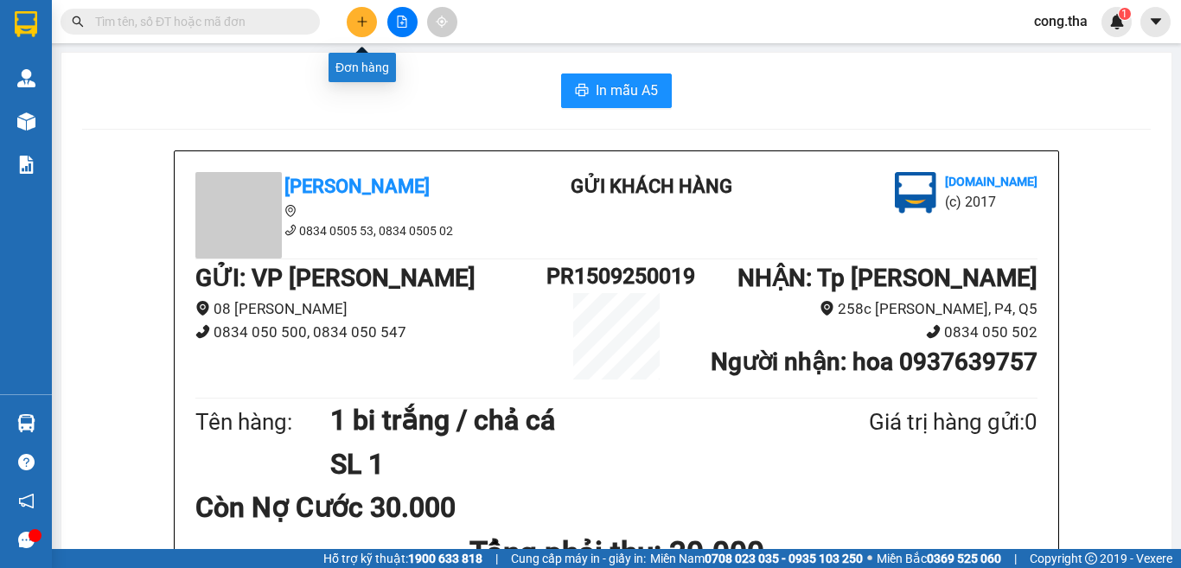
click at [363, 20] on icon "plus" at bounding box center [362, 22] width 12 height 12
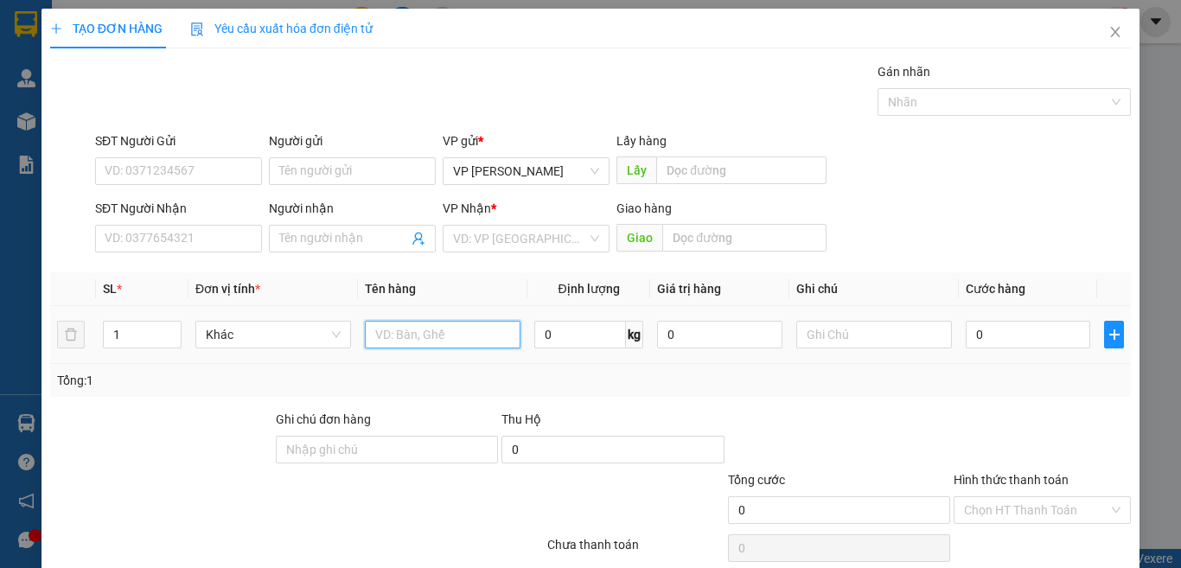
click at [447, 334] on input "text" at bounding box center [443, 335] width 156 height 28
paste input "ô"
paste input "ồ"
paste input "â"
paste input "ầ"
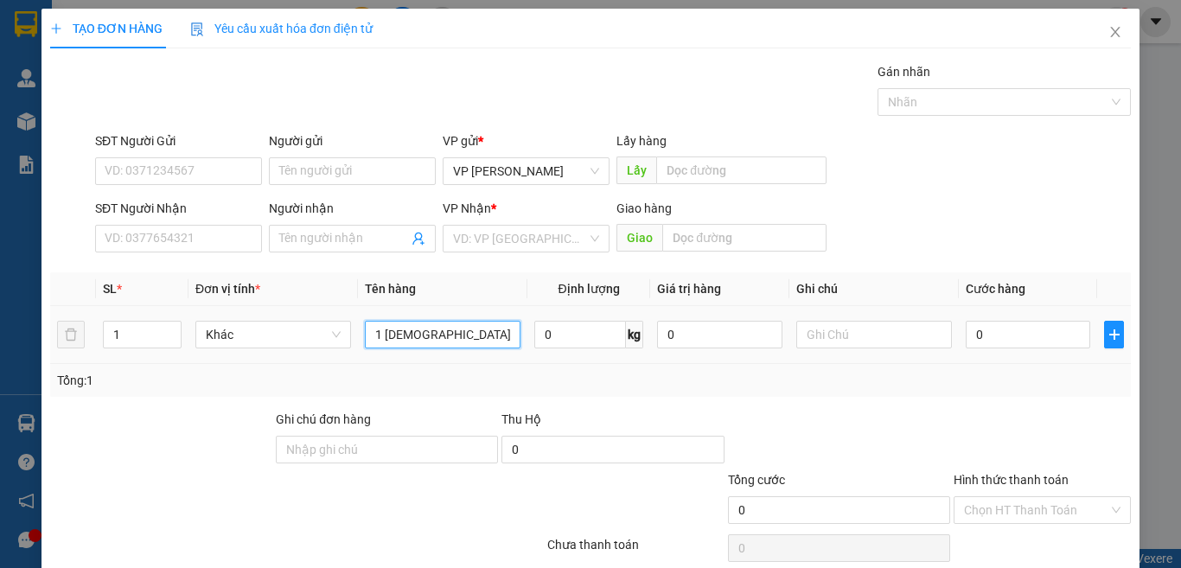
paste input "á"
type input "1 bi hồng/ quần áo"
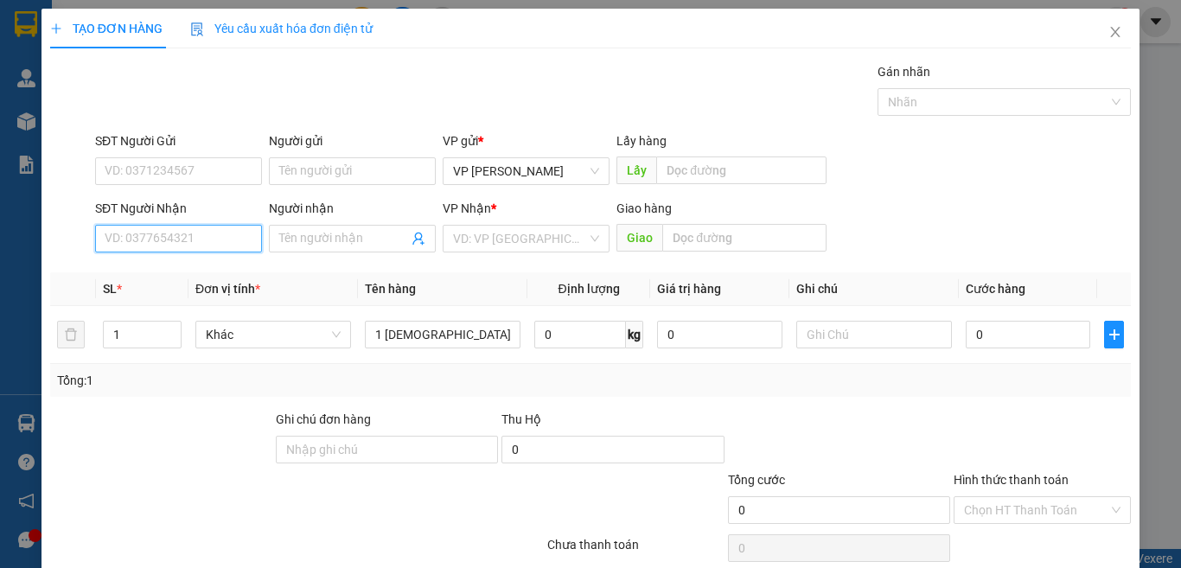
click at [125, 246] on input "SĐT Người Nhận" at bounding box center [178, 239] width 167 height 28
drag, startPoint x: 182, startPoint y: 235, endPoint x: 134, endPoint y: 251, distance: 50.8
click at [134, 251] on input "0909229229" at bounding box center [178, 239] width 167 height 28
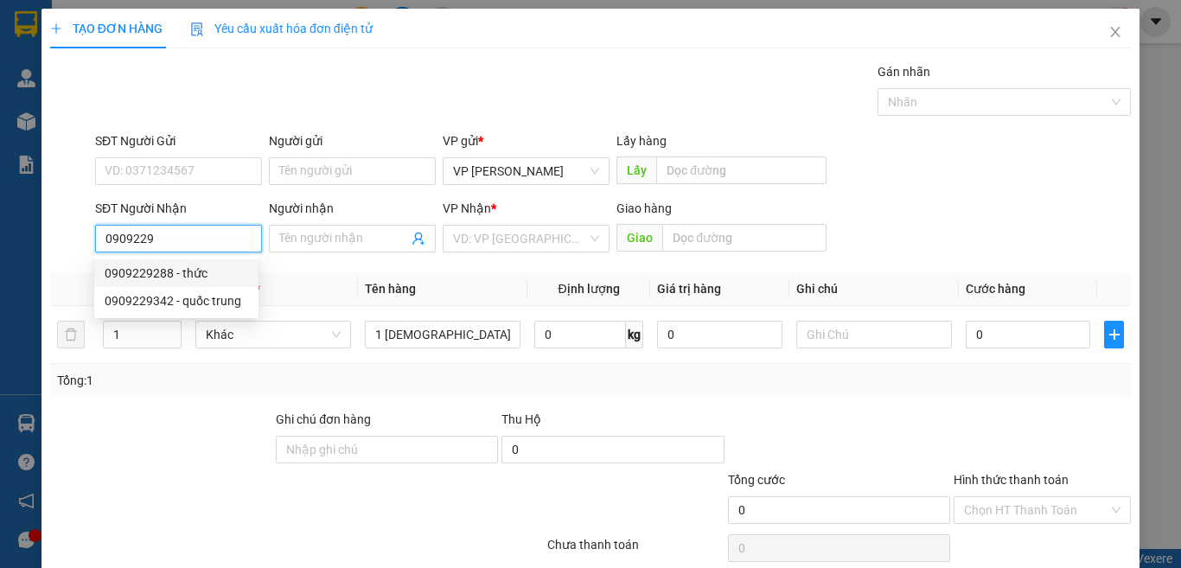
click at [176, 268] on div "0909229288 - thức" at bounding box center [176, 273] width 143 height 19
type input "0909229288"
type input "thức"
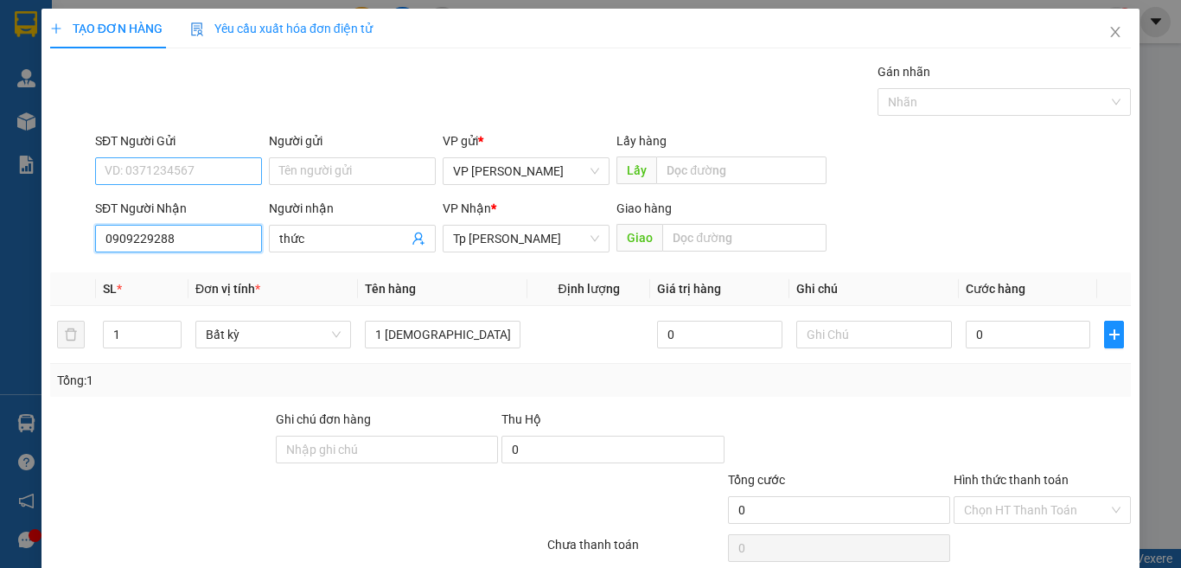
type input "0909229288"
click at [197, 169] on input "SĐT Người Gửi" at bounding box center [178, 171] width 167 height 28
click at [290, 156] on div "Người gửi" at bounding box center [352, 144] width 167 height 26
click at [284, 172] on input "Người gửi" at bounding box center [352, 171] width 167 height 28
paste input "ô"
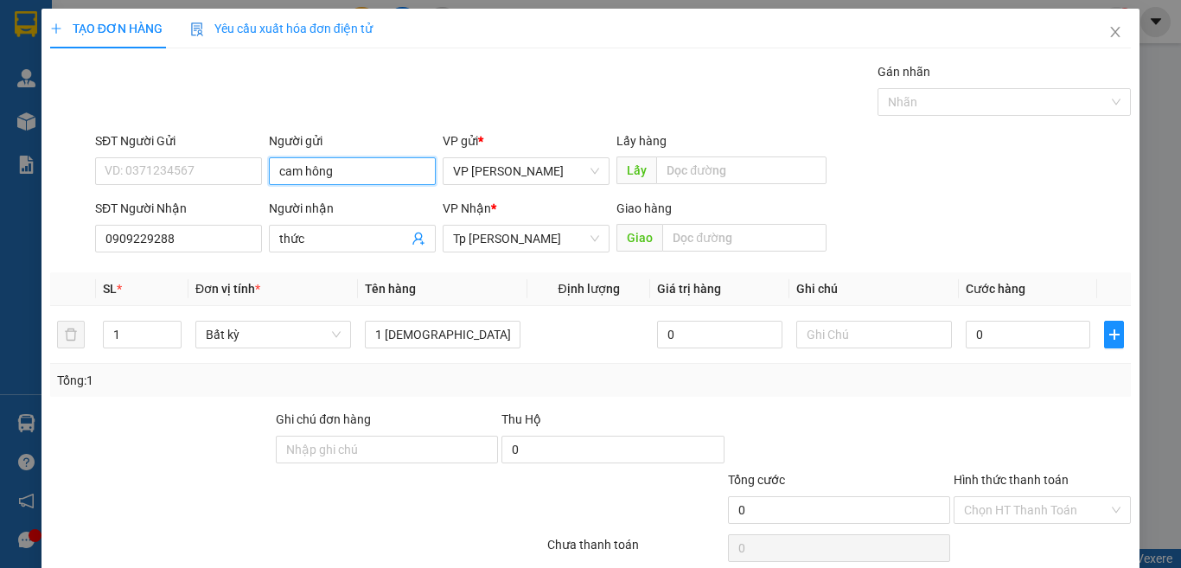
drag, startPoint x: 344, startPoint y: 175, endPoint x: 229, endPoint y: 213, distance: 121.1
click at [229, 213] on form "SĐT Người Gửi VD: 0371234567 Người gửi cam hông cam hông VP gửi * VP Phan Rang …" at bounding box center [590, 195] width 1080 height 128
type input "d"
paste input "đ"
paste input "ư"
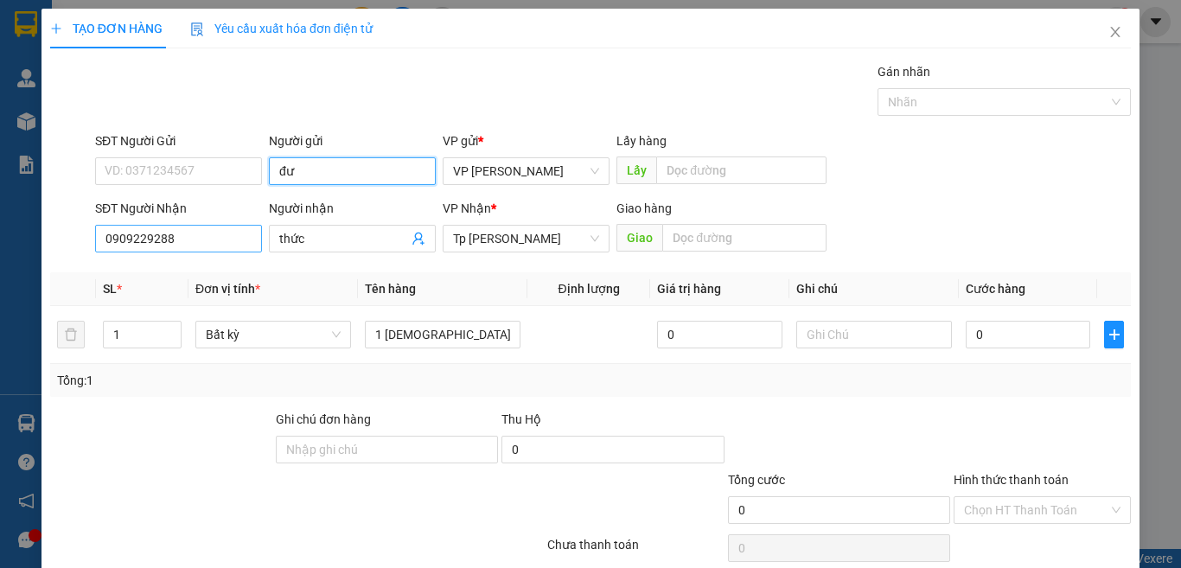
type input "đ"
paste input "â"
paste input "ẩ"
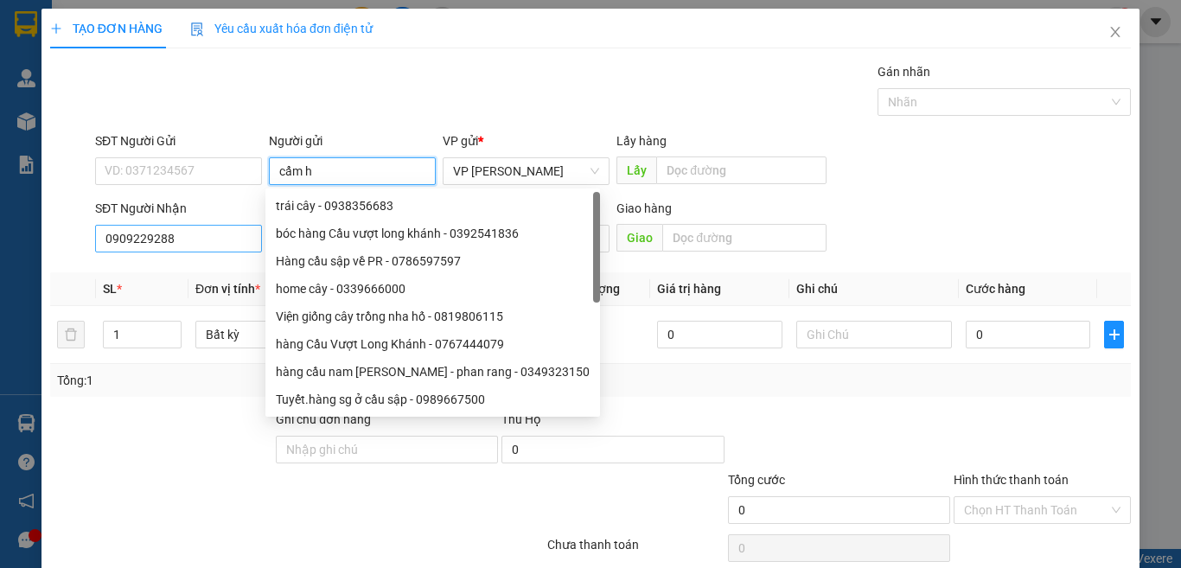
paste input "ô"
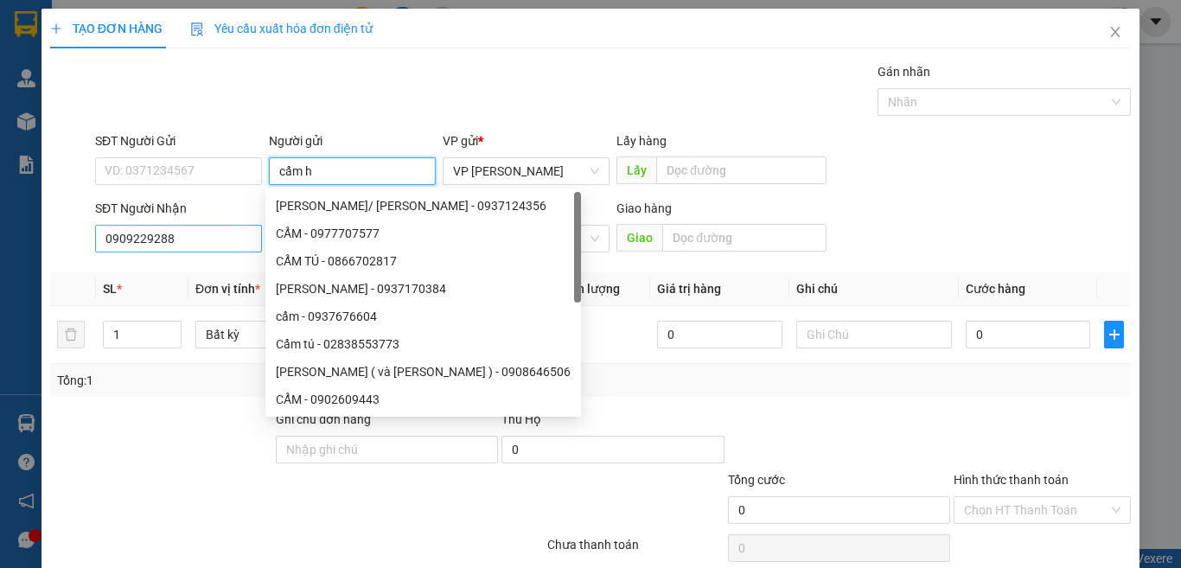
paste input "ồ"
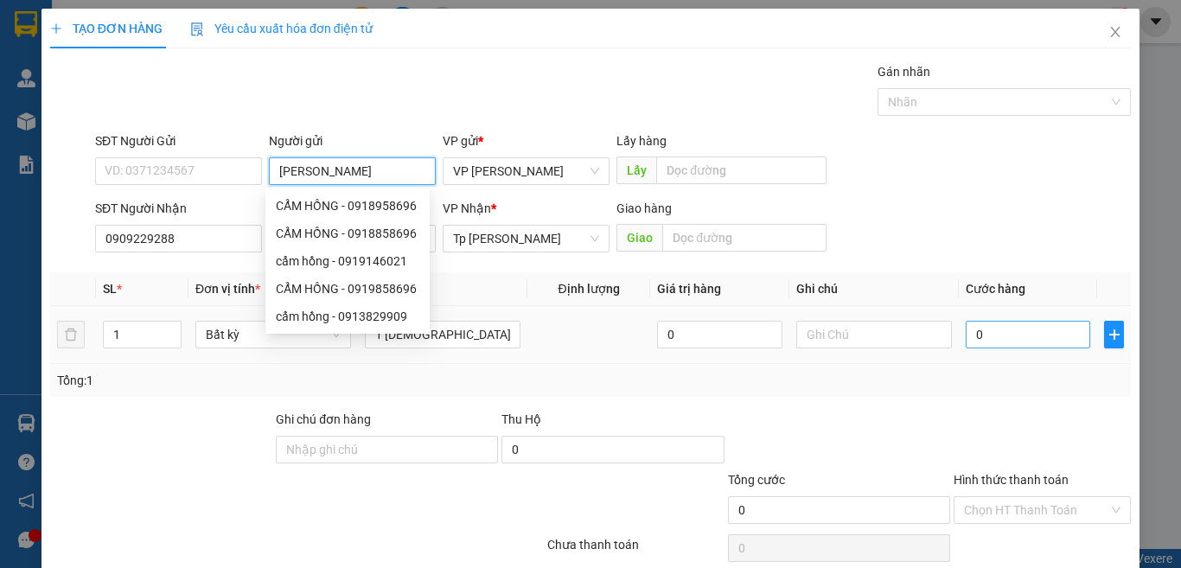
type input "cẩm hồng"
click at [976, 335] on input "0" at bounding box center [1027, 335] width 124 height 28
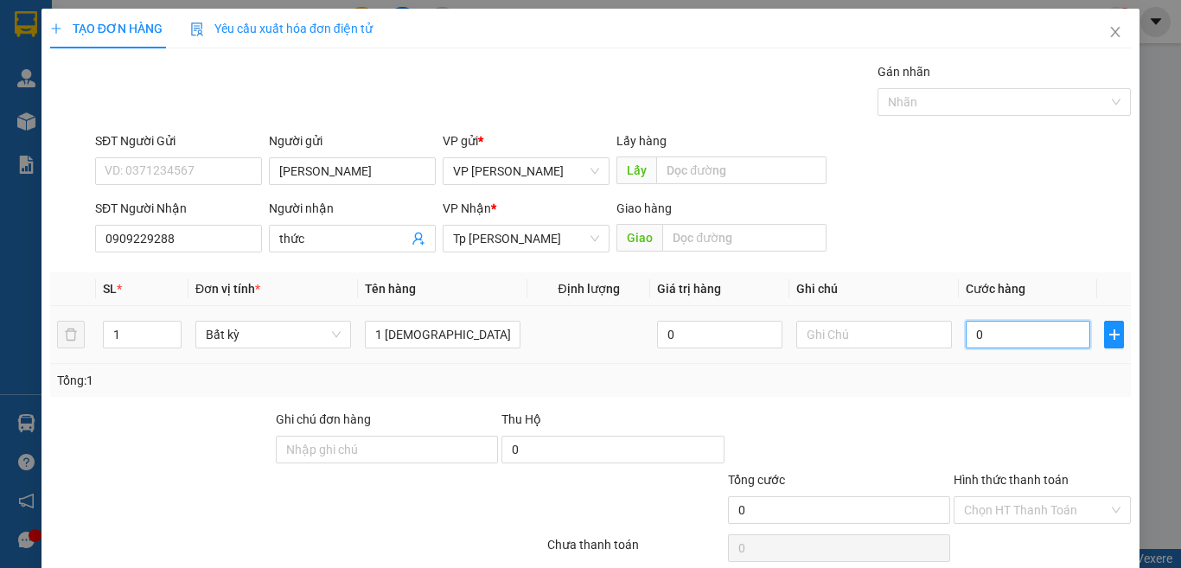
type input "2"
type input "20"
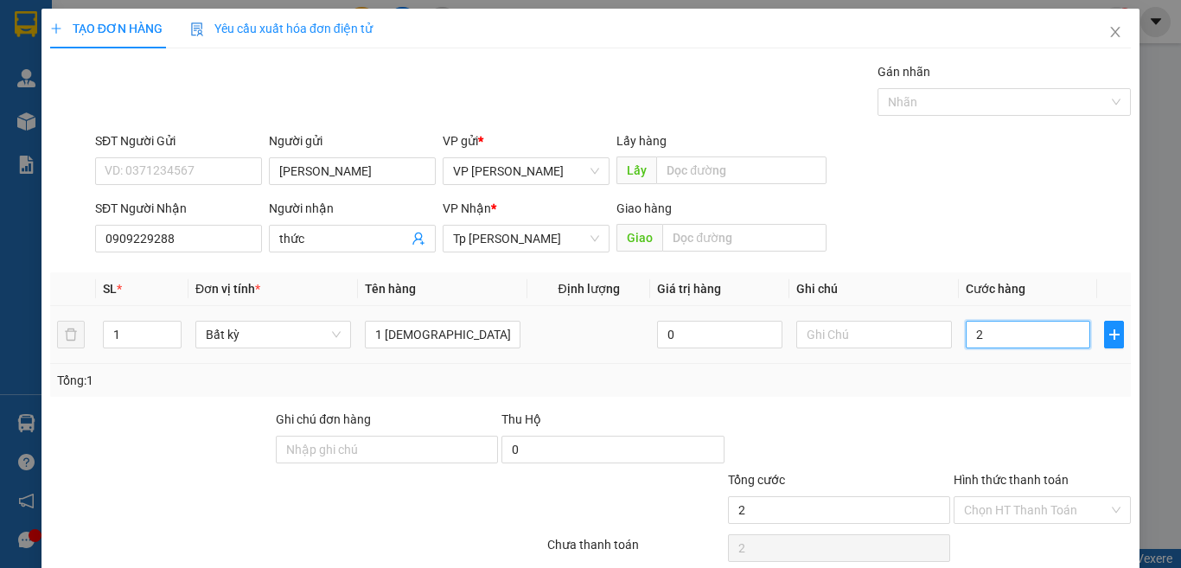
type input "20"
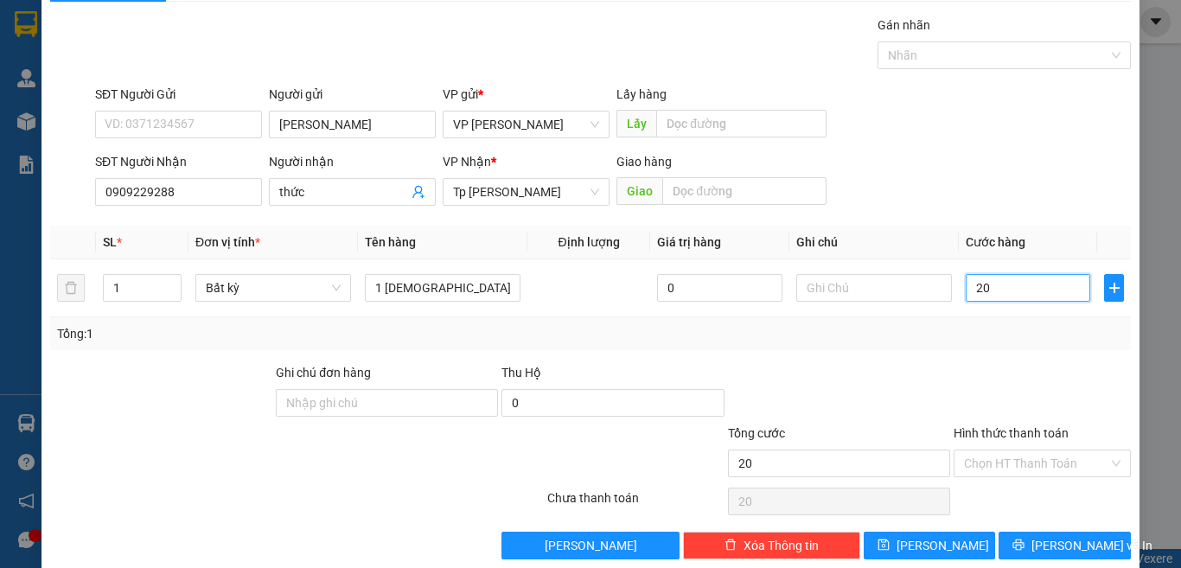
scroll to position [72, 0]
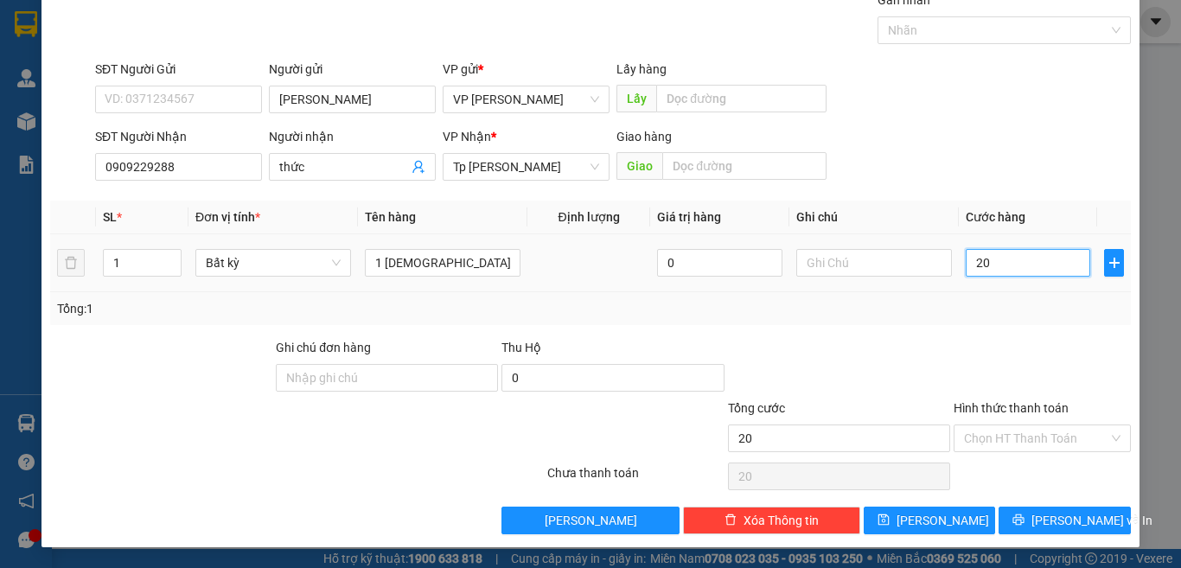
drag, startPoint x: 940, startPoint y: 275, endPoint x: 851, endPoint y: 305, distance: 94.0
click at [871, 297] on div "SL * Đơn vị tính * Tên hàng Định lượng Giá trị hàng Ghi chú Cước hàng 1 Bất kỳ …" at bounding box center [590, 263] width 1080 height 124
type input "3"
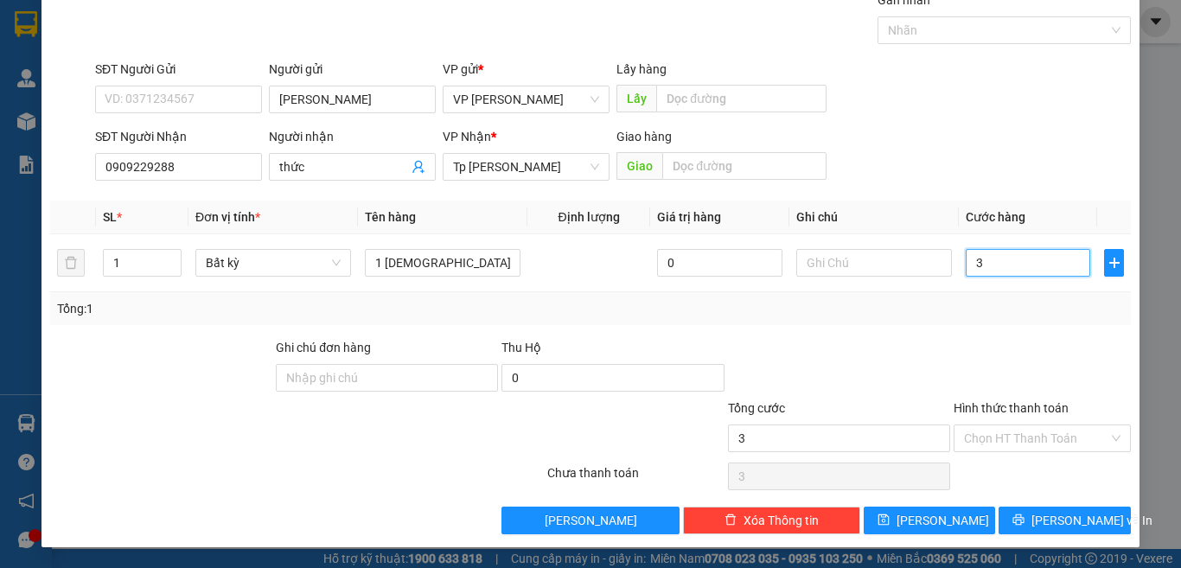
type input "30"
type input "30.000"
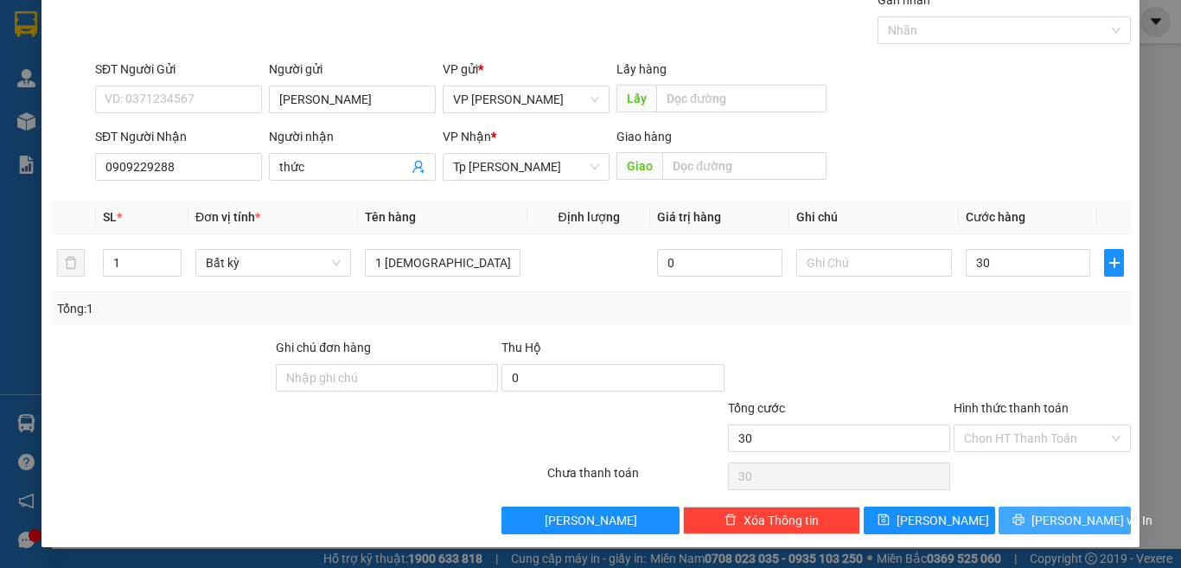
type input "30.000"
click at [1060, 521] on span "[PERSON_NAME] và In" at bounding box center [1091, 520] width 121 height 19
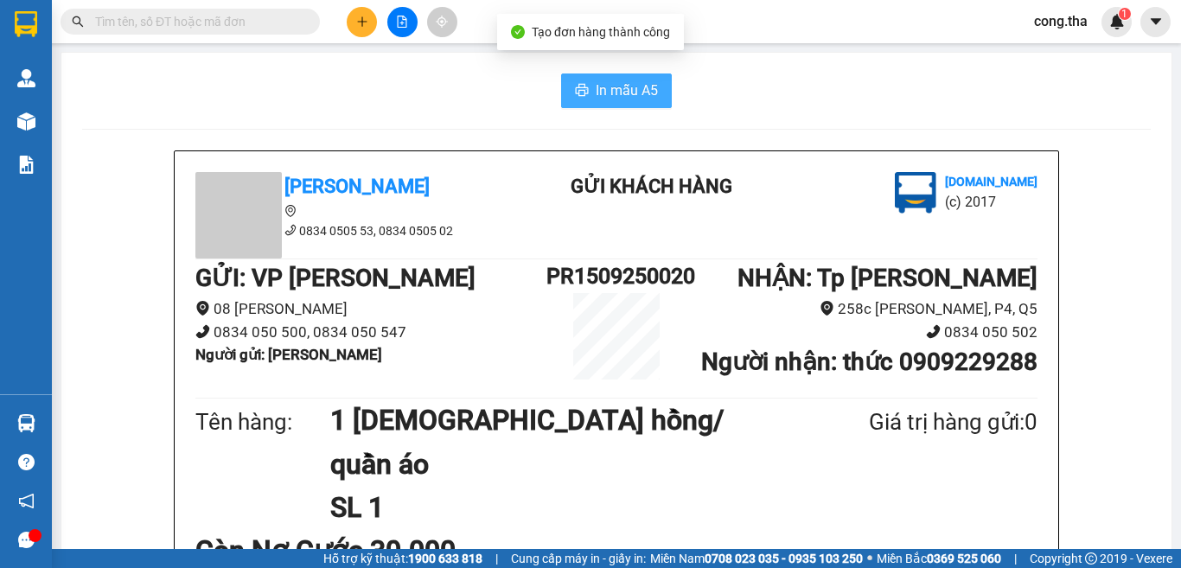
click at [621, 82] on span "In mẫu A5" at bounding box center [627, 91] width 62 height 22
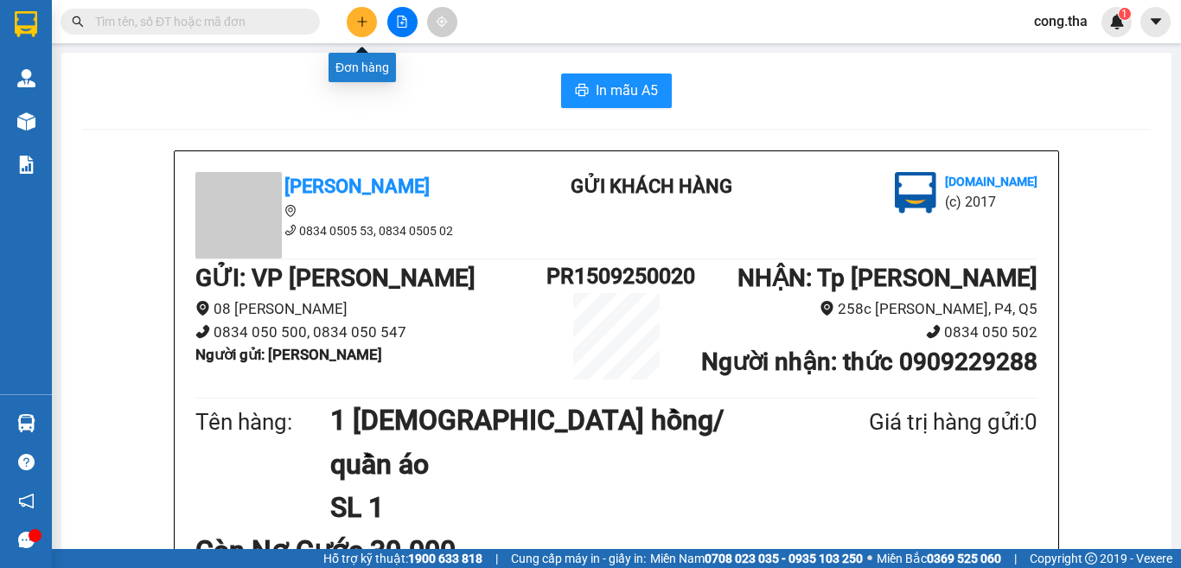
click at [366, 32] on button at bounding box center [362, 22] width 30 height 30
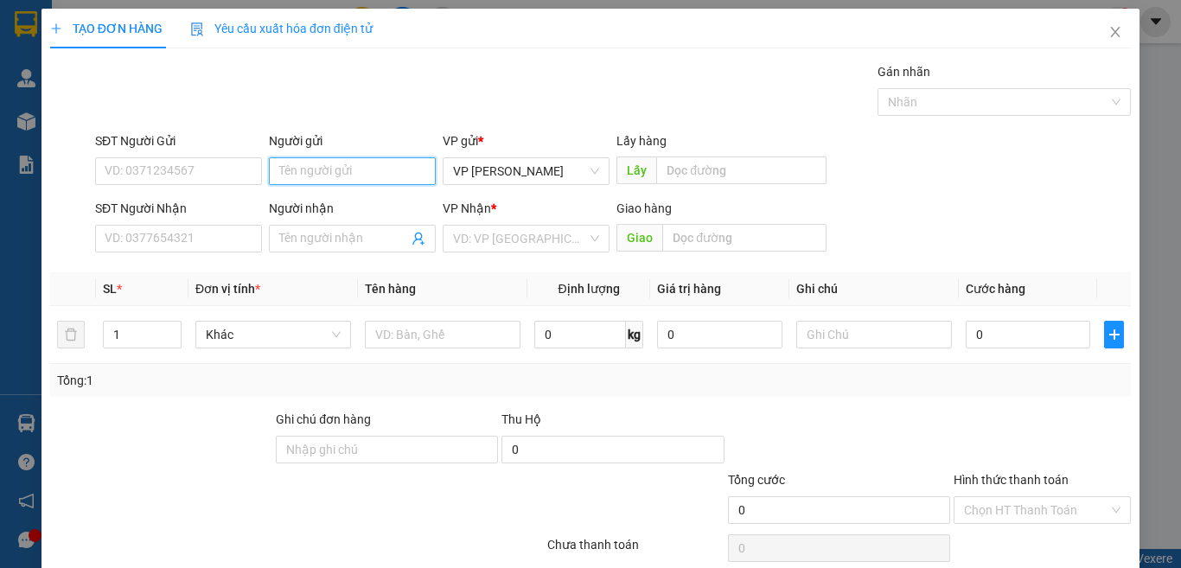
click at [306, 162] on input "Người gửi" at bounding box center [352, 171] width 167 height 28
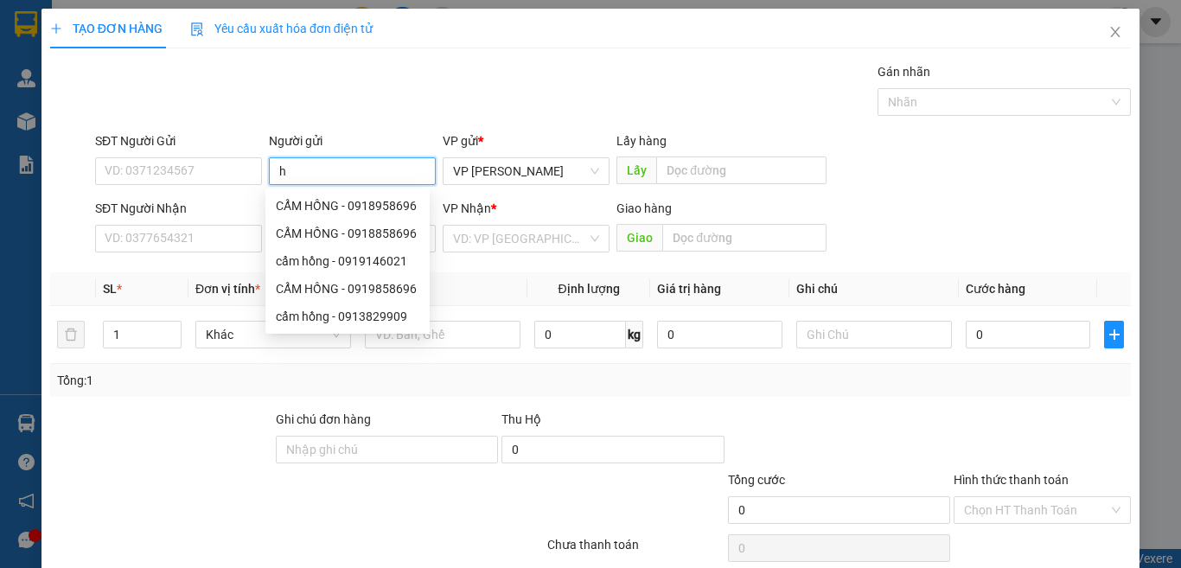
paste input "ô"
paste input "ồ"
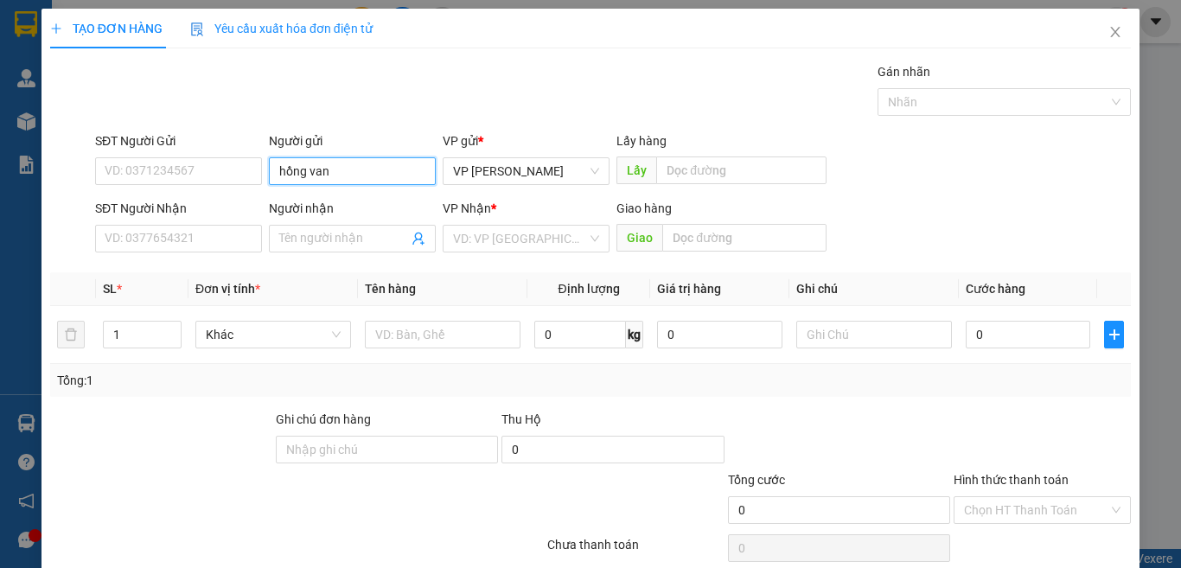
click at [319, 171] on input "hồng van" at bounding box center [352, 171] width 167 height 28
paste input "â"
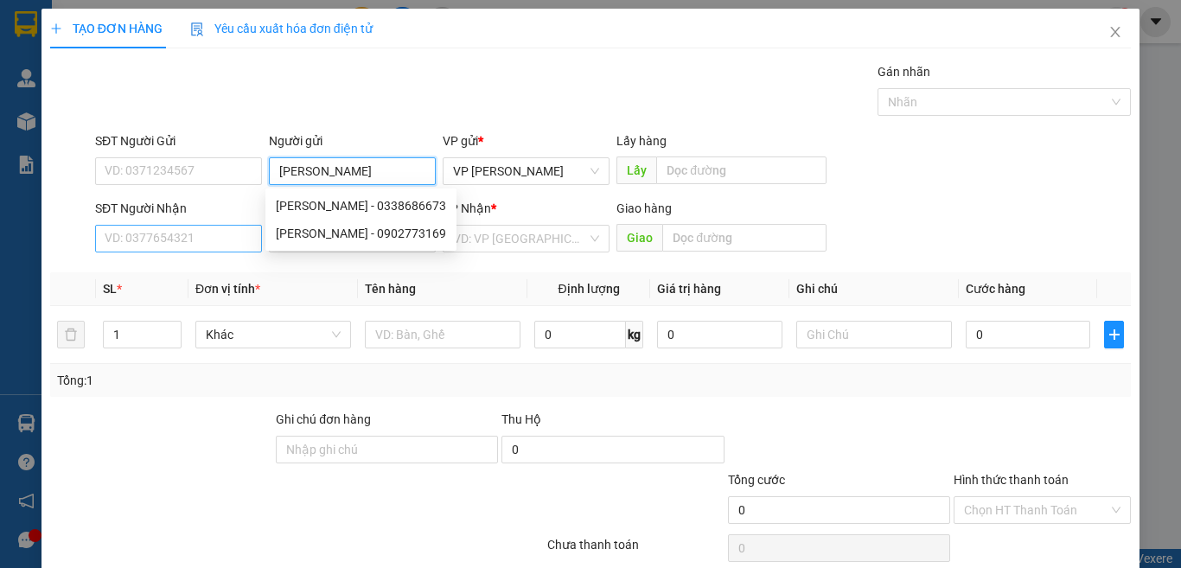
type input "hồng vân"
click at [190, 236] on input "SĐT Người Nhận" at bounding box center [178, 239] width 167 height 28
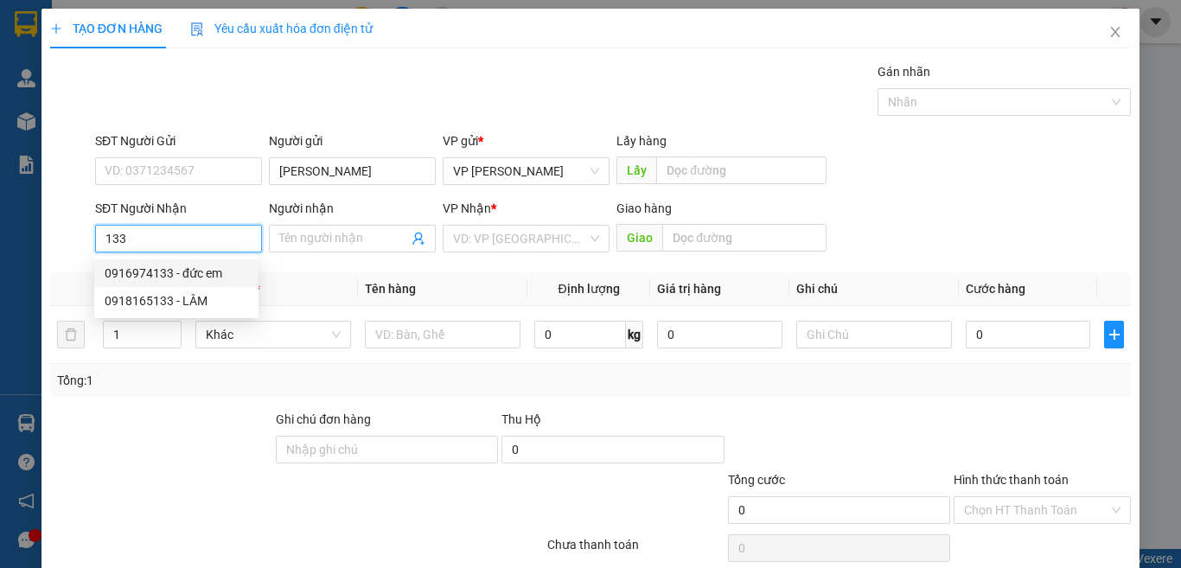
click at [198, 261] on div "0916974133 - đức em" at bounding box center [176, 273] width 164 height 28
type input "0916974133"
type input "đức em"
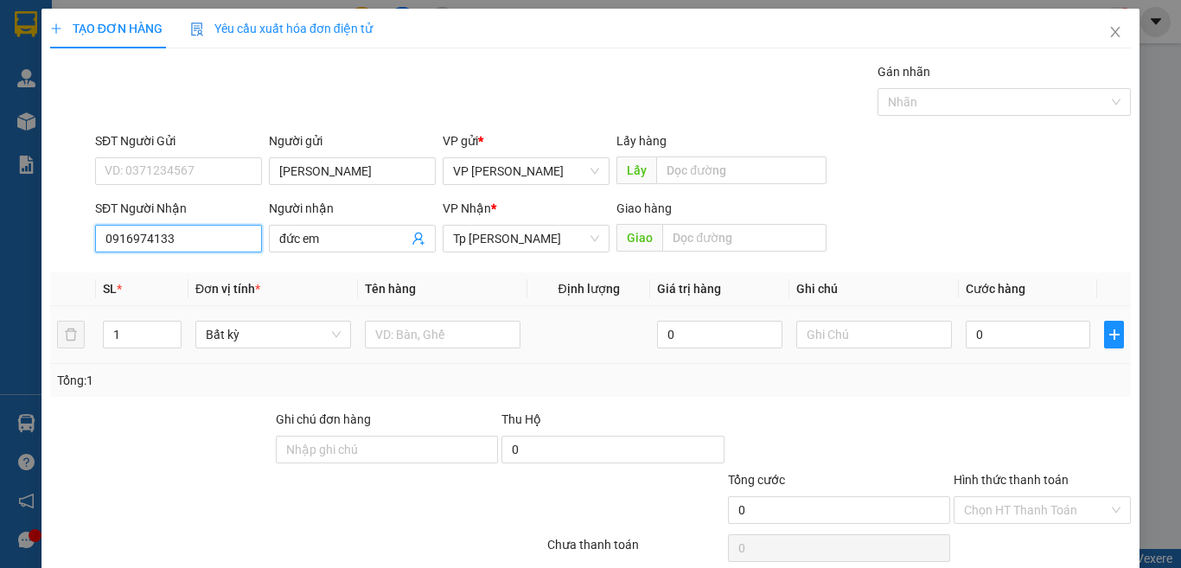
type input "0916974133"
click at [80, 346] on tr "1 Bất kỳ 0 0" at bounding box center [590, 335] width 1080 height 58
click at [134, 347] on div "1" at bounding box center [142, 335] width 79 height 28
drag, startPoint x: 129, startPoint y: 340, endPoint x: 102, endPoint y: 352, distance: 29.4
click at [102, 352] on td "1" at bounding box center [142, 335] width 92 height 58
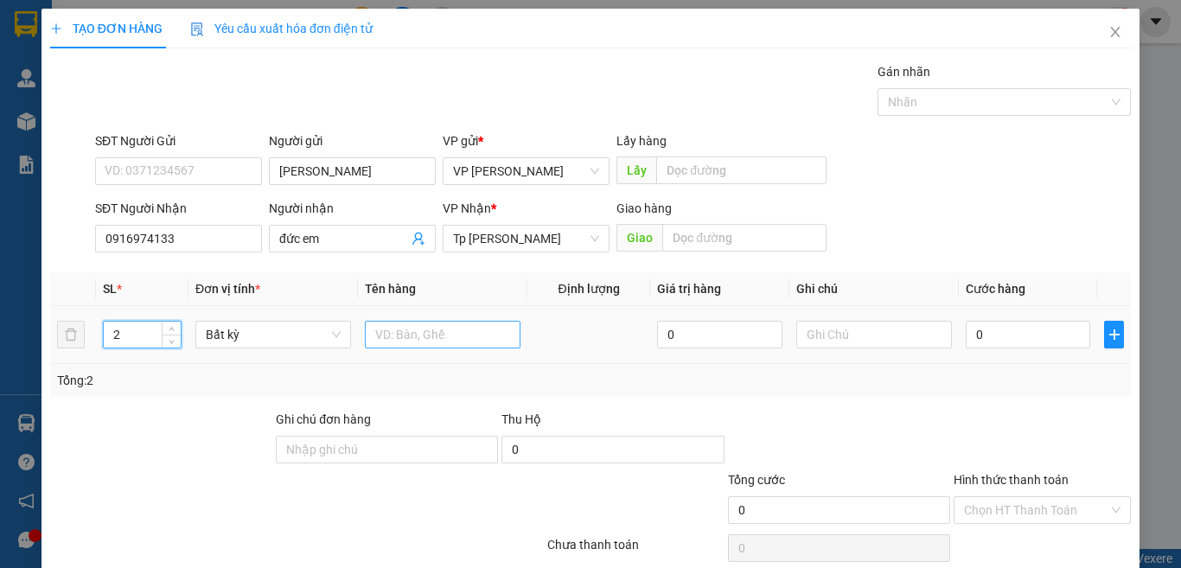
type input "2"
click at [443, 322] on input "text" at bounding box center [443, 335] width 156 height 28
paste input "ê"
paste input "â"
paste input "ầ"
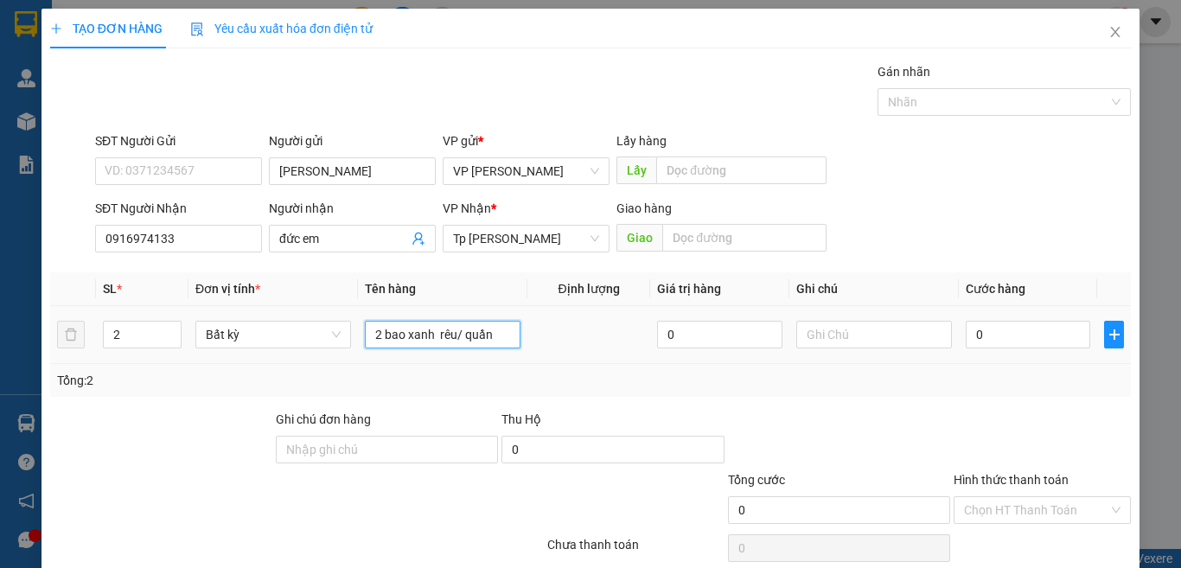
paste input "á"
type input "2 bao xanh rêu/ quần áo"
click at [1008, 334] on input "0" at bounding box center [1027, 335] width 124 height 28
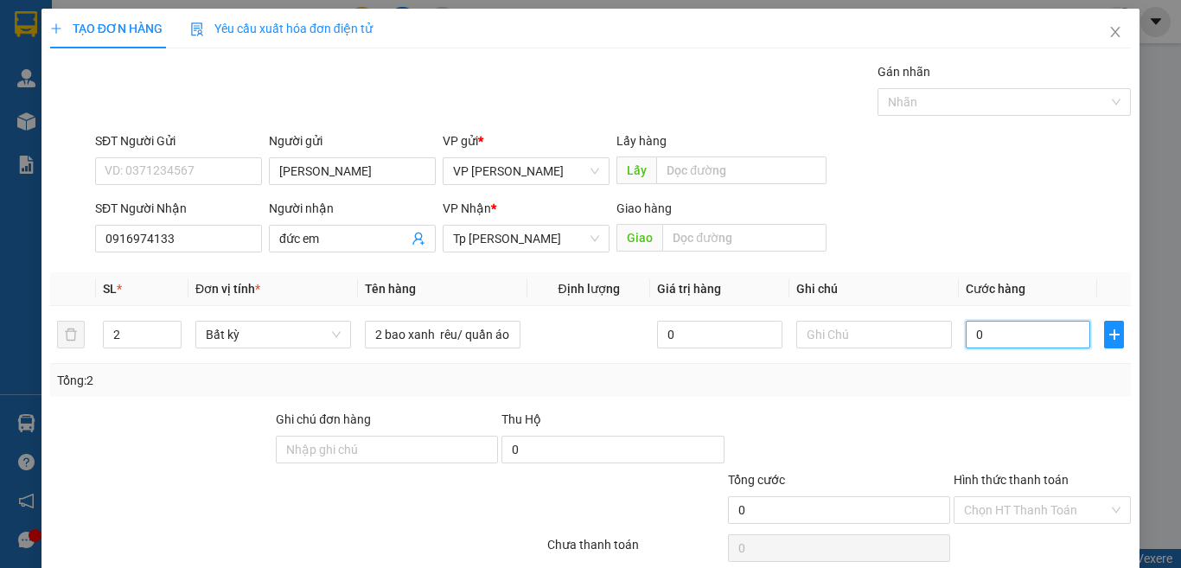
type input "3"
type input "0"
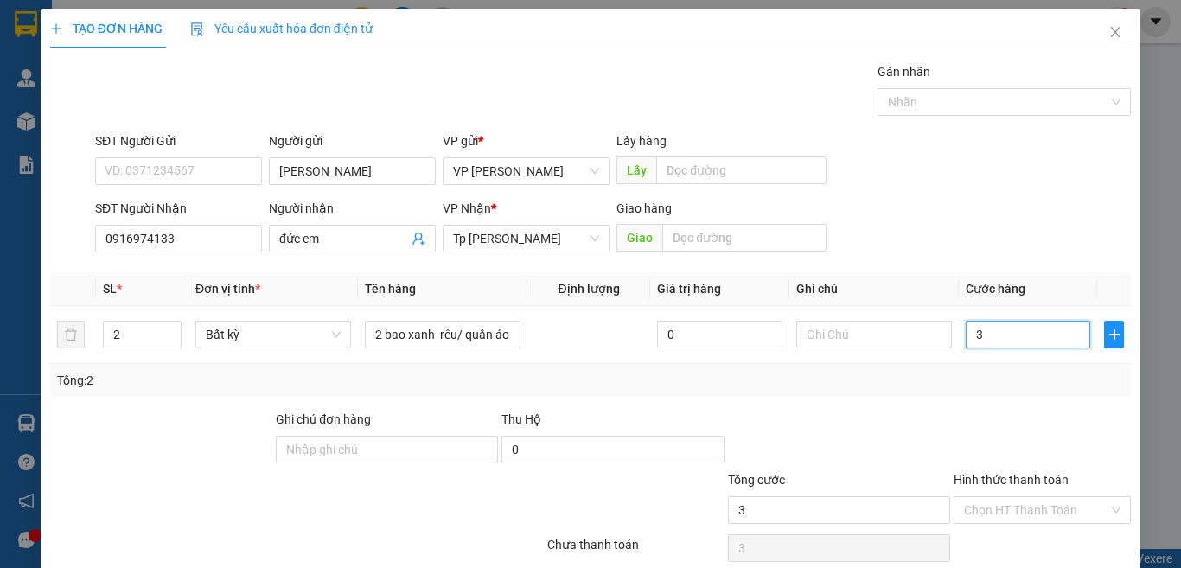
type input "0"
type input "02"
type input "2"
type input "020"
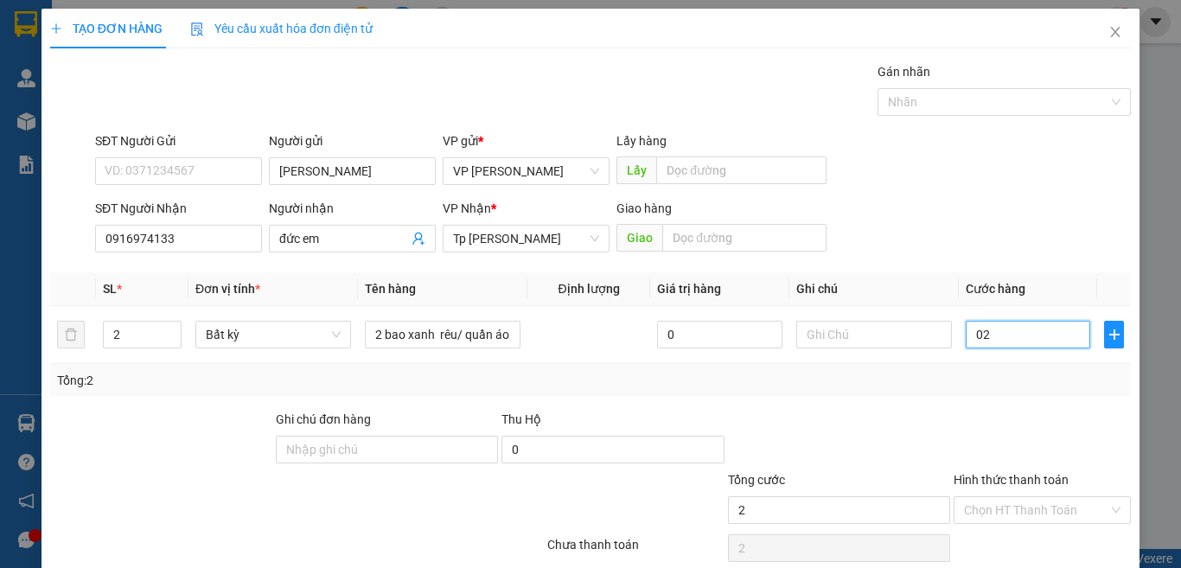
type input "20"
type input "0.200"
type input "200"
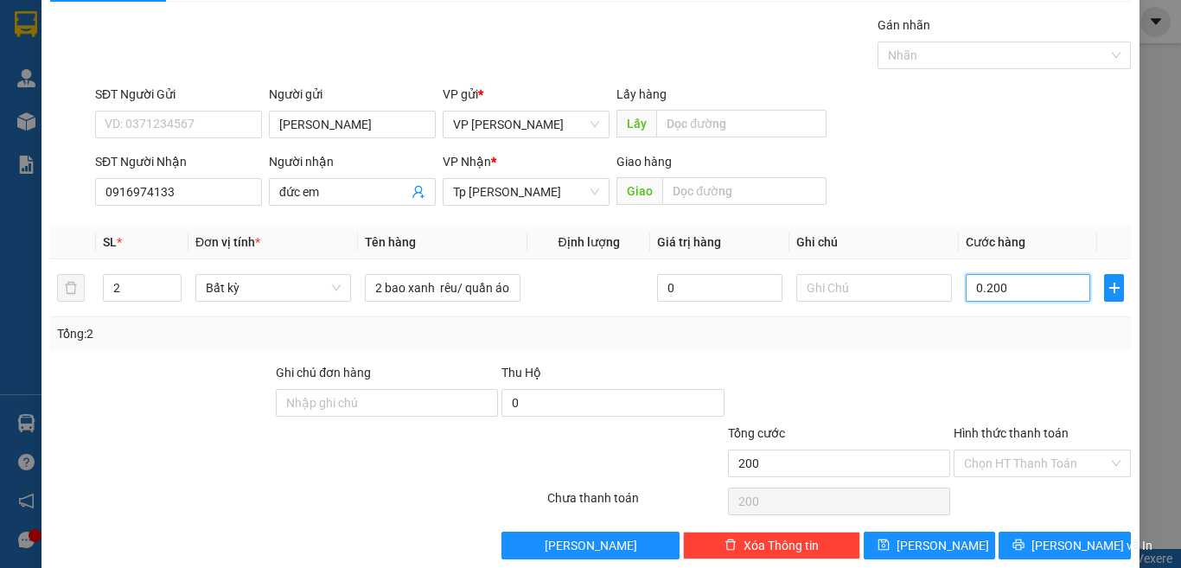
scroll to position [72, 0]
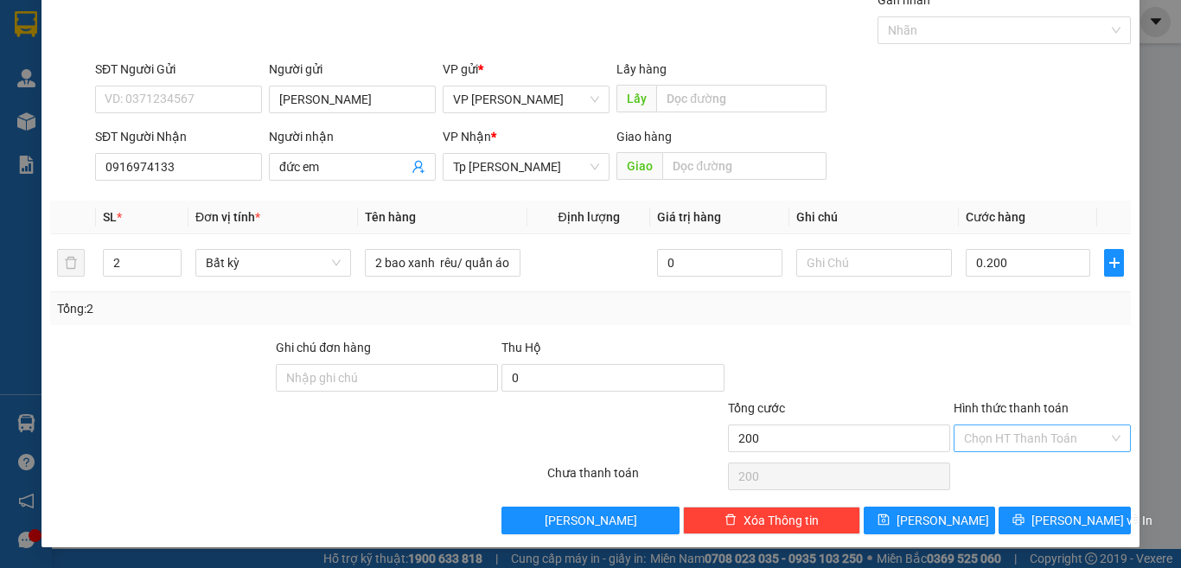
type input "200.000"
click at [1033, 443] on input "Hình thức thanh toán" at bounding box center [1036, 438] width 144 height 26
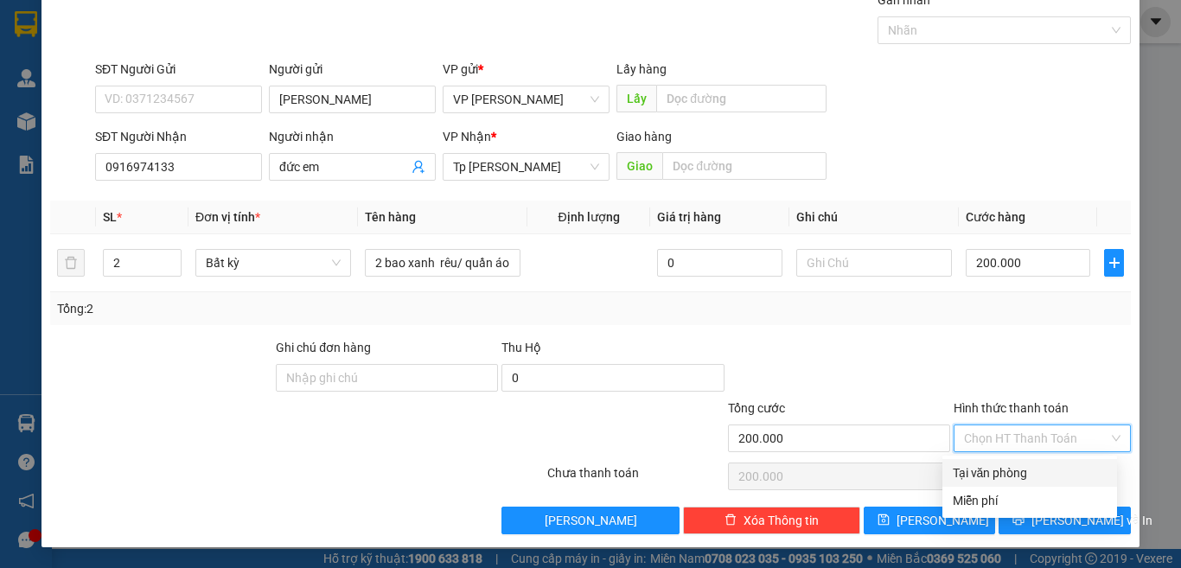
click at [1035, 340] on div at bounding box center [1042, 368] width 181 height 61
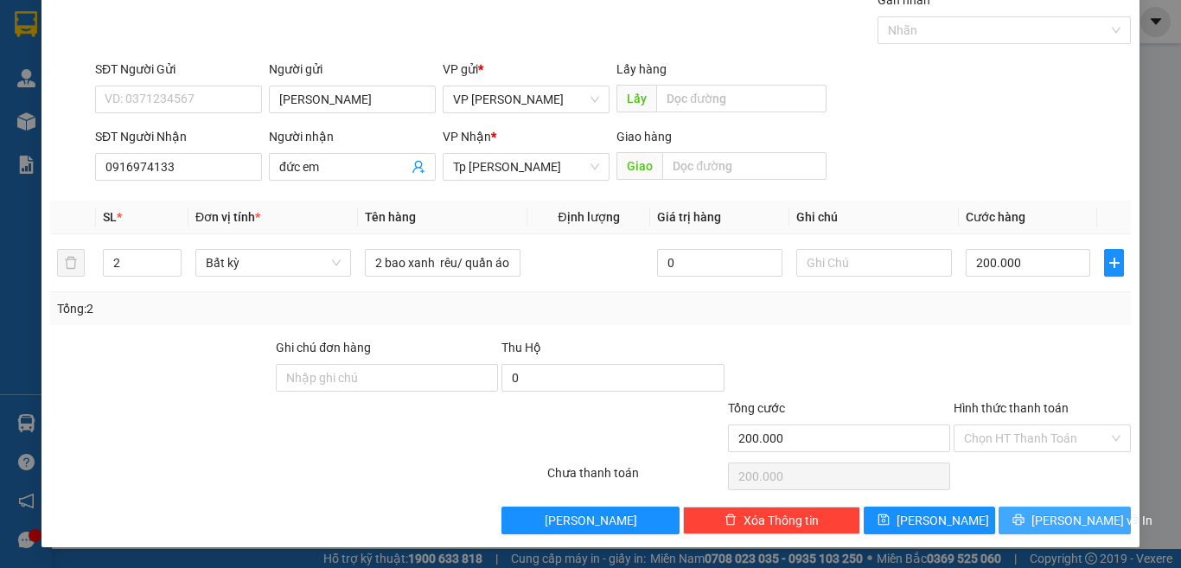
click at [1080, 520] on span "[PERSON_NAME] và In" at bounding box center [1091, 520] width 121 height 19
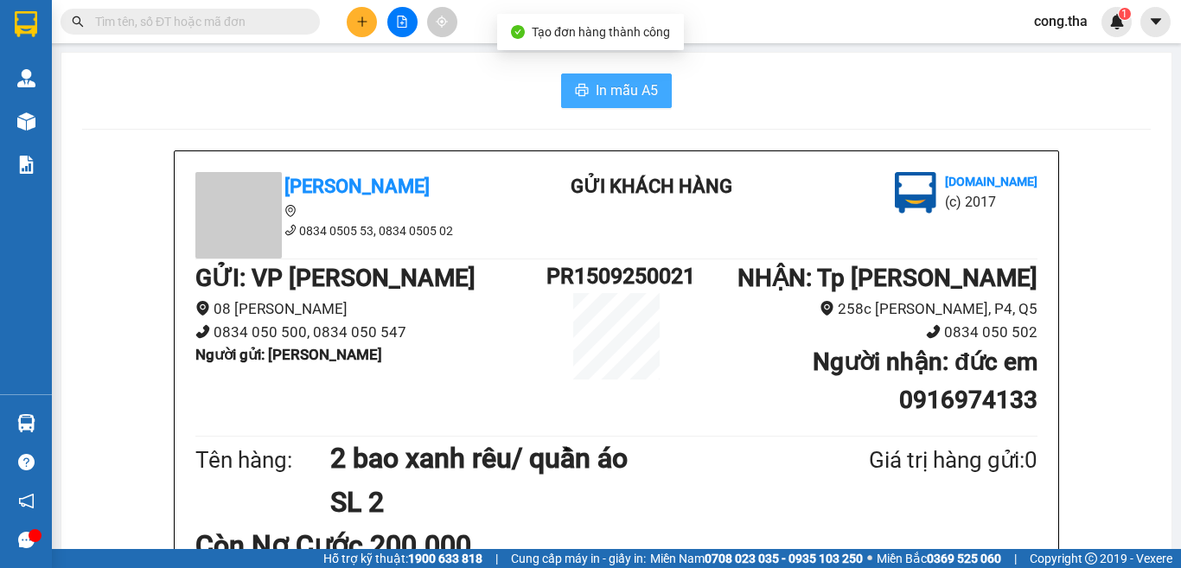
click at [627, 91] on span "In mẫu A5" at bounding box center [627, 91] width 62 height 22
click at [359, 23] on icon "plus" at bounding box center [362, 22] width 12 height 12
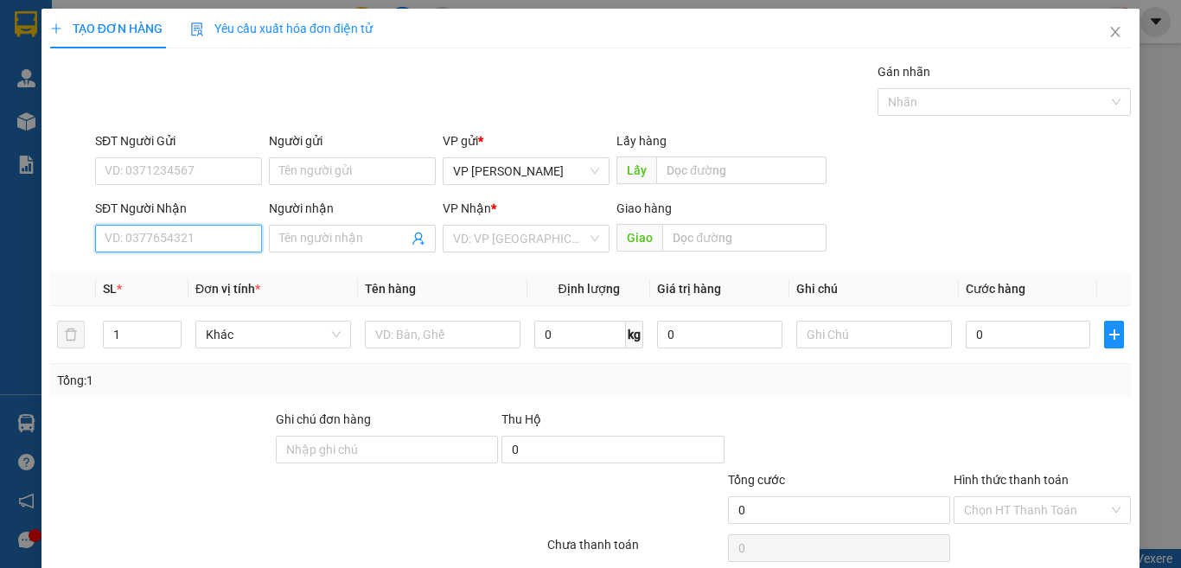
click at [208, 239] on input "SĐT Người Nhận" at bounding box center [178, 239] width 167 height 28
paste input "0522448528"
type input "0522448528"
click at [348, 237] on input "Người nhận" at bounding box center [343, 238] width 129 height 19
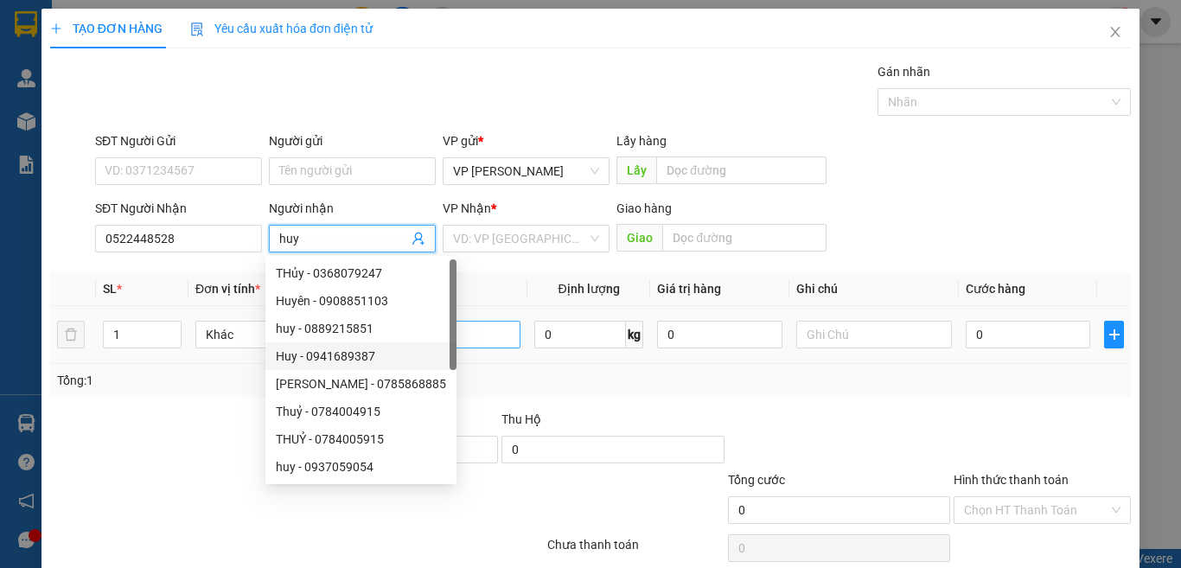
type input "huy"
click at [468, 337] on input "text" at bounding box center [443, 335] width 156 height 28
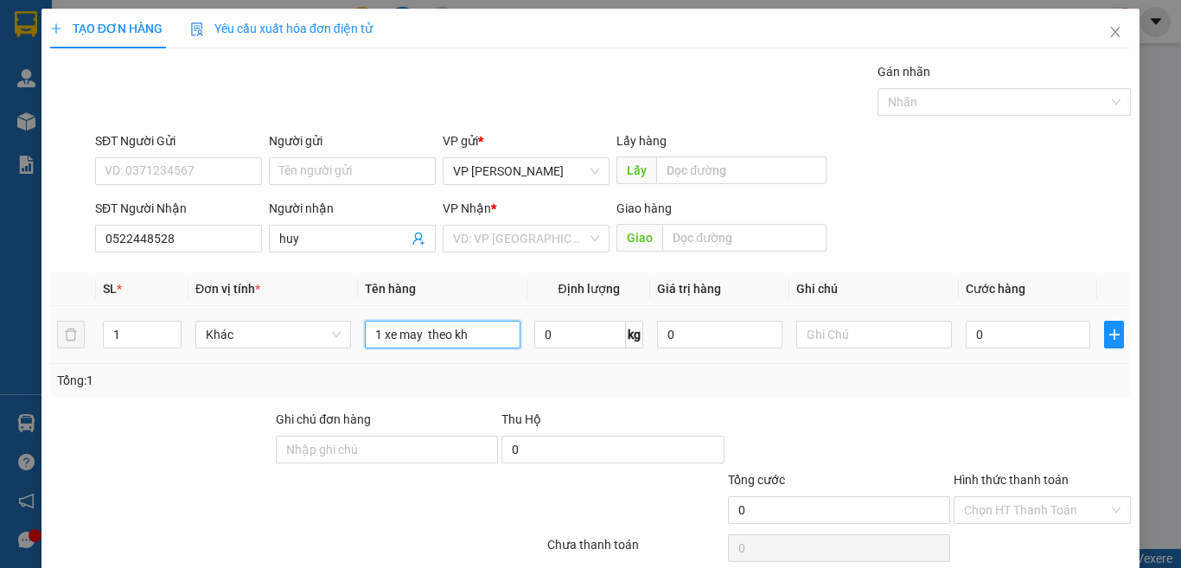
paste input "á"
paste input "à"
click at [376, 334] on input "1 xe may theo khách 21h vào lhp" at bounding box center [443, 335] width 156 height 28
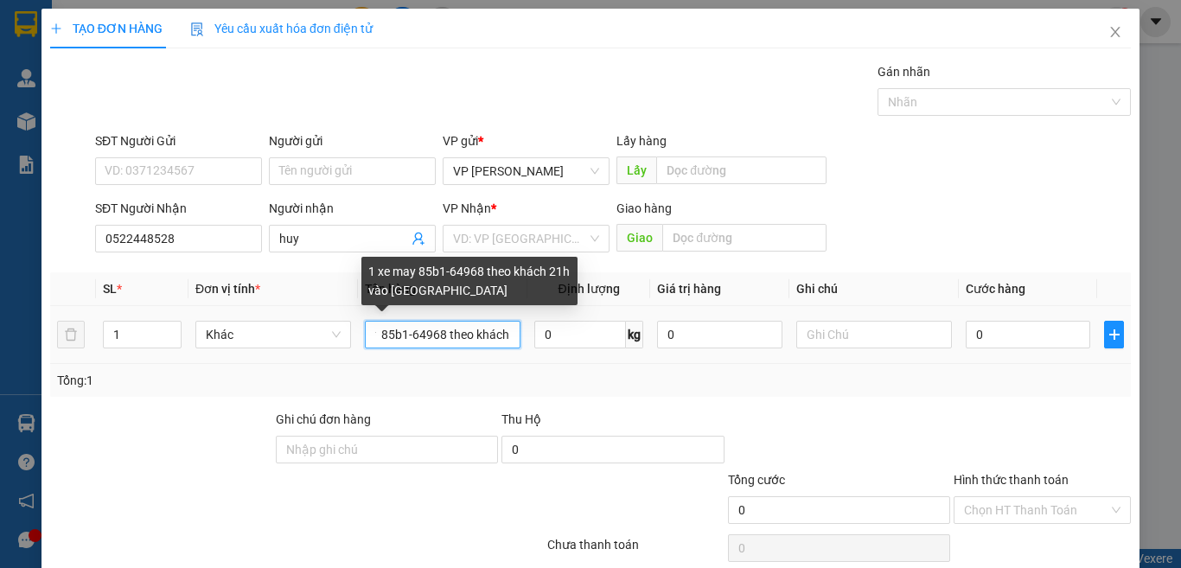
click at [397, 337] on input "1 xe may 85b1-64968 theo khách 21h vào lhp" at bounding box center [443, 335] width 156 height 28
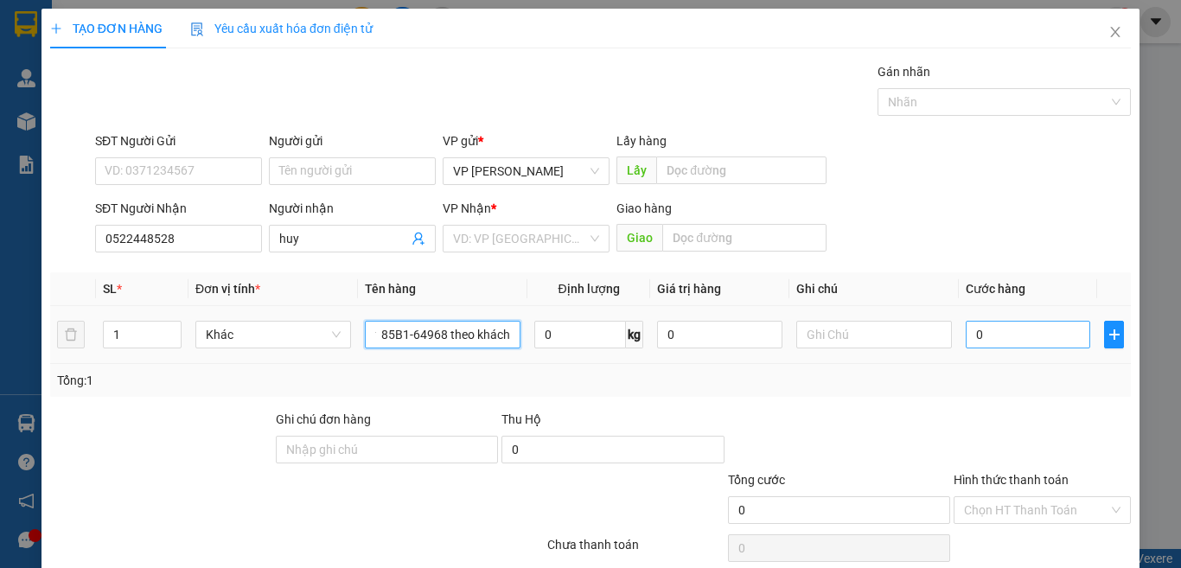
type input "1 xe may 85B1-64968 theo khách 21h vào lhp"
click at [1021, 342] on input "0" at bounding box center [1027, 335] width 124 height 28
type input "2"
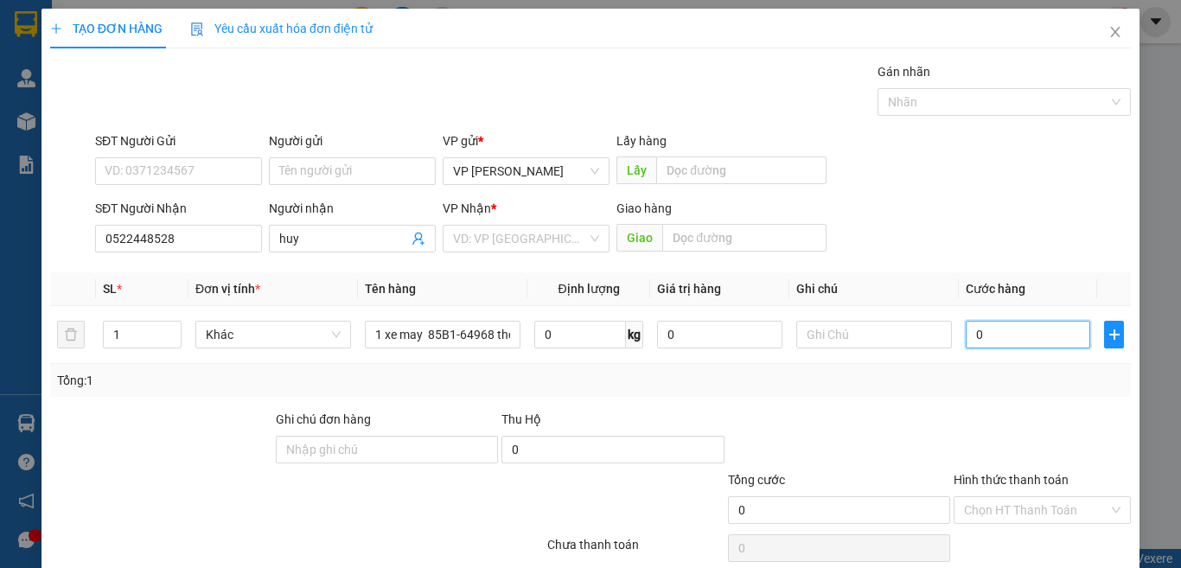
type input "2"
type input "25"
type input "250"
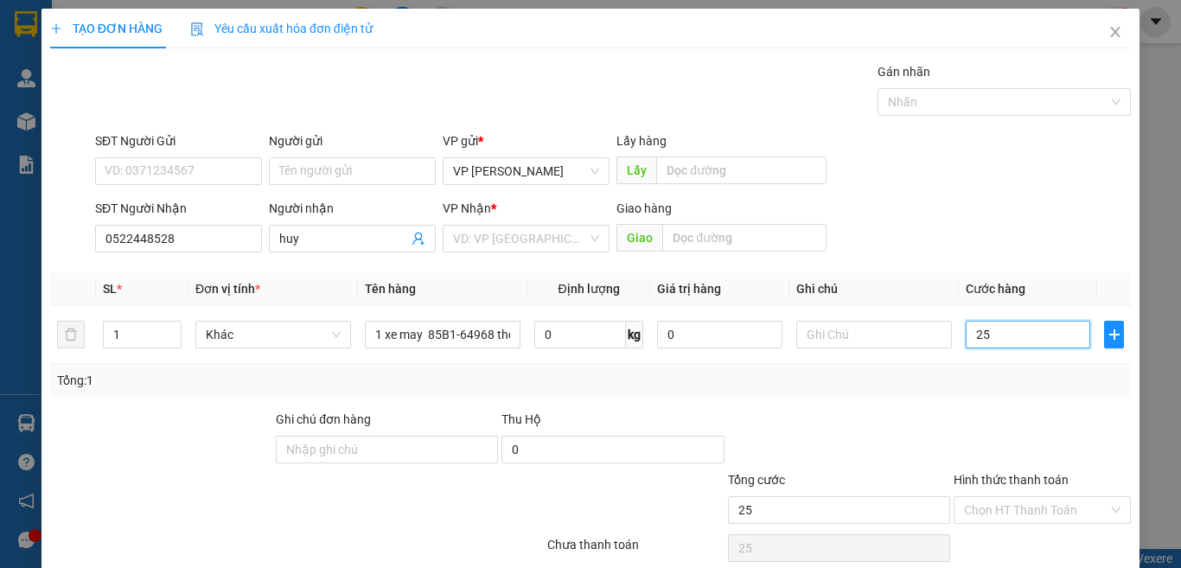
type input "250"
type input "250.000"
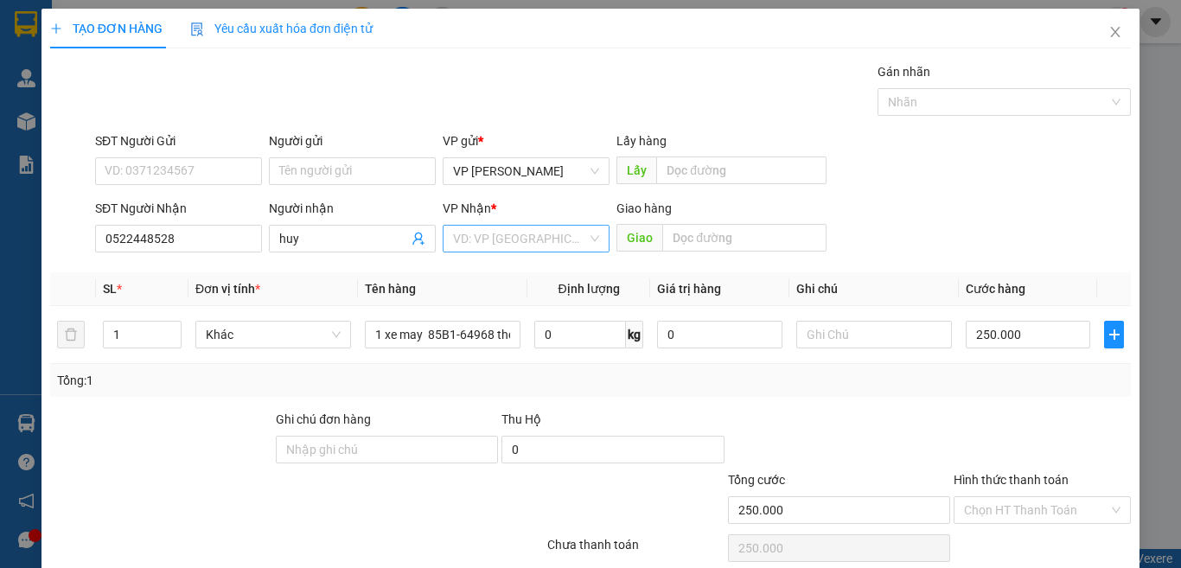
click at [495, 240] on input "search" at bounding box center [520, 239] width 134 height 26
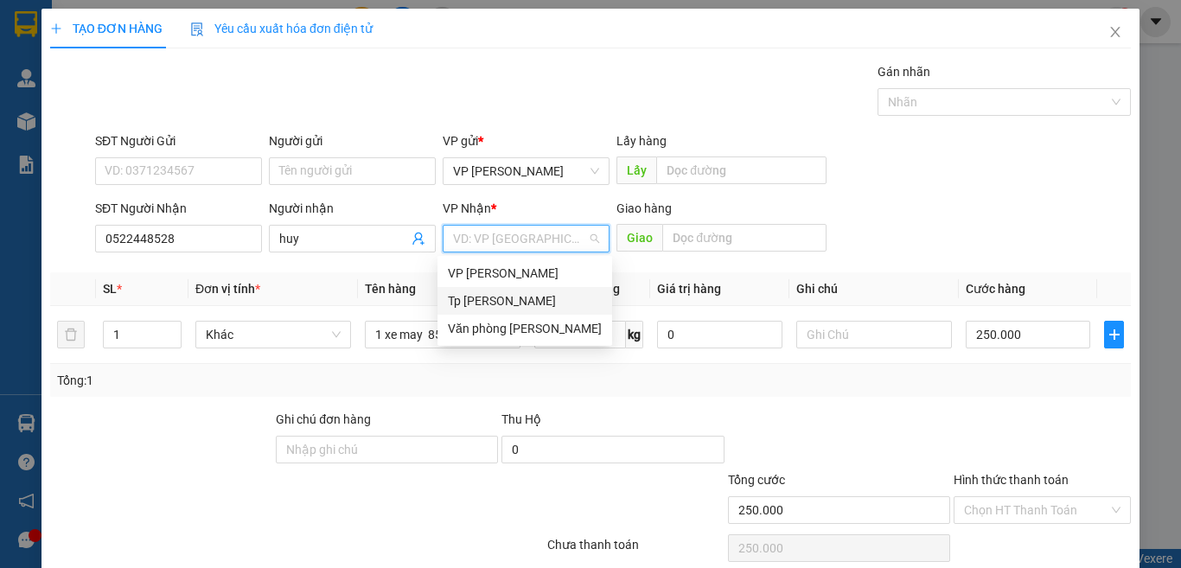
click at [520, 302] on div "[PERSON_NAME] [PERSON_NAME]" at bounding box center [525, 300] width 154 height 19
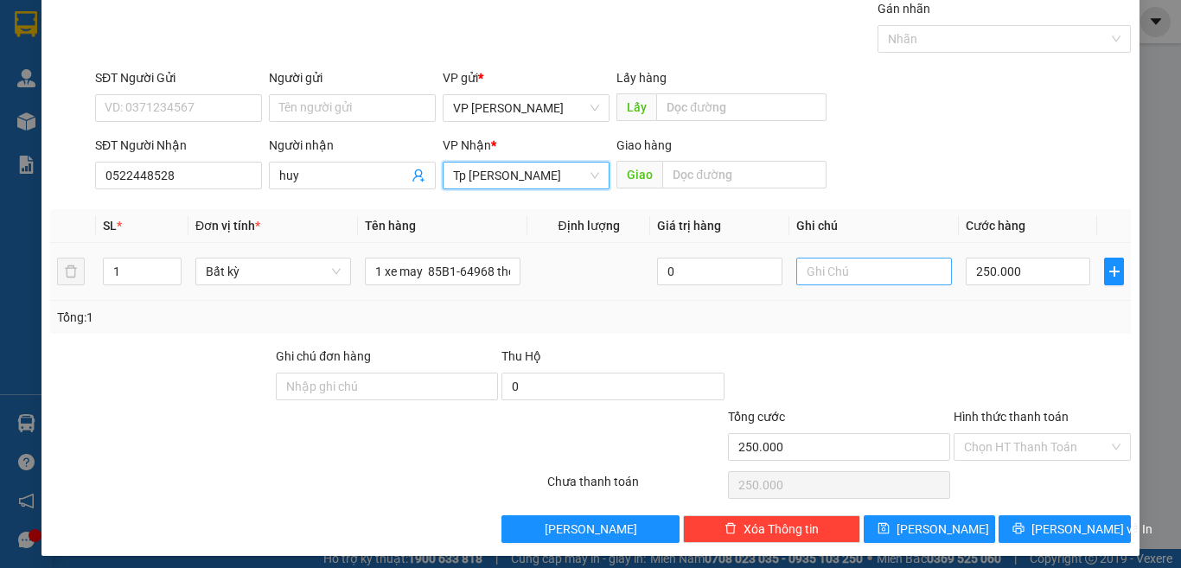
scroll to position [72, 0]
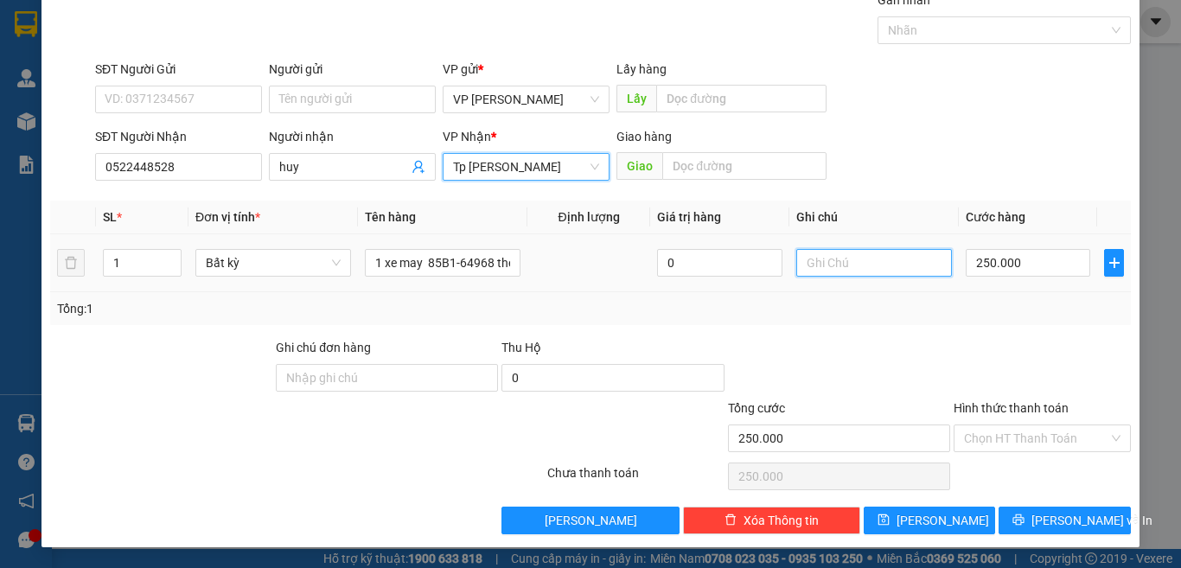
click at [824, 254] on input "text" at bounding box center [874, 263] width 156 height 28
click at [823, 254] on input "text" at bounding box center [874, 263] width 156 height 28
type input "boc 100"
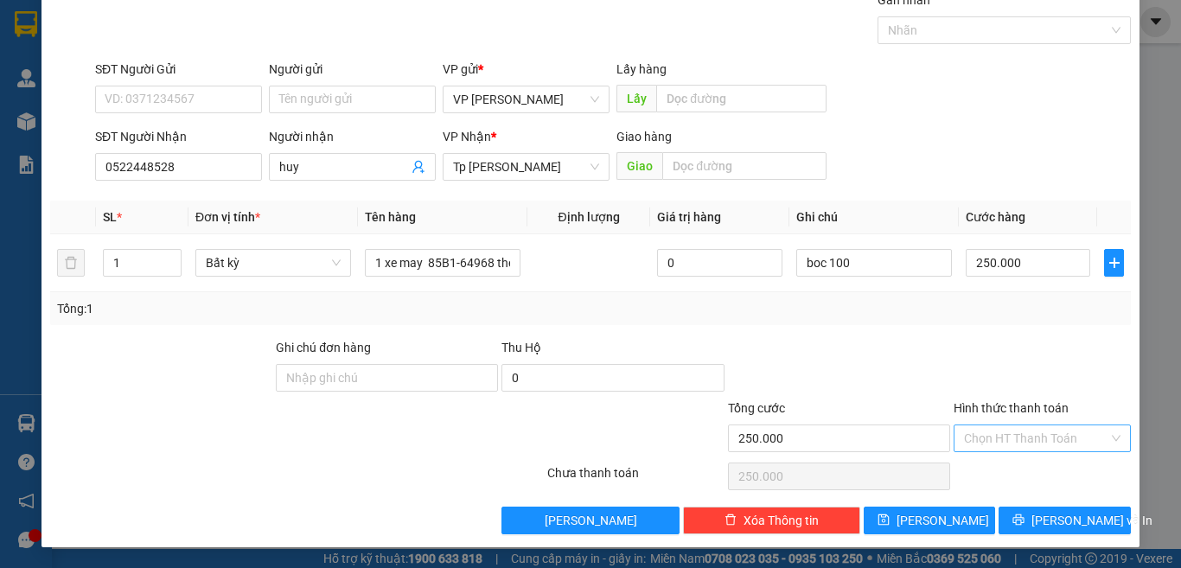
click at [1042, 441] on input "Hình thức thanh toán" at bounding box center [1036, 438] width 144 height 26
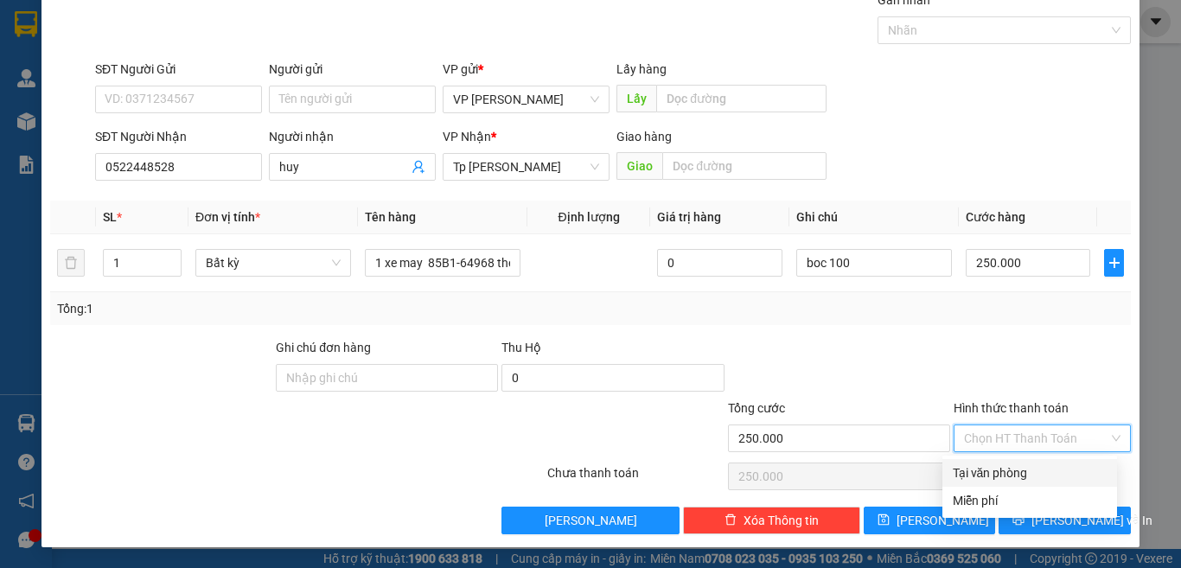
click at [1028, 479] on div "Tại văn phòng" at bounding box center [1029, 472] width 154 height 19
type input "0"
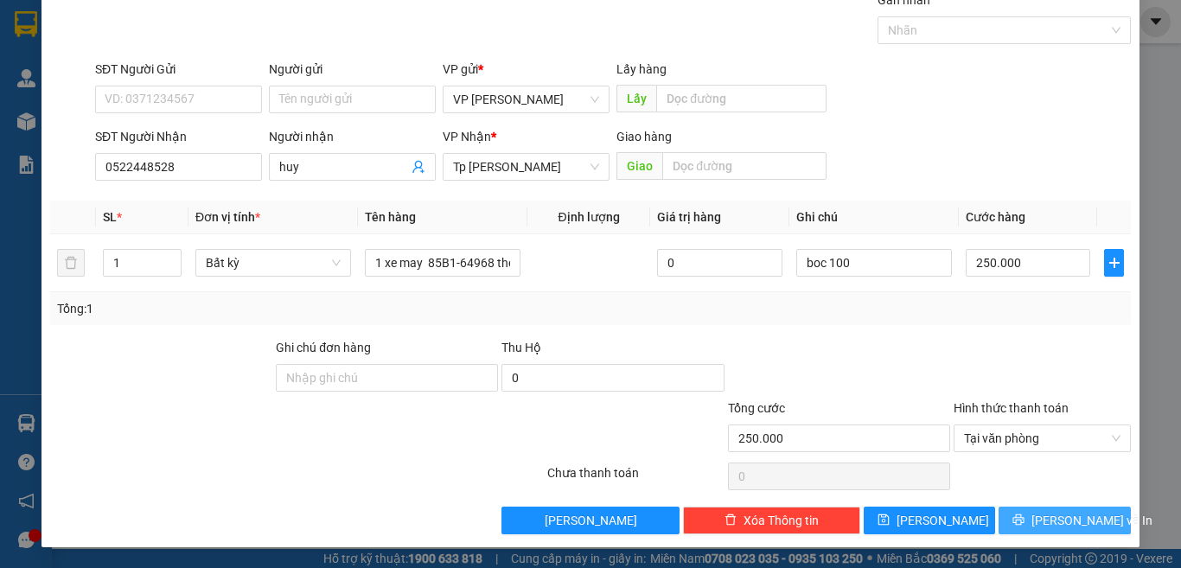
click at [1052, 523] on span "[PERSON_NAME] và In" at bounding box center [1091, 520] width 121 height 19
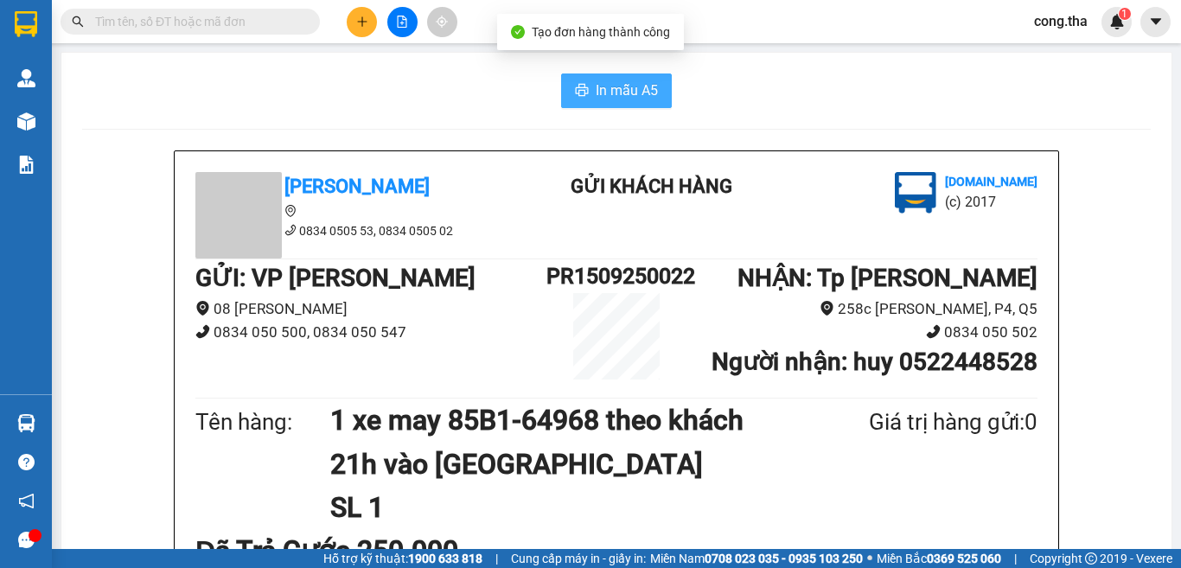
click at [619, 95] on span "In mẫu A5" at bounding box center [627, 91] width 62 height 22
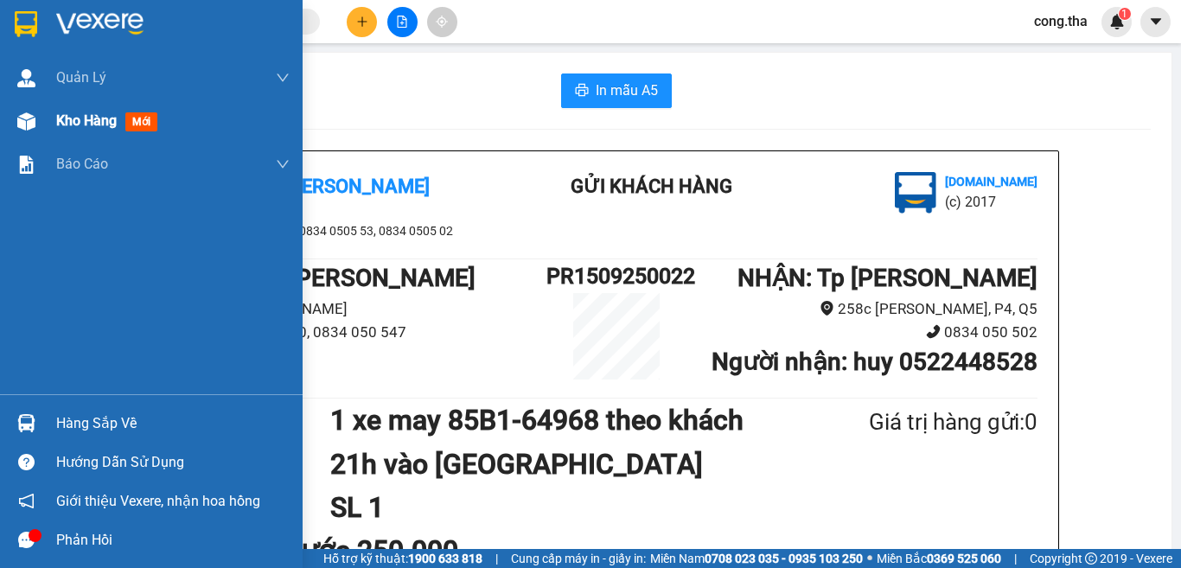
click at [132, 125] on span "mới" at bounding box center [141, 121] width 32 height 19
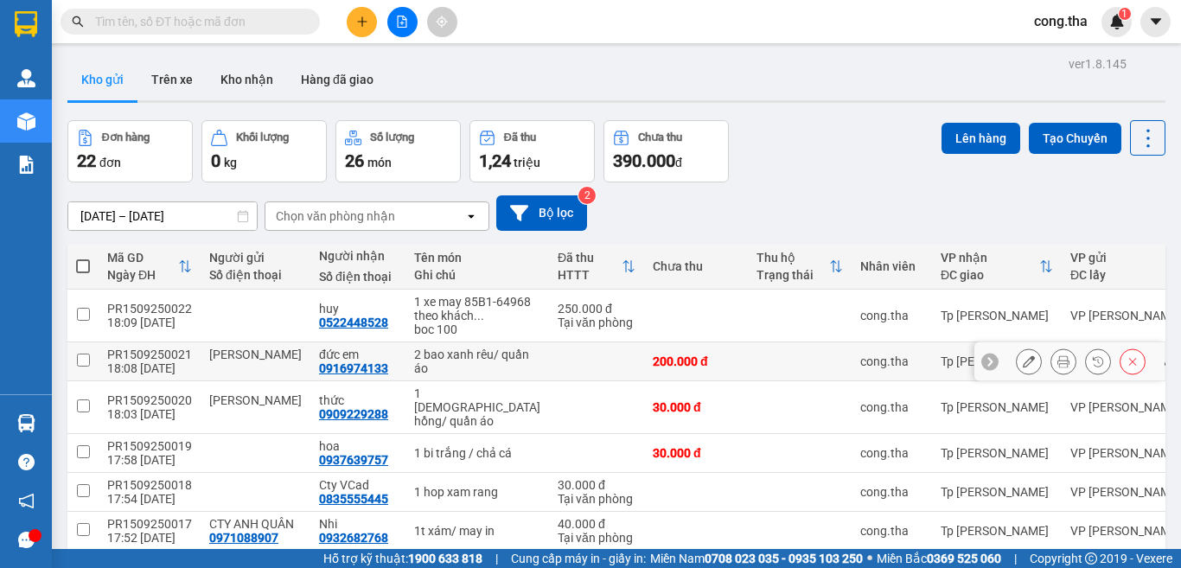
click at [1057, 367] on icon at bounding box center [1063, 361] width 12 height 12
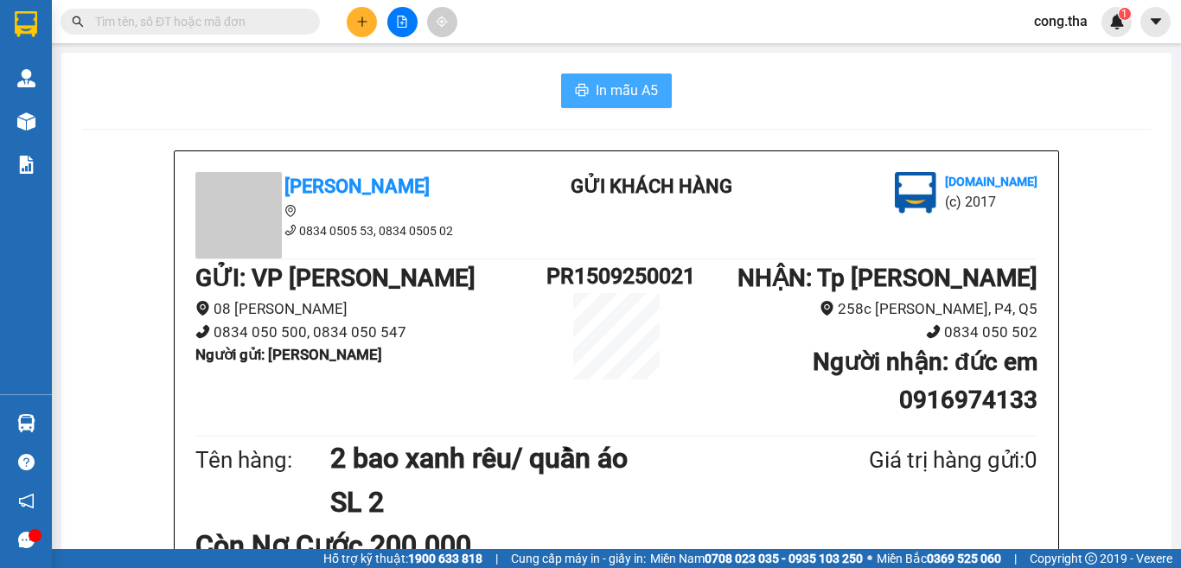
click at [621, 92] on span "In mẫu A5" at bounding box center [627, 91] width 62 height 22
click at [373, 16] on button at bounding box center [362, 22] width 30 height 30
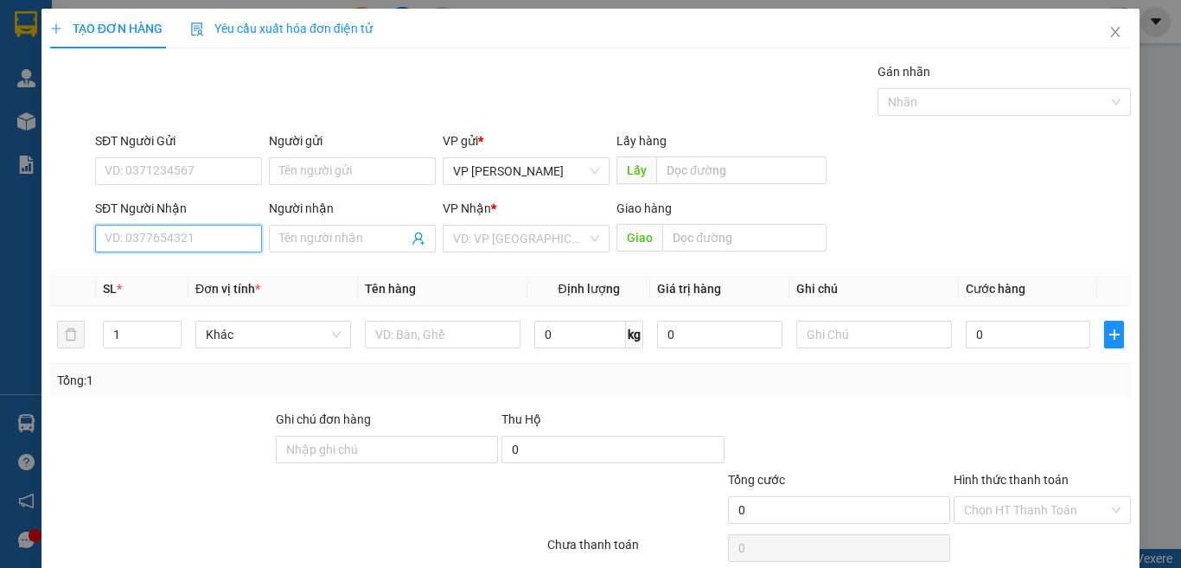
click at [233, 239] on input "SĐT Người Nhận" at bounding box center [178, 239] width 167 height 28
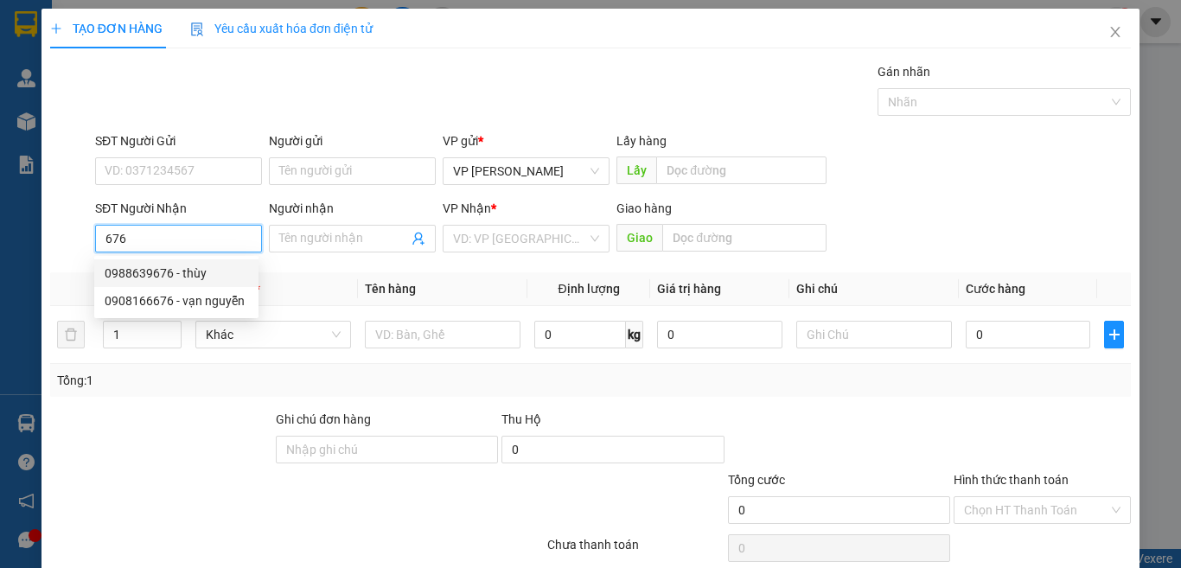
click at [199, 264] on div "0988639676 - thùy" at bounding box center [176, 273] width 143 height 19
type input "0988639676"
type input "thùy"
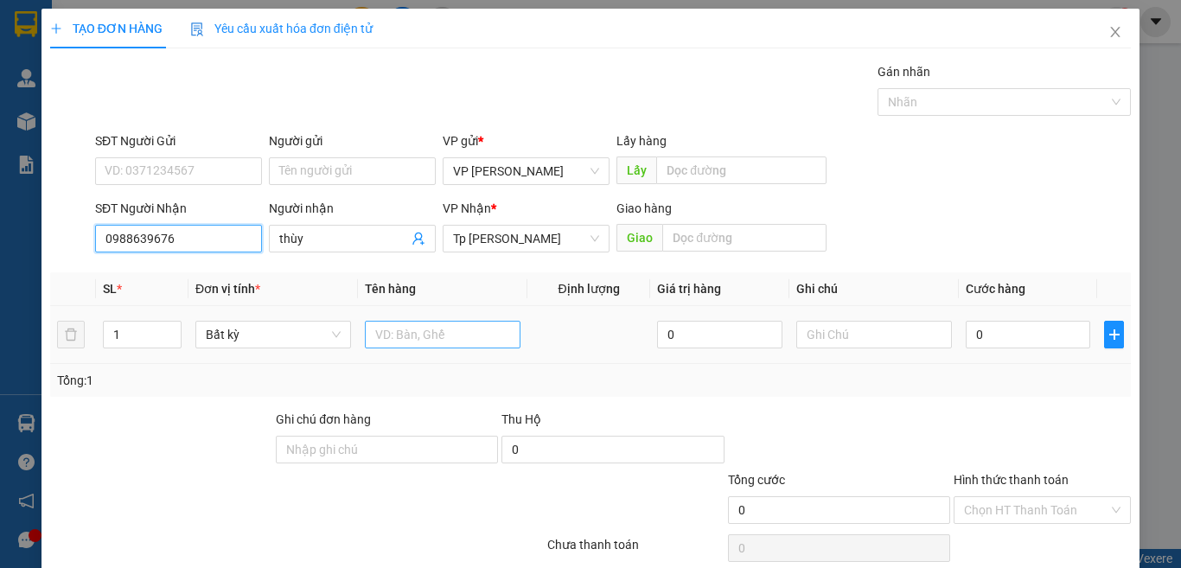
type input "0988639676"
click at [498, 339] on input "text" at bounding box center [443, 335] width 156 height 28
paste input "á"
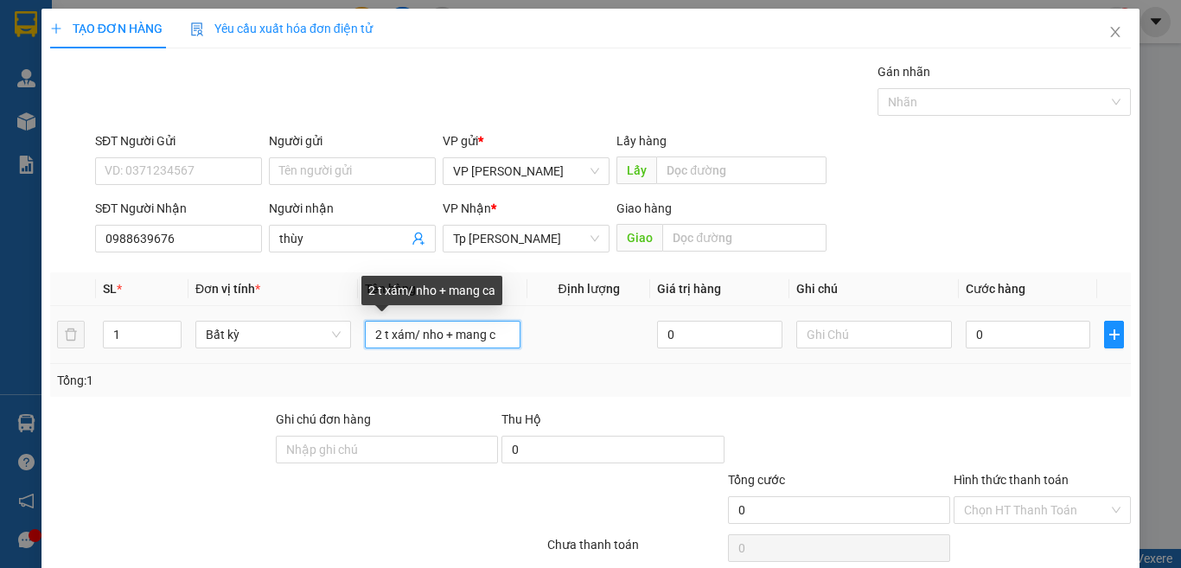
paste input "â"
paste input "ầ"
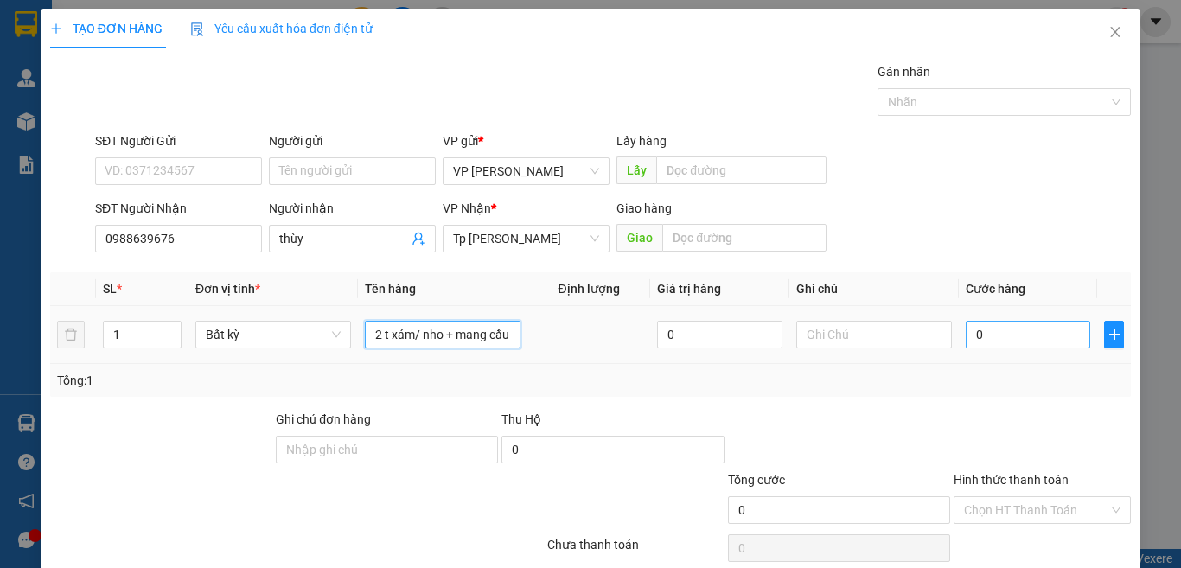
type input "2 t xám/ nho + mang cầu"
click at [1002, 333] on input "0" at bounding box center [1027, 335] width 124 height 28
type input "6"
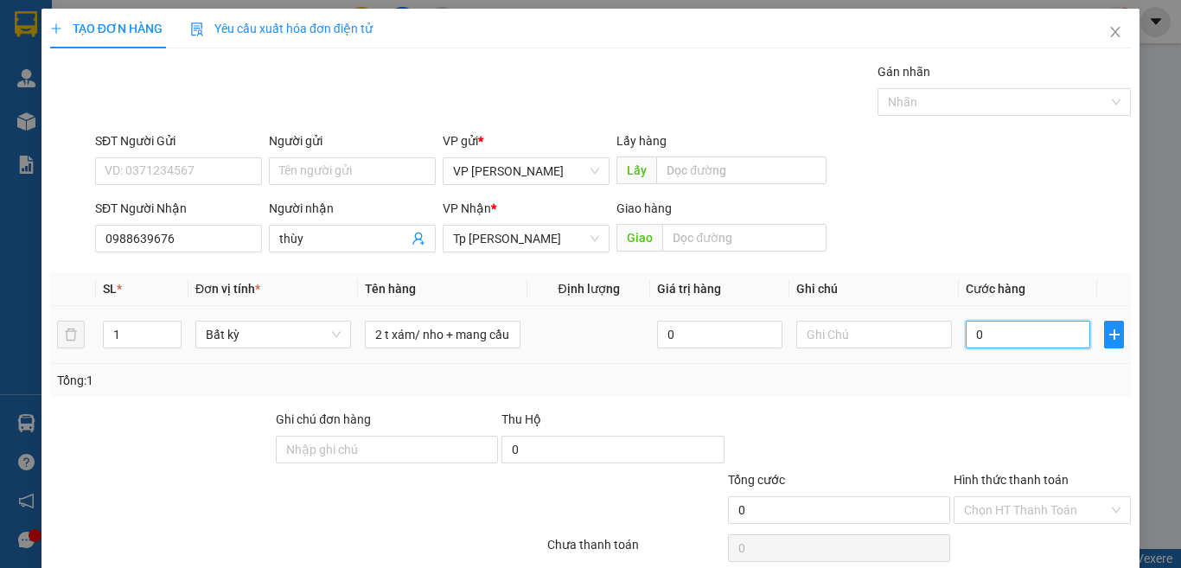
type input "6"
type input "60"
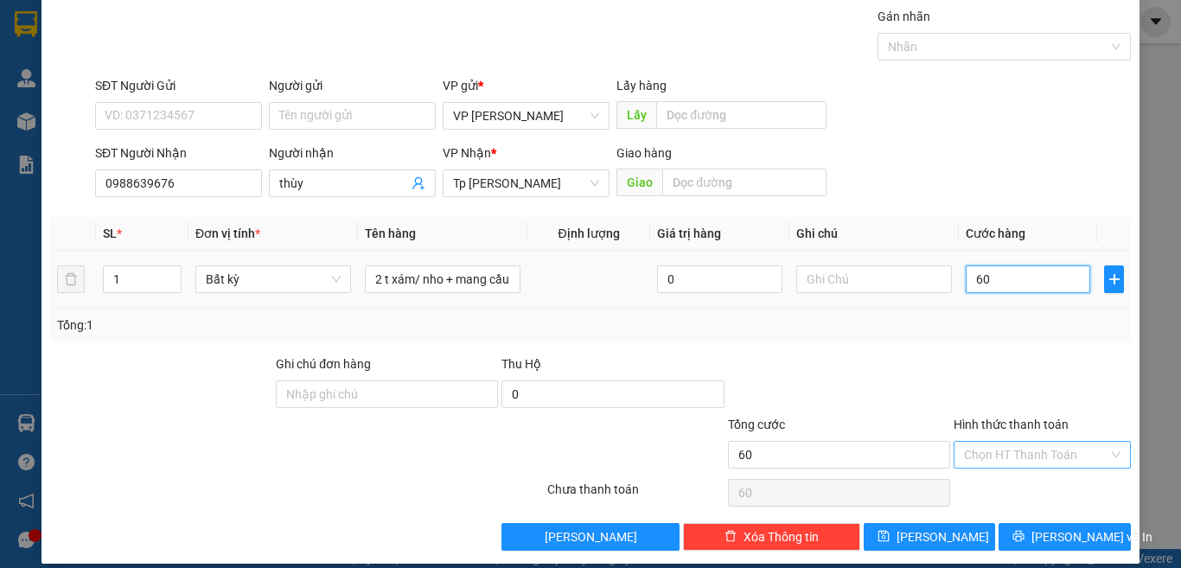
scroll to position [72, 0]
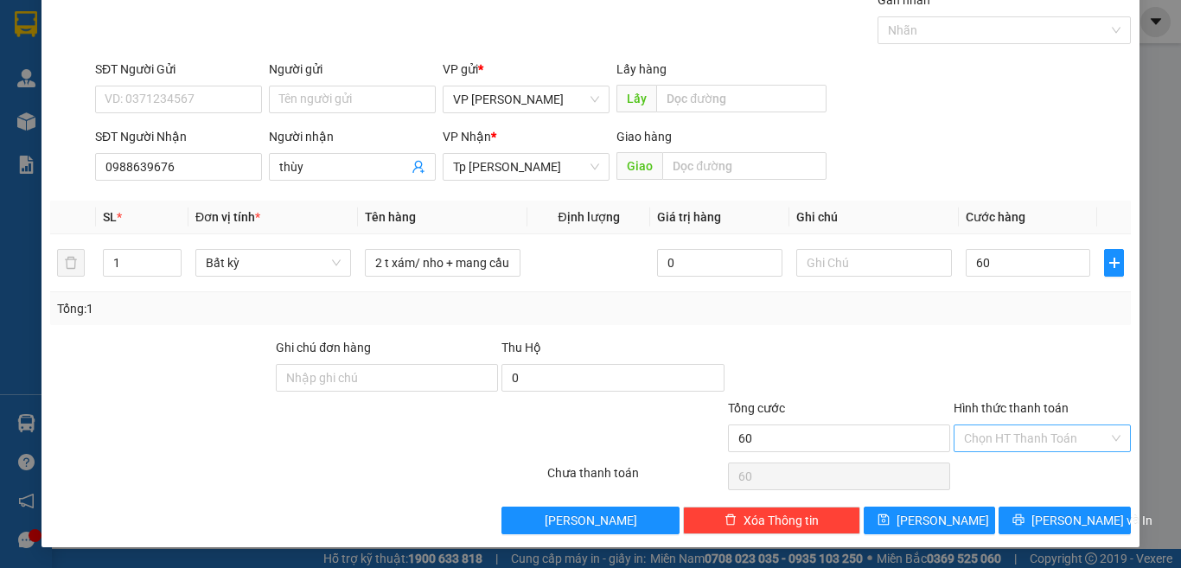
click at [1033, 437] on input "Hình thức thanh toán" at bounding box center [1036, 438] width 144 height 26
type input "60.000"
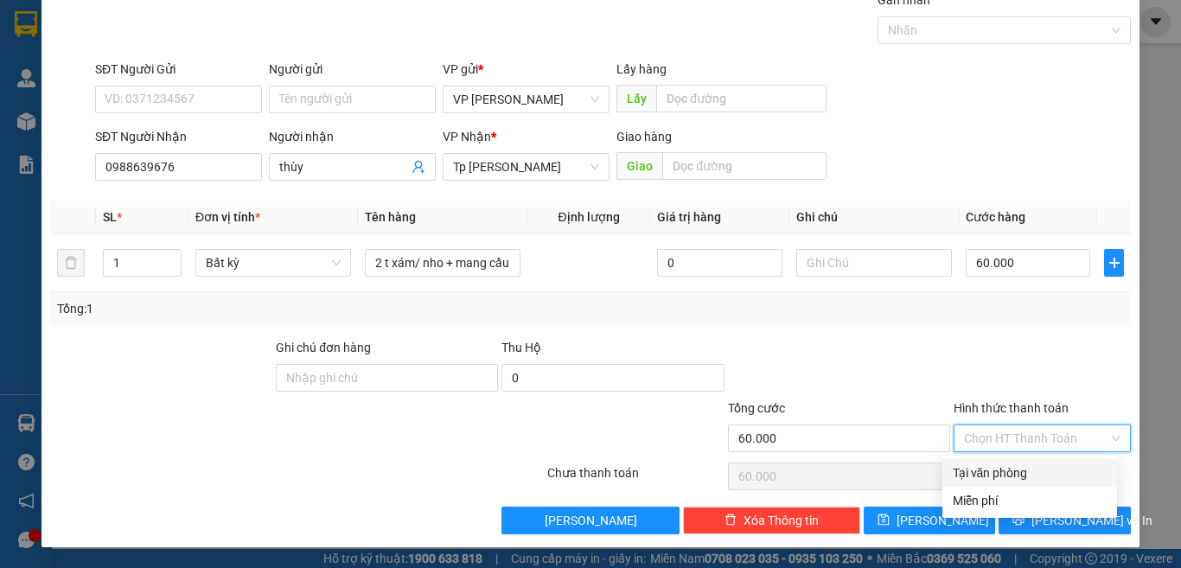
click at [1027, 474] on div "Tại văn phòng" at bounding box center [1029, 472] width 154 height 19
type input "0"
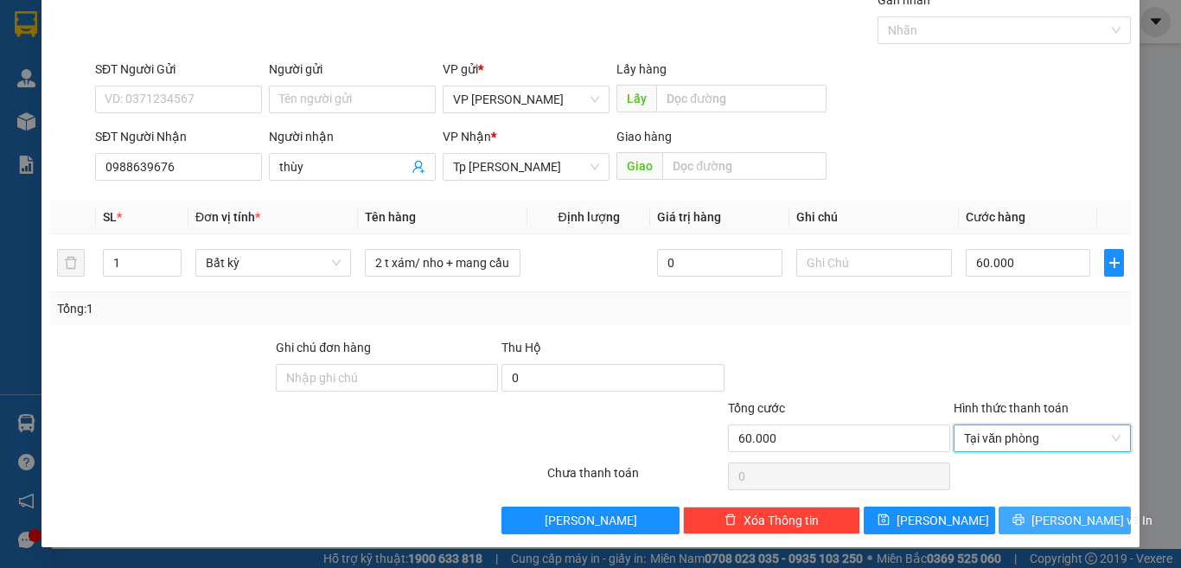
click at [1038, 519] on span "[PERSON_NAME] và In" at bounding box center [1091, 520] width 121 height 19
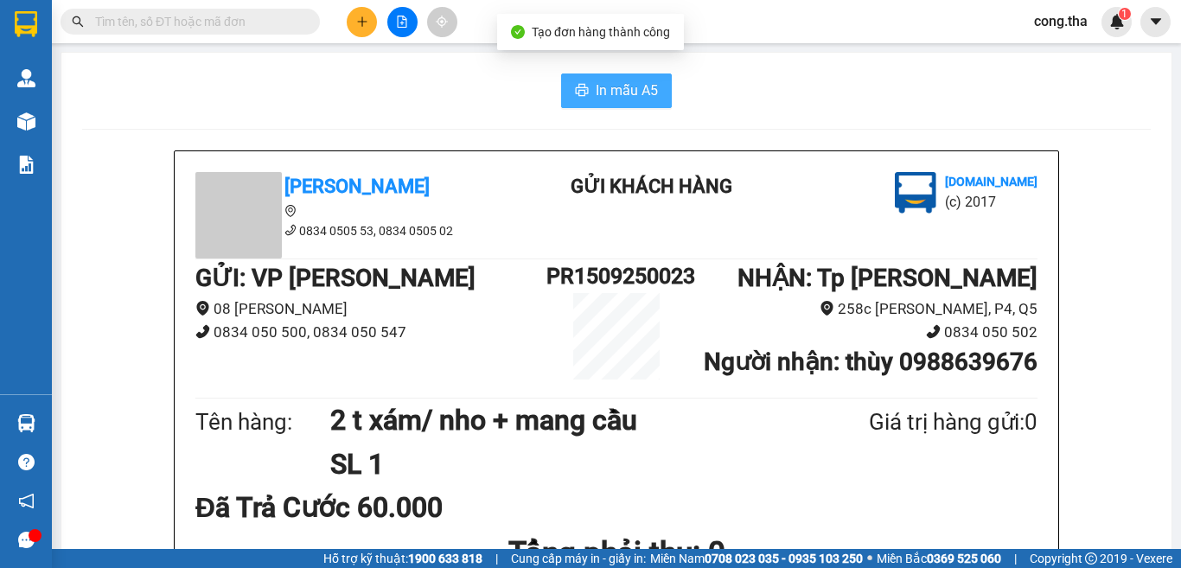
click at [605, 78] on button "In mẫu A5" at bounding box center [616, 90] width 111 height 35
click at [628, 90] on span "In mẫu A5" at bounding box center [627, 91] width 62 height 22
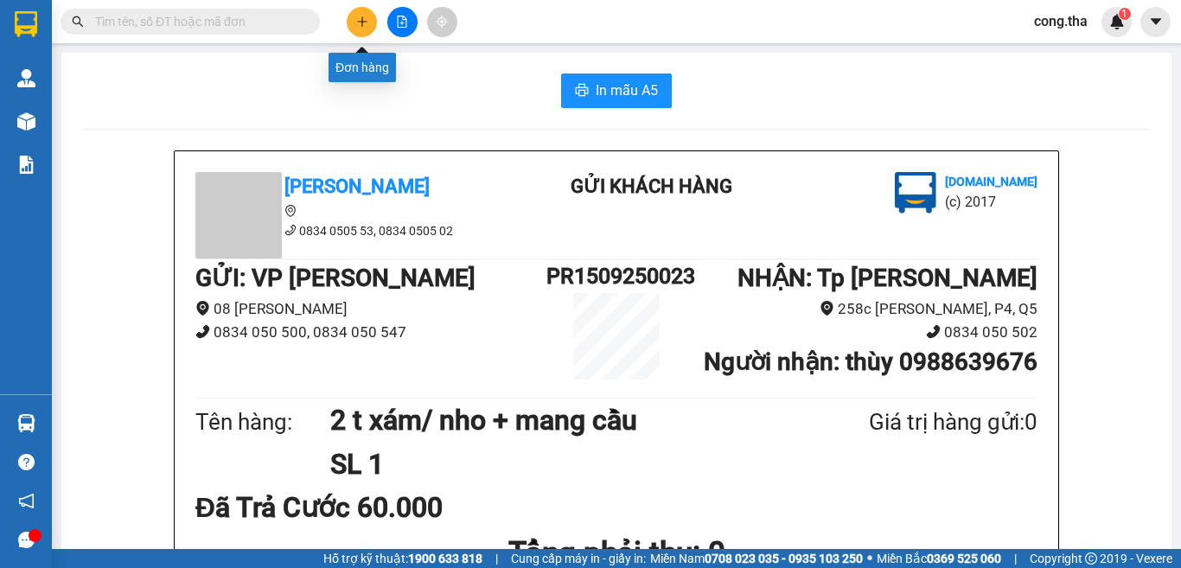
click at [352, 28] on button at bounding box center [362, 22] width 30 height 30
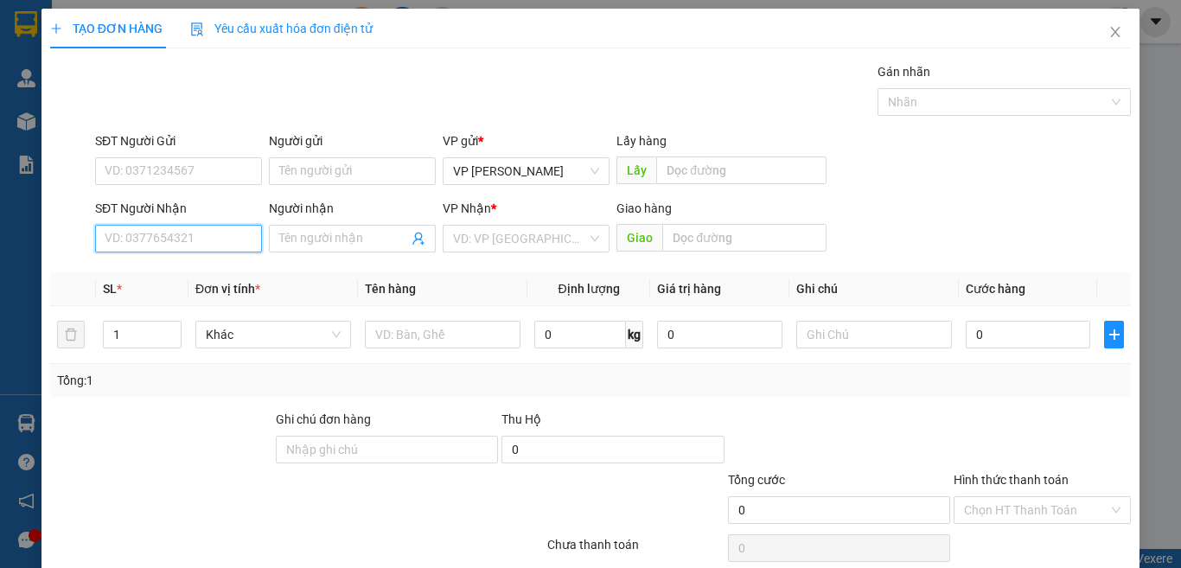
click at [213, 248] on input "SĐT Người Nhận" at bounding box center [178, 239] width 167 height 28
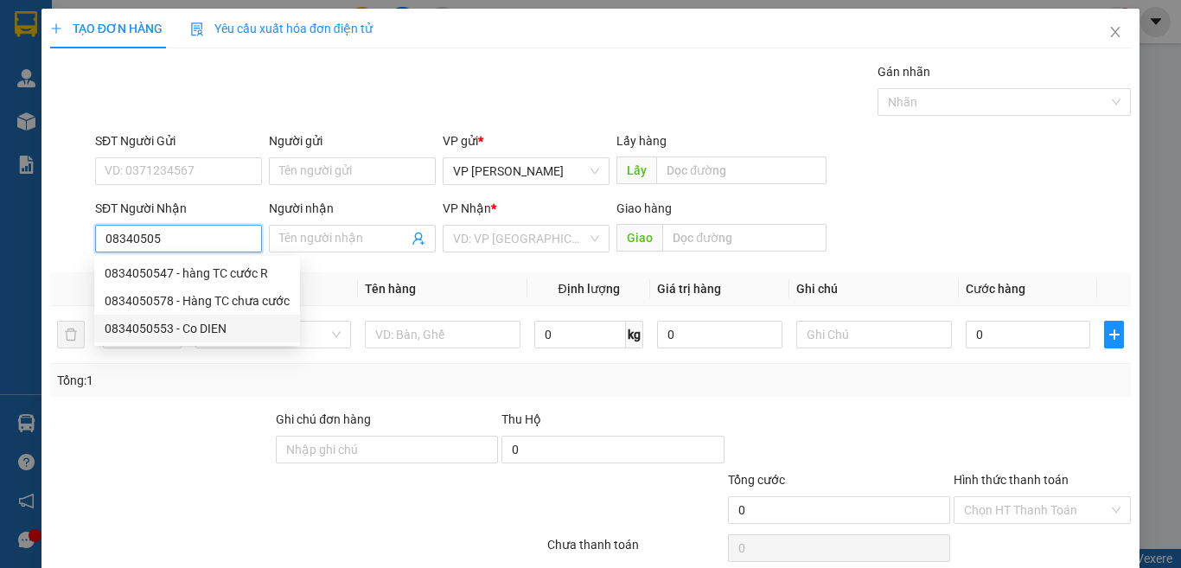
click at [230, 334] on div "0834050553 - Co DIEN" at bounding box center [197, 328] width 185 height 19
type input "0834050553"
type input "Co DIEN"
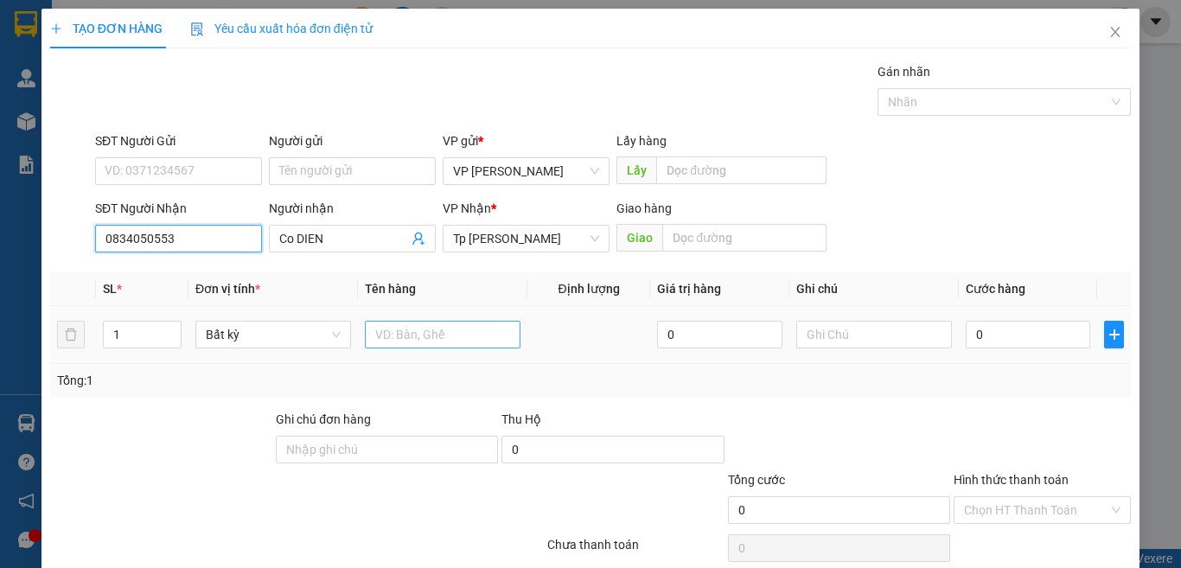
type input "0834050553"
click at [441, 336] on input "text" at bounding box center [443, 335] width 156 height 28
paste input "à"
paste input "ò"
paste input "ư"
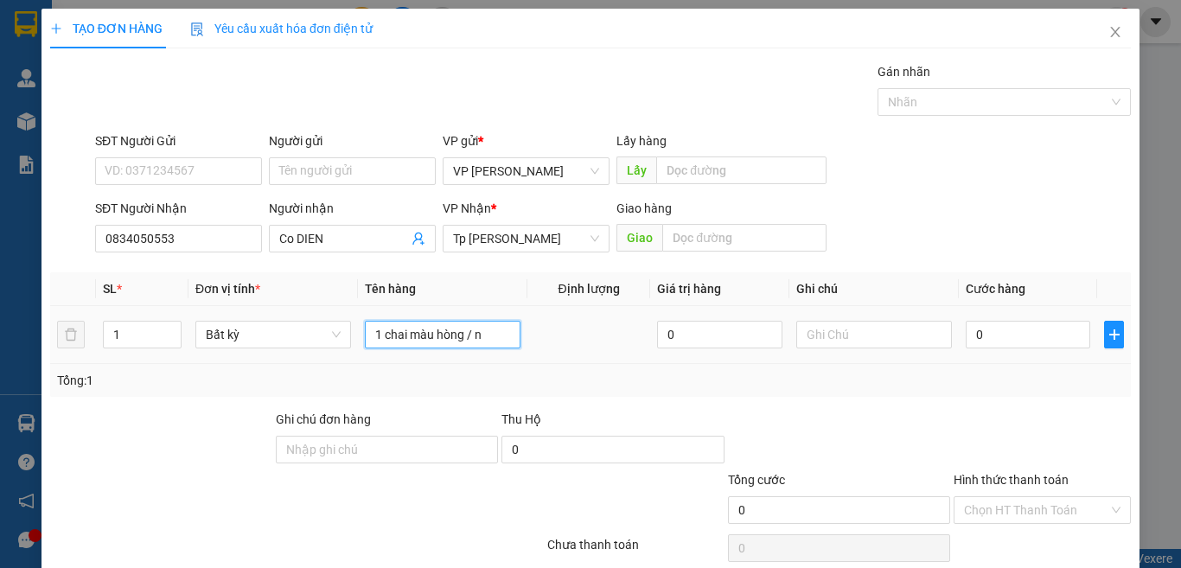
paste input "ứo"
paste input "ước"
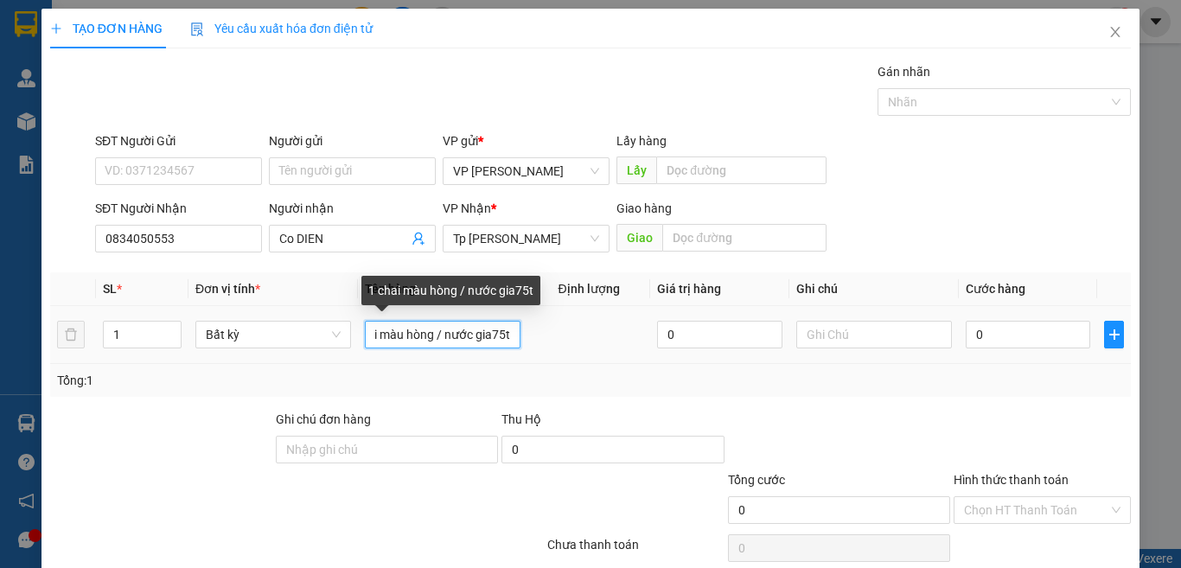
drag, startPoint x: 470, startPoint y: 340, endPoint x: 507, endPoint y: 339, distance: 36.3
click at [507, 339] on input "1 chai màu hòng / nước gia75t" at bounding box center [443, 335] width 156 height 28
paste input "ă"
paste input "ặ"
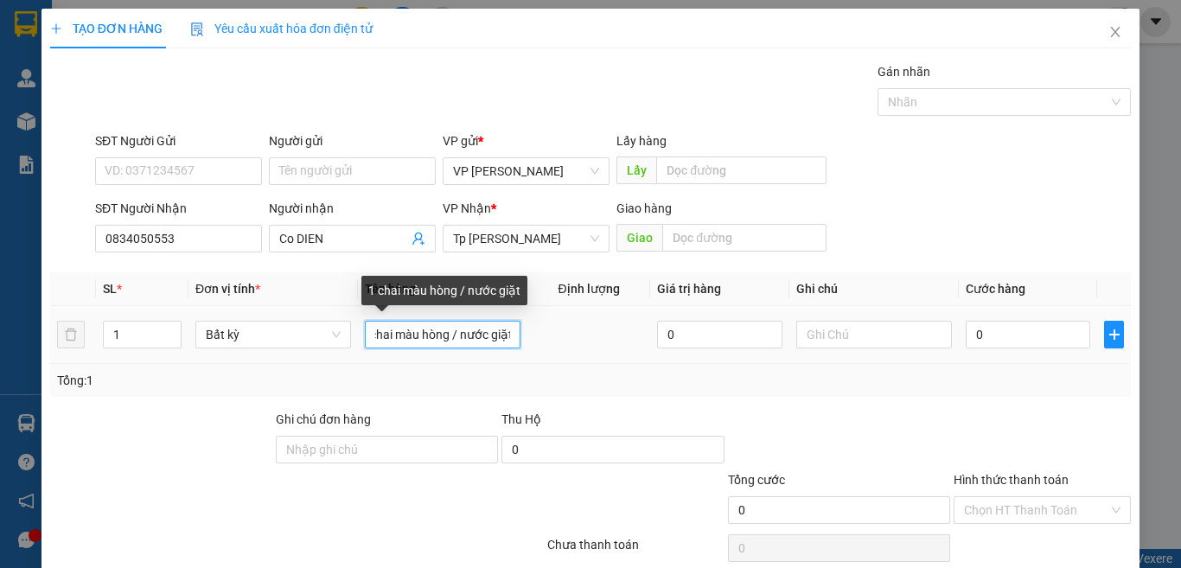
scroll to position [0, 19]
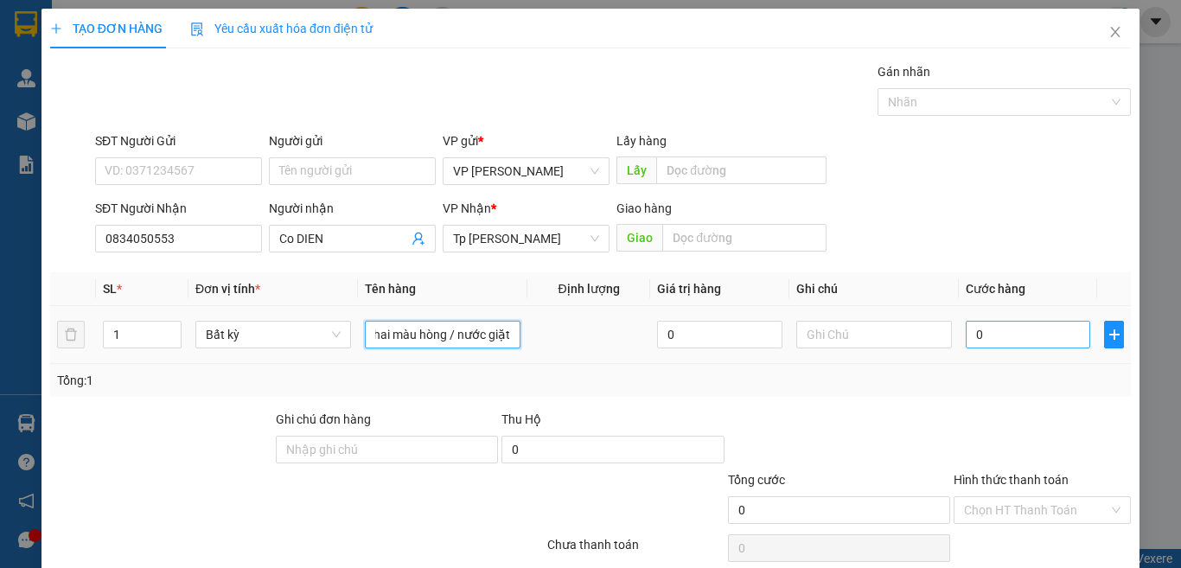
type input "1 chai màu hòng / nước giặt"
click at [989, 338] on input "0" at bounding box center [1027, 335] width 124 height 28
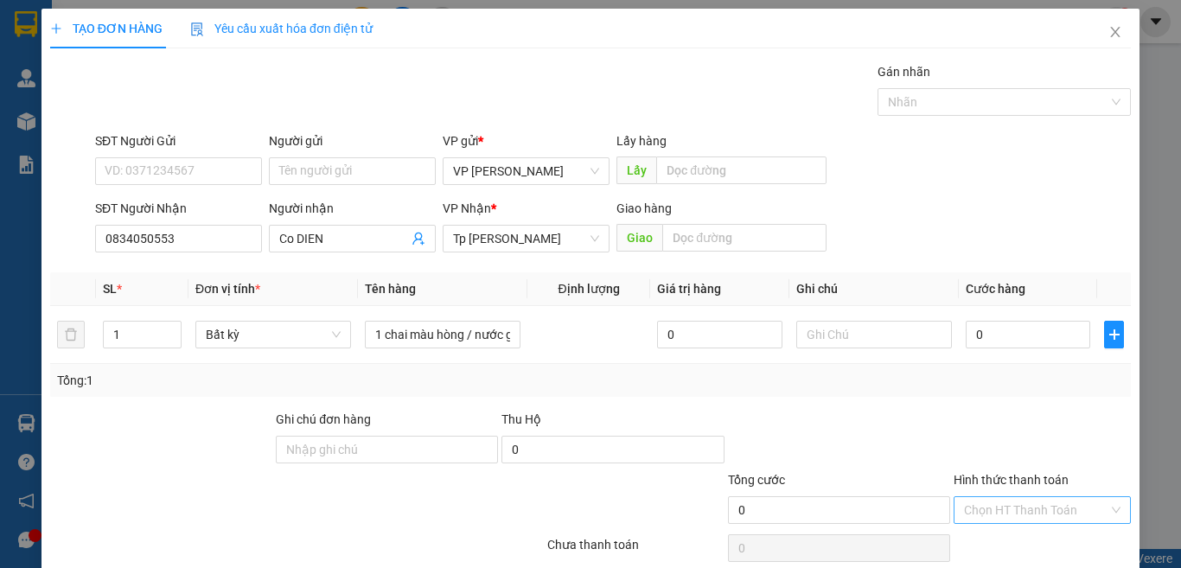
click at [1054, 516] on input "Hình thức thanh toán" at bounding box center [1036, 510] width 144 height 26
click at [1021, 469] on div "Miễn phí" at bounding box center [1029, 475] width 154 height 19
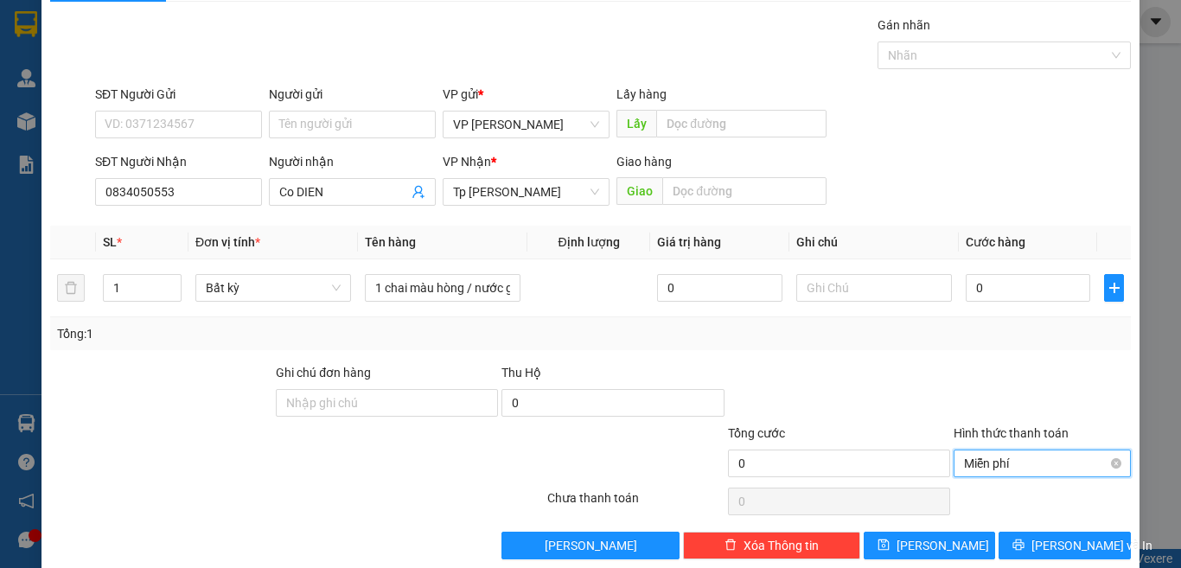
scroll to position [72, 0]
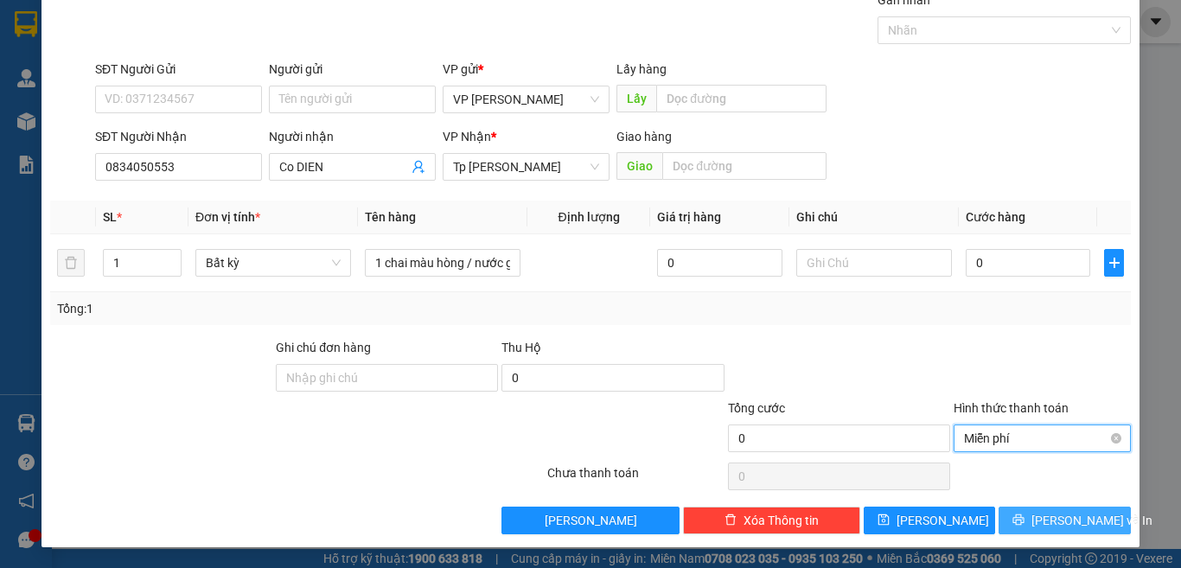
click at [1050, 513] on span "[PERSON_NAME] và In" at bounding box center [1091, 520] width 121 height 19
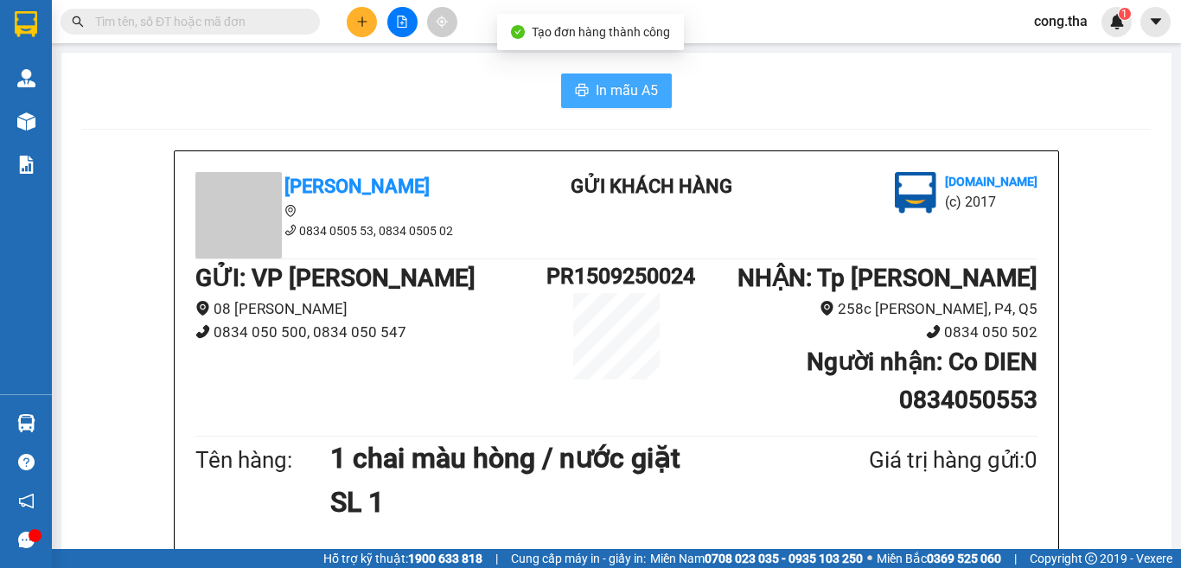
click at [612, 91] on span "In mẫu A5" at bounding box center [627, 91] width 62 height 22
click at [349, 23] on button at bounding box center [362, 22] width 30 height 30
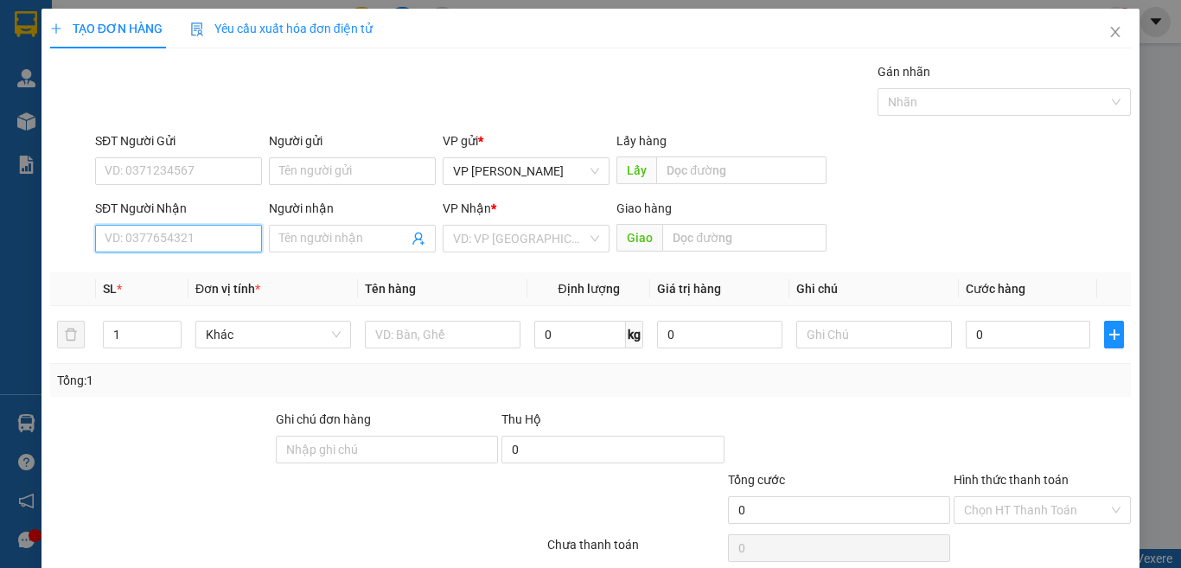
click at [209, 233] on input "SĐT Người Nhận" at bounding box center [178, 239] width 167 height 28
drag, startPoint x: 131, startPoint y: 333, endPoint x: 89, endPoint y: 348, distance: 45.1
click at [89, 348] on tr "1 Khác 0 kg 0 0" at bounding box center [590, 335] width 1080 height 58
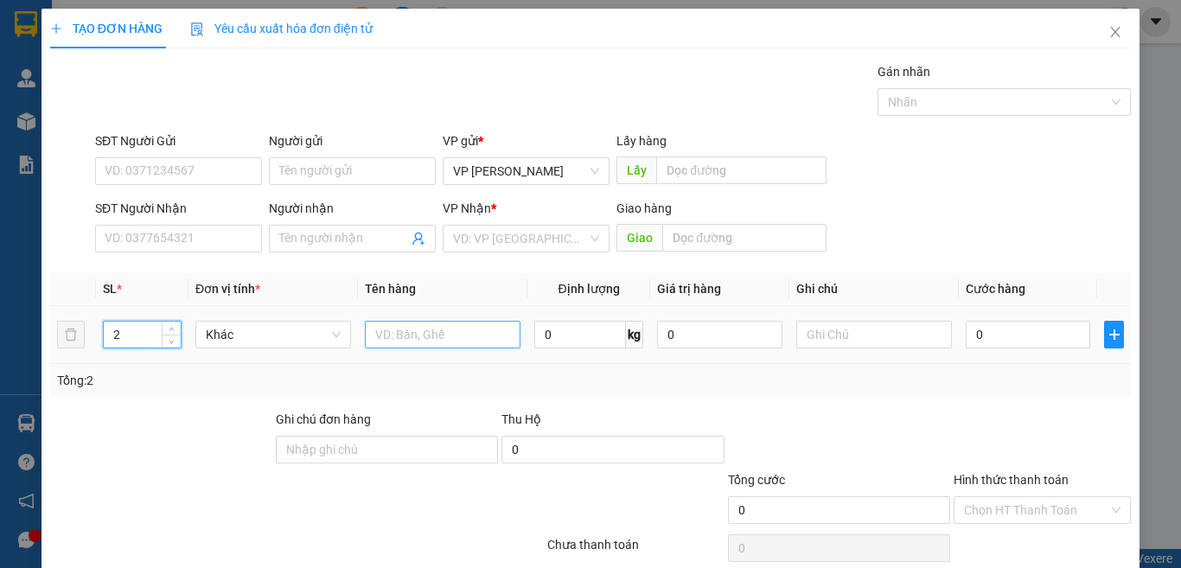
type input "2"
click at [451, 334] on input "text" at bounding box center [443, 335] width 156 height 28
paste input "À"
paste input "Á"
type input "1T XOP VÀNG +1 T XÁM"
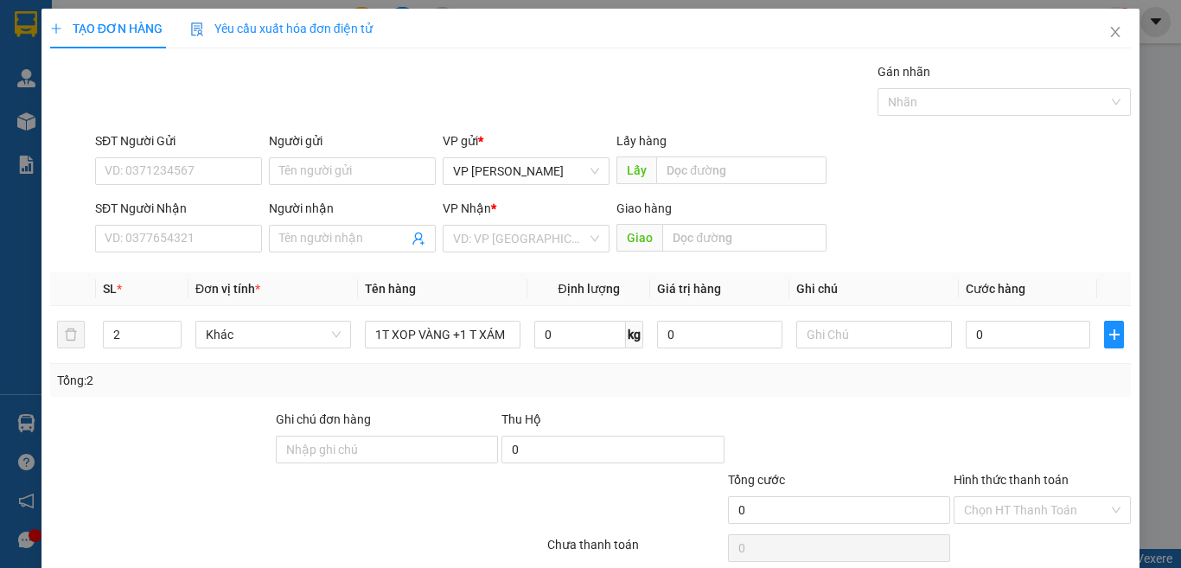
click at [201, 224] on div "SĐT Người Nhận" at bounding box center [178, 212] width 167 height 26
click at [220, 250] on input "SĐT Người Nhận" at bounding box center [178, 239] width 167 height 28
type input "0933851958"
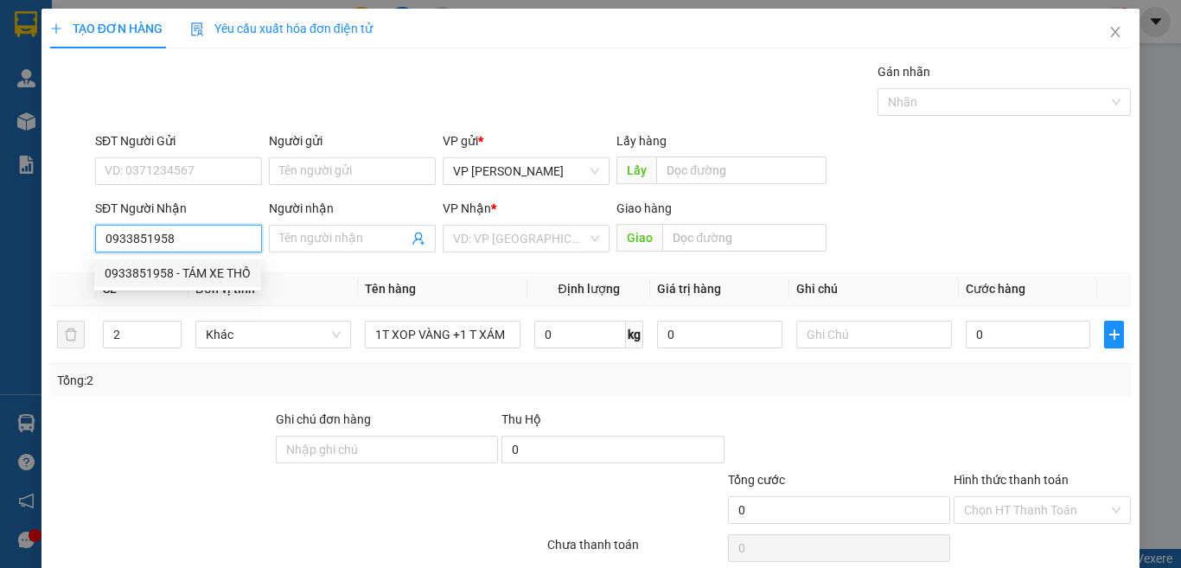
click at [248, 276] on div "0933851958 - TÁM XE THỒ" at bounding box center [178, 273] width 146 height 19
type input "TÁM XE THỒ"
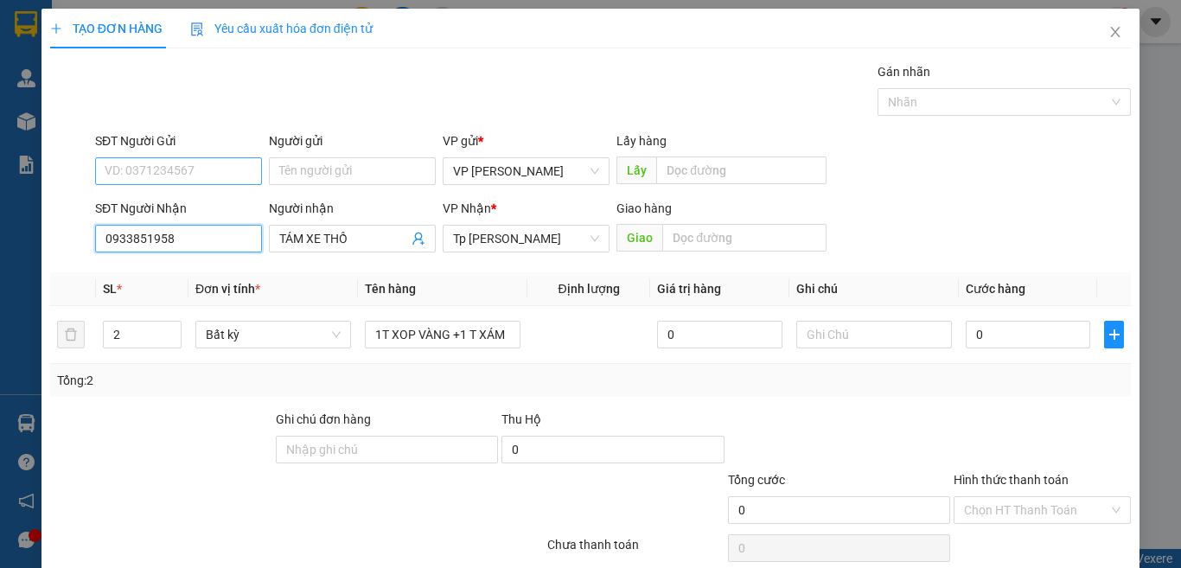
type input "0933851958"
click at [182, 175] on input "SĐT Người Gửi" at bounding box center [178, 171] width 167 height 28
type input "0786099108"
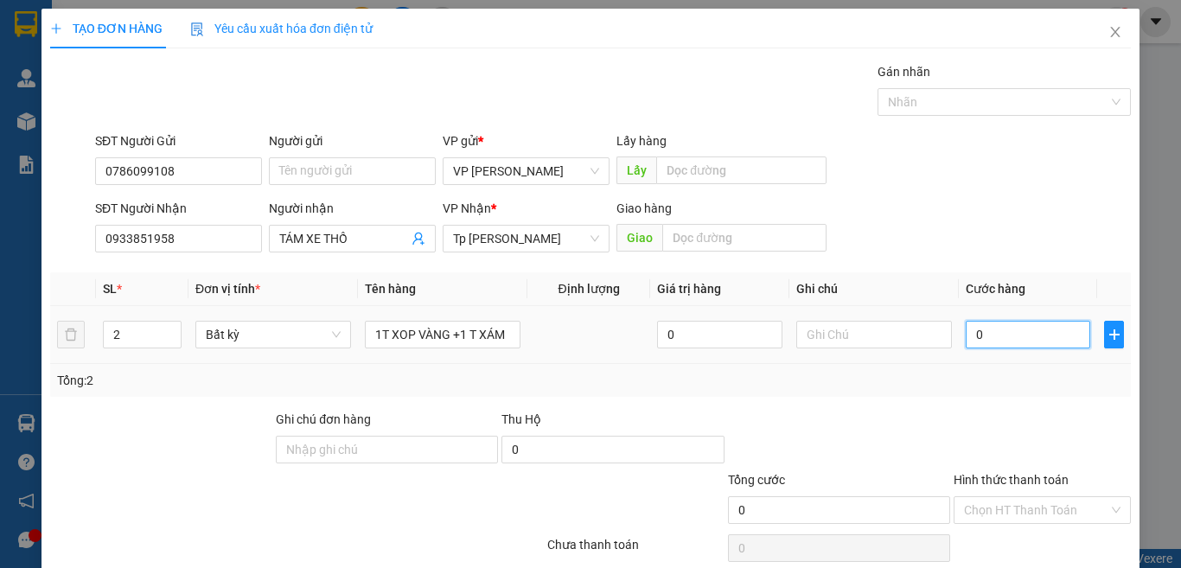
click at [1003, 340] on input "0" at bounding box center [1027, 335] width 124 height 28
type input "9"
type input "90"
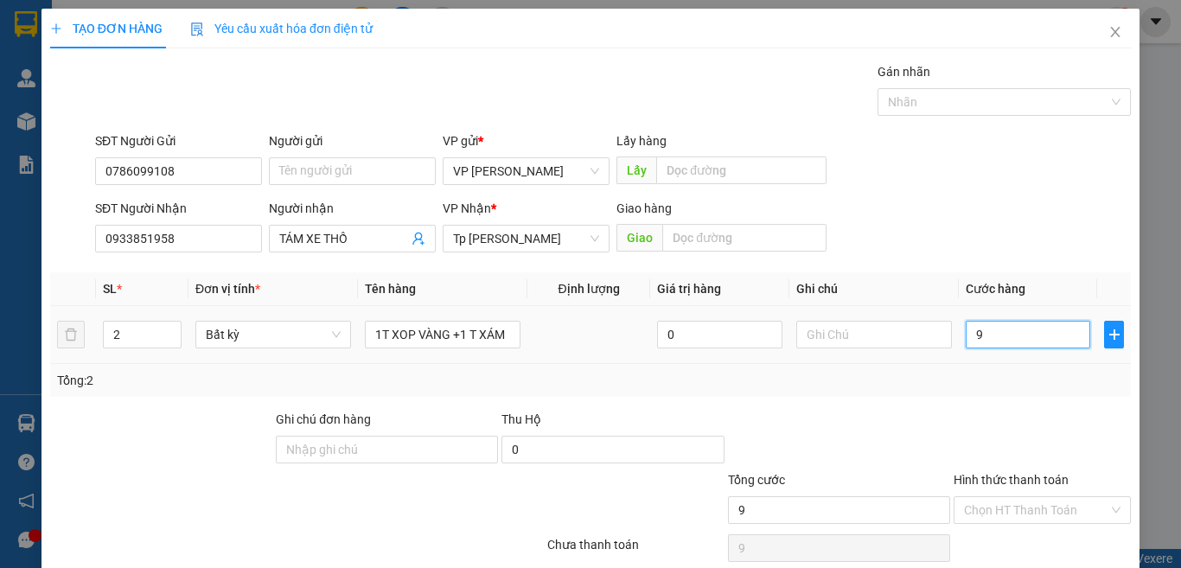
type input "90"
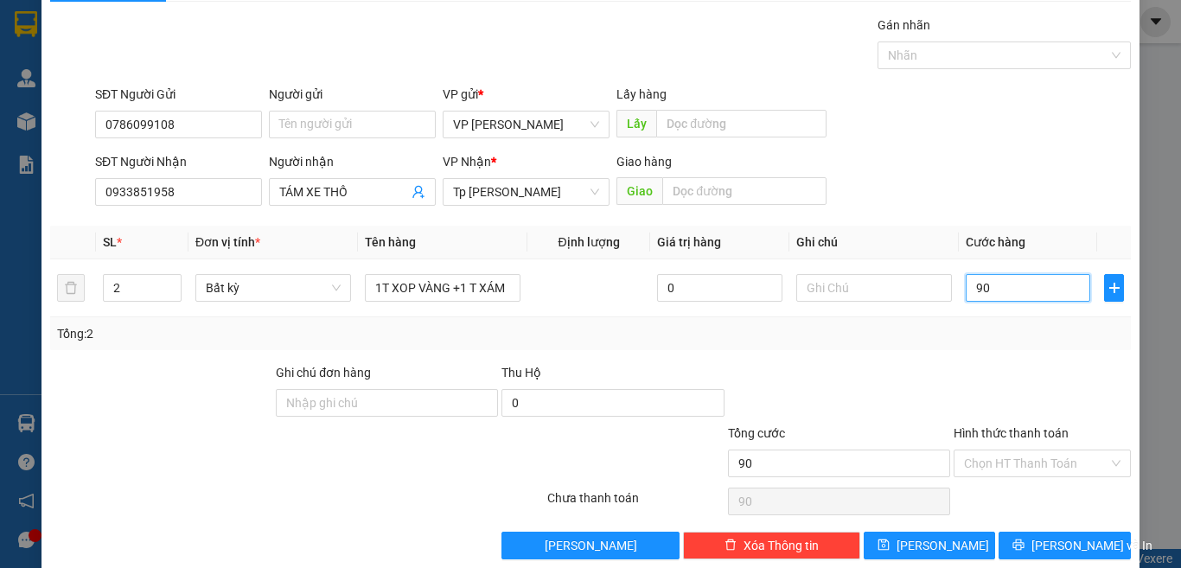
scroll to position [72, 0]
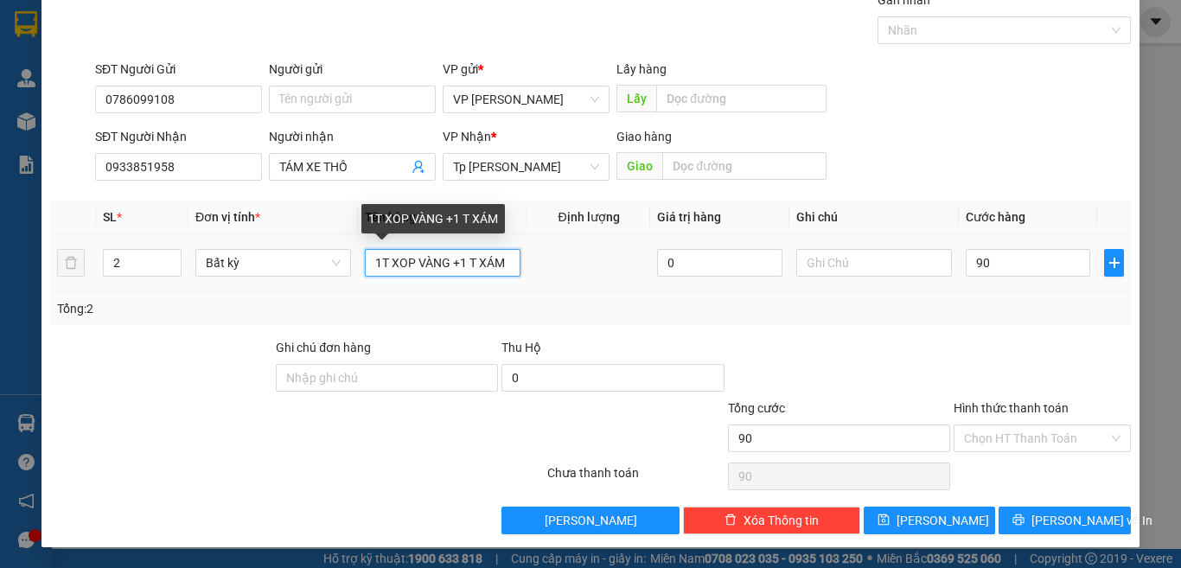
type input "90.000"
click at [469, 254] on input "1T XOP VÀNG +1 T XÁM" at bounding box center [443, 263] width 156 height 28
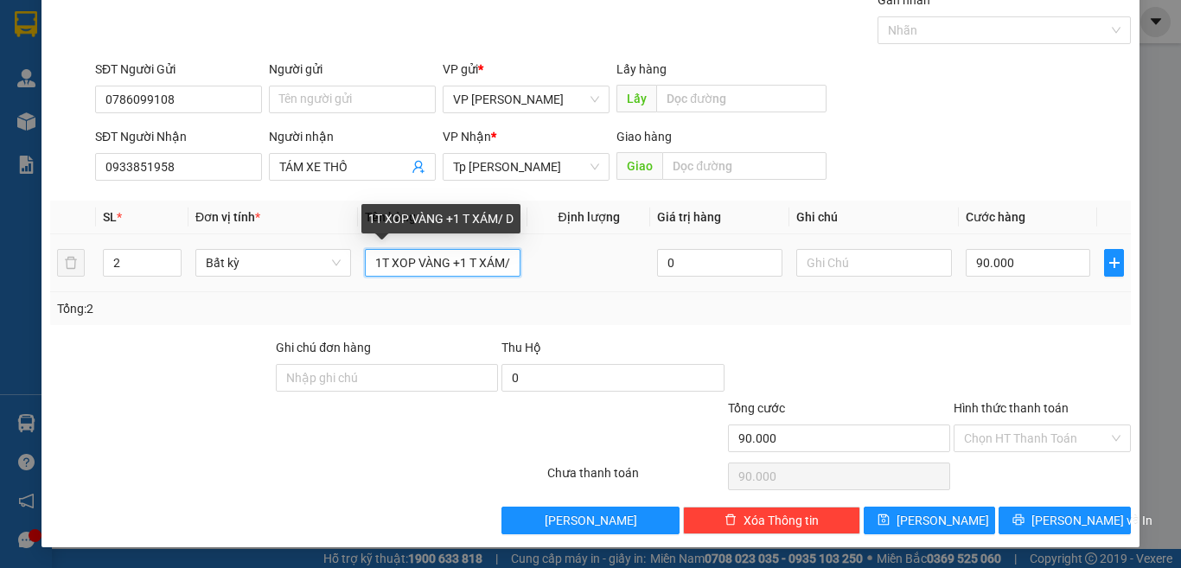
paste input "Đ"
paste input "Ô"
paste input "Ồ"
paste input "Ă"
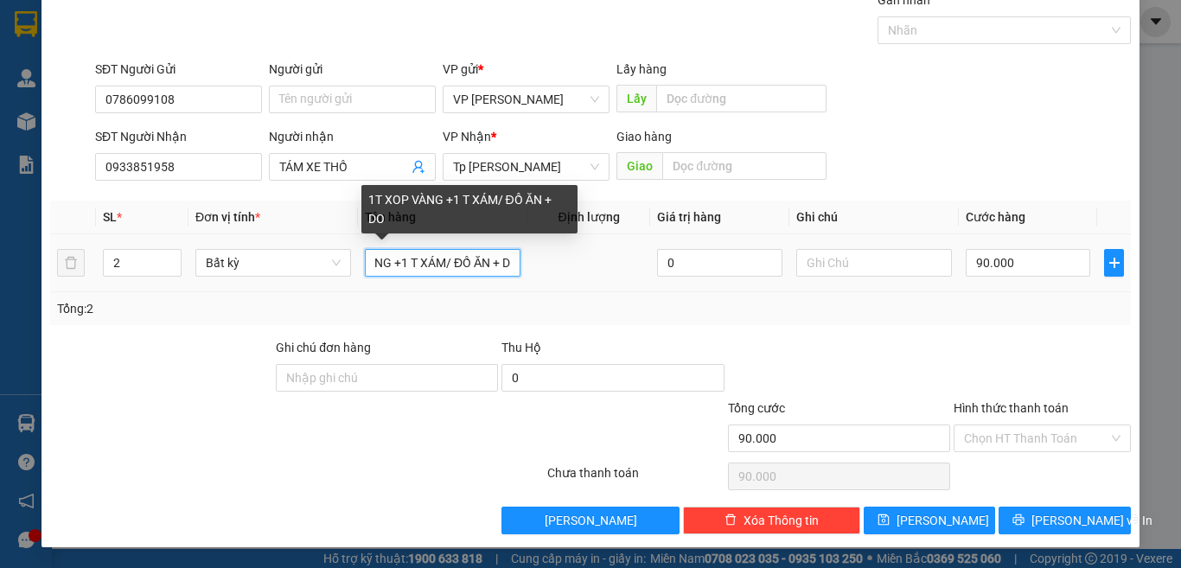
paste input "Ô"
paste input "Ồ"
paste input "Ù"
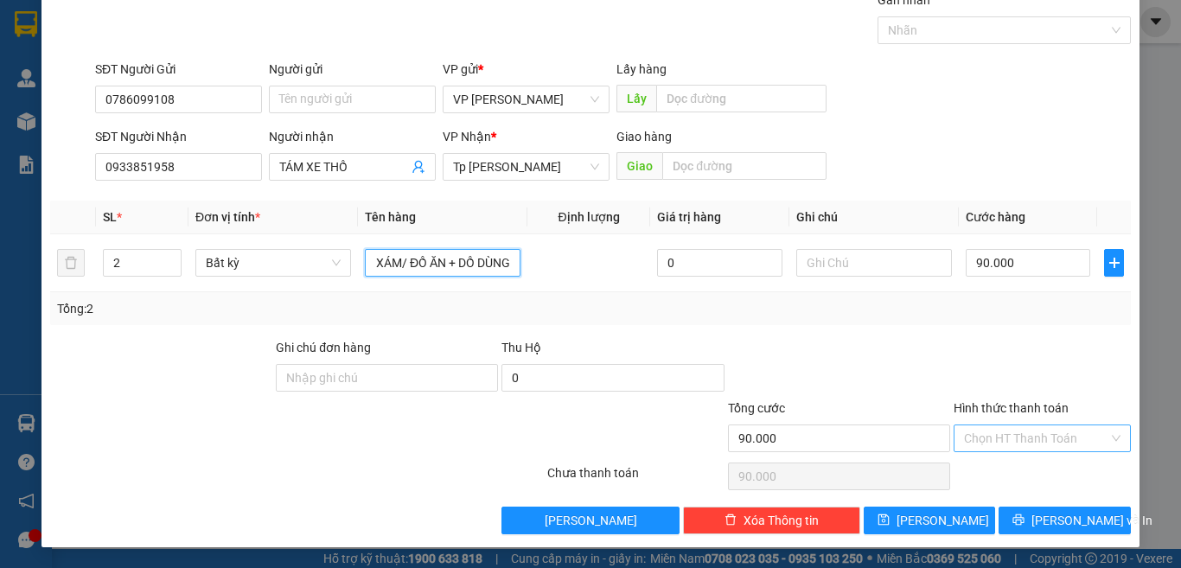
type input "1T XOP VÀNG +1 T XÁM/ ĐỒ ĂN + DỒ DÙNG"
click at [981, 436] on input "Hình thức thanh toán" at bounding box center [1036, 438] width 144 height 26
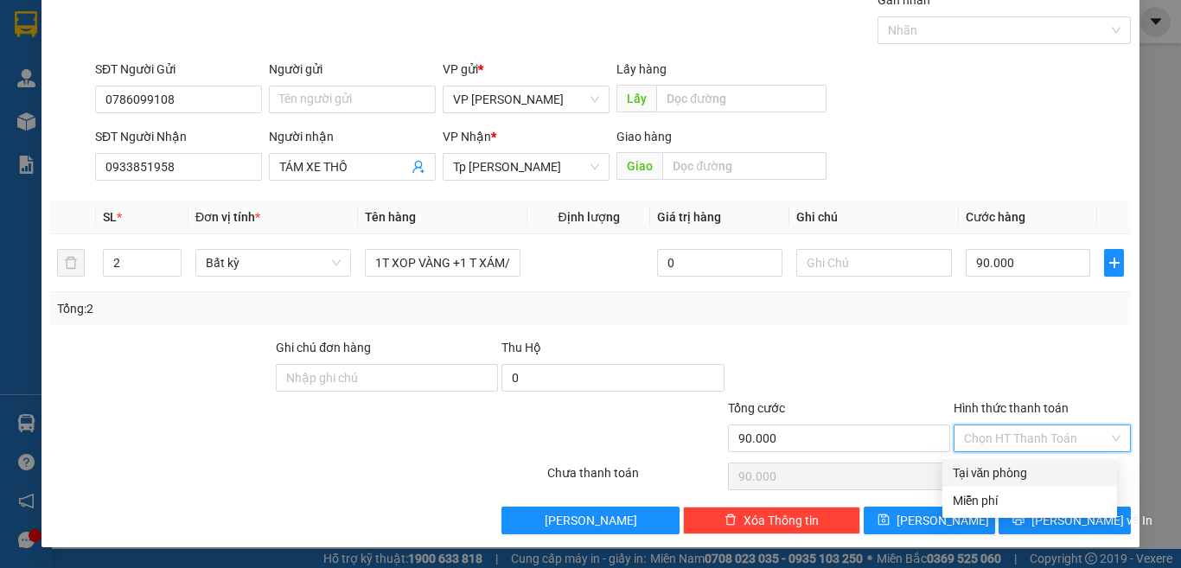
click at [980, 473] on div "Tại văn phòng" at bounding box center [1029, 472] width 154 height 19
type input "0"
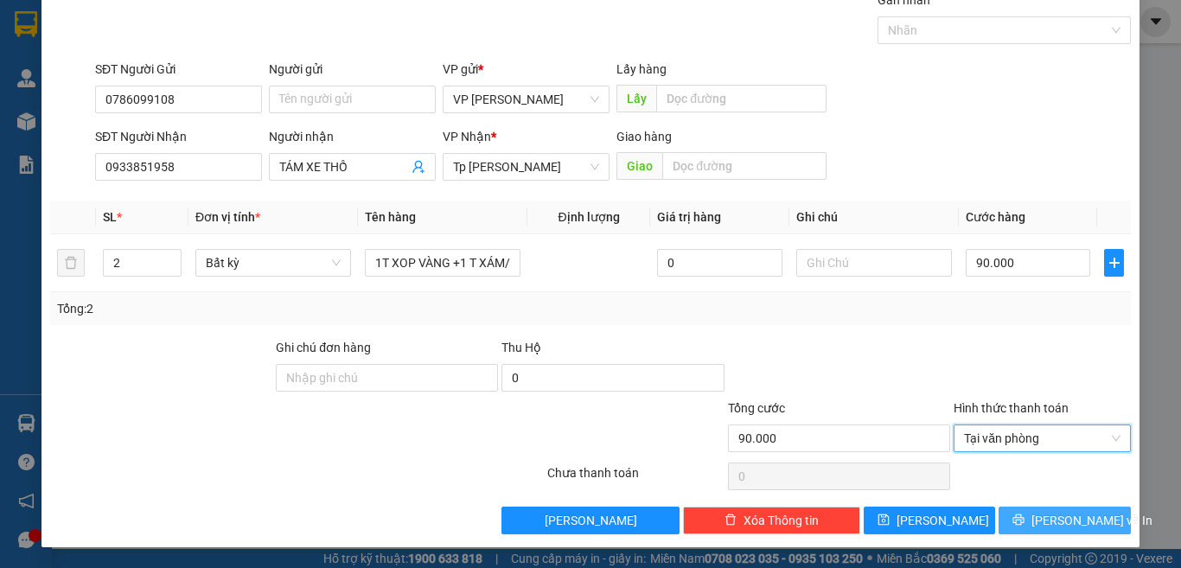
click at [1016, 517] on button "[PERSON_NAME] và In" at bounding box center [1064, 521] width 132 height 28
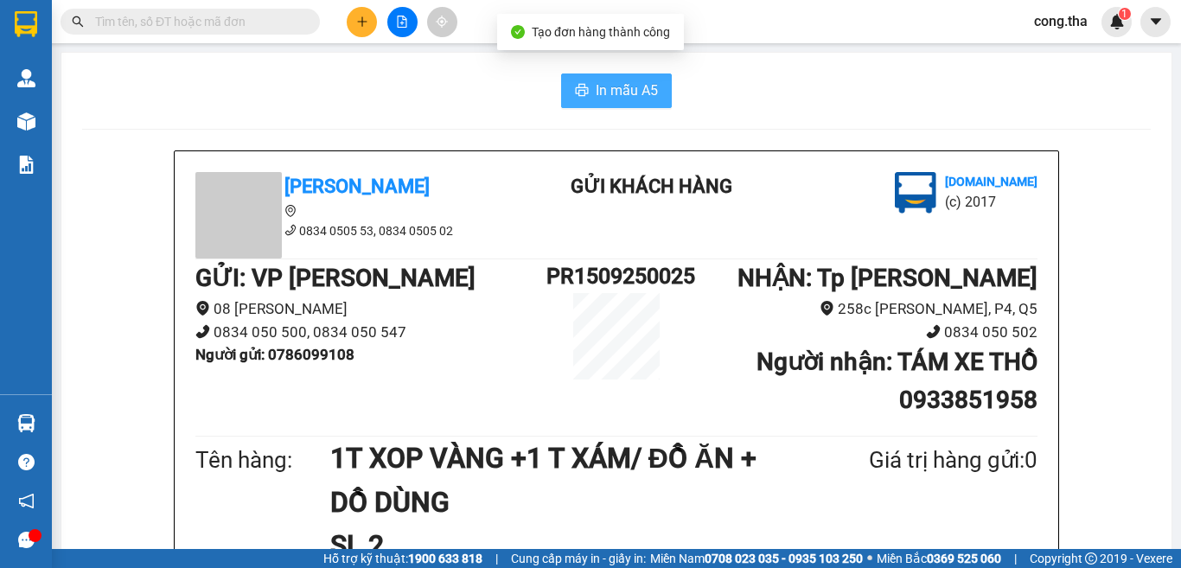
click at [640, 86] on span "In mẫu A5" at bounding box center [627, 91] width 62 height 22
click at [578, 88] on icon "printer" at bounding box center [582, 90] width 14 height 14
click at [363, 22] on icon "plus" at bounding box center [362, 21] width 10 height 1
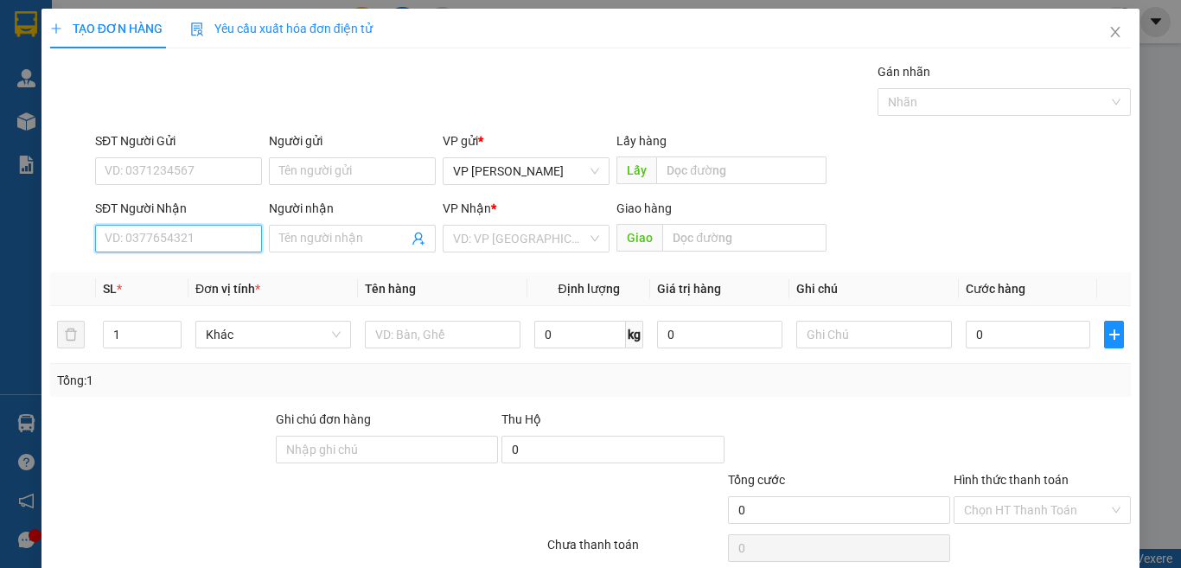
click at [190, 242] on input "SĐT Người Nhận" at bounding box center [178, 239] width 167 height 28
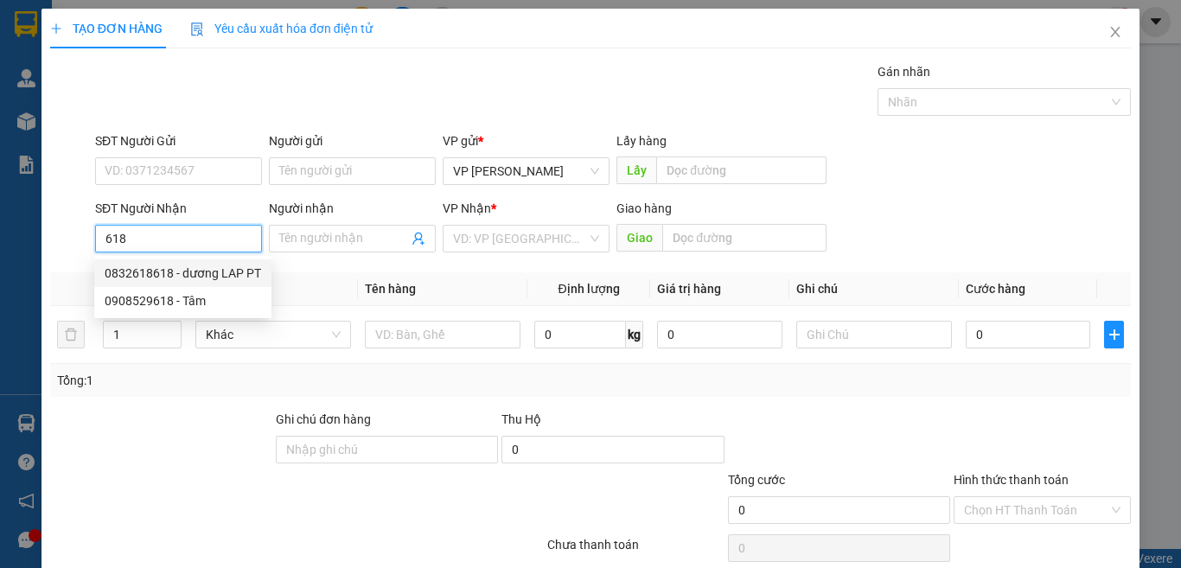
click at [207, 277] on div "0832618618 - dương LAP PT" at bounding box center [183, 273] width 156 height 19
type input "0832618618"
type input "dương LAP PT"
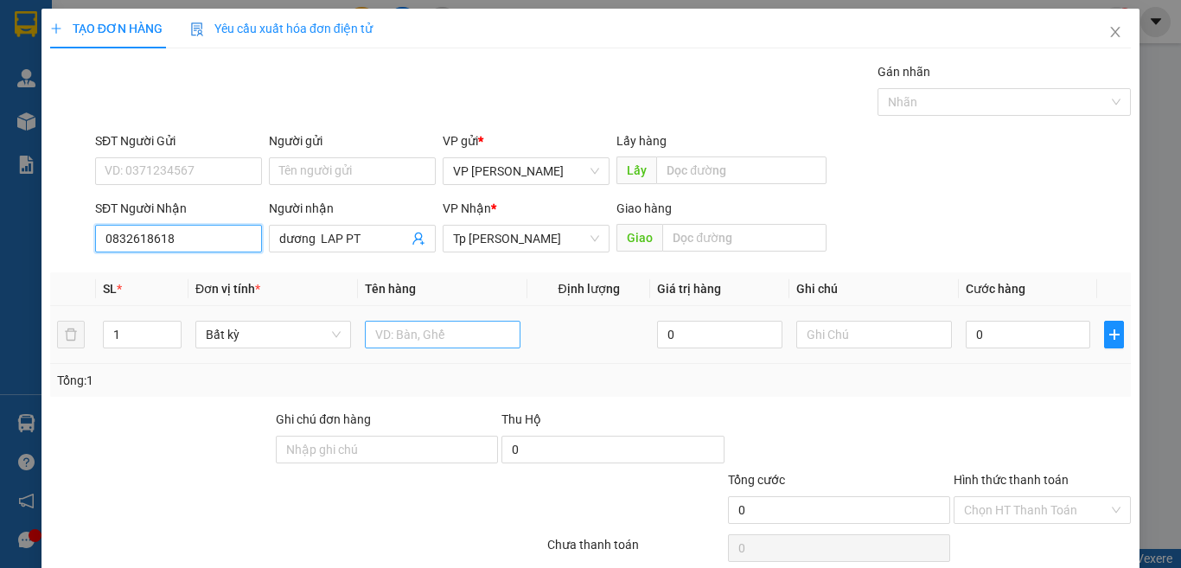
type input "0832618618"
click at [388, 333] on input "text" at bounding box center [443, 335] width 156 height 28
paste input "Ô"
paste input "Ộ"
paste input "Á"
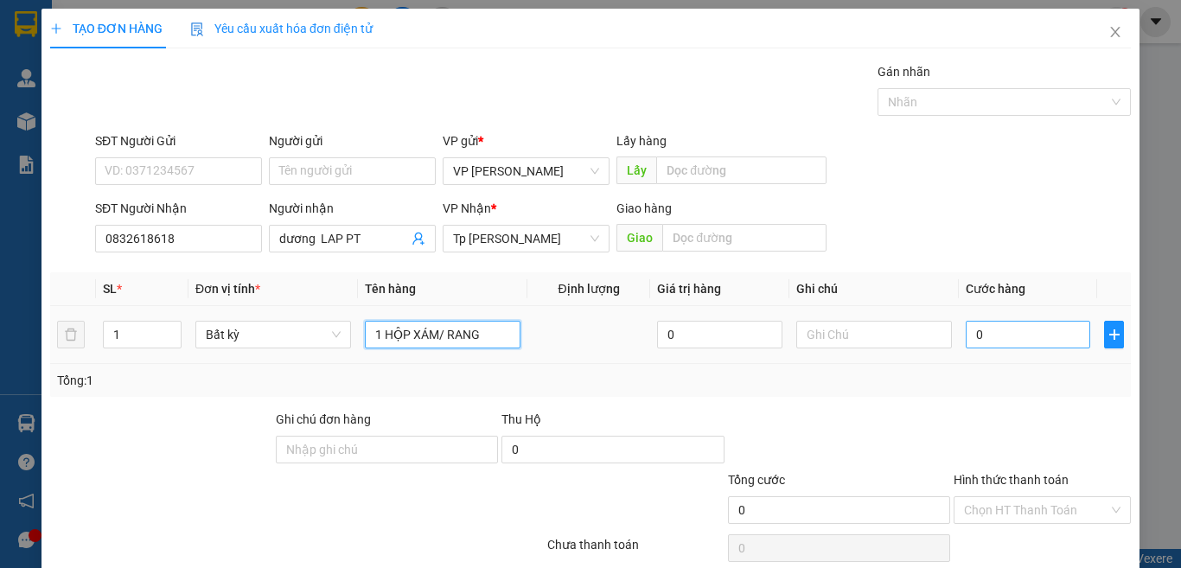
type input "1 HỘP XÁM/ RANG"
drag, startPoint x: 1008, startPoint y: 334, endPoint x: 996, endPoint y: 315, distance: 22.5
click at [1008, 331] on input "0" at bounding box center [1027, 335] width 124 height 28
type input "3"
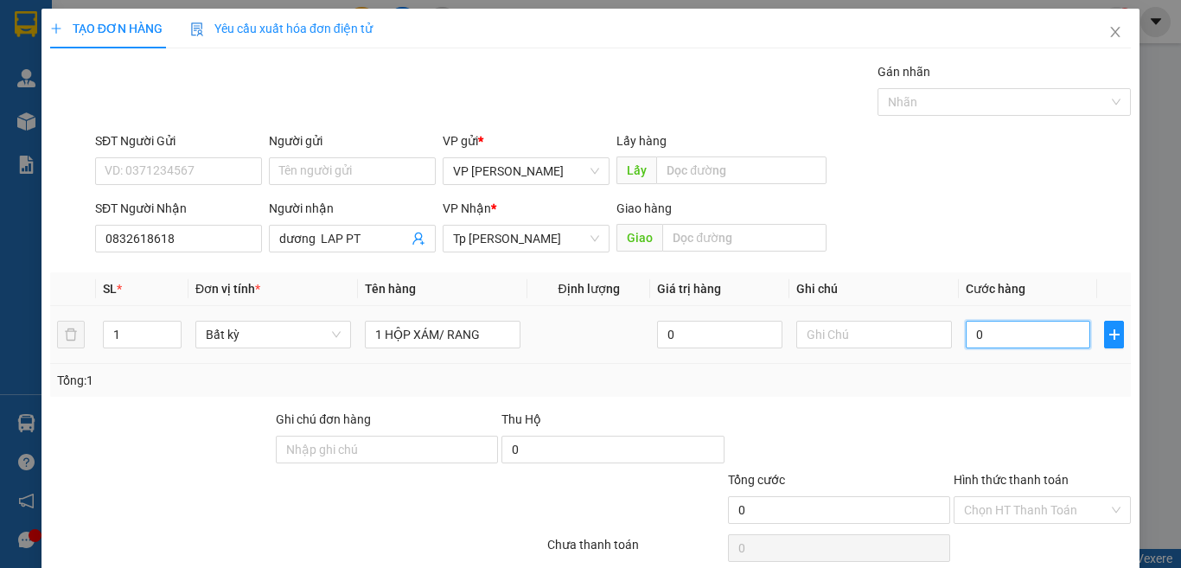
type input "3"
type input "30"
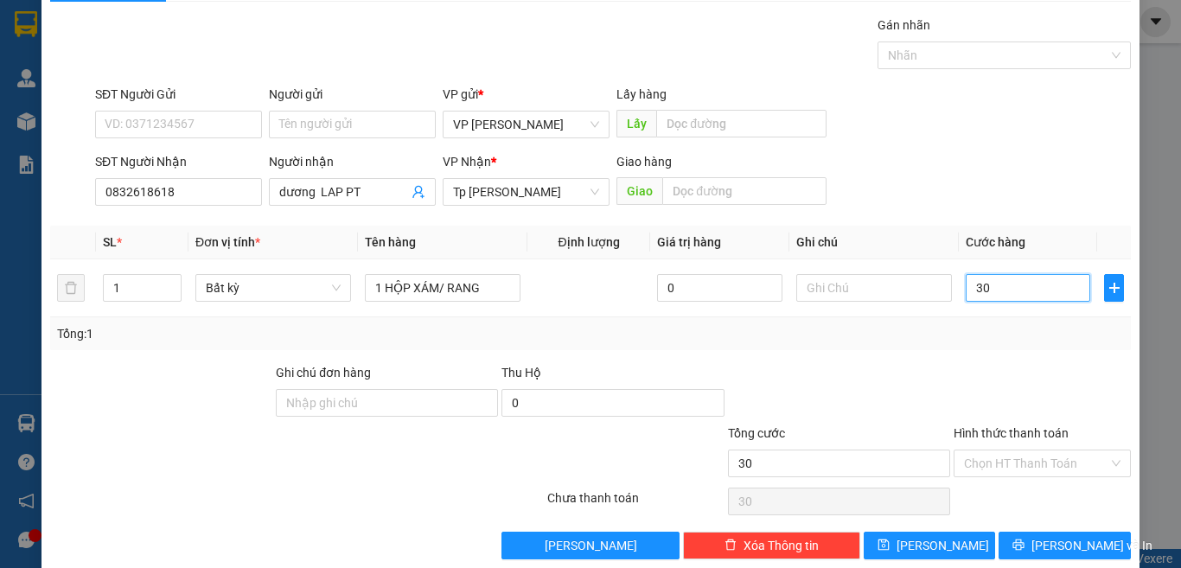
scroll to position [72, 0]
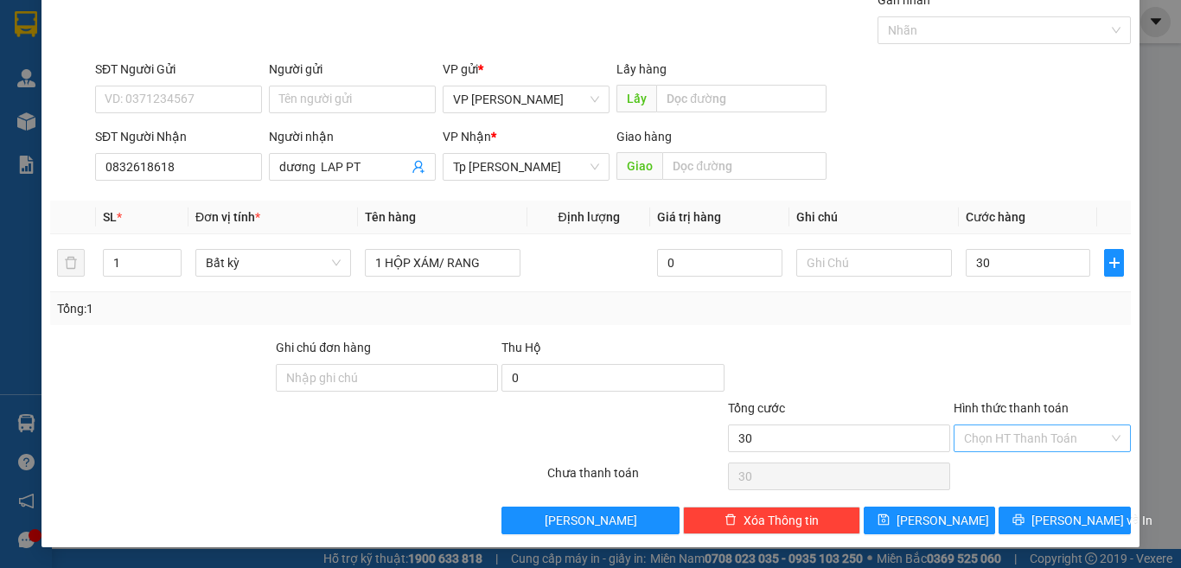
click at [967, 431] on input "Hình thức thanh toán" at bounding box center [1036, 438] width 144 height 26
type input "30.000"
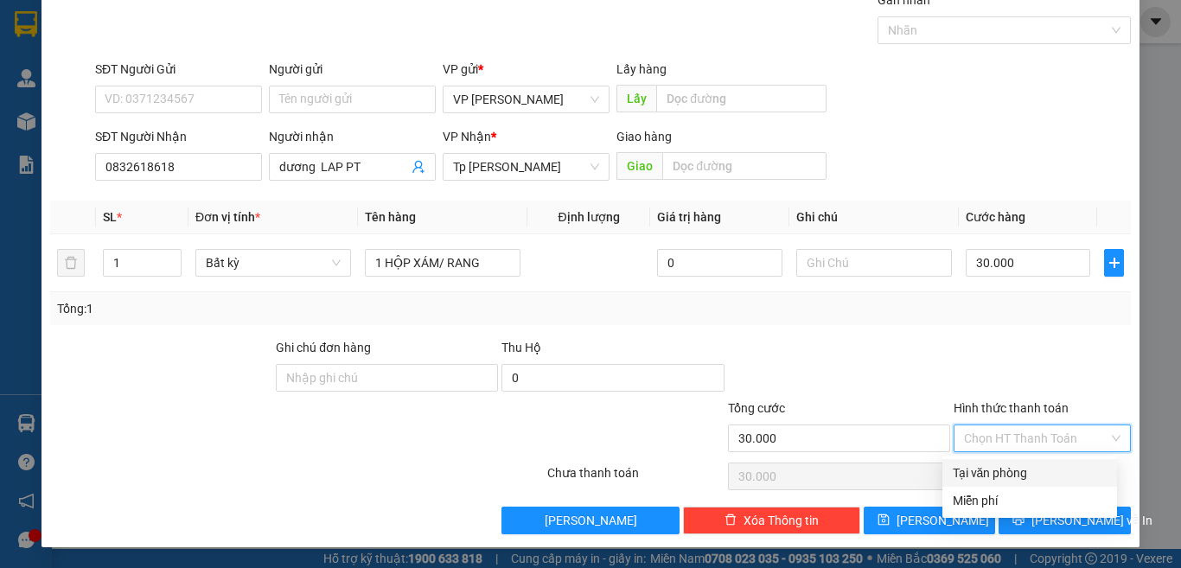
drag, startPoint x: 965, startPoint y: 470, endPoint x: 978, endPoint y: 494, distance: 27.5
click at [965, 472] on div "Tại văn phòng" at bounding box center [1029, 472] width 154 height 19
type input "0"
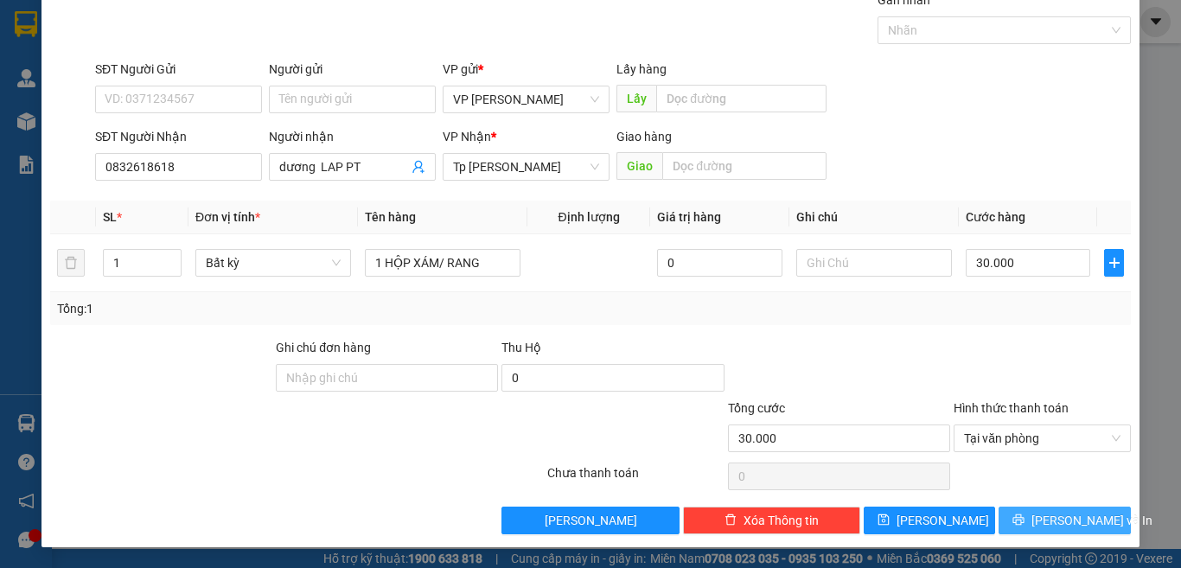
click at [1060, 524] on span "[PERSON_NAME] và In" at bounding box center [1091, 520] width 121 height 19
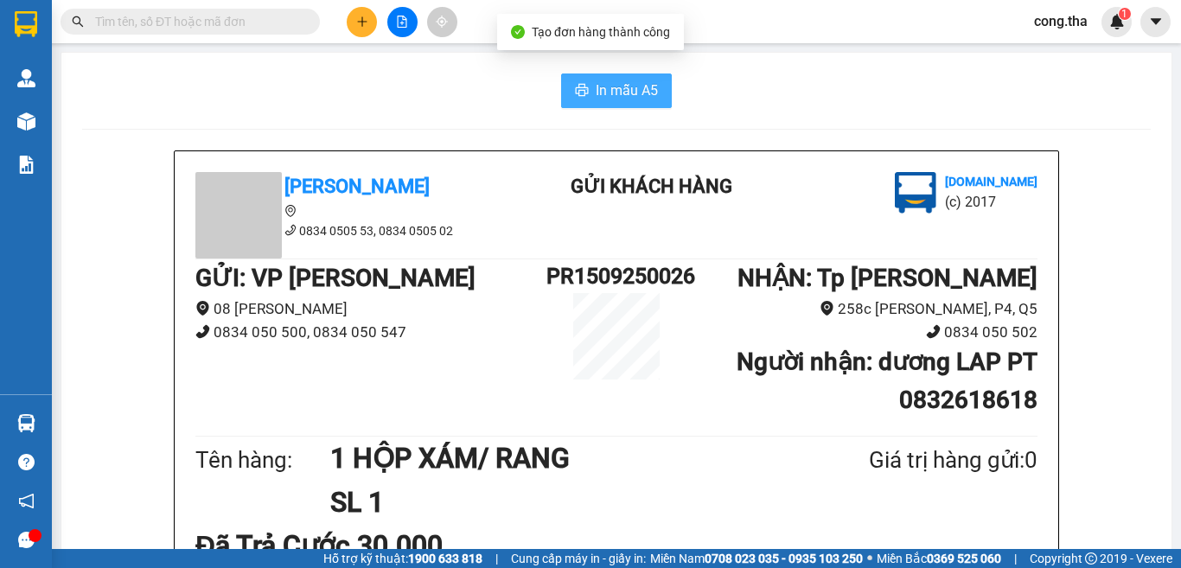
click at [629, 97] on span "In mẫu A5" at bounding box center [627, 91] width 62 height 22
click at [363, 27] on icon "plus" at bounding box center [362, 22] width 12 height 12
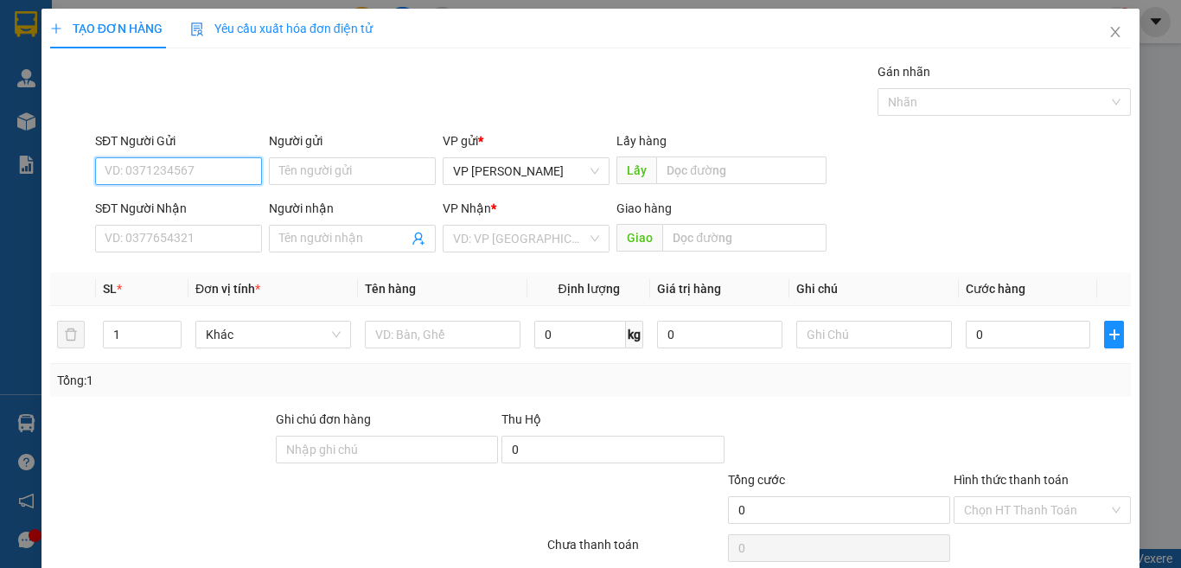
drag, startPoint x: 249, startPoint y: 167, endPoint x: 239, endPoint y: 170, distance: 10.9
click at [239, 170] on input "SĐT Người Gửi" at bounding box center [178, 171] width 167 height 28
paste input "0913899131"
type input "0913899131"
click at [234, 201] on div "0913899131 - mắm non" at bounding box center [176, 205] width 143 height 19
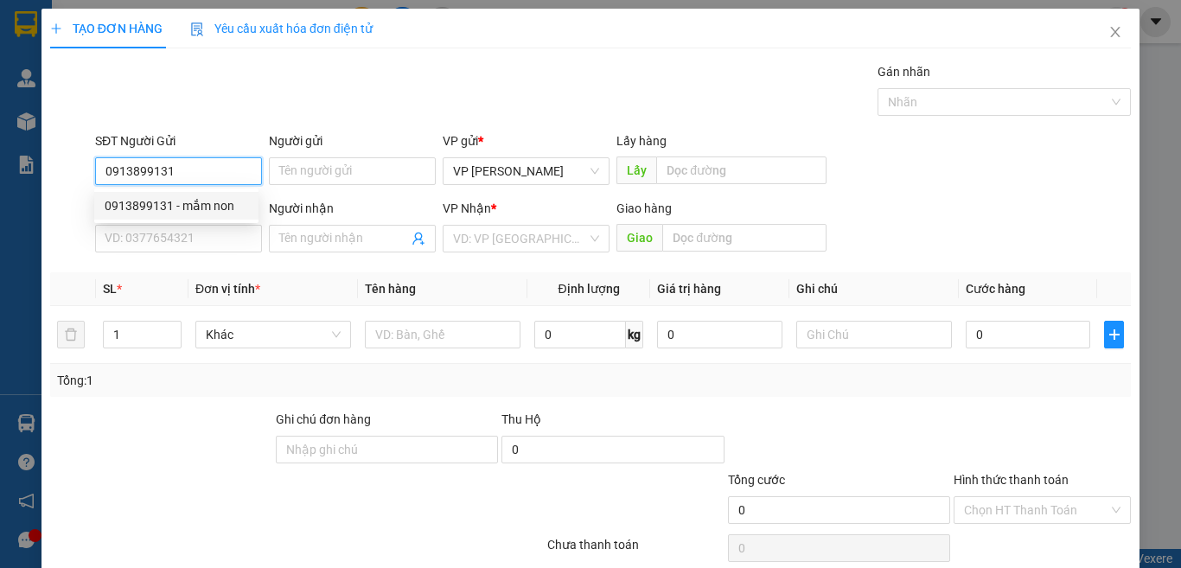
type input "mắm non"
type input "MẮM NOL"
type input "0835566633"
type input "mắm nol"
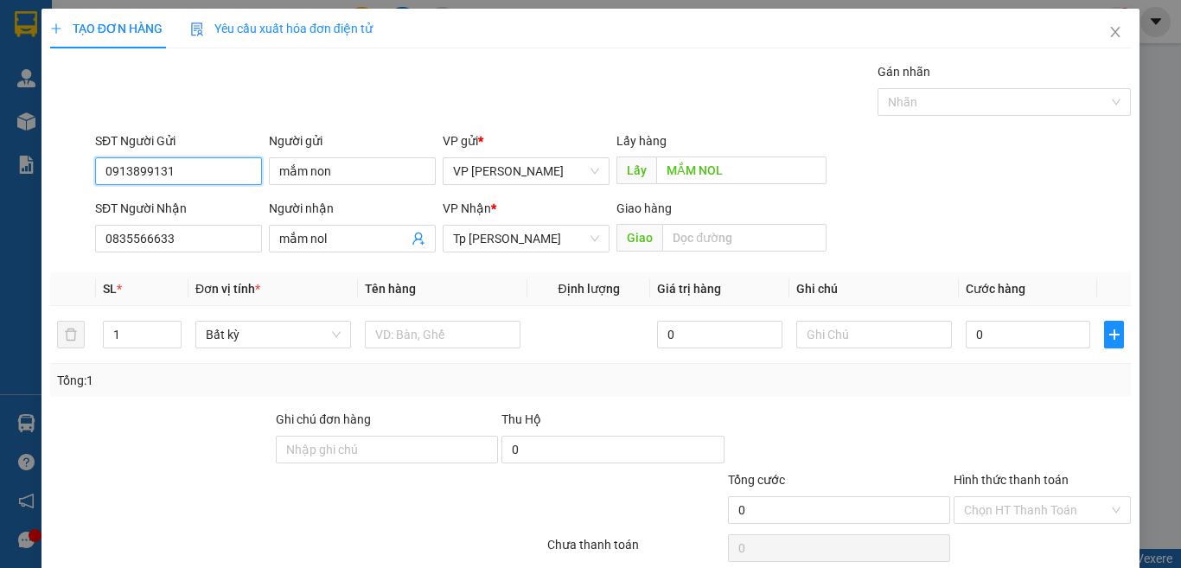
type input "0913899131"
drag, startPoint x: 146, startPoint y: 253, endPoint x: 19, endPoint y: 252, distance: 127.1
click at [19, 252] on div "TẠO ĐƠN HÀNG Yêu cầu xuất hóa đơn điện tử Transit Pickup Surcharge Ids Transit …" at bounding box center [590, 284] width 1181 height 568
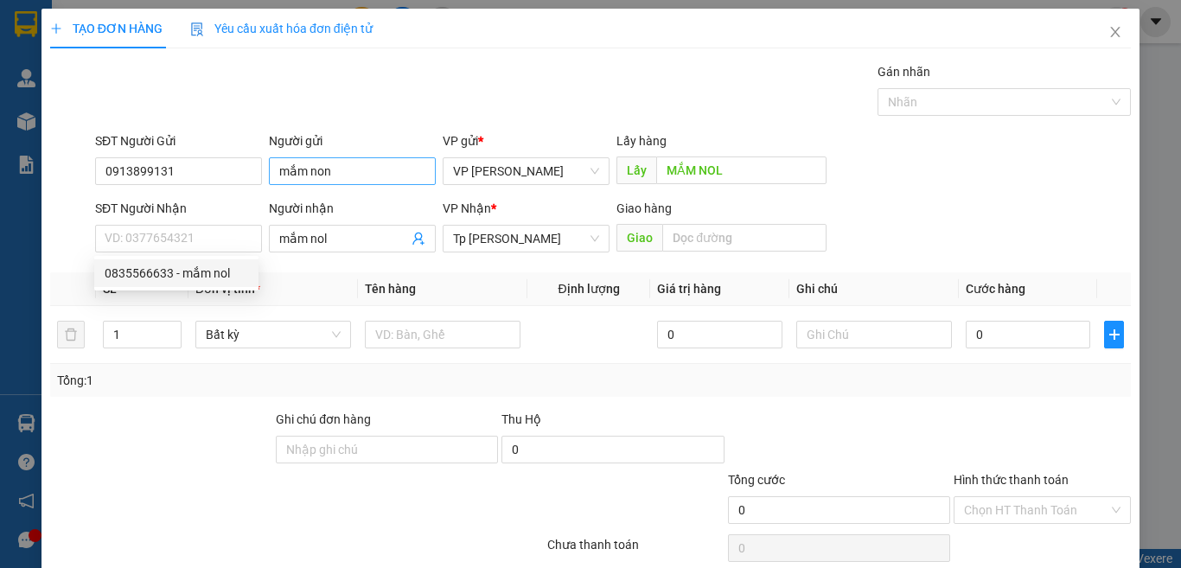
drag, startPoint x: 399, startPoint y: 72, endPoint x: 366, endPoint y: 160, distance: 94.1
click at [401, 73] on div "Gói vận chuyển * Tiêu chuẩn Gán nhãn Nhãn" at bounding box center [613, 92] width 1042 height 61
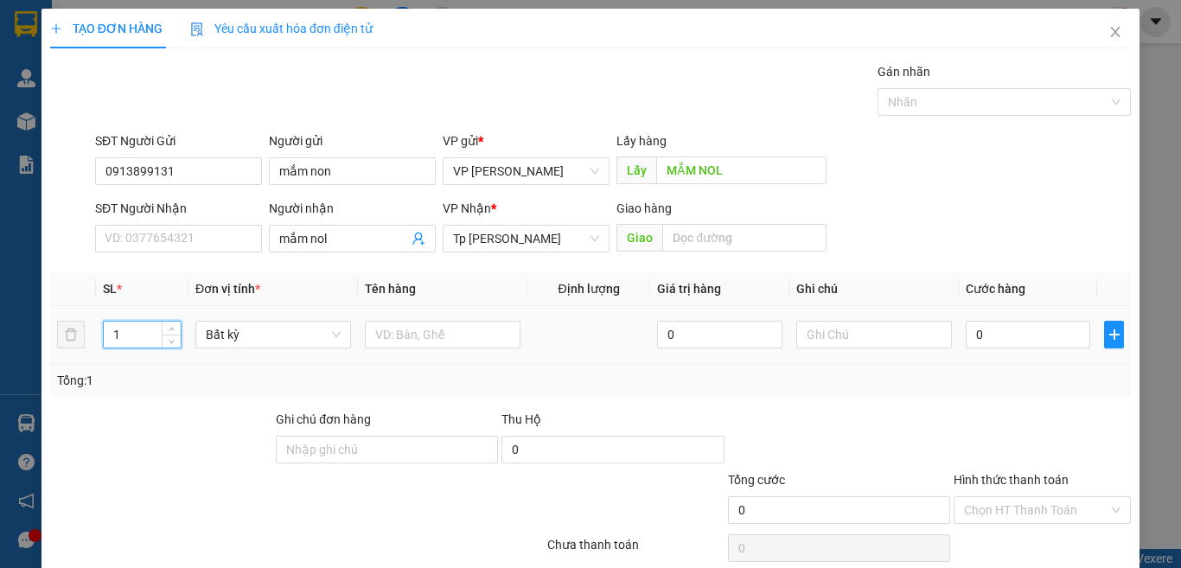
drag, startPoint x: 140, startPoint y: 331, endPoint x: 597, endPoint y: 475, distance: 479.5
click at [118, 348] on div "1" at bounding box center [142, 334] width 79 height 35
type input "1"
type input "21"
click at [487, 339] on input "text" at bounding box center [443, 335] width 156 height 28
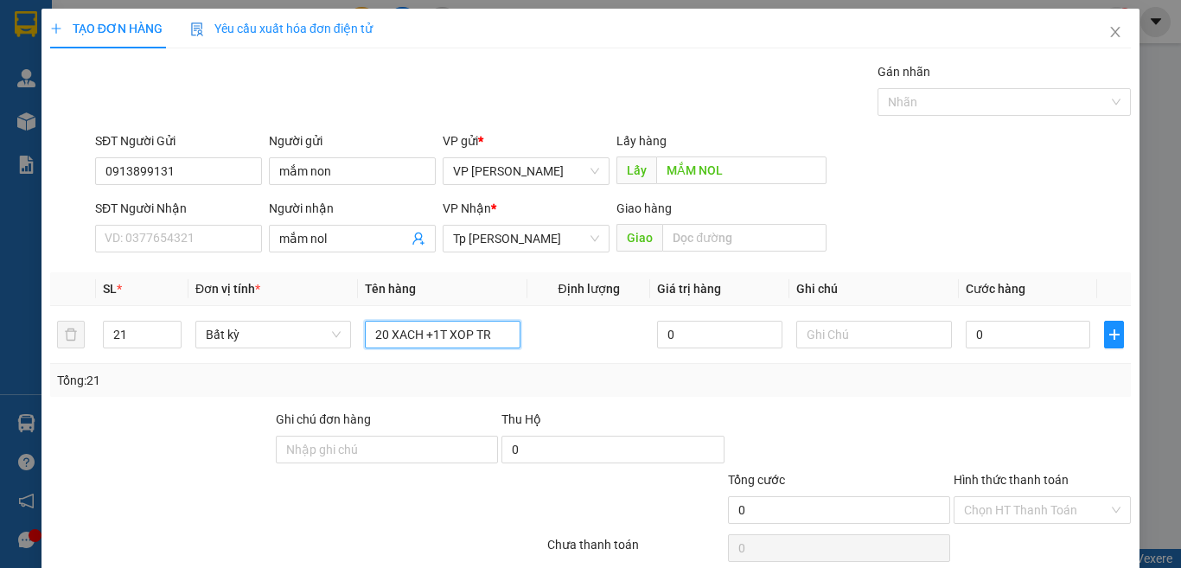
paste input "Ă"
paste input "Ắ"
type input "20 XACH +1T XOP TRẮNG"
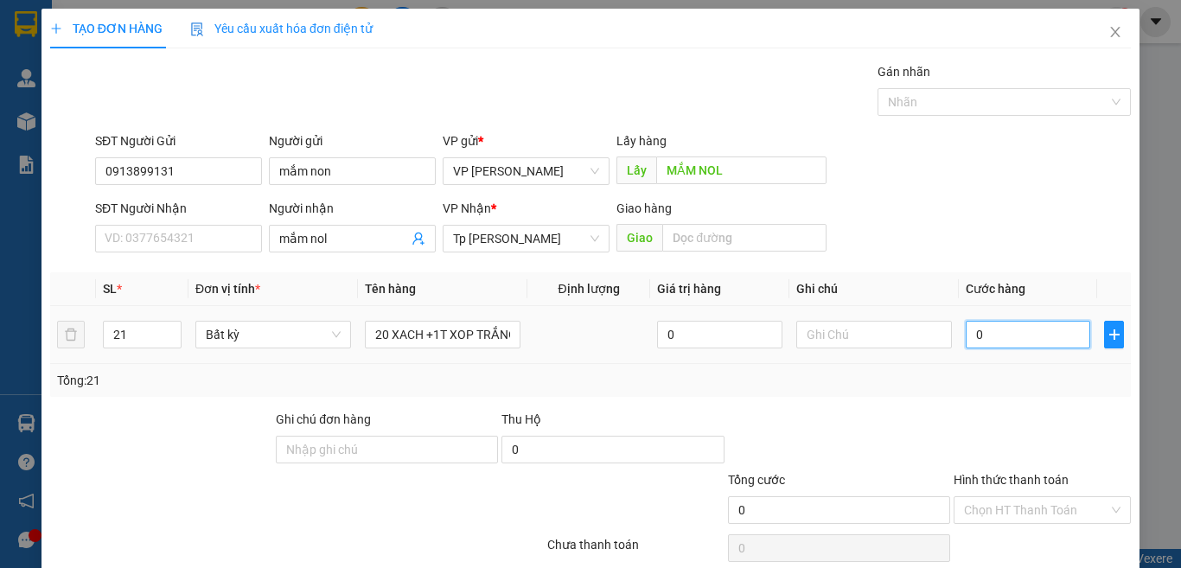
click at [1044, 334] on input "0" at bounding box center [1027, 335] width 124 height 28
type input "3"
type input "30"
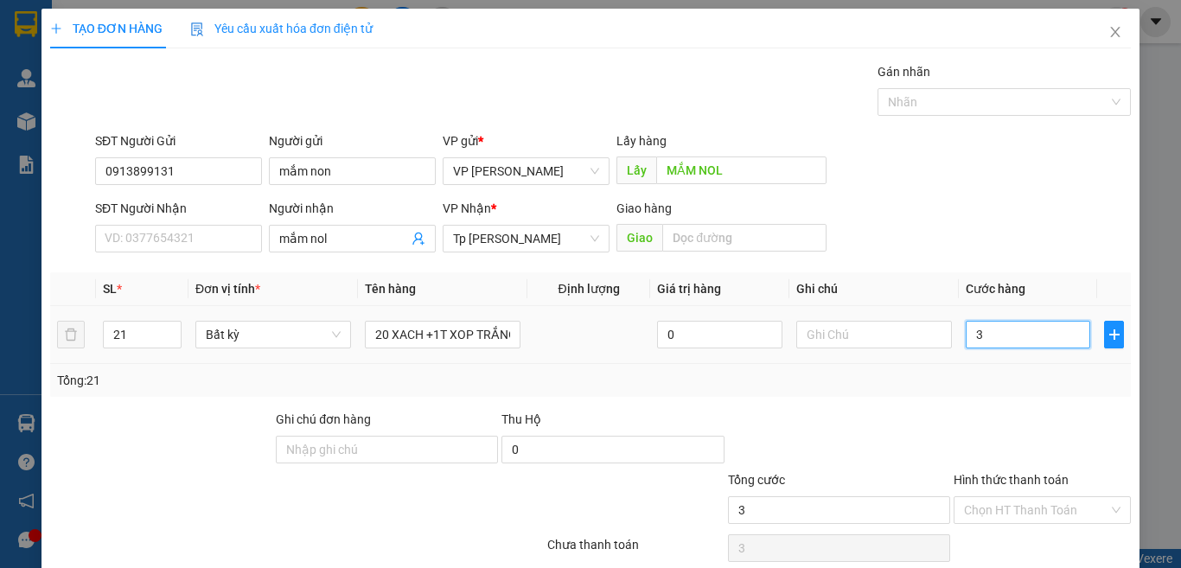
type input "30"
type input "300"
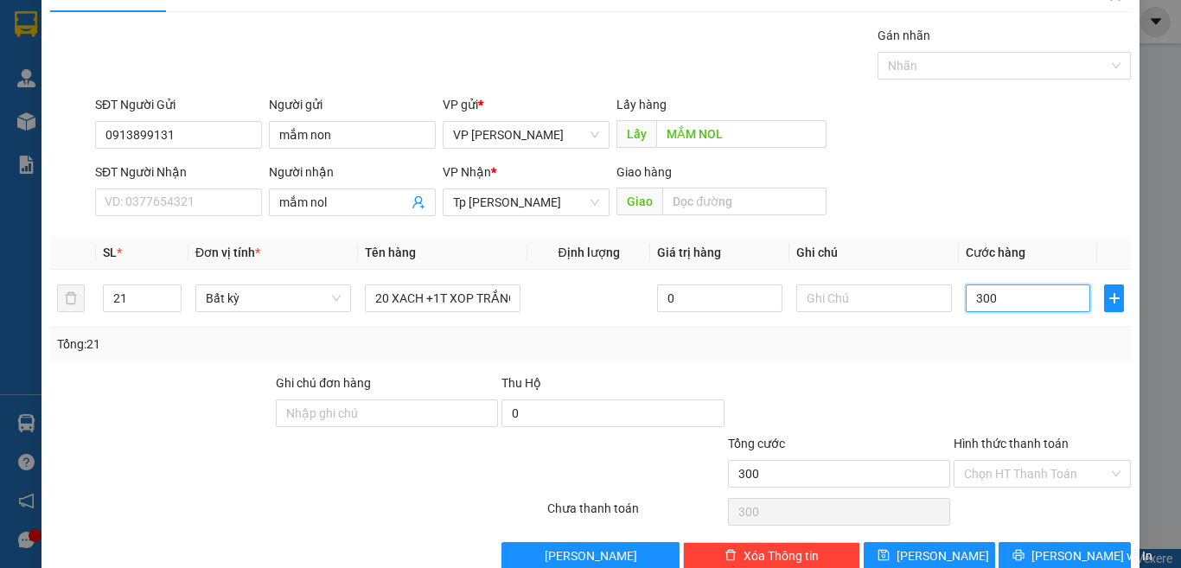
scroll to position [72, 0]
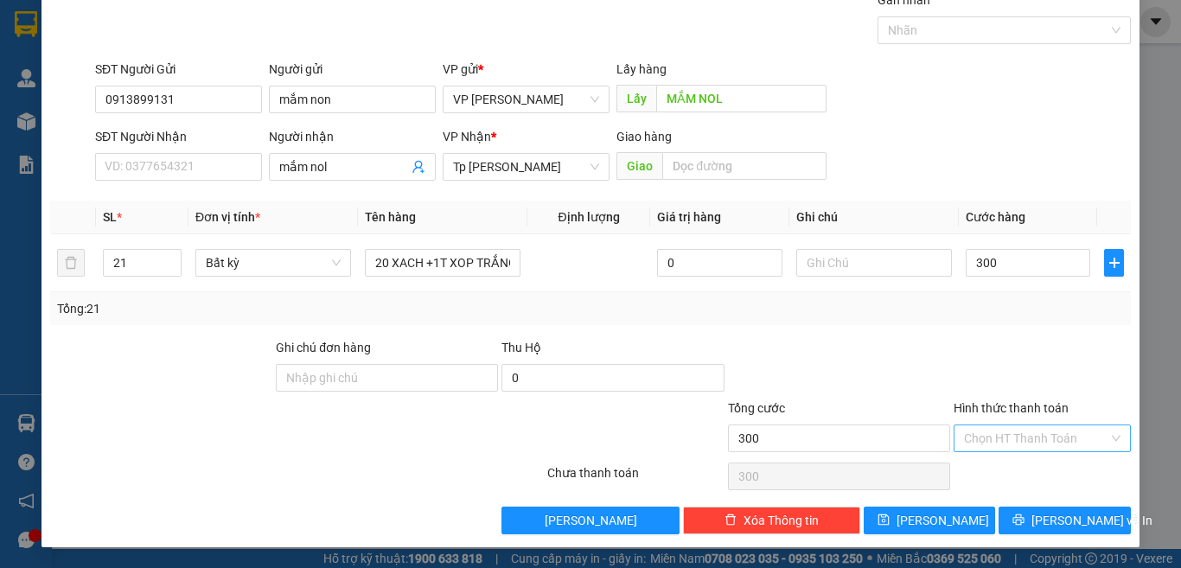
click at [1061, 440] on input "Hình thức thanh toán" at bounding box center [1036, 438] width 144 height 26
type input "300.000"
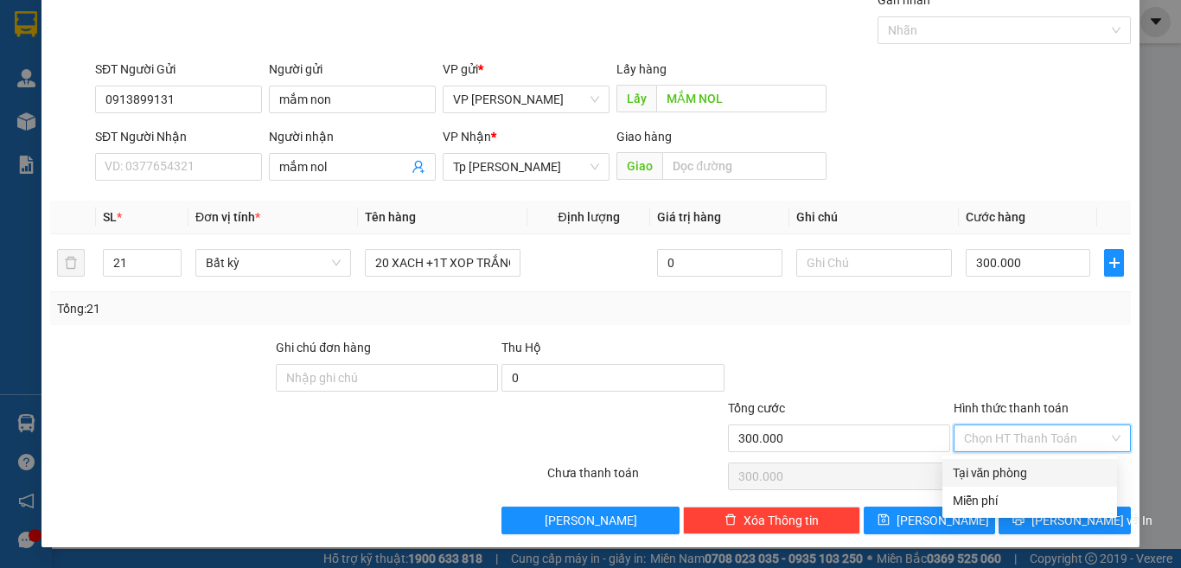
click at [1017, 469] on div "Tại văn phòng" at bounding box center [1029, 472] width 154 height 19
type input "0"
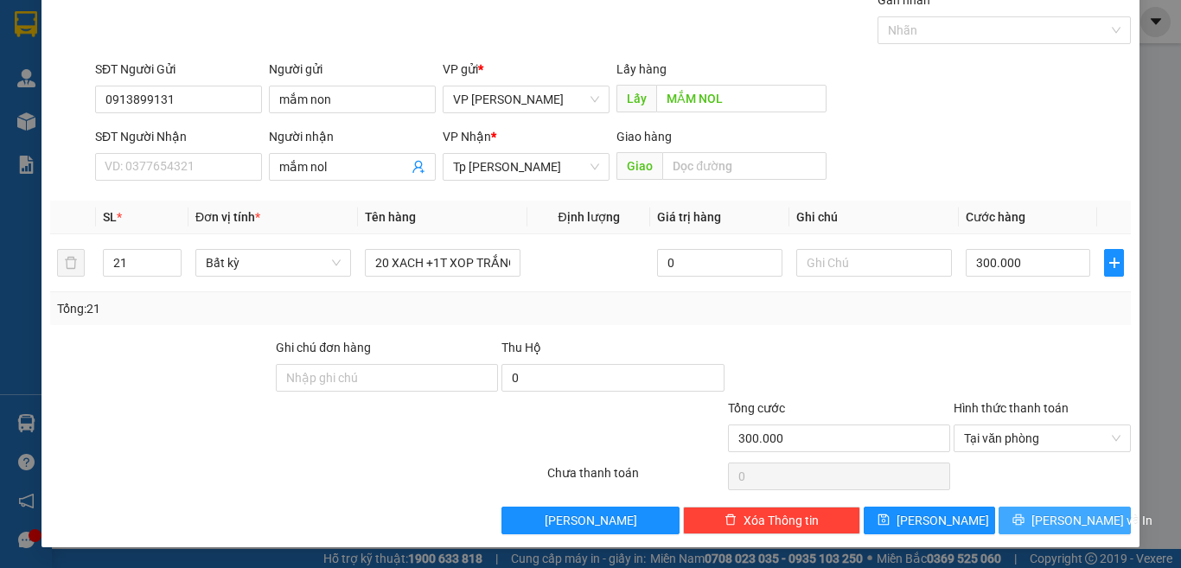
click at [1024, 522] on icon "printer" at bounding box center [1018, 519] width 11 height 11
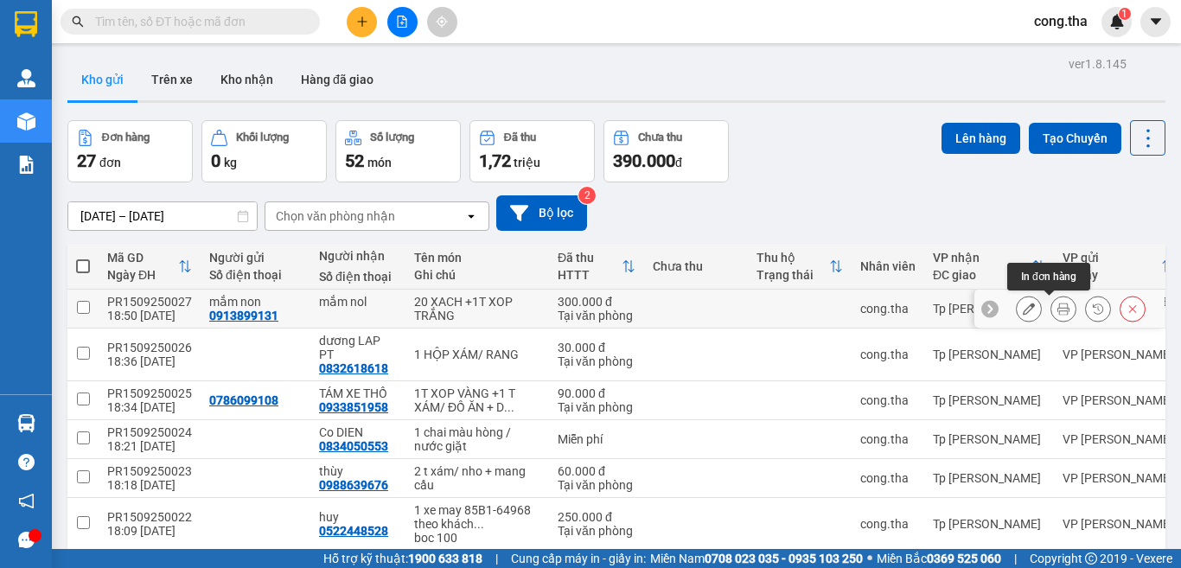
click at [1057, 309] on icon at bounding box center [1063, 309] width 12 height 12
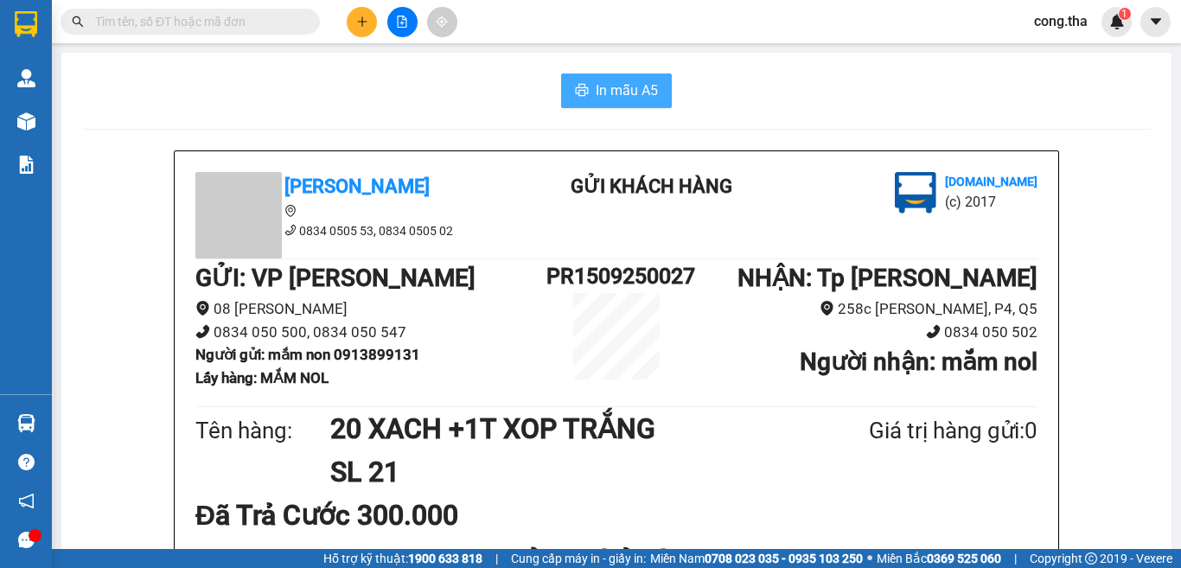
click at [623, 88] on span "In mẫu A5" at bounding box center [627, 91] width 62 height 22
click at [615, 102] on button "In mẫu A5" at bounding box center [616, 90] width 111 height 35
click at [370, 24] on button at bounding box center [362, 22] width 30 height 30
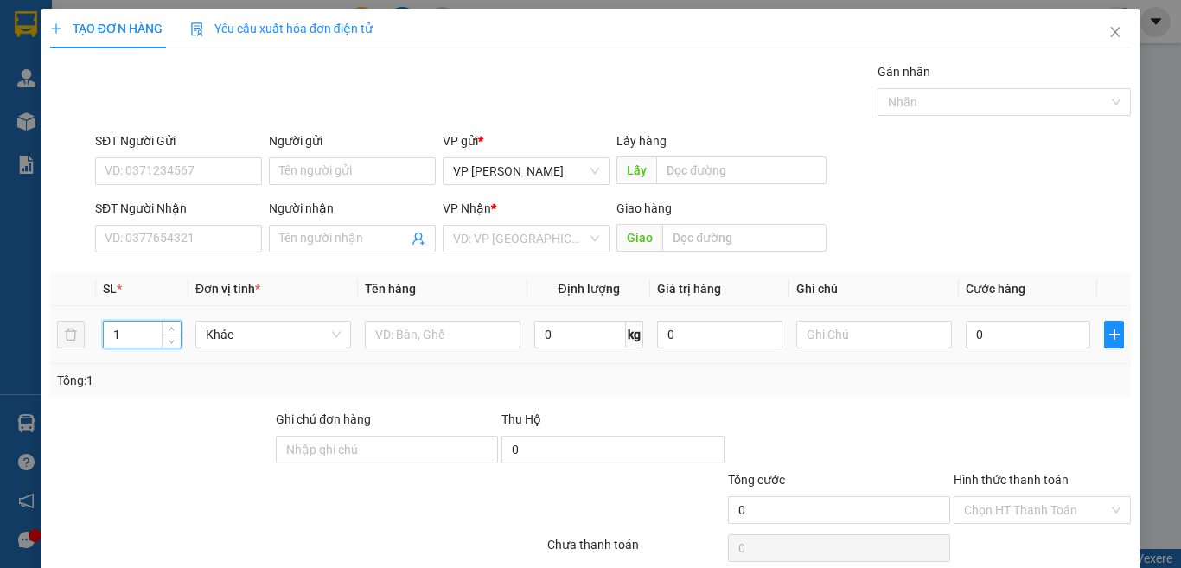
drag, startPoint x: 117, startPoint y: 338, endPoint x: 75, endPoint y: 354, distance: 44.6
click at [75, 354] on tr "1 Khác 0 kg 0 0" at bounding box center [590, 335] width 1080 height 58
type input "3"
type input "1"
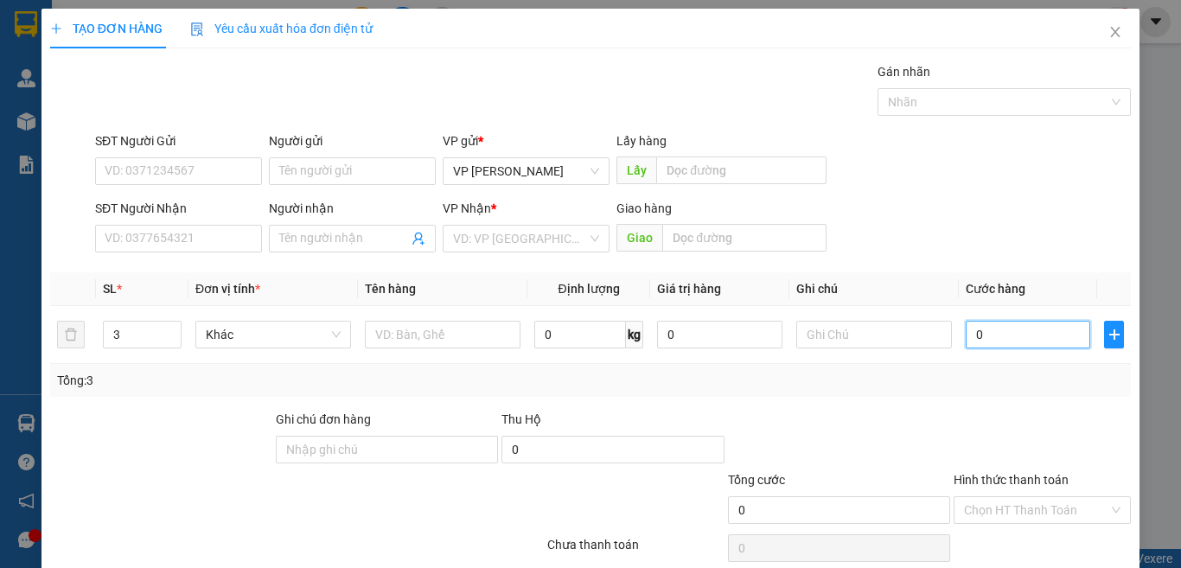
type input "1"
type input "10"
type input "100"
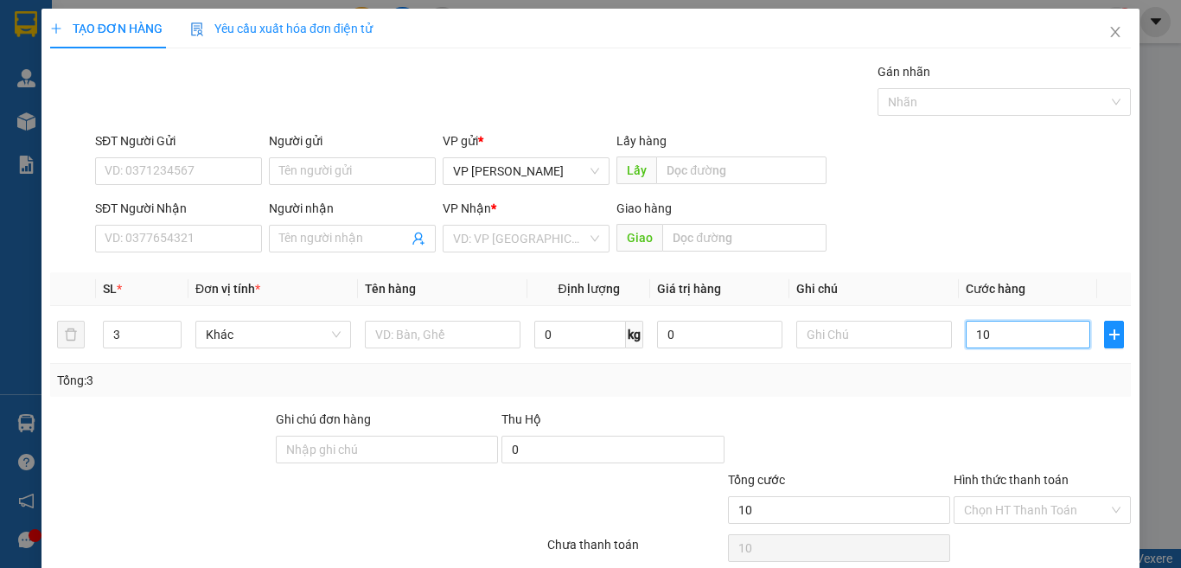
type input "100"
type input "100.000"
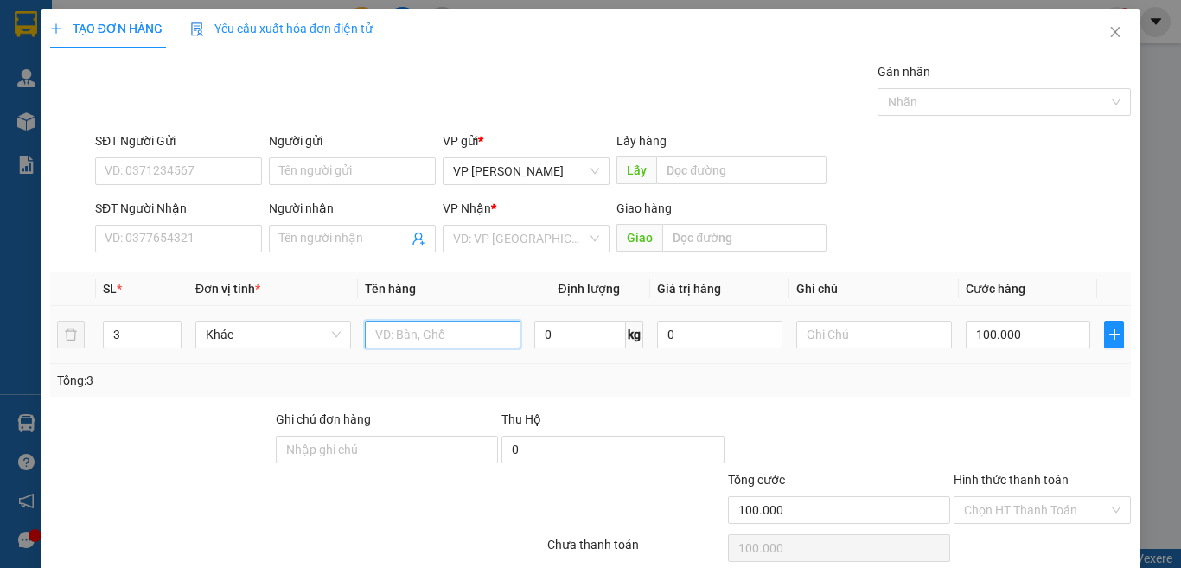
click at [393, 322] on input "text" at bounding box center [443, 335] width 156 height 28
type input "3"
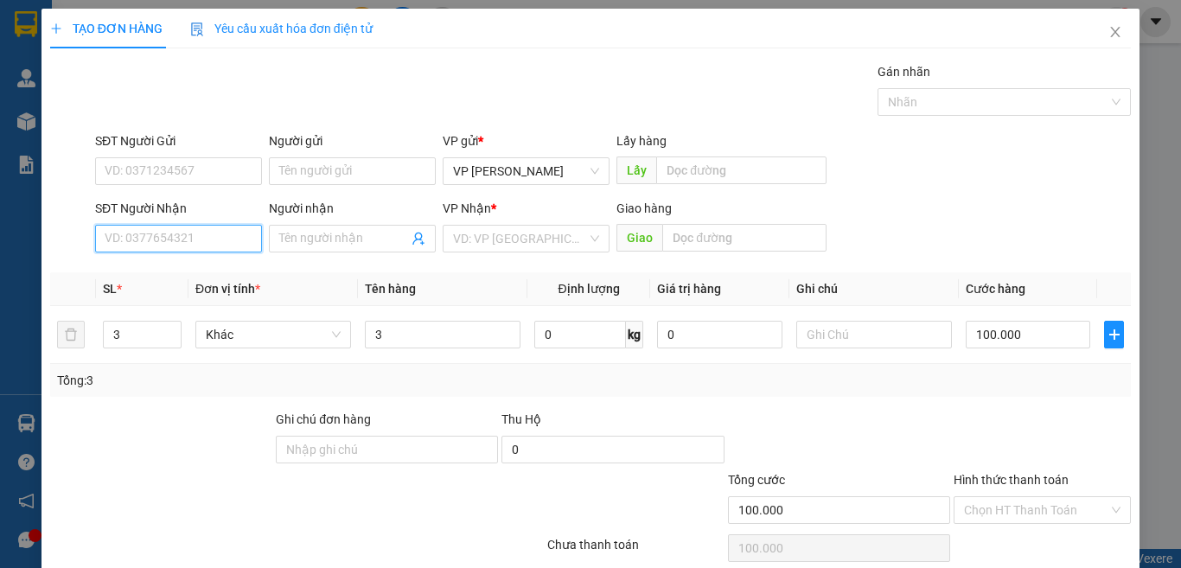
click at [172, 232] on input "SĐT Người Nhận" at bounding box center [178, 239] width 167 height 28
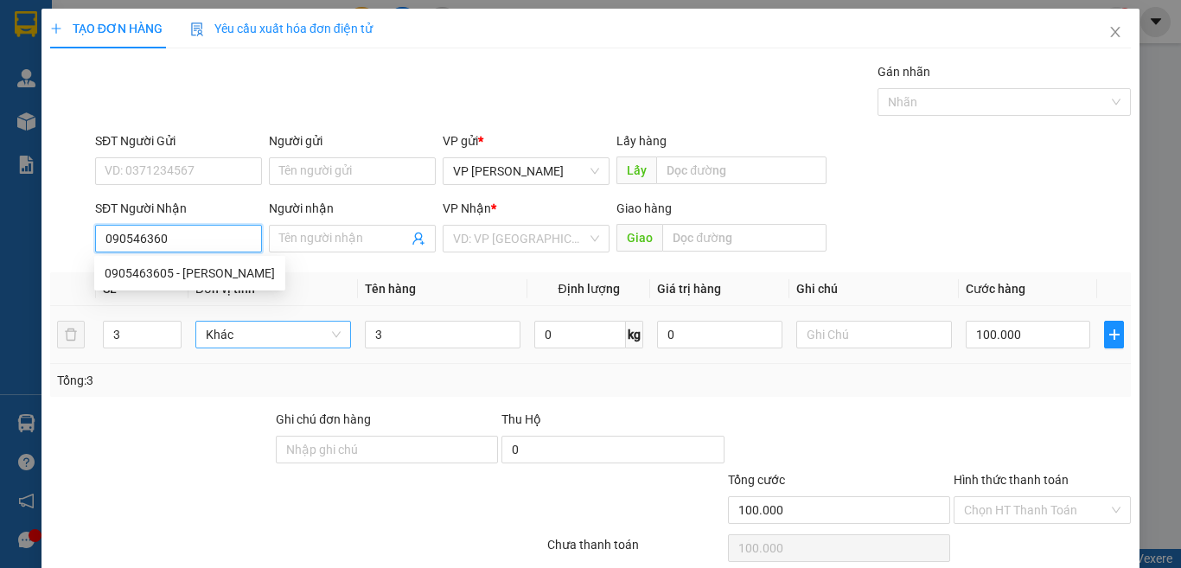
type input "0905463605"
click at [160, 276] on div "0905463605 - Vũ" at bounding box center [190, 273] width 170 height 19
type input "Vũ"
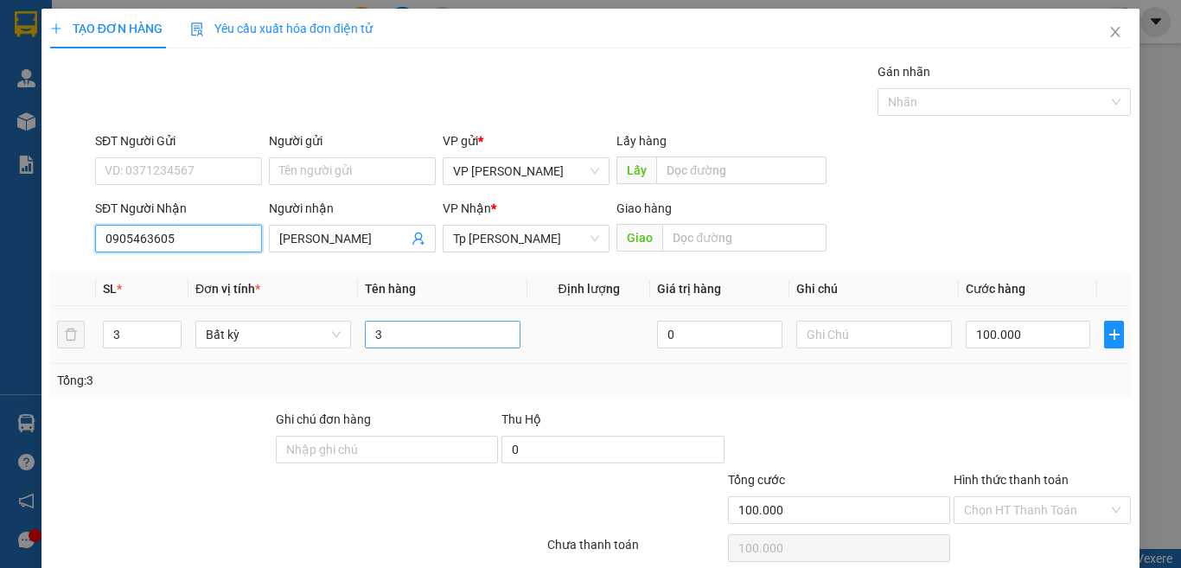
type input "0905463605"
click at [408, 328] on input "3" at bounding box center [443, 335] width 156 height 28
type input "3"
paste input "Á"
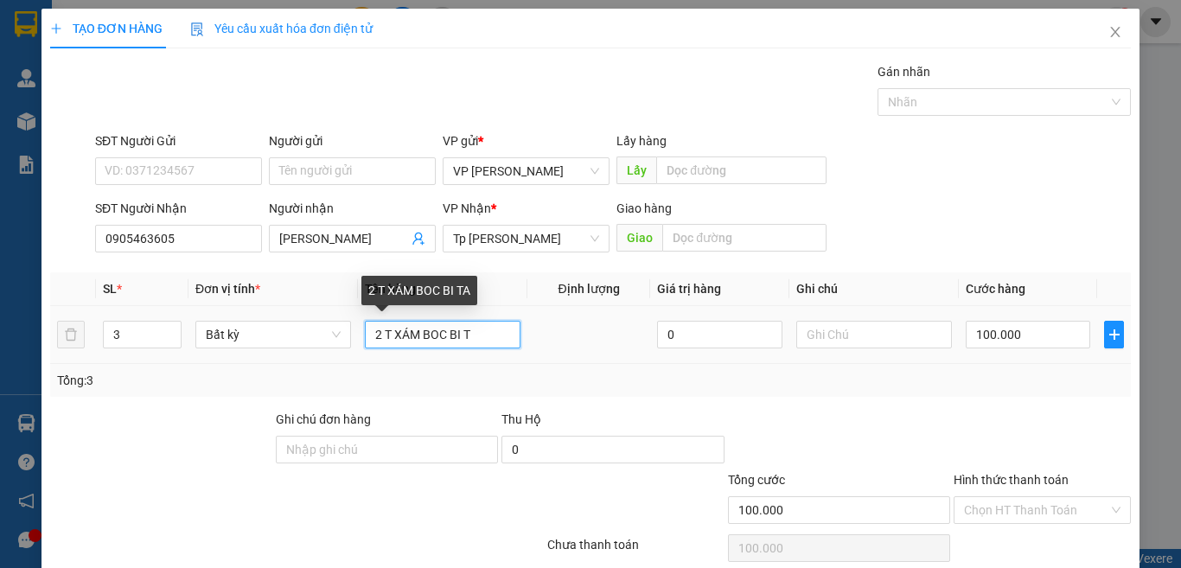
paste input "Ă"
paste input "Ắ"
paste input "Ú"
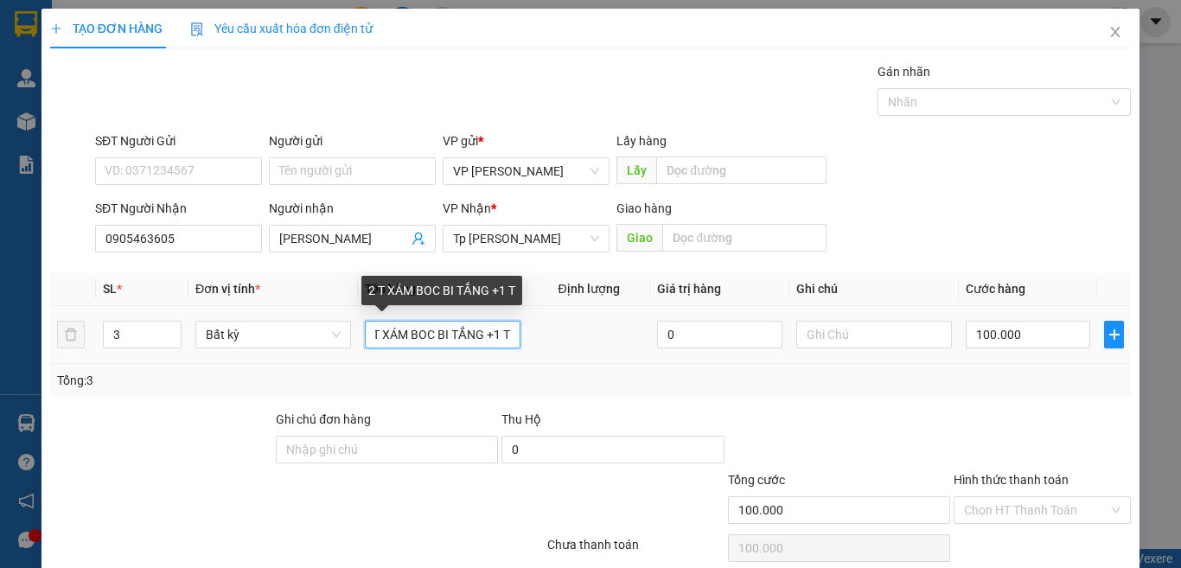
paste input "Ú"
paste input "Ă"
paste input "Ắ"
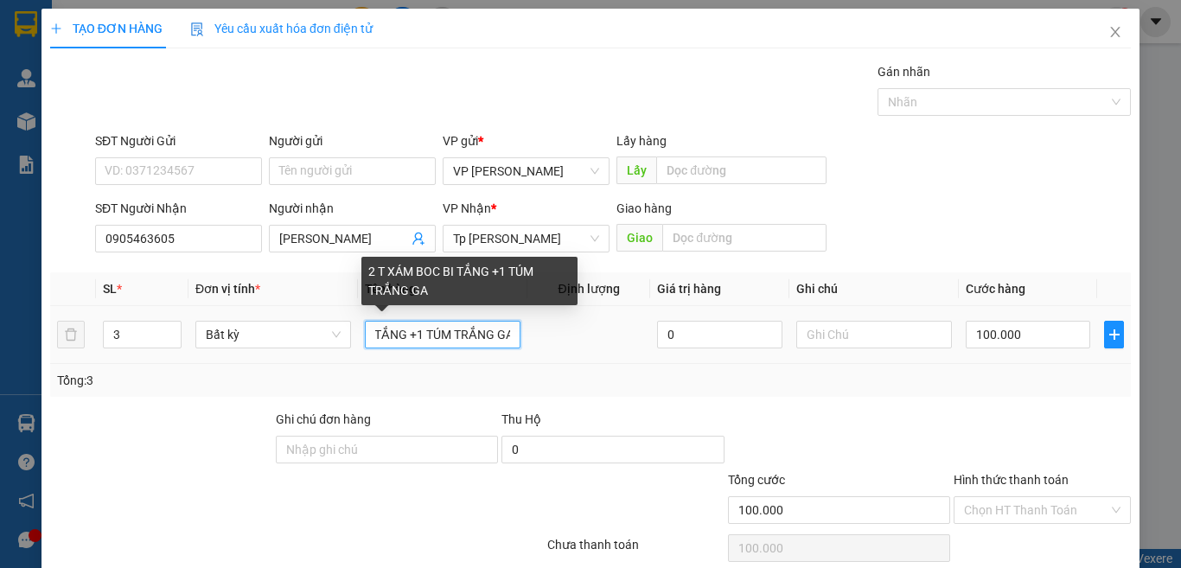
scroll to position [0, 97]
paste input "Ạ"
click at [367, 339] on input "2 T XÁM BOC BI TẮNG +1 TÚM TRẮNG GẠO" at bounding box center [443, 335] width 156 height 28
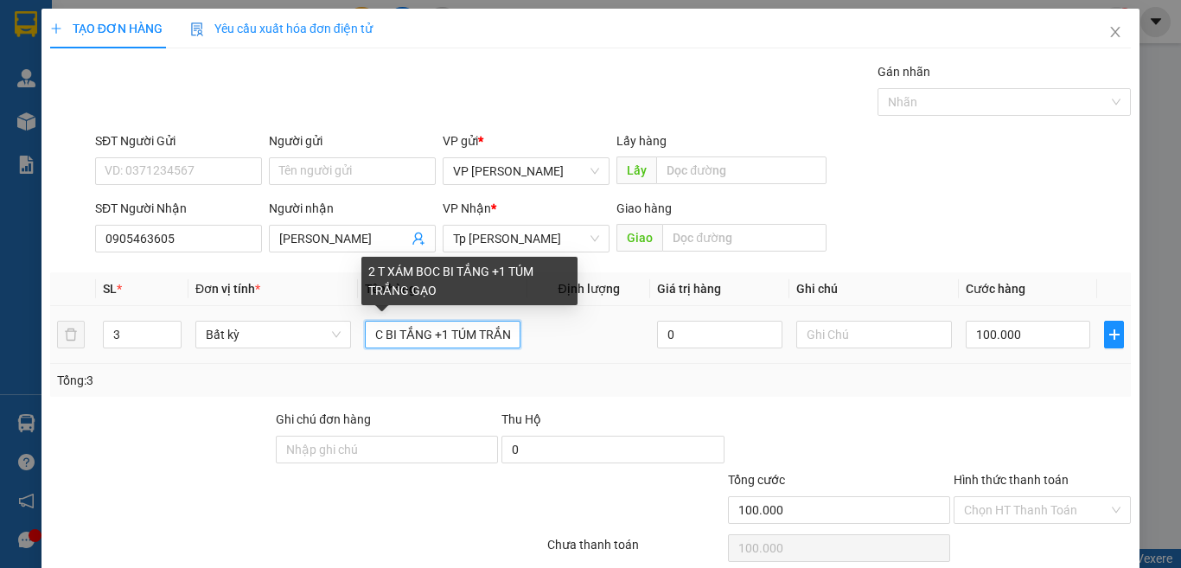
click at [401, 334] on input "2 T XÁM BOC BI TẮNG +1 TÚM TRẮNG GẠO" at bounding box center [443, 335] width 156 height 28
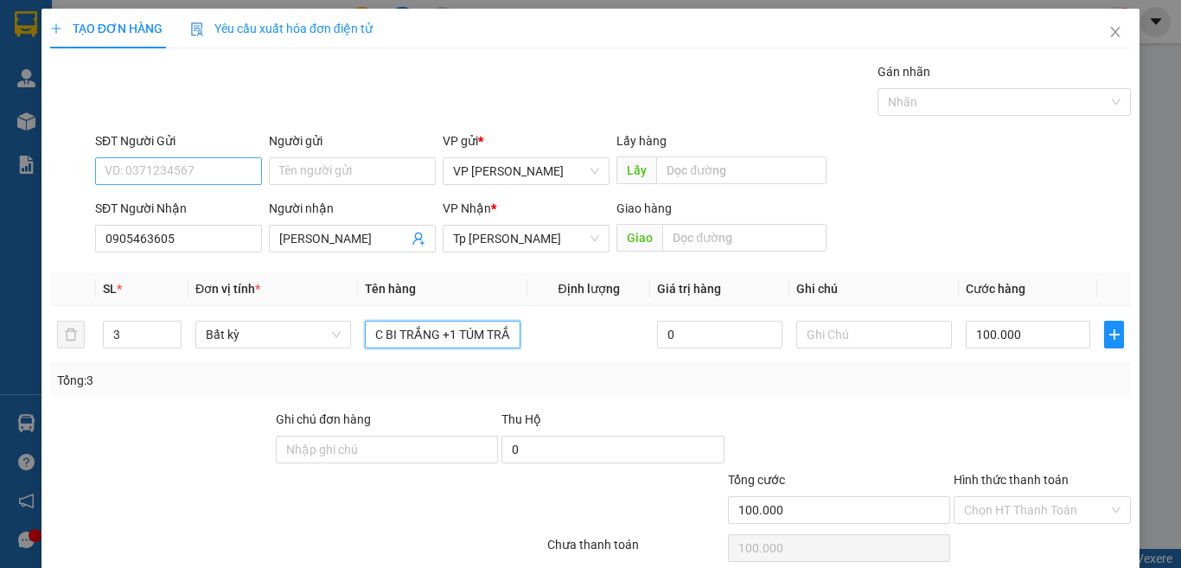
type input "2 T XÁM BOC BI TRẮNG +1 TÚM TRẮNG GẠO"
click at [204, 162] on input "SĐT Người Gửi" at bounding box center [178, 171] width 167 height 28
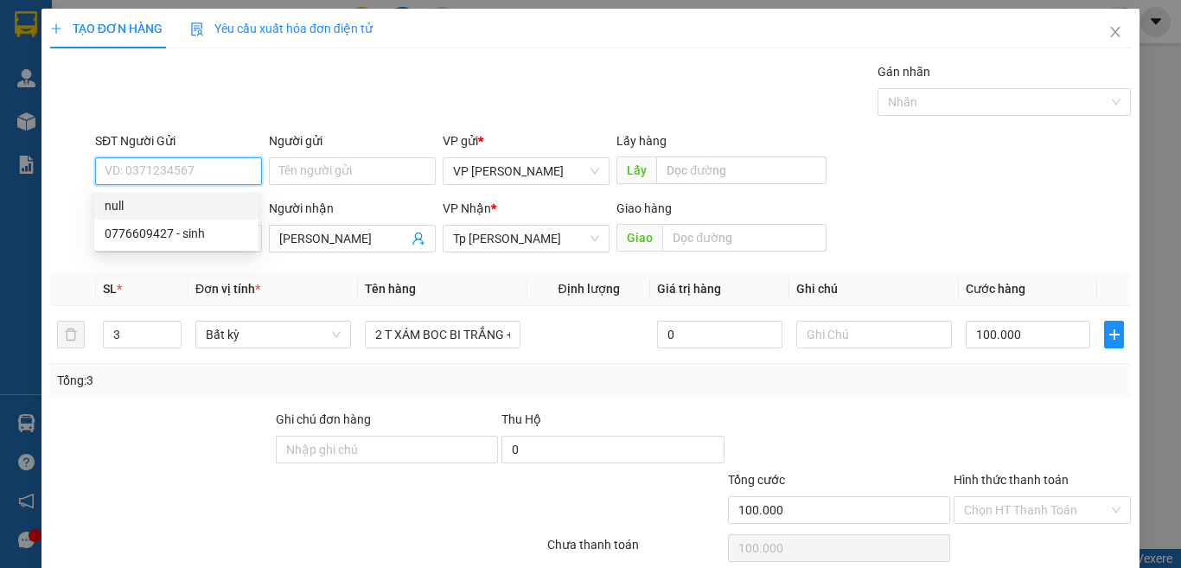
click at [200, 163] on input "SĐT Người Gửi" at bounding box center [178, 171] width 167 height 28
click at [203, 174] on input "SĐT Người Gửi" at bounding box center [178, 171] width 167 height 28
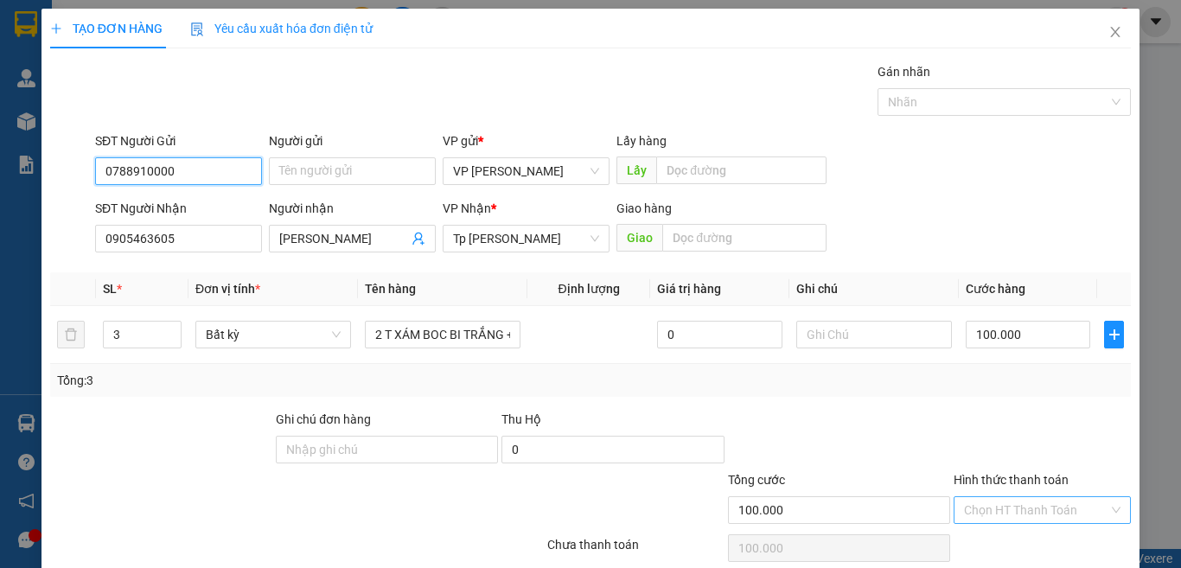
type input "0788910000"
click at [1031, 510] on input "Hình thức thanh toán" at bounding box center [1036, 510] width 144 height 26
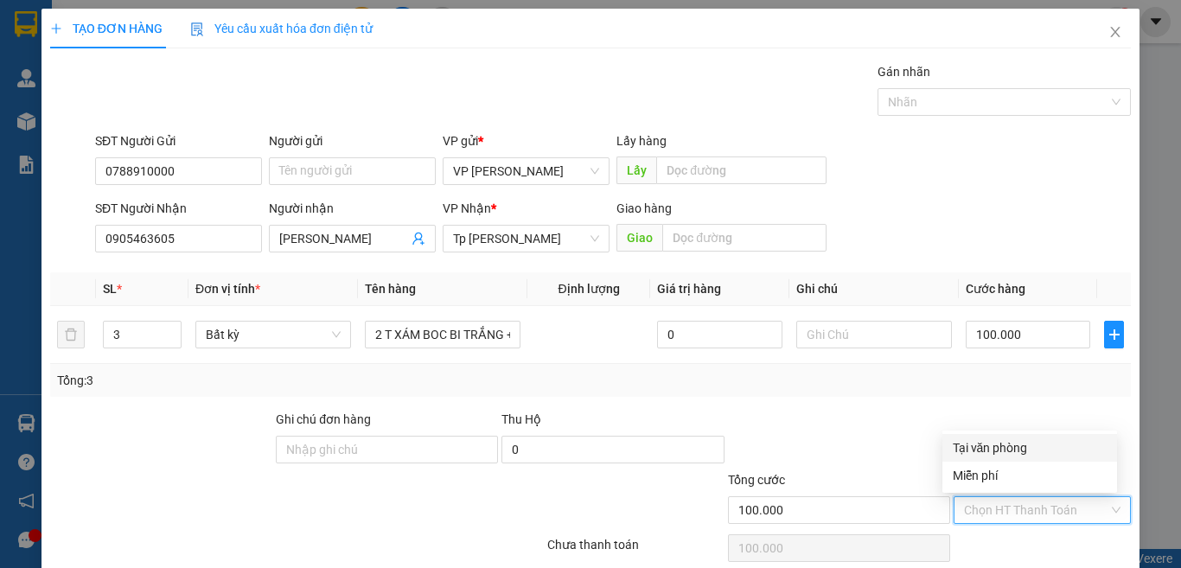
click at [995, 449] on div "Tại văn phòng" at bounding box center [1029, 447] width 154 height 19
type input "0"
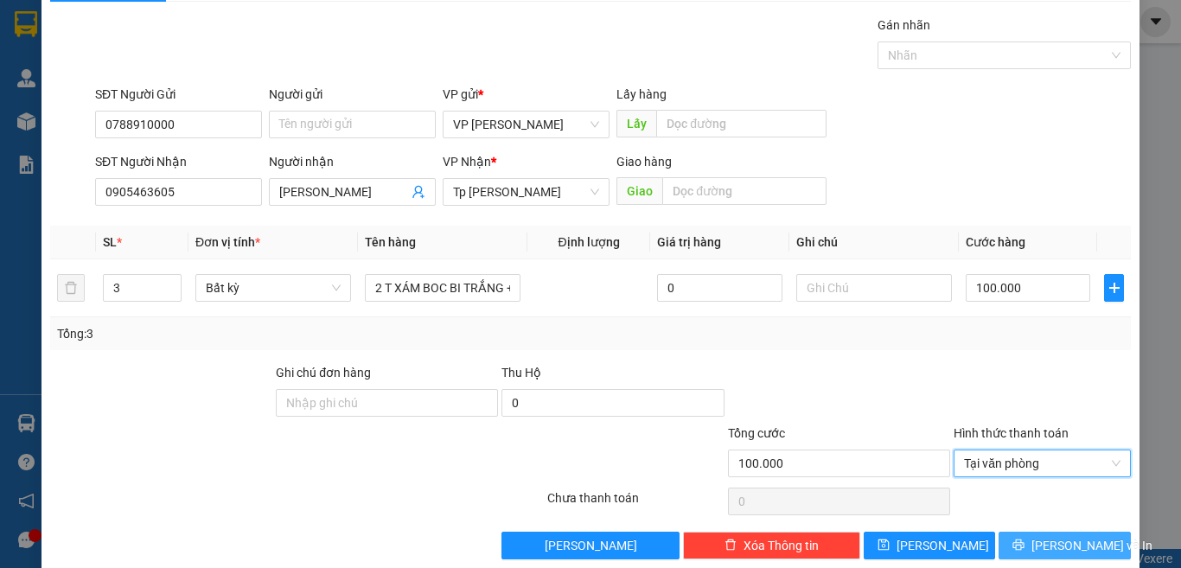
scroll to position [72, 0]
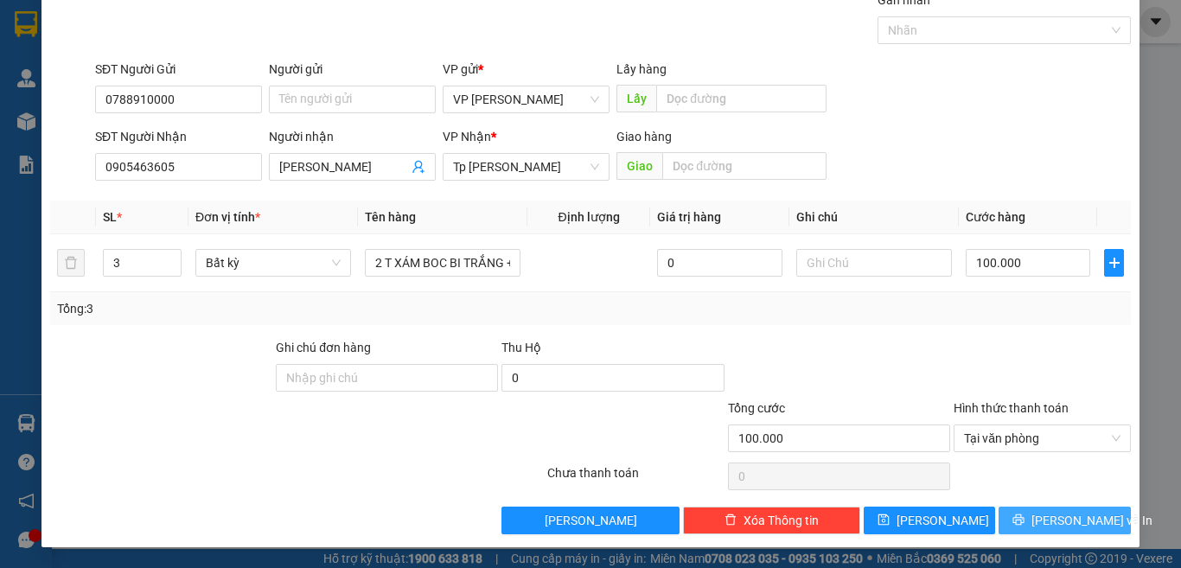
click at [1061, 524] on span "[PERSON_NAME] và In" at bounding box center [1091, 520] width 121 height 19
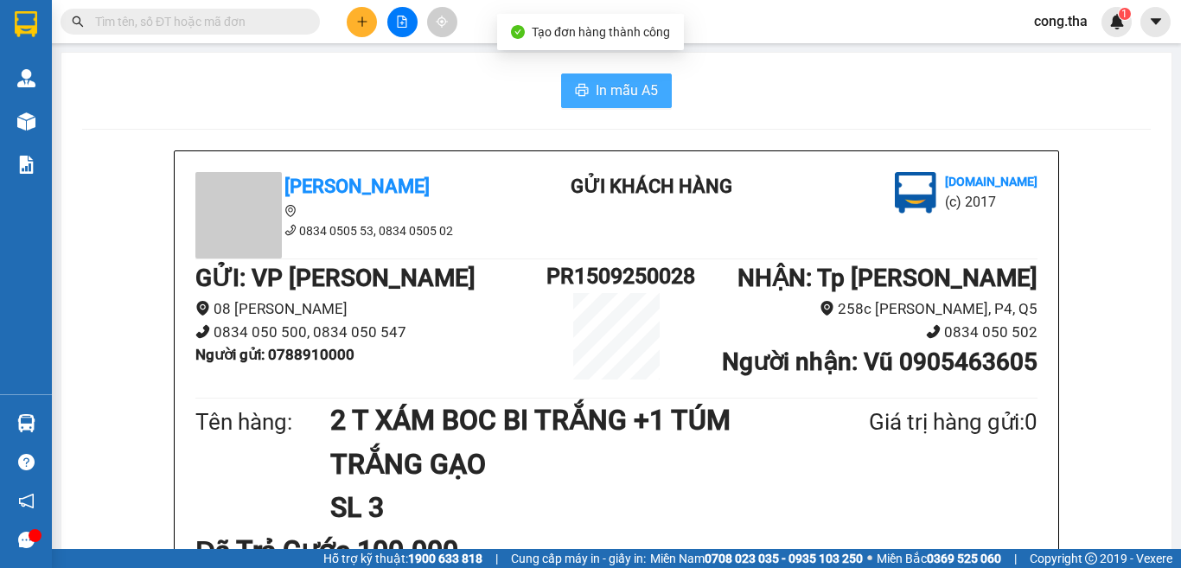
click at [625, 90] on span "In mẫu A5" at bounding box center [627, 91] width 62 height 22
click at [226, 24] on input "text" at bounding box center [197, 21] width 204 height 19
paste input "Ư"
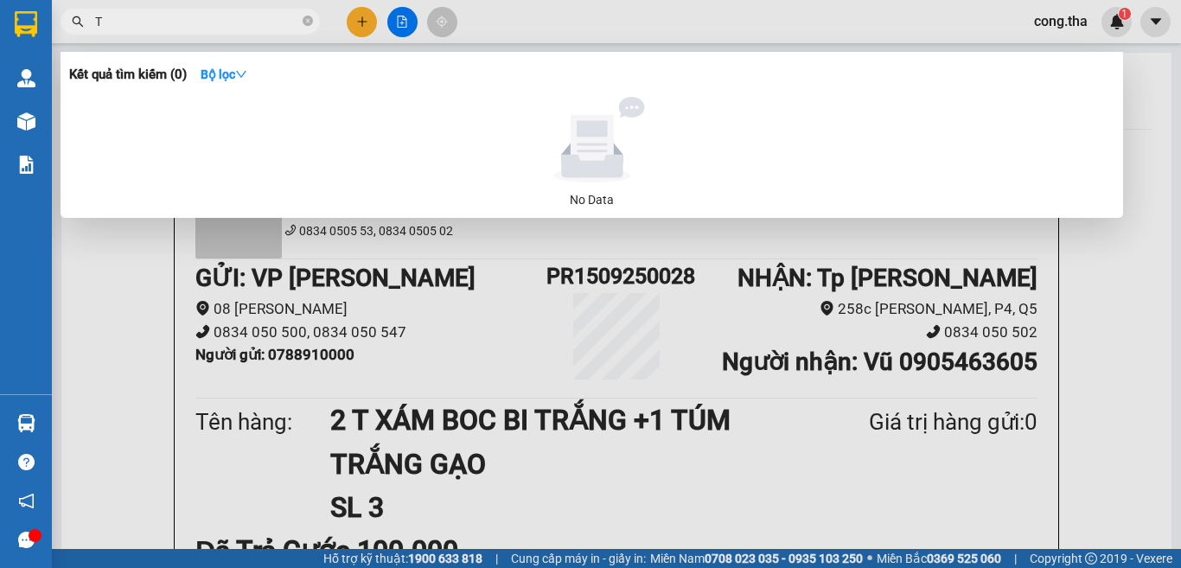
paste input "U7"
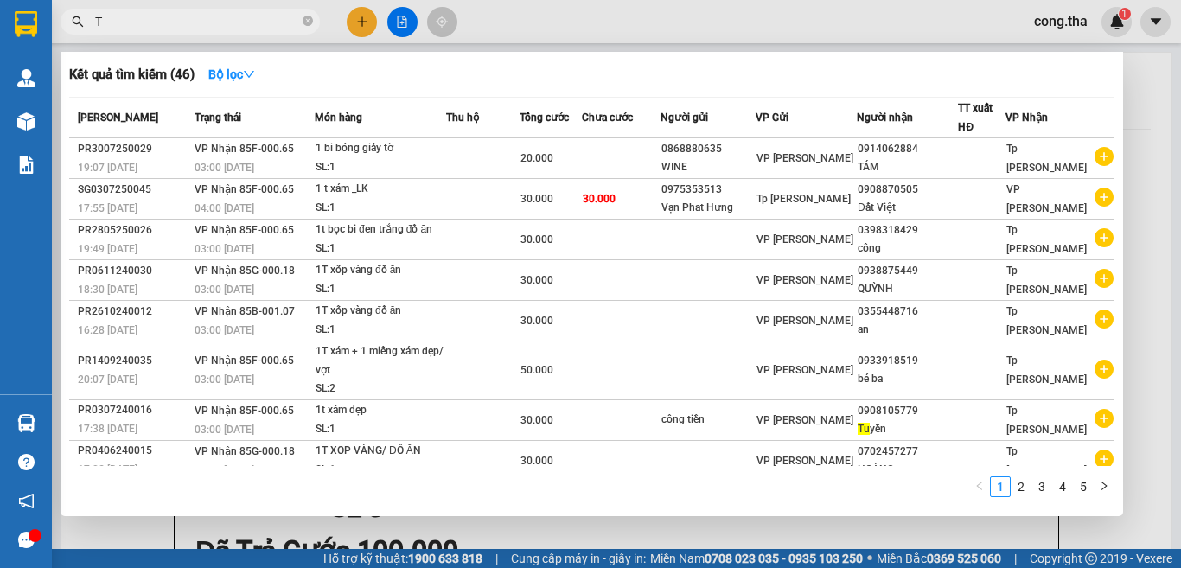
paste input "Ư"
paste input "Ơ"
paste input "Ở"
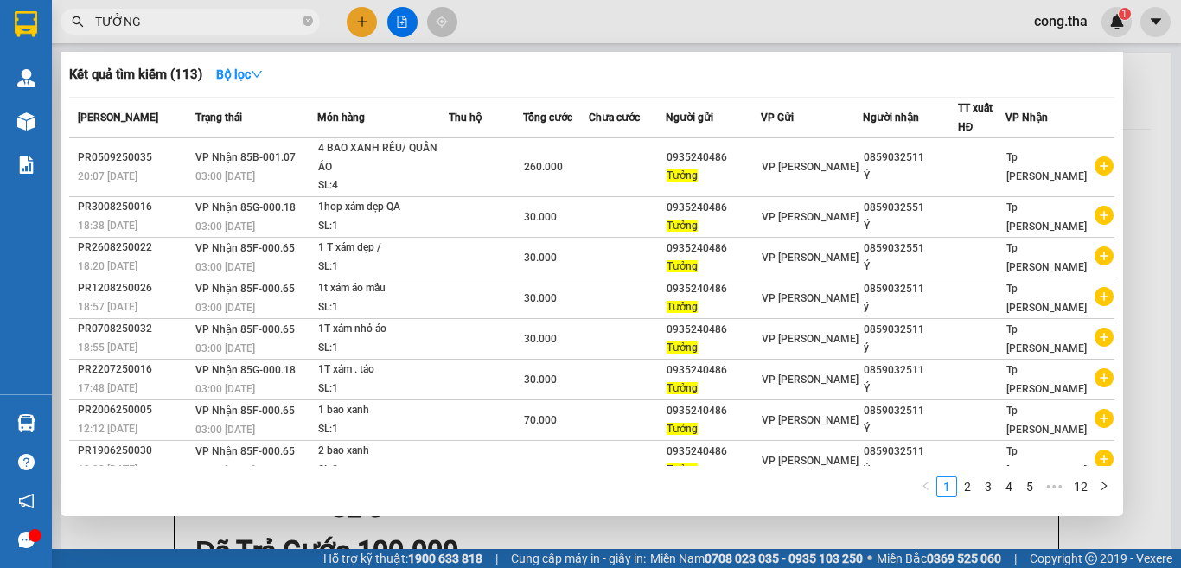
drag, startPoint x: 153, startPoint y: 22, endPoint x: 87, endPoint y: 40, distance: 68.2
click at [87, 37] on div "Kết quả tìm kiếm ( 113 ) Bộ lọc Mã ĐH Trạng thái Món hàng Thu hộ Tổng cước Chưa…" at bounding box center [168, 22] width 337 height 30
type input "TƯỞNG"
click at [360, 13] on div at bounding box center [590, 284] width 1181 height 568
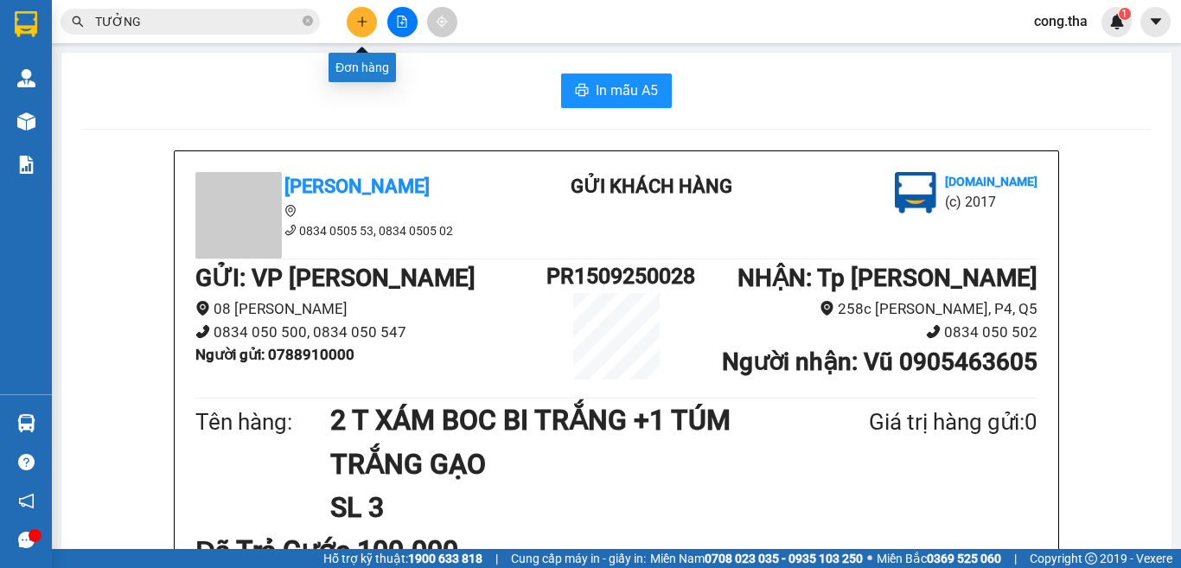
click at [360, 13] on button at bounding box center [362, 22] width 30 height 30
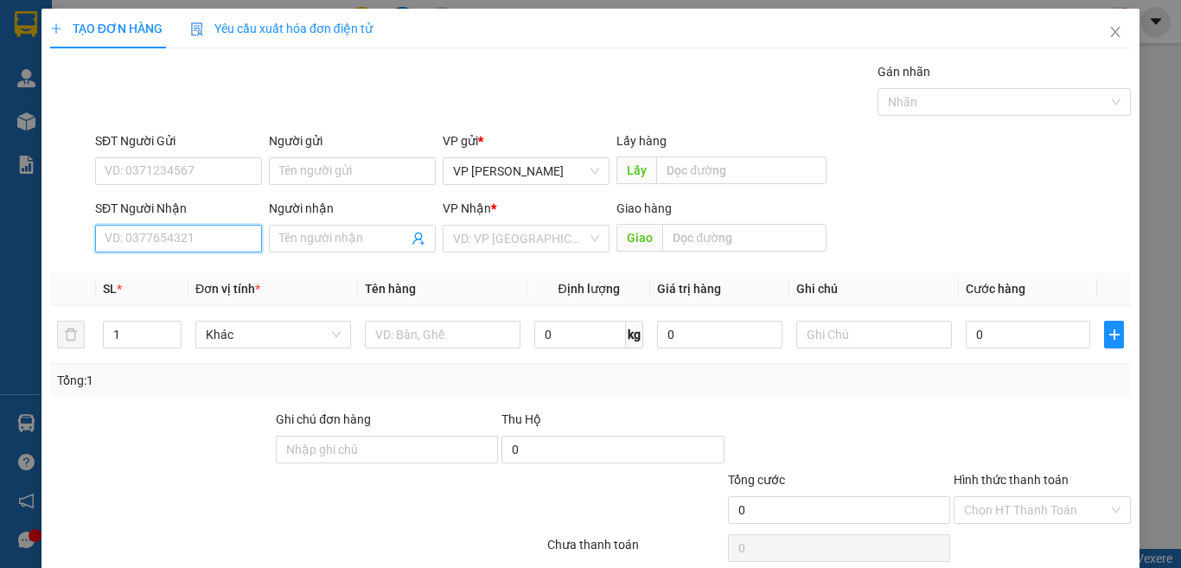
click at [198, 238] on input "SĐT Người Nhận" at bounding box center [178, 239] width 167 height 28
type input "0394915459"
click at [192, 272] on div "0394915459 - VY" at bounding box center [176, 273] width 143 height 19
type input "VY"
type input "0394915459"
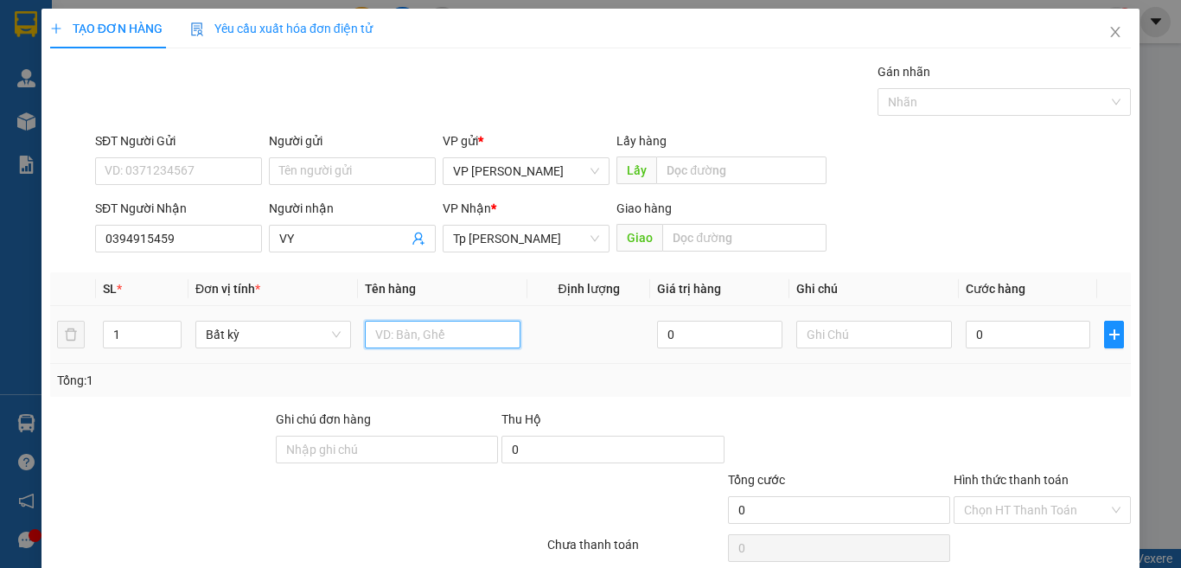
click at [436, 333] on input "text" at bounding box center [443, 335] width 156 height 28
paste input "Á"
type input "1T XÁM/ CAFE"
click at [1006, 336] on input "0" at bounding box center [1027, 335] width 124 height 28
type input "3"
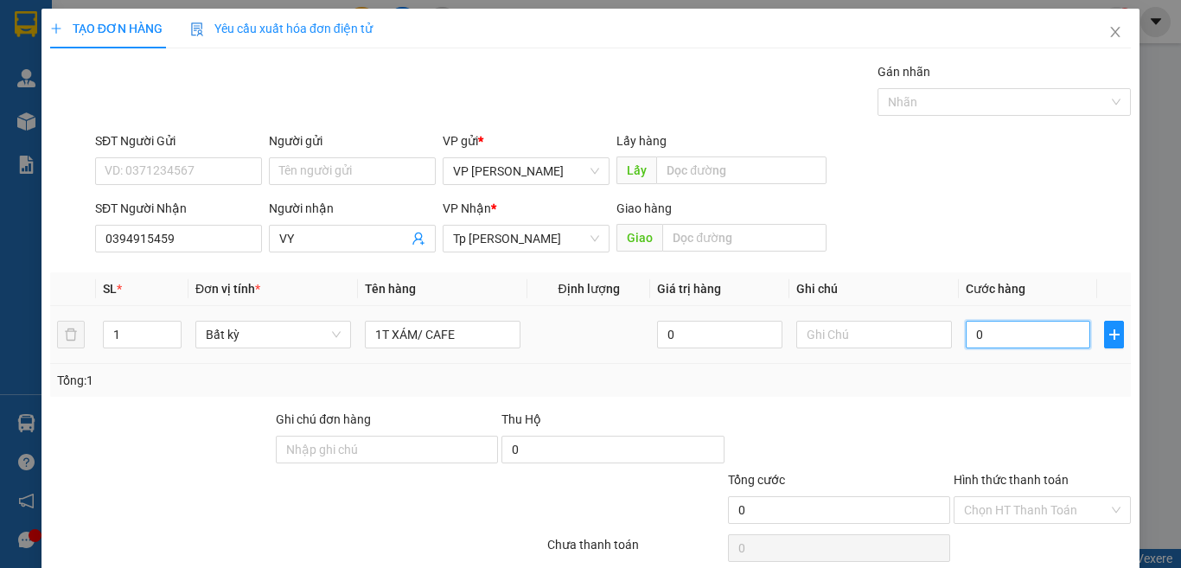
type input "3"
type input "30"
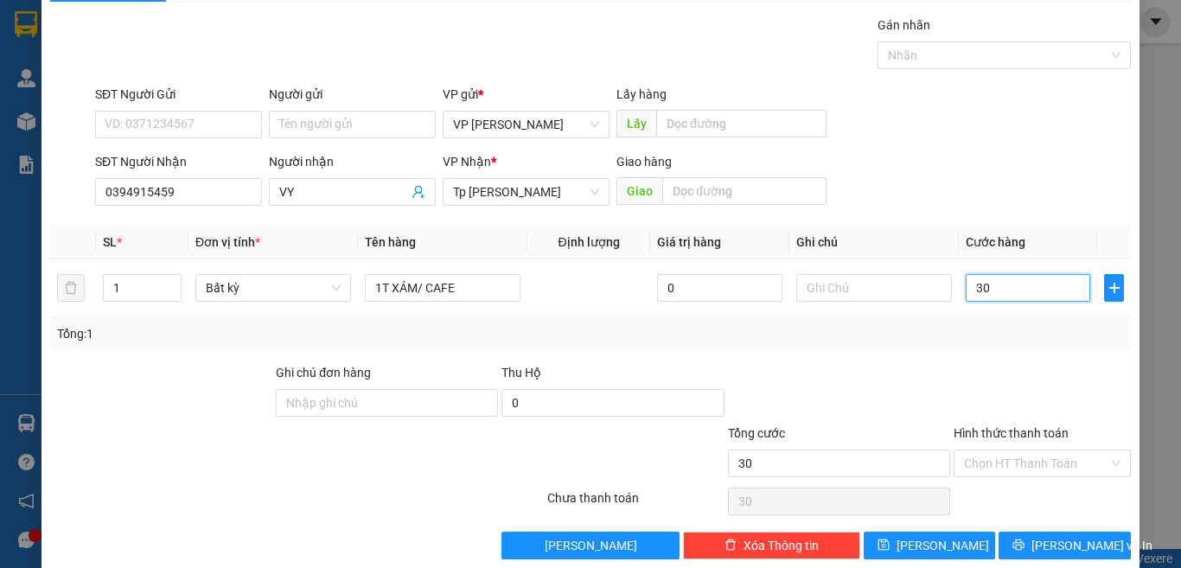
scroll to position [72, 0]
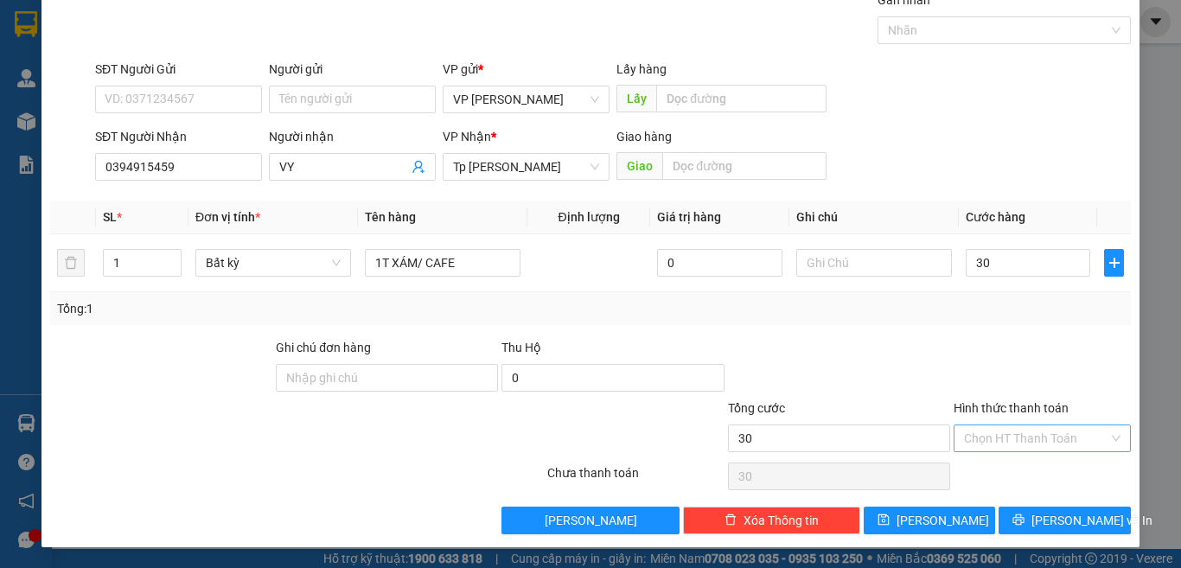
type input "30.000"
click at [997, 431] on input "Hình thức thanh toán" at bounding box center [1036, 438] width 144 height 26
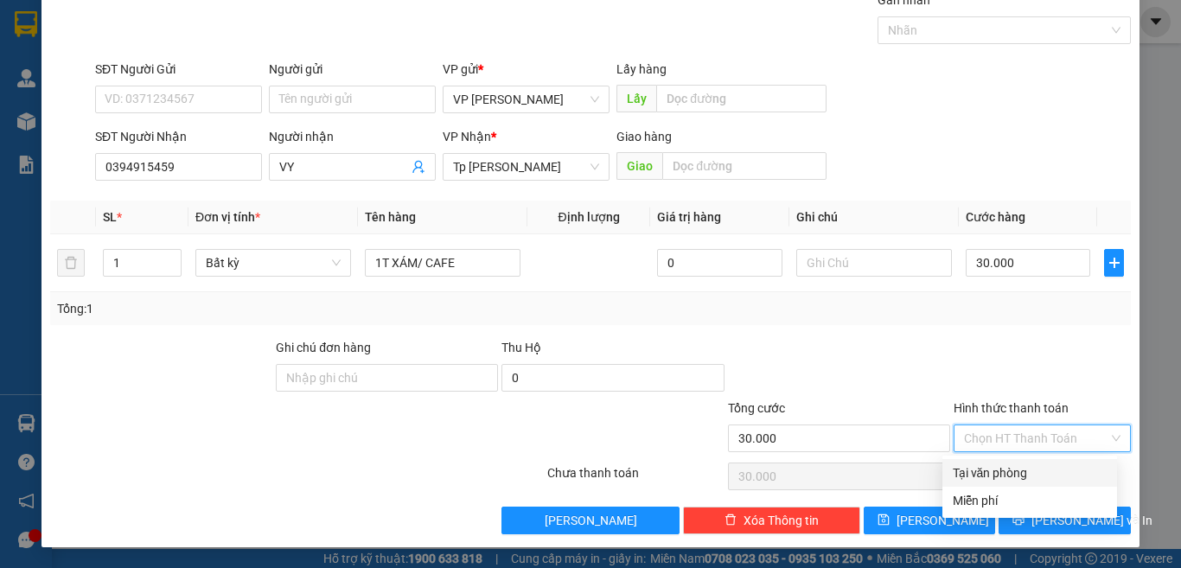
click at [1001, 475] on div "Tại văn phòng" at bounding box center [1029, 472] width 154 height 19
type input "0"
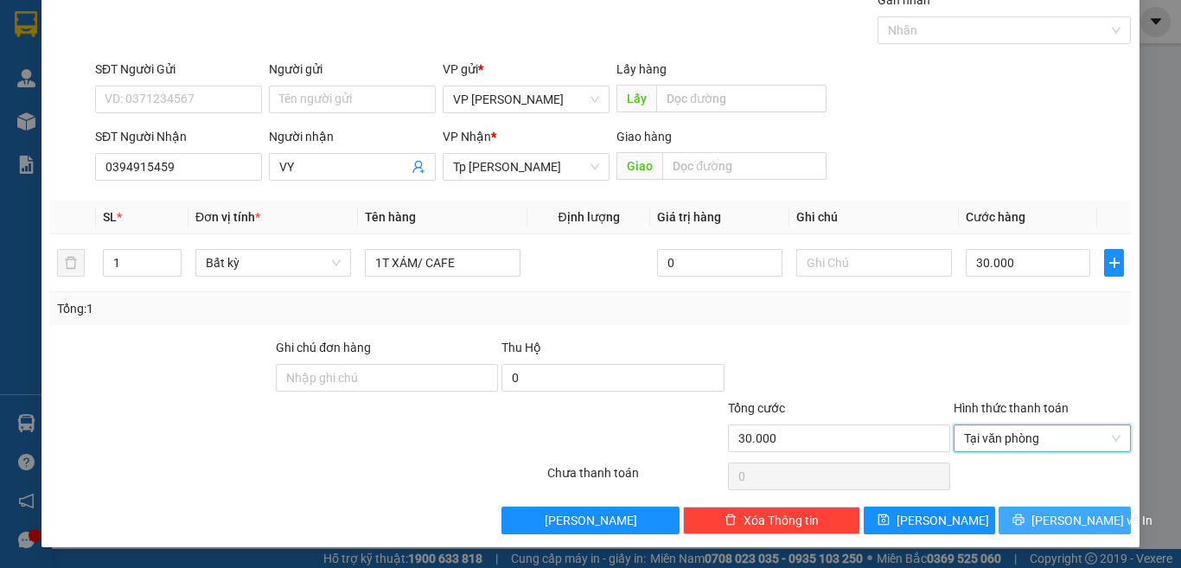
click at [1062, 522] on span "[PERSON_NAME] và In" at bounding box center [1091, 520] width 121 height 19
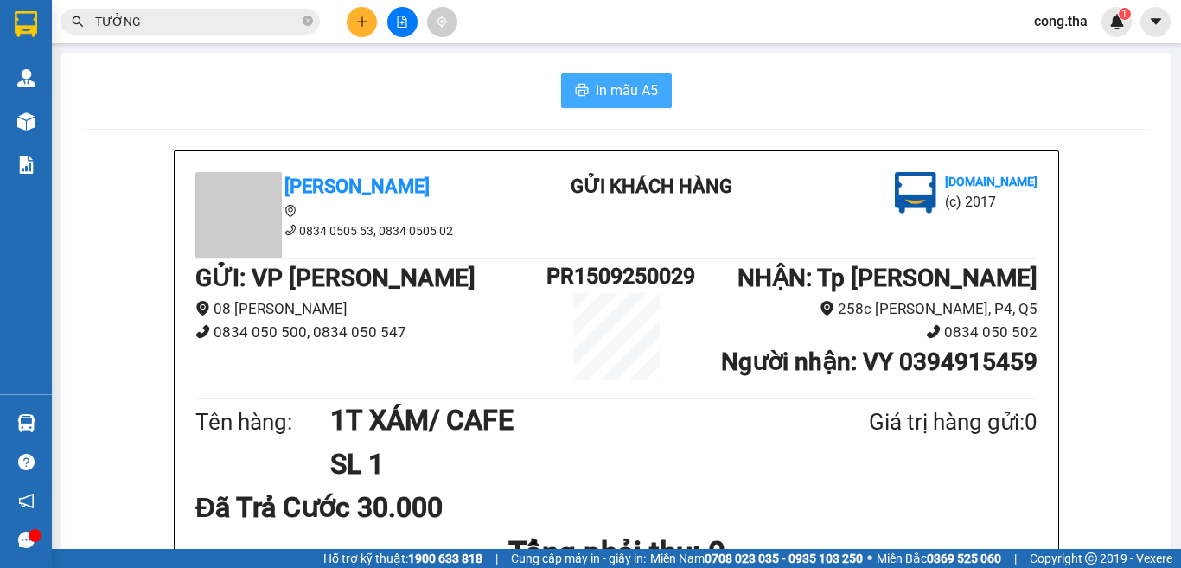
click at [593, 79] on button "In mẫu A5" at bounding box center [616, 90] width 111 height 35
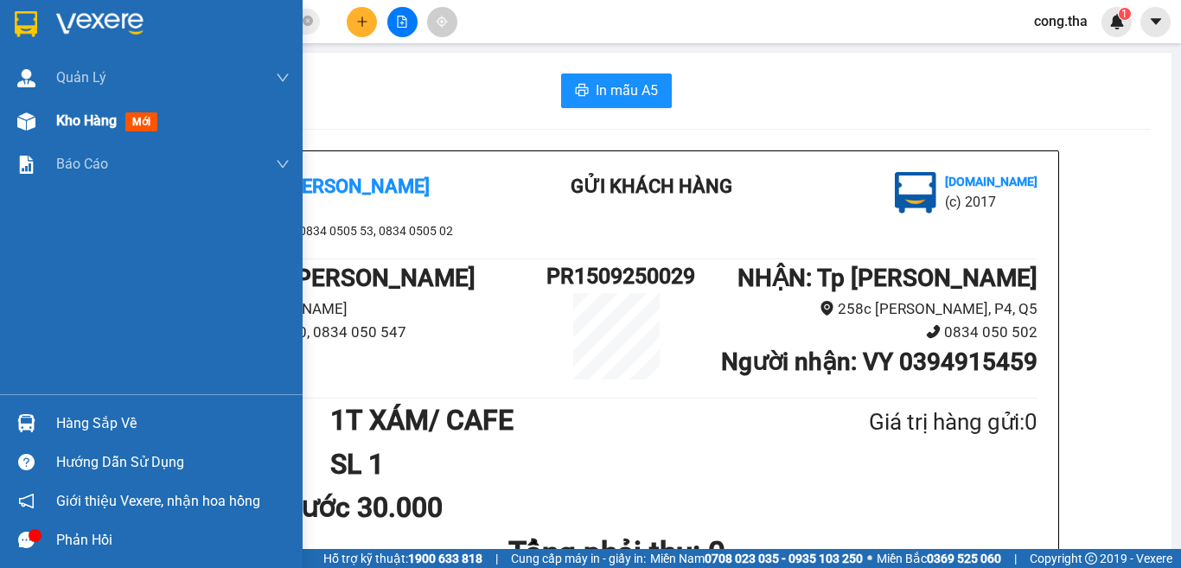
click at [137, 121] on span "mới" at bounding box center [141, 121] width 32 height 19
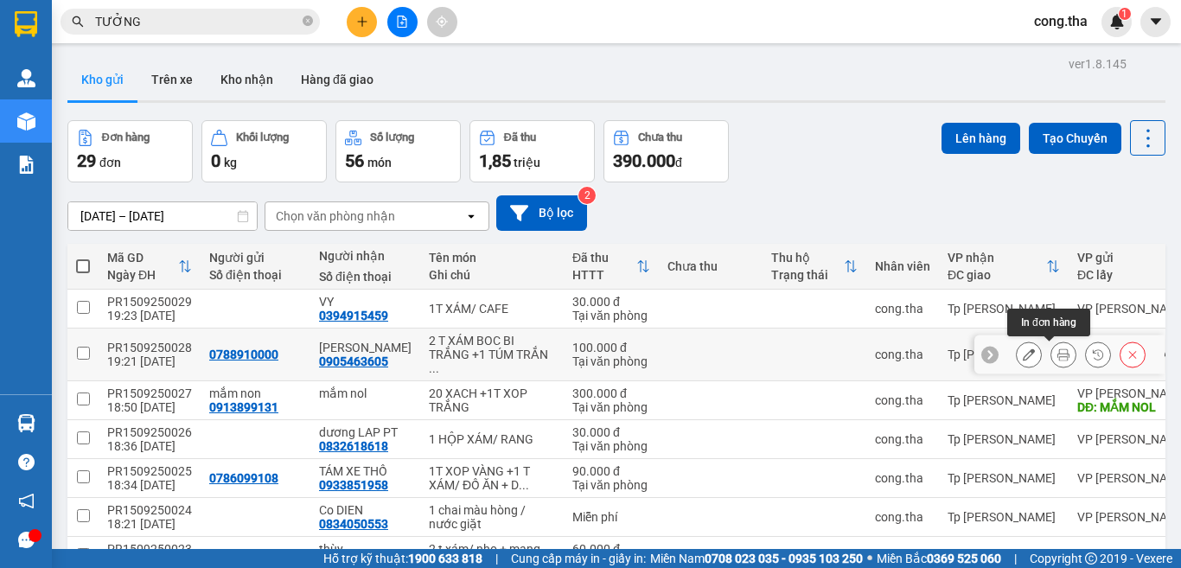
click at [1057, 352] on icon at bounding box center [1063, 354] width 12 height 12
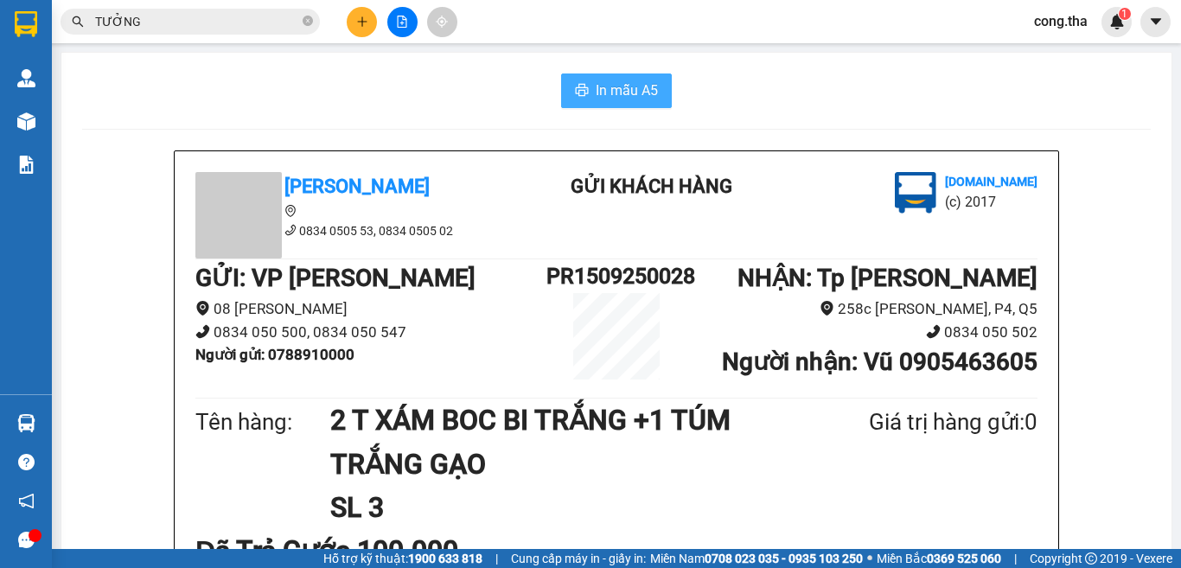
click at [632, 90] on span "In mẫu A5" at bounding box center [627, 91] width 62 height 22
click at [360, 16] on icon "plus" at bounding box center [362, 22] width 12 height 12
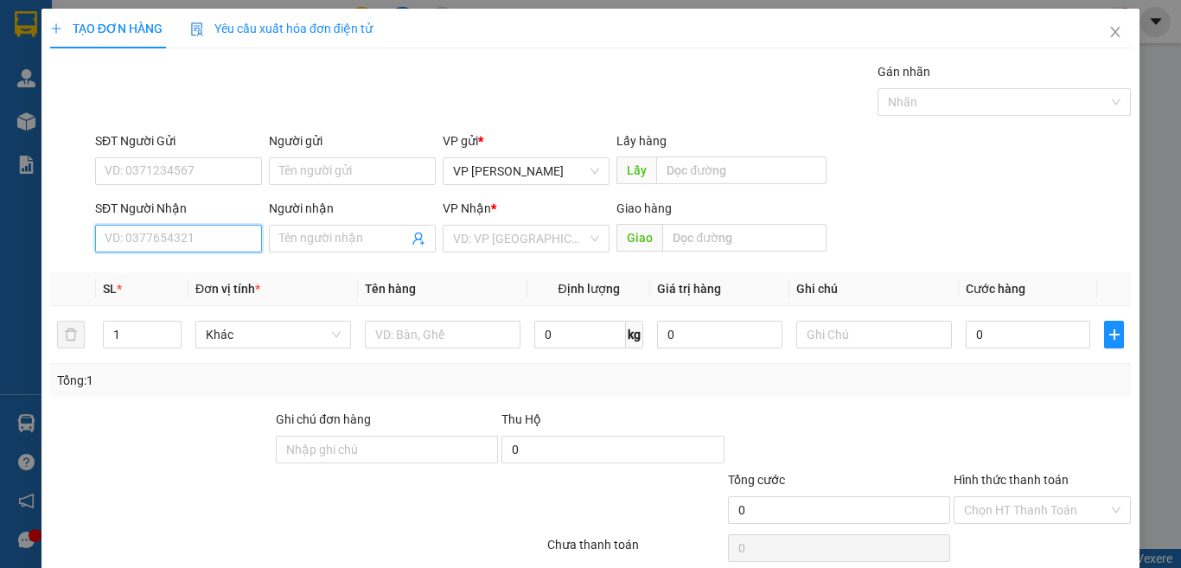
click at [223, 243] on input "SĐT Người Nhận" at bounding box center [178, 239] width 167 height 28
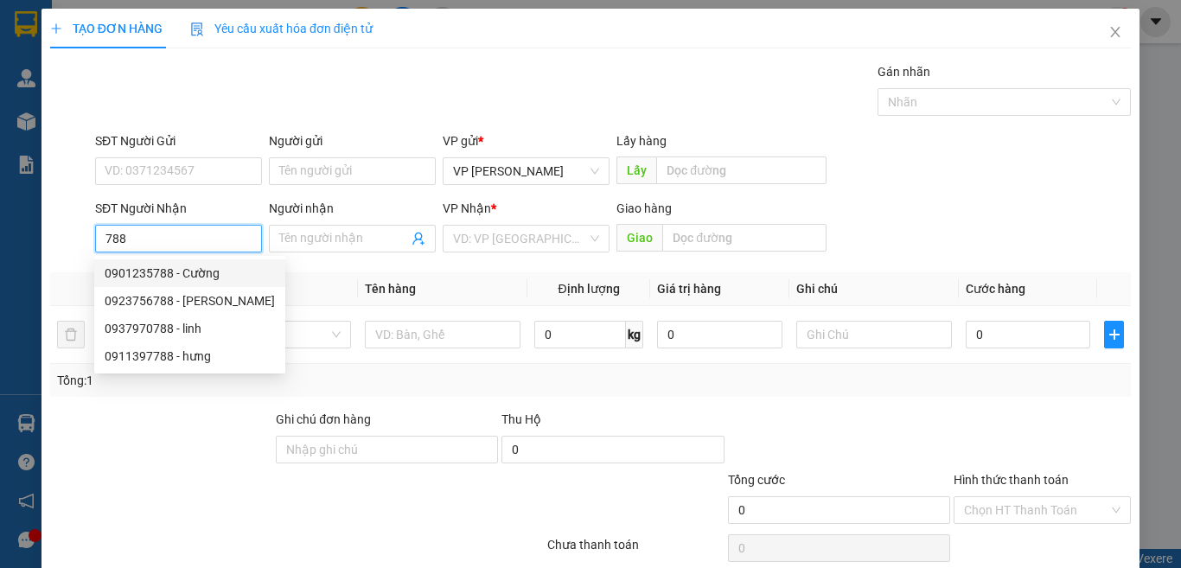
click at [105, 239] on input "788" at bounding box center [178, 239] width 167 height 28
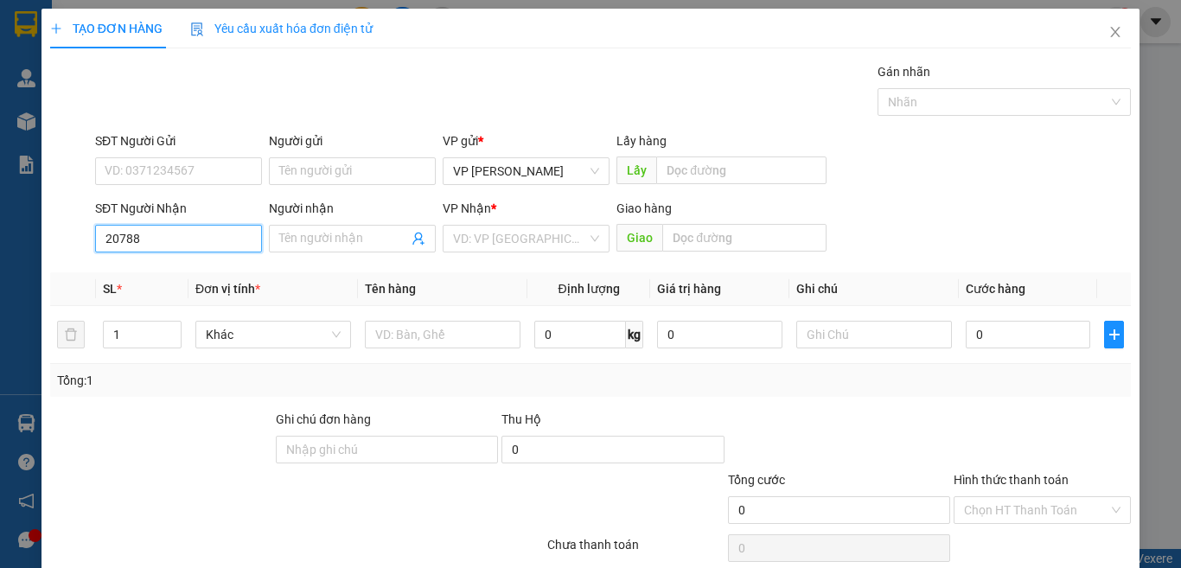
type input "205788"
drag, startPoint x: 167, startPoint y: 240, endPoint x: 47, endPoint y: 272, distance: 124.3
click at [53, 270] on div "Transit Pickup Surcharge Ids Transit Deliver Surcharge Ids Transit Deliver Surc…" at bounding box center [590, 334] width 1080 height 544
click at [224, 279] on div "0375205788 - chính" at bounding box center [176, 273] width 143 height 19
type input "0375205788"
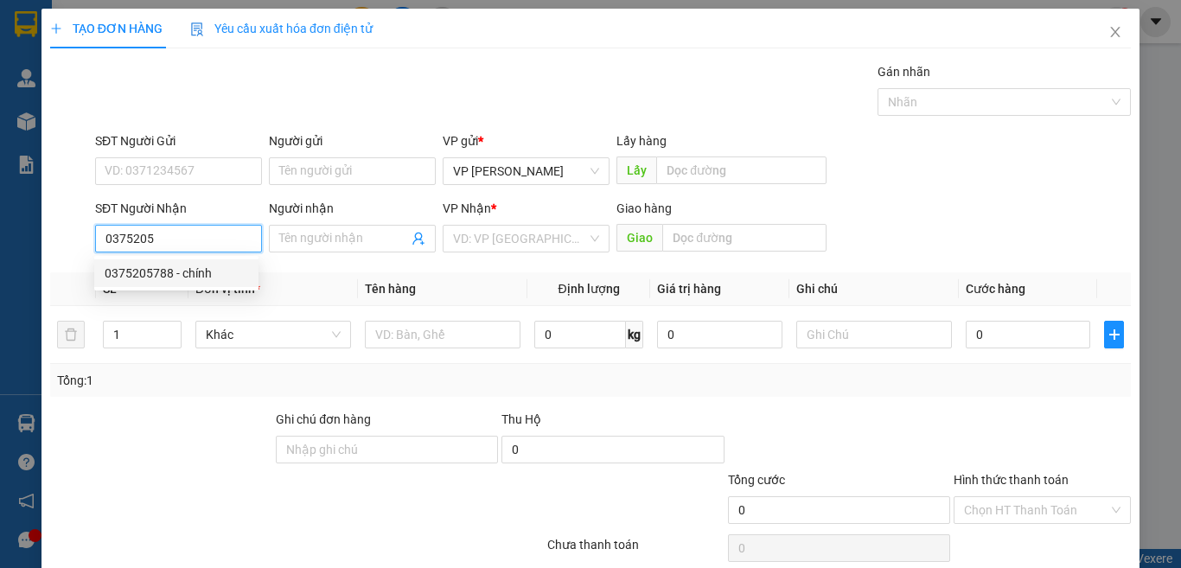
type input "chính"
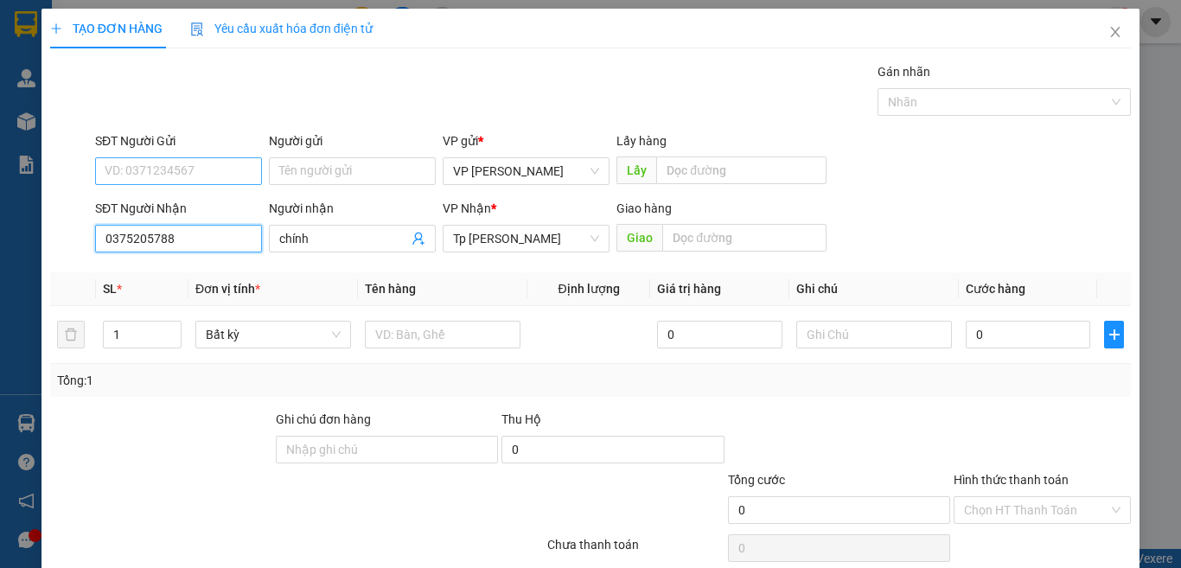
type input "0375205788"
click at [236, 169] on input "SĐT Người Gửi" at bounding box center [178, 171] width 167 height 28
click at [207, 226] on div "0898944472 - đức" at bounding box center [176, 233] width 143 height 19
type input "0898944472"
type input "đức"
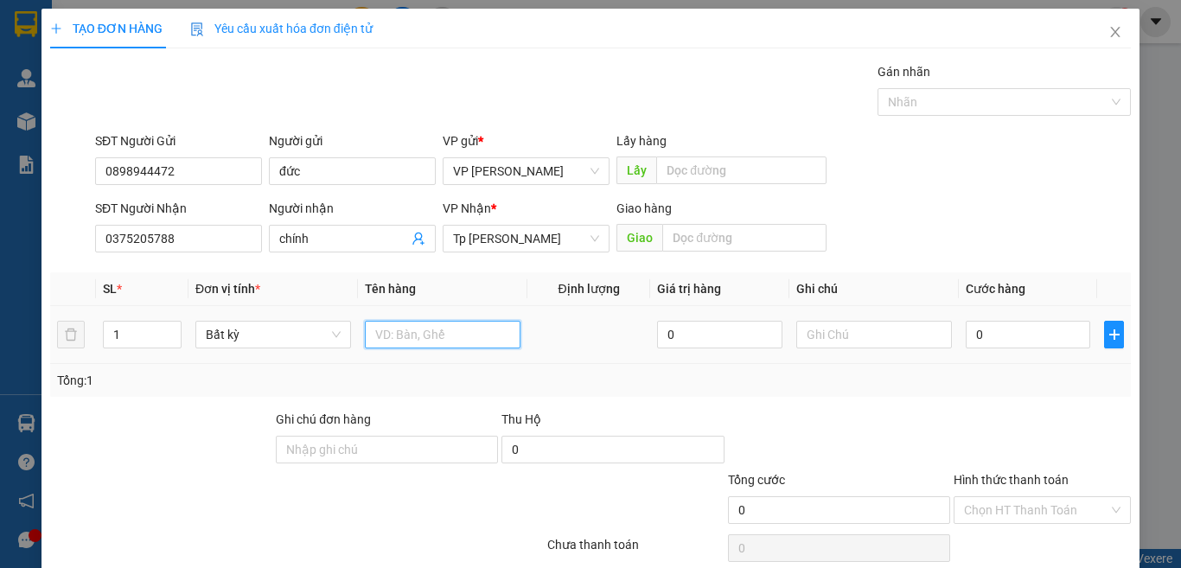
click at [417, 339] on input "text" at bounding box center [443, 335] width 156 height 28
paste input "Ô"
paste input "Ố"
type input "1 HOP XAM THUỐC"
click at [1009, 335] on input "0" at bounding box center [1027, 335] width 124 height 28
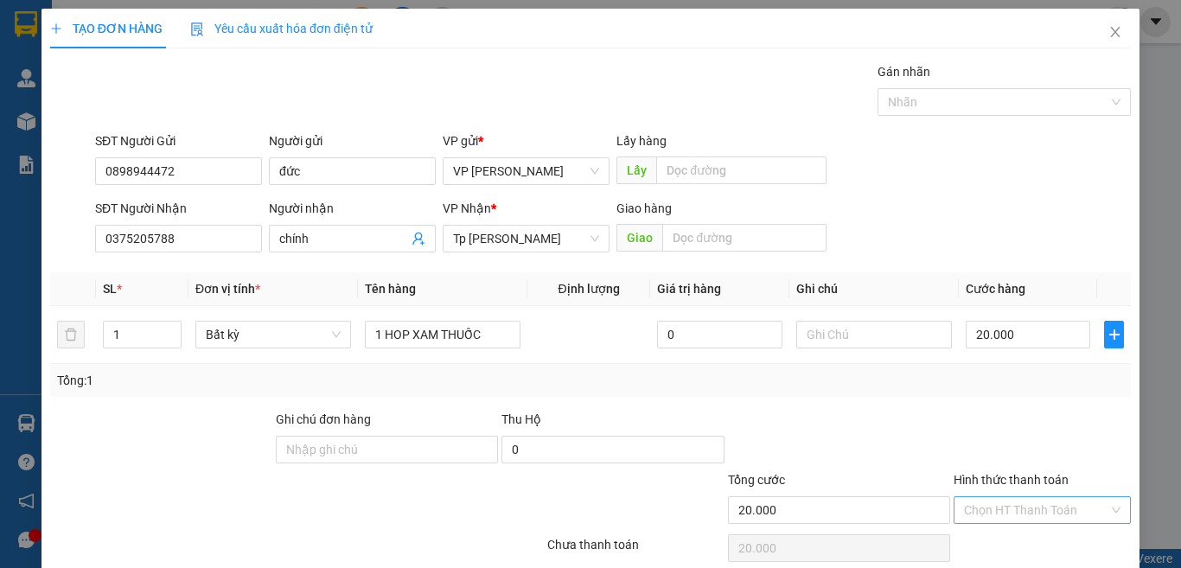
click at [996, 497] on input "Hình thức thanh toán" at bounding box center [1036, 510] width 144 height 26
click at [1006, 535] on div "Tại văn phòng" at bounding box center [1029, 544] width 154 height 19
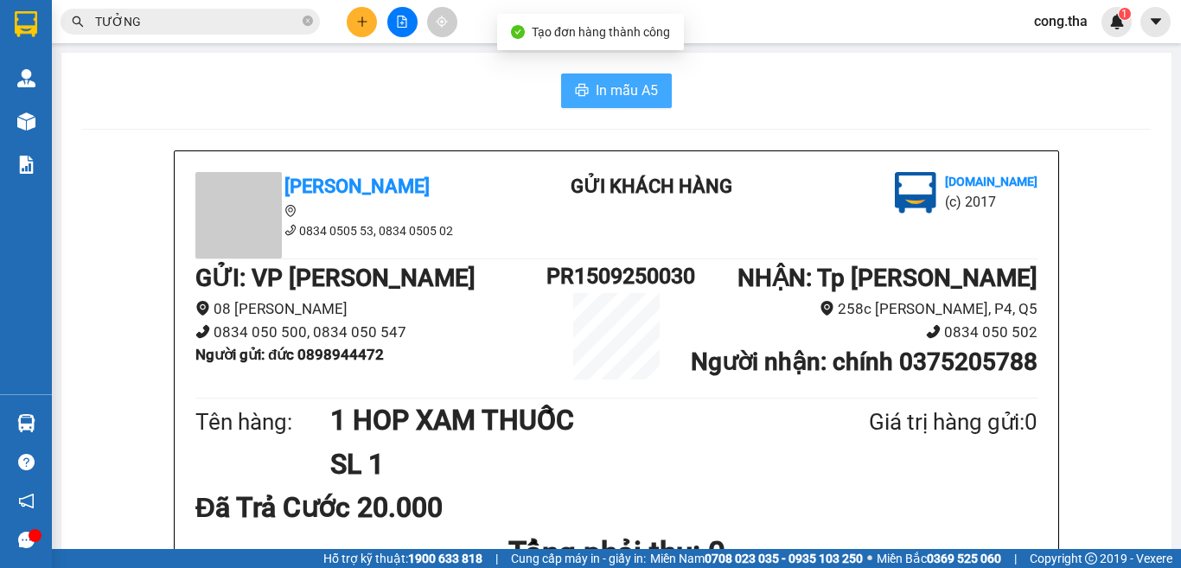
click at [642, 101] on span "In mẫu A5" at bounding box center [627, 91] width 62 height 22
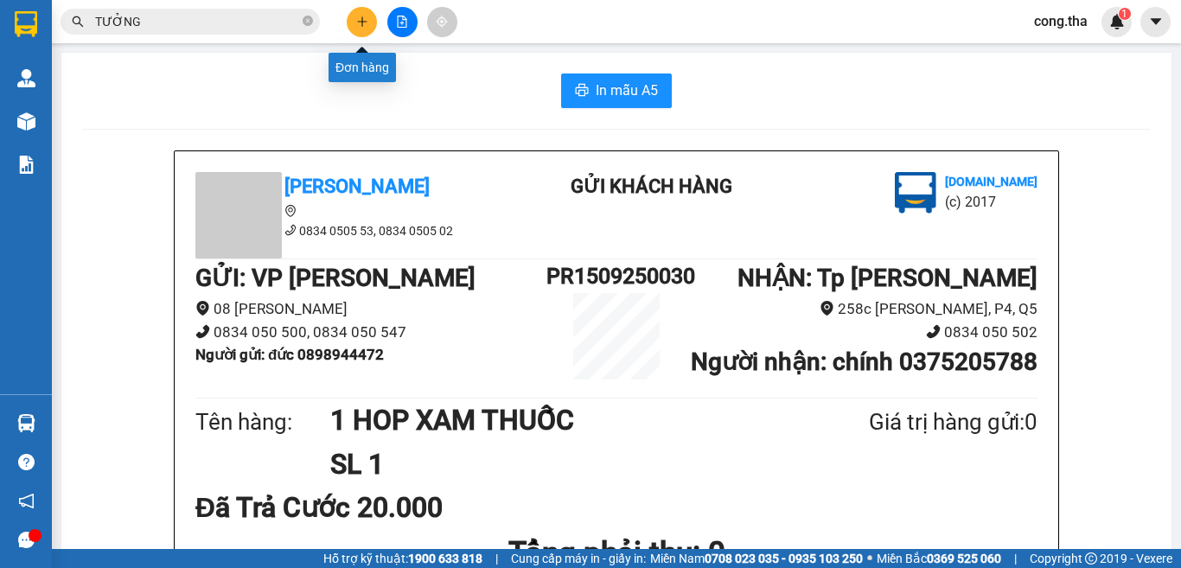
click at [364, 19] on icon "plus" at bounding box center [362, 22] width 12 height 12
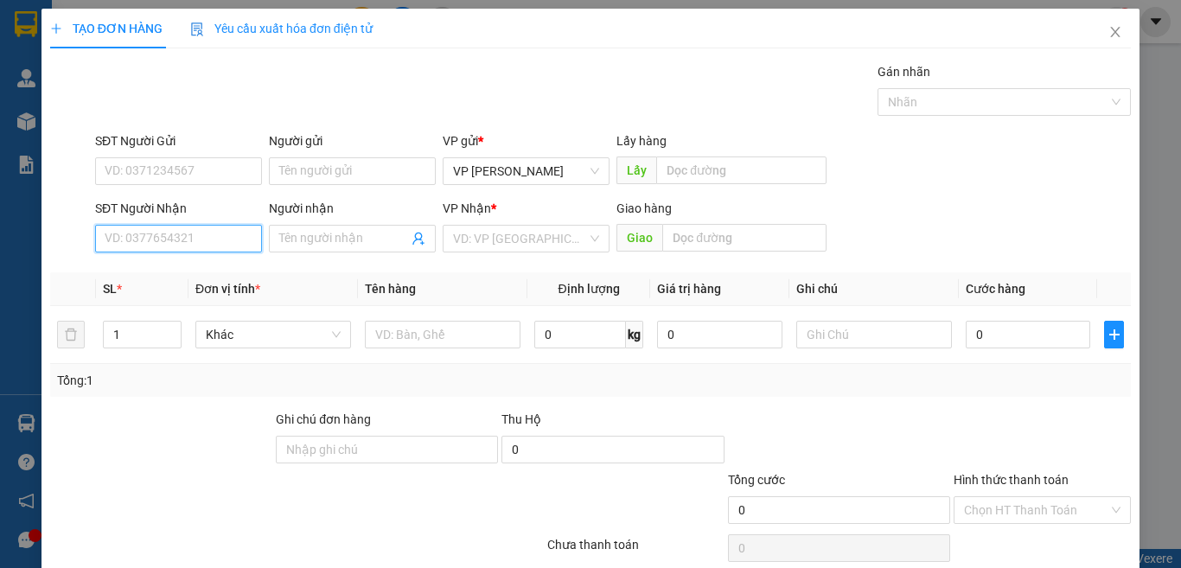
click at [201, 230] on input "SĐT Người Nhận" at bounding box center [178, 239] width 167 height 28
click at [195, 275] on div "0823444024 - My" at bounding box center [176, 273] width 143 height 19
type input "0823444024"
type input "My"
type input "0823444024"
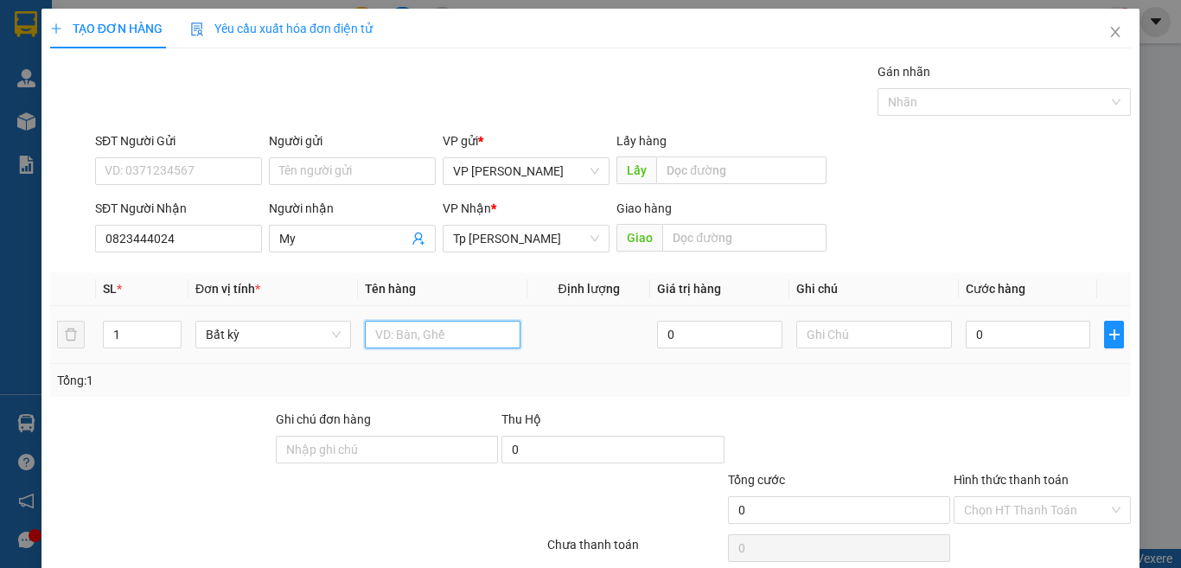
click at [444, 335] on input "text" at bounding box center [443, 335] width 156 height 28
paste input "à"
paste input "á"
paste input "đ"
paste input "ô"
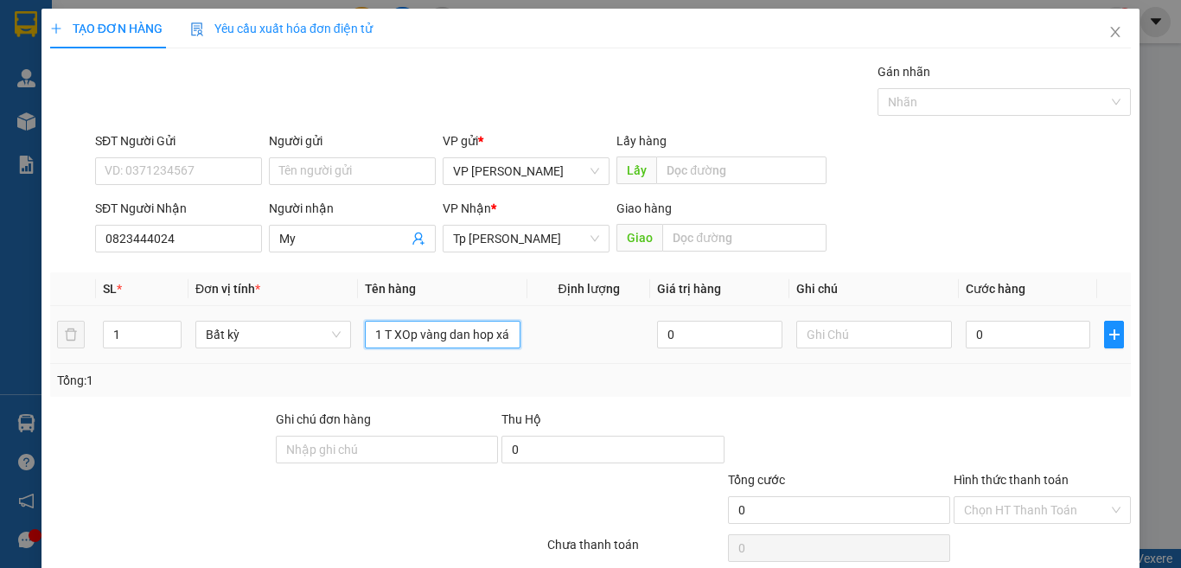
paste input "ồ"
paste input "ă"
type input "1 T XOp vàng dan hop xám/ đồ ăn"
click at [1003, 341] on input "0" at bounding box center [1027, 335] width 124 height 28
type input "3"
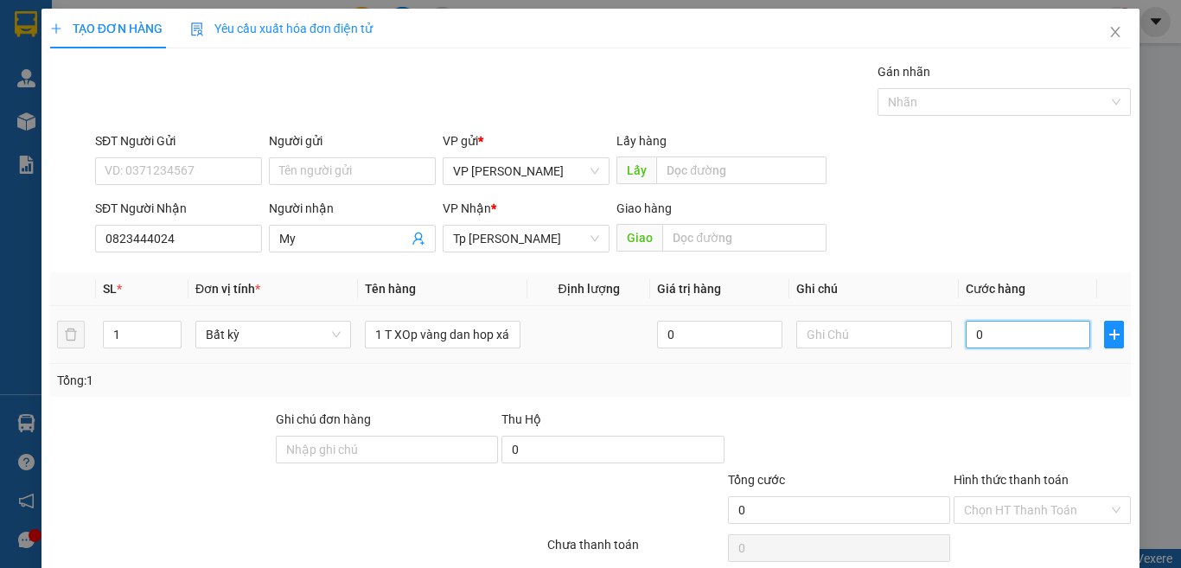
type input "3"
type input "30"
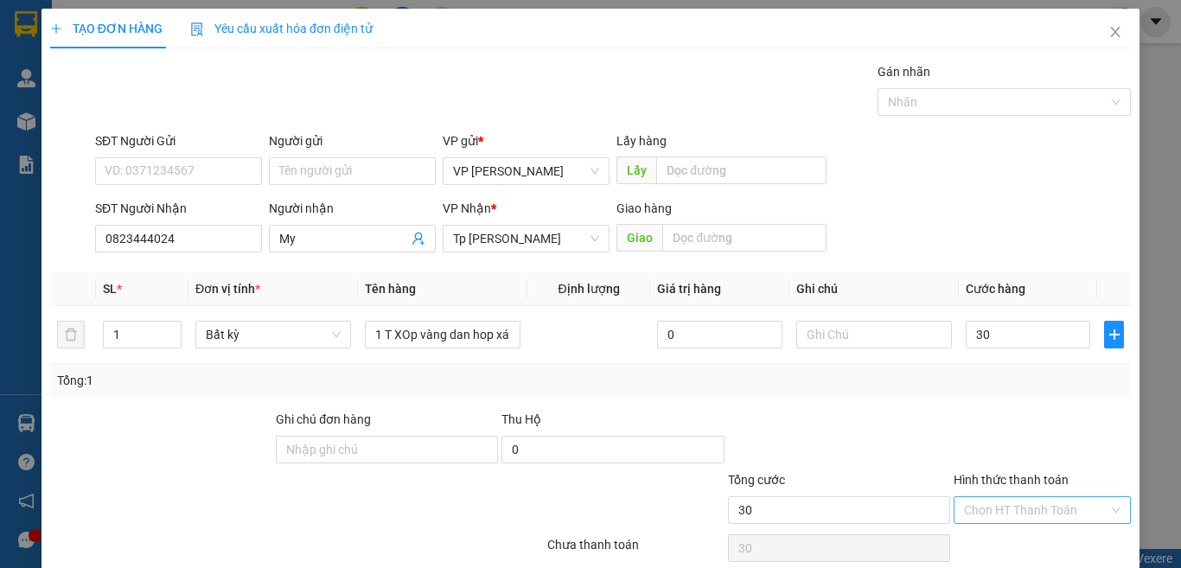
click at [1010, 497] on input "Hình thức thanh toán" at bounding box center [1036, 510] width 144 height 26
type input "30.000"
click at [988, 535] on div "Tại văn phòng" at bounding box center [1029, 544] width 154 height 19
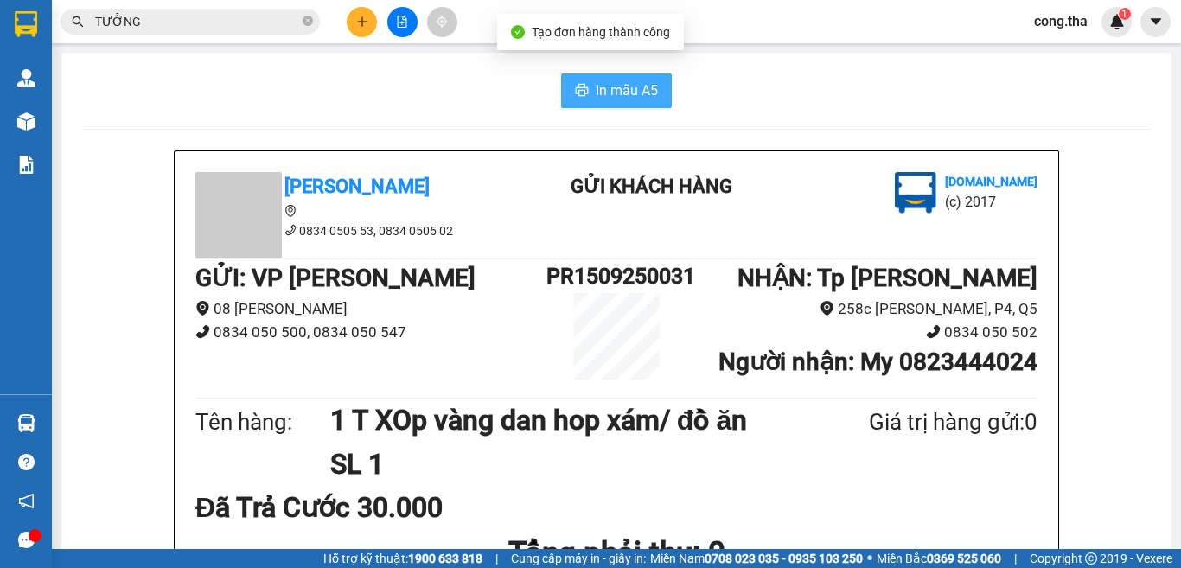
click at [610, 99] on span "In mẫu A5" at bounding box center [627, 91] width 62 height 22
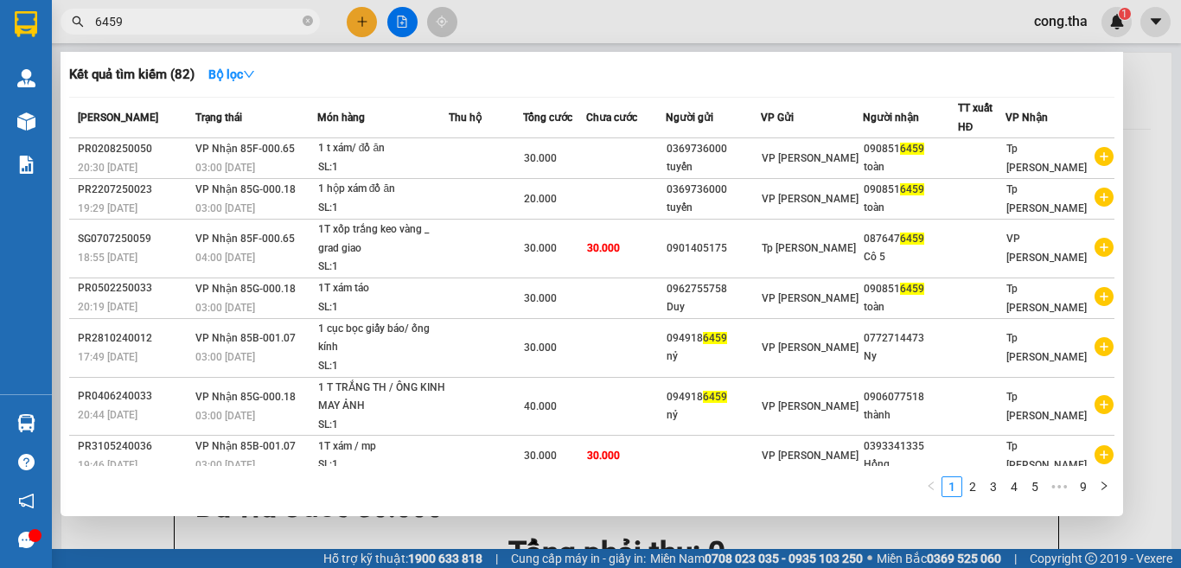
type input "6459"
